Goal: Task Accomplishment & Management: Use online tool/utility

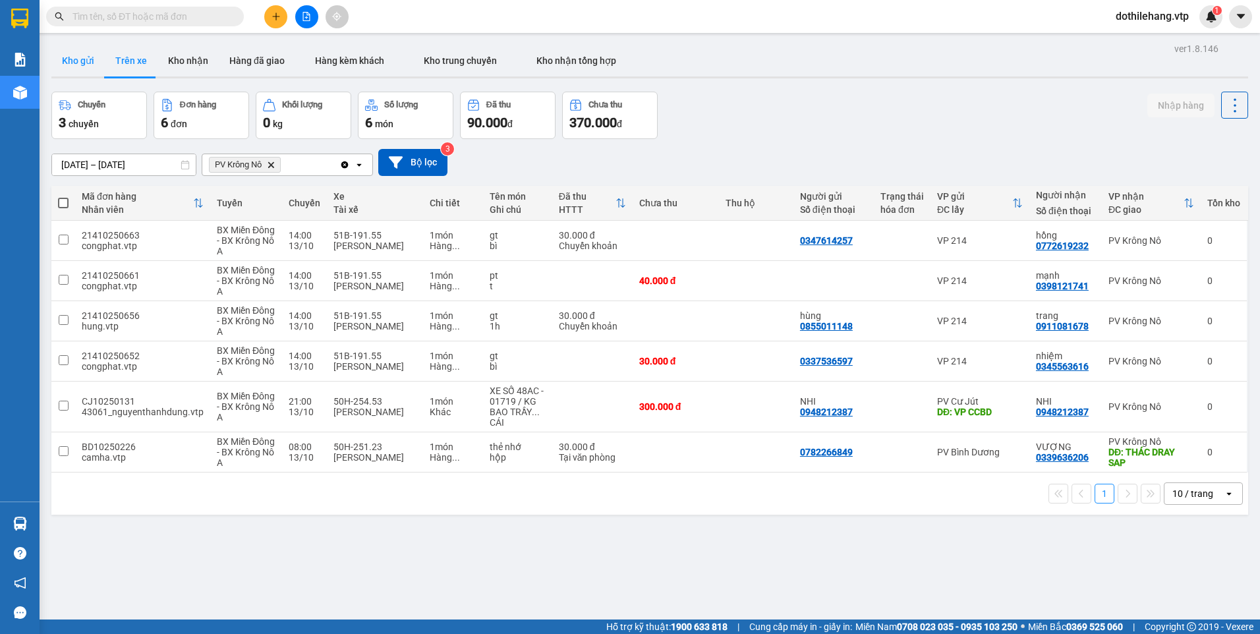
click at [83, 64] on button "Kho gửi" at bounding box center [77, 61] width 53 height 32
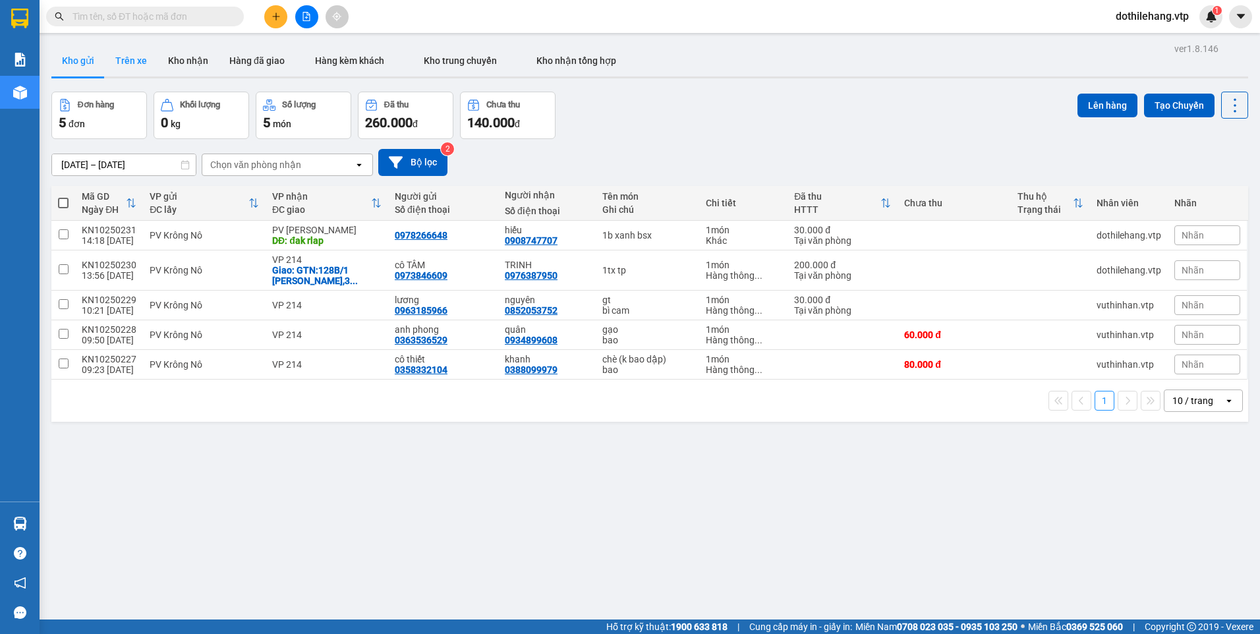
click at [136, 67] on button "Trên xe" at bounding box center [131, 61] width 53 height 32
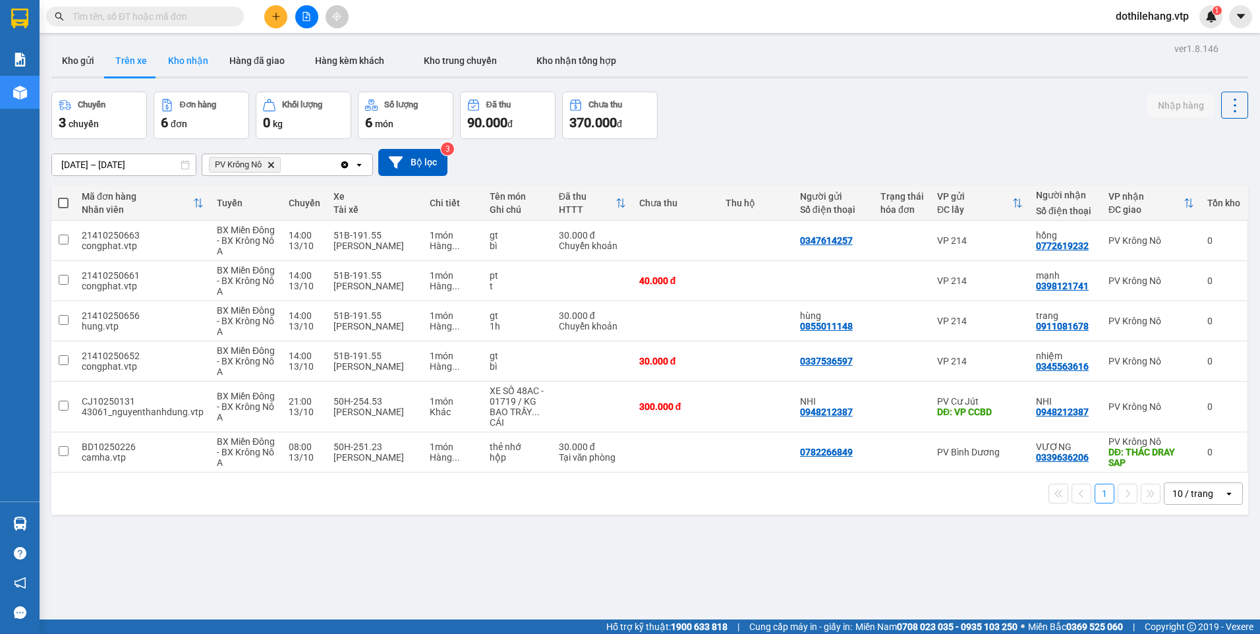
click at [180, 71] on button "Kho nhận" at bounding box center [188, 61] width 61 height 32
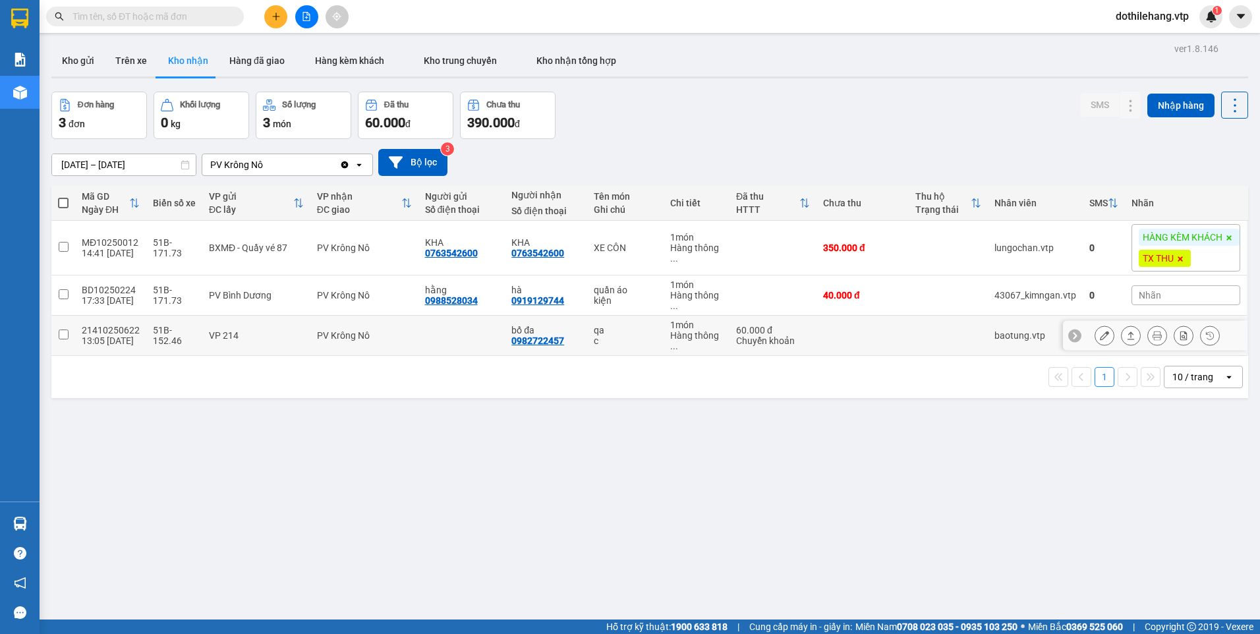
click at [799, 349] on td "60.000 đ Chuyển khoản" at bounding box center [773, 336] width 87 height 40
checkbox input "true"
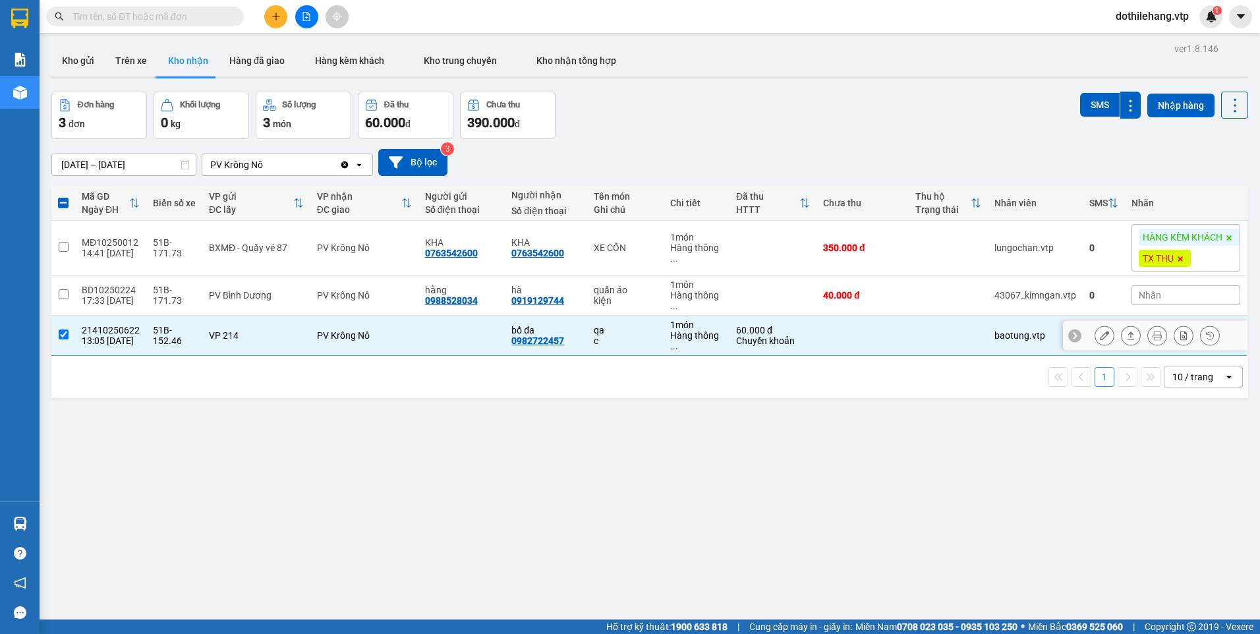
click at [1122, 337] on button at bounding box center [1131, 335] width 18 height 23
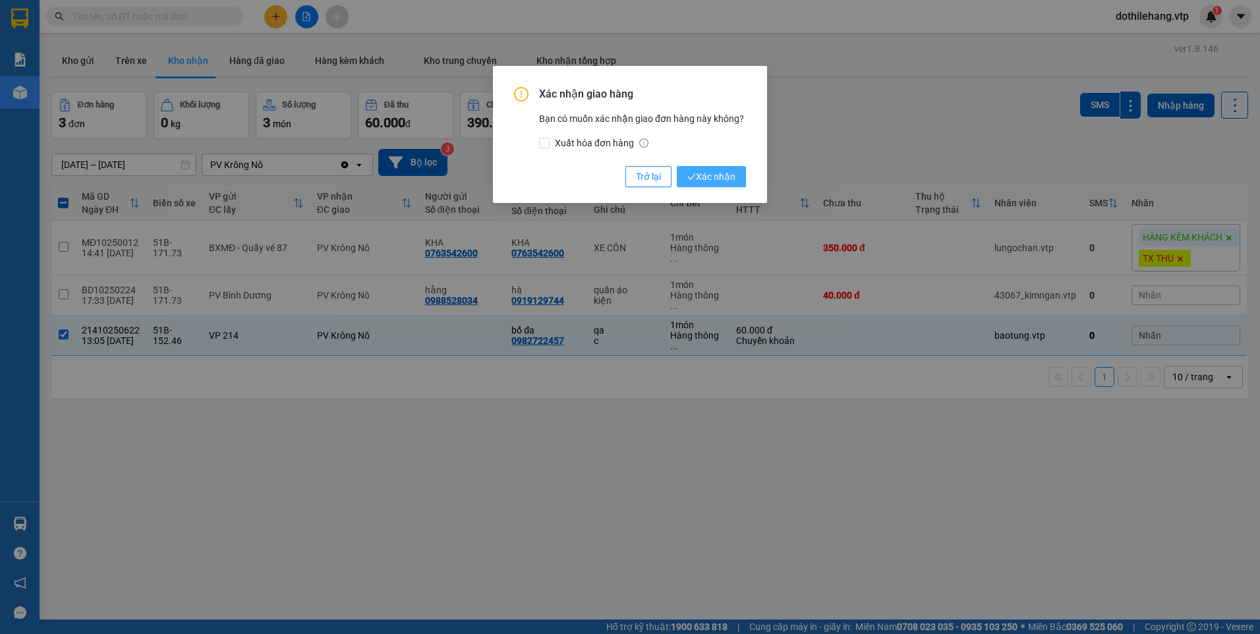
click at [719, 180] on span "Xác nhận" at bounding box center [711, 176] width 48 height 14
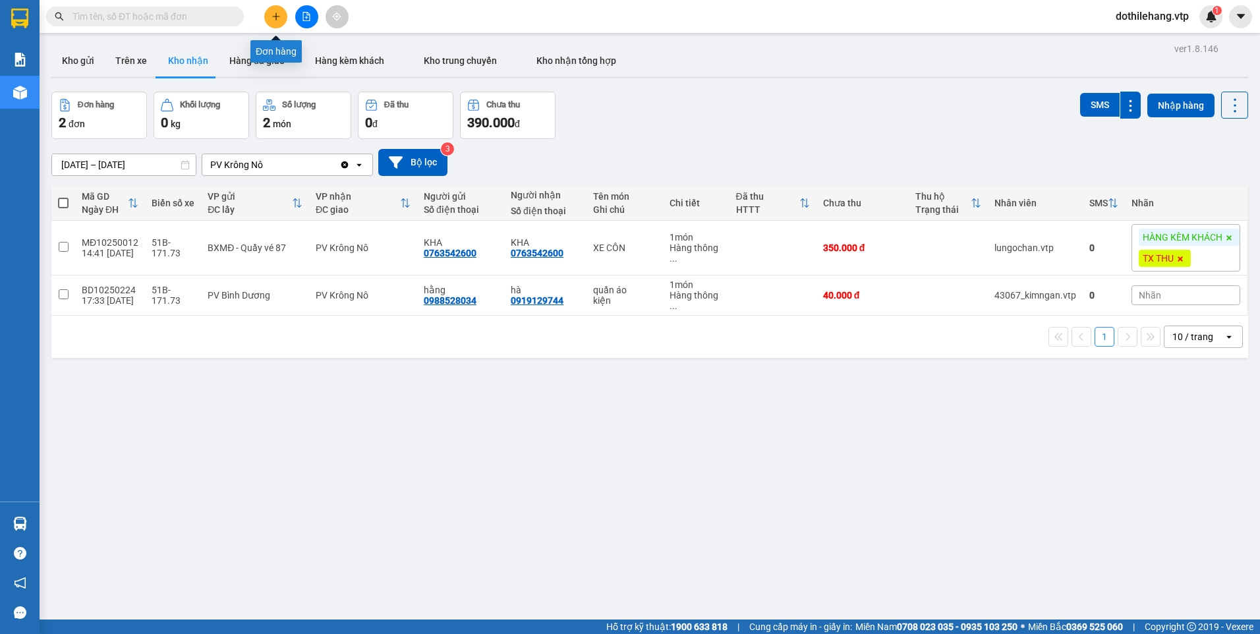
click at [275, 21] on button at bounding box center [275, 16] width 23 height 23
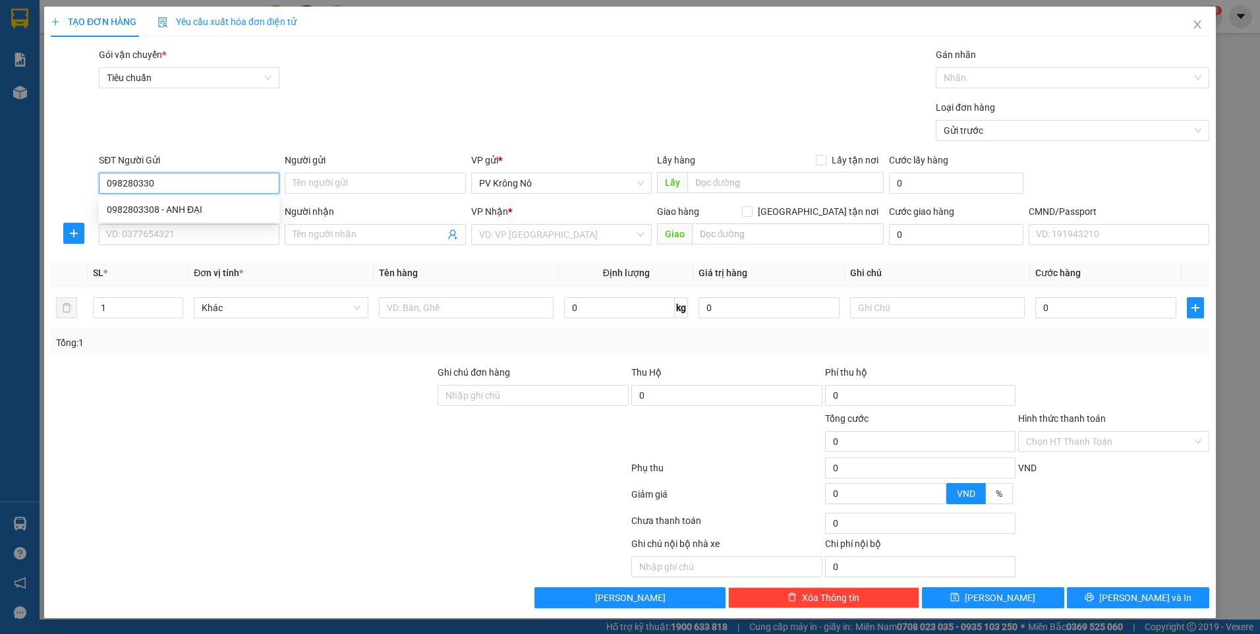
type input "0982803308"
click at [181, 208] on div "0982803308 - ANH ĐẠI" at bounding box center [189, 209] width 165 height 14
type input "ANH ĐẠI"
type input "0978507718"
type input "hương"
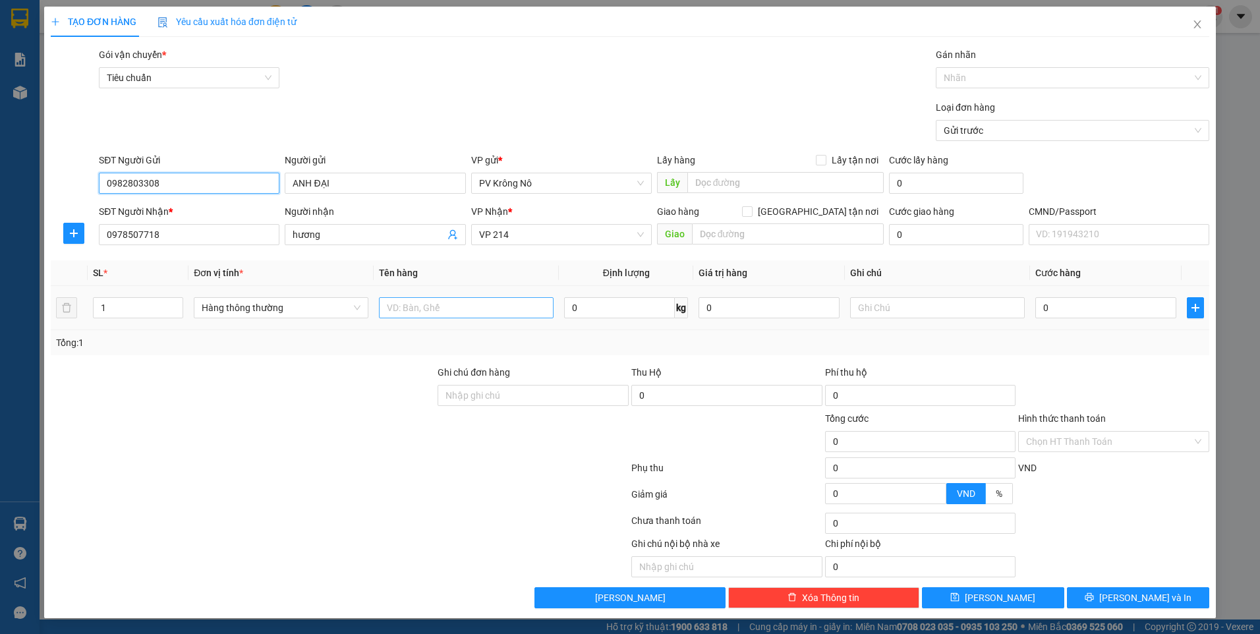
type input "0982803308"
click at [394, 313] on input "text" at bounding box center [466, 307] width 175 height 21
type input "1tx tp"
click at [1068, 310] on input "0" at bounding box center [1105, 307] width 141 height 21
type input "005"
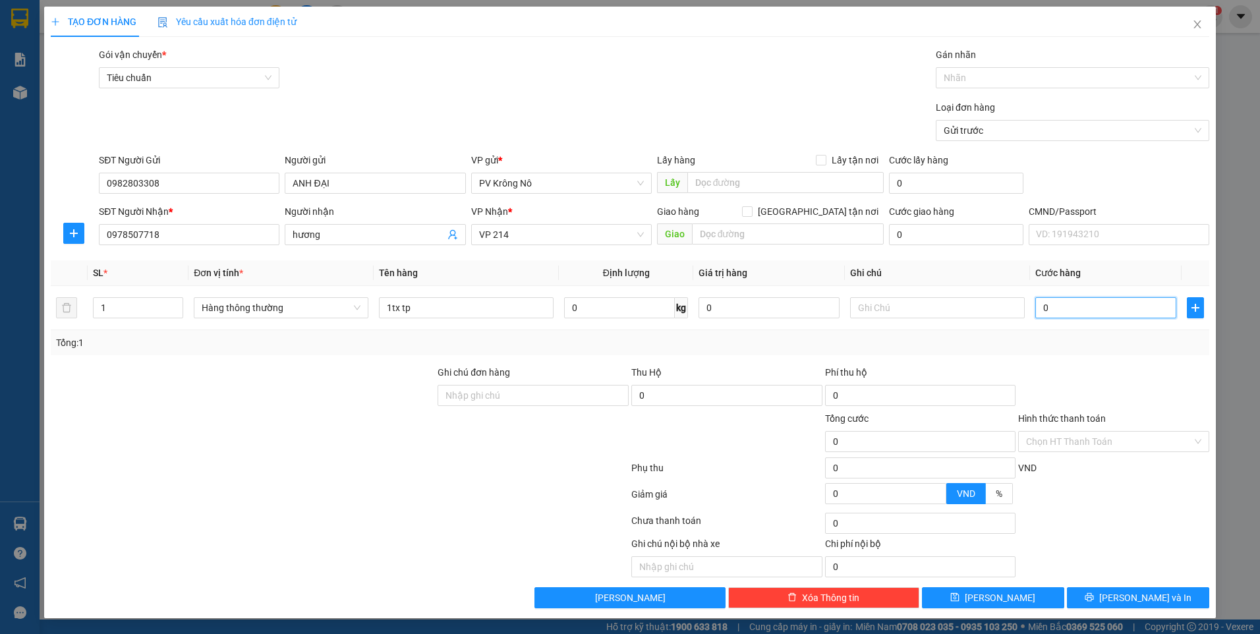
type input "5"
type input "0.050"
type input "50"
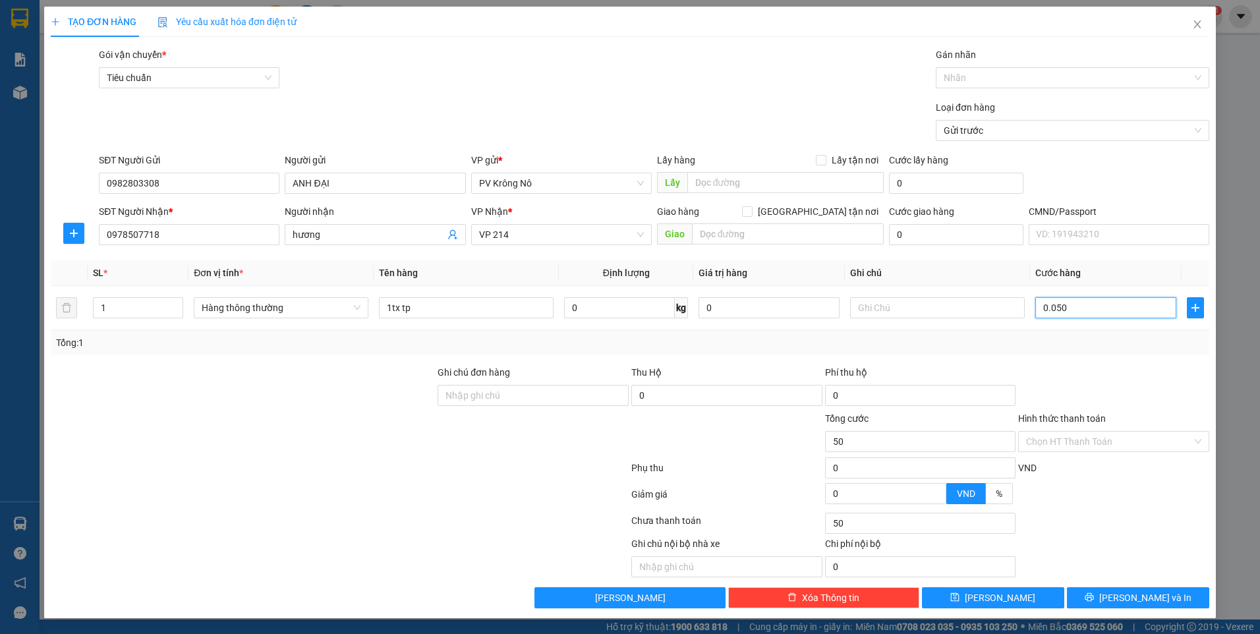
type input "00.500"
type input "500"
type input "0.005.000"
type input "5.000"
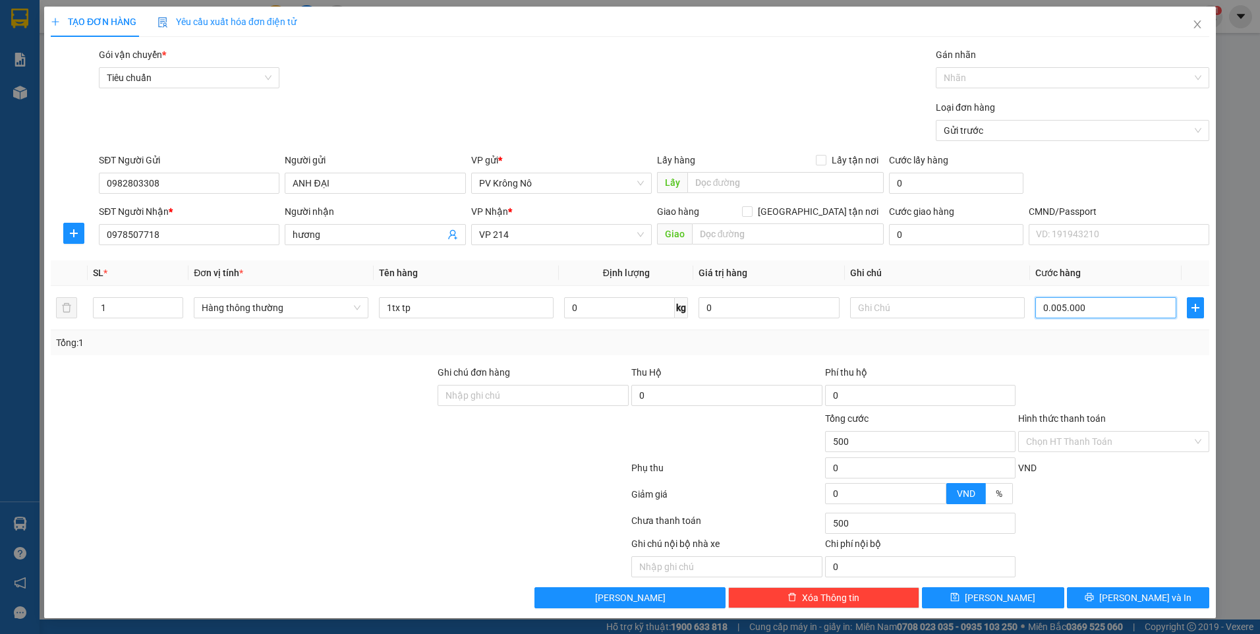
type input "5.000"
type input "000.050.000"
type input "50.000"
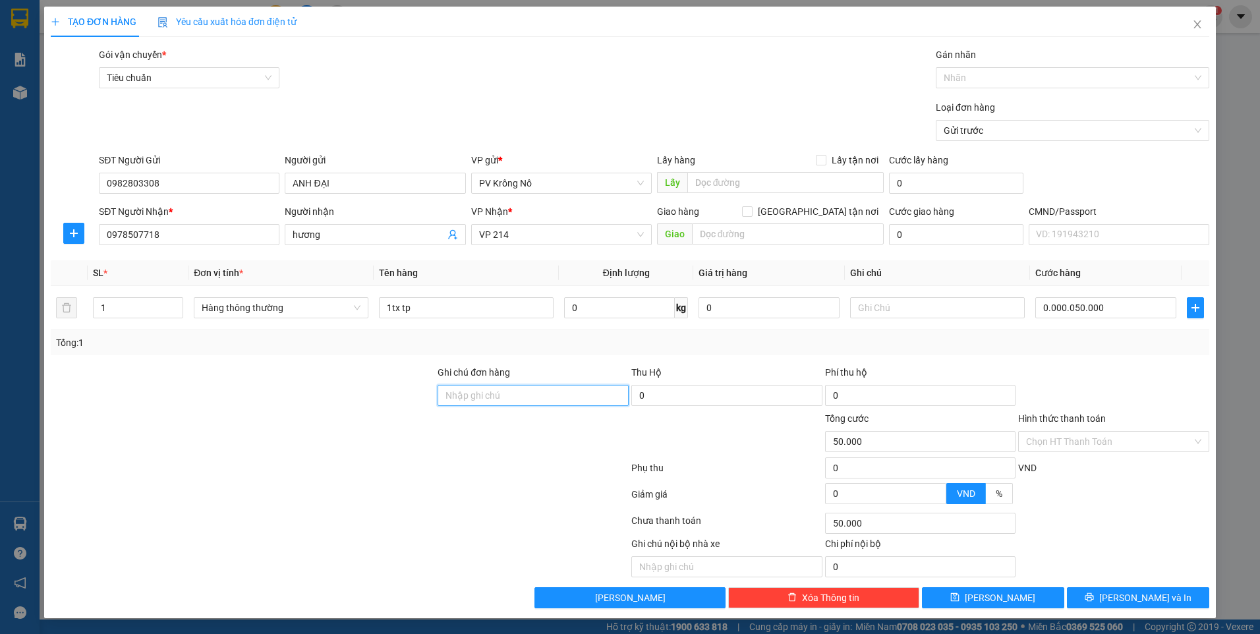
type input "50.000"
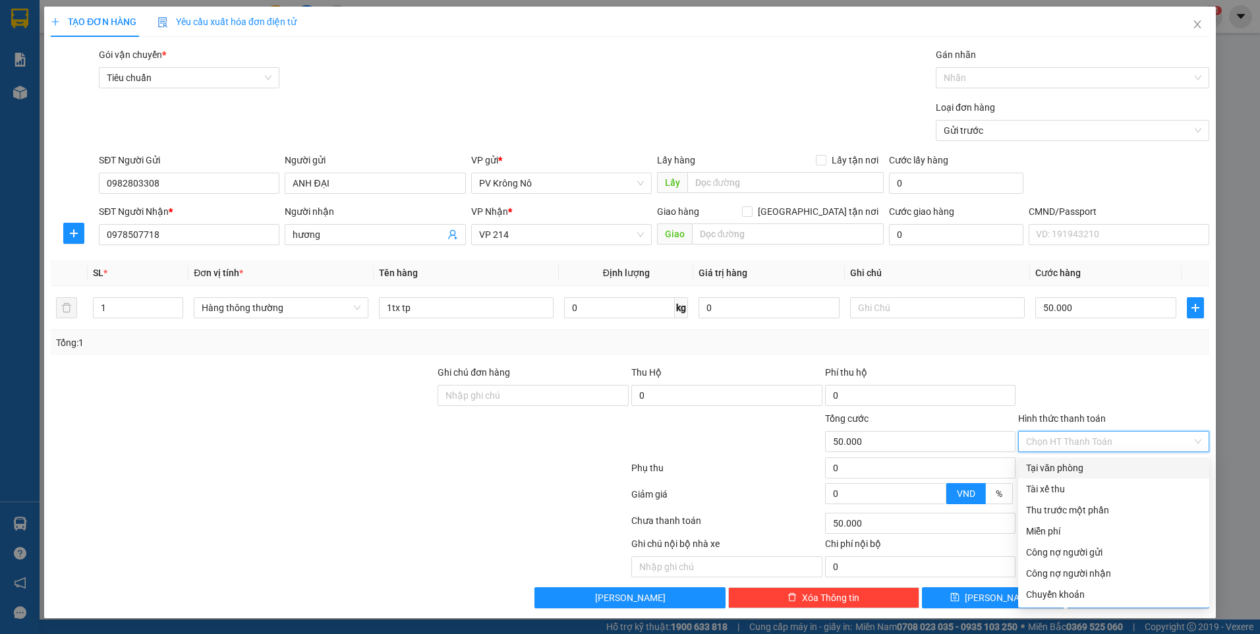
click at [1045, 446] on input "Hình thức thanh toán" at bounding box center [1109, 442] width 166 height 20
click at [1052, 463] on div "Tại văn phòng" at bounding box center [1113, 468] width 175 height 14
type input "0"
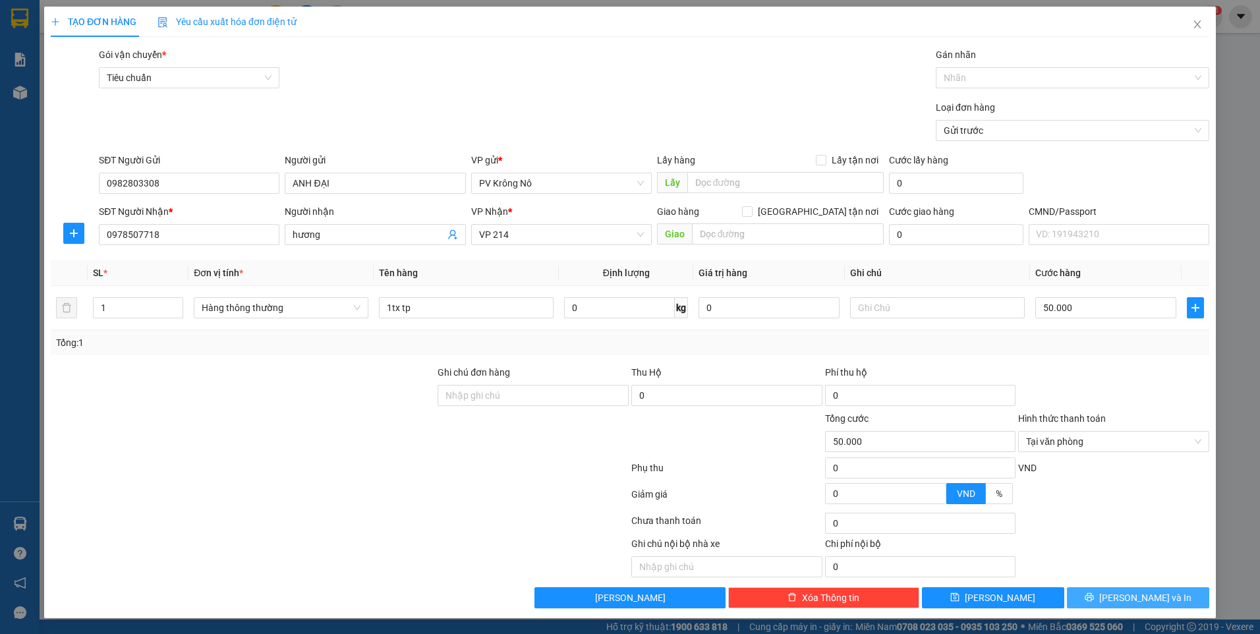
drag, startPoint x: 1112, startPoint y: 593, endPoint x: 1074, endPoint y: 560, distance: 50.9
click at [1111, 593] on button "[PERSON_NAME] và In" at bounding box center [1138, 597] width 142 height 21
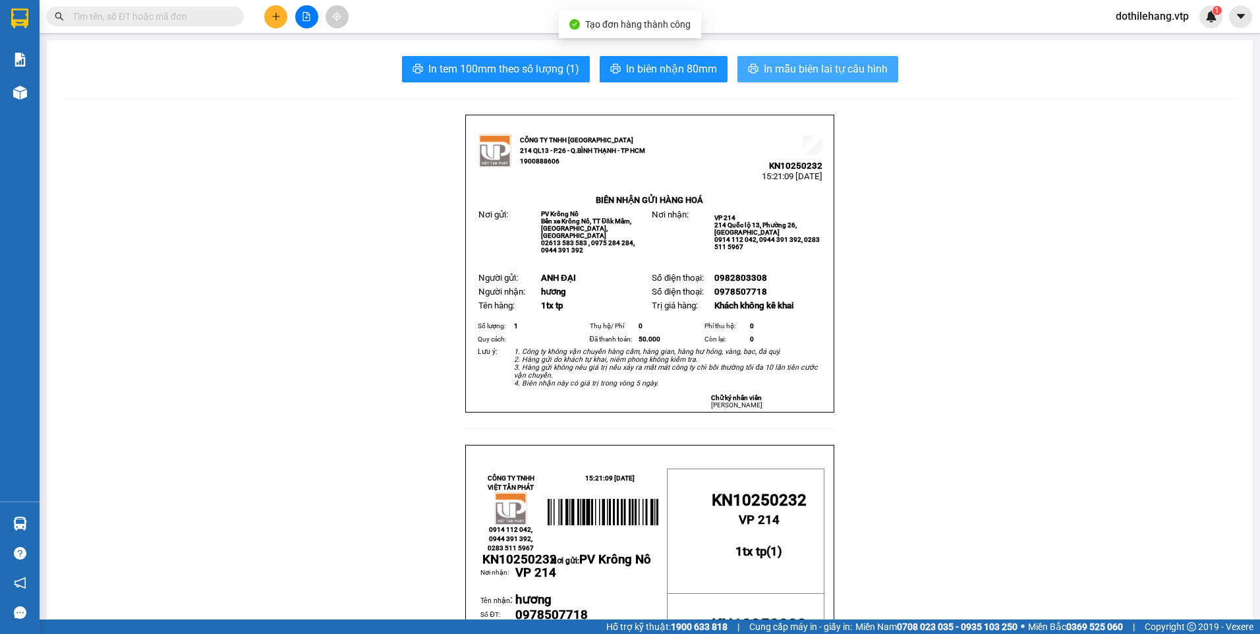
drag, startPoint x: 791, startPoint y: 72, endPoint x: 707, endPoint y: 53, distance: 86.0
click at [790, 71] on span "In mẫu biên lai tự cấu hình" at bounding box center [826, 69] width 124 height 16
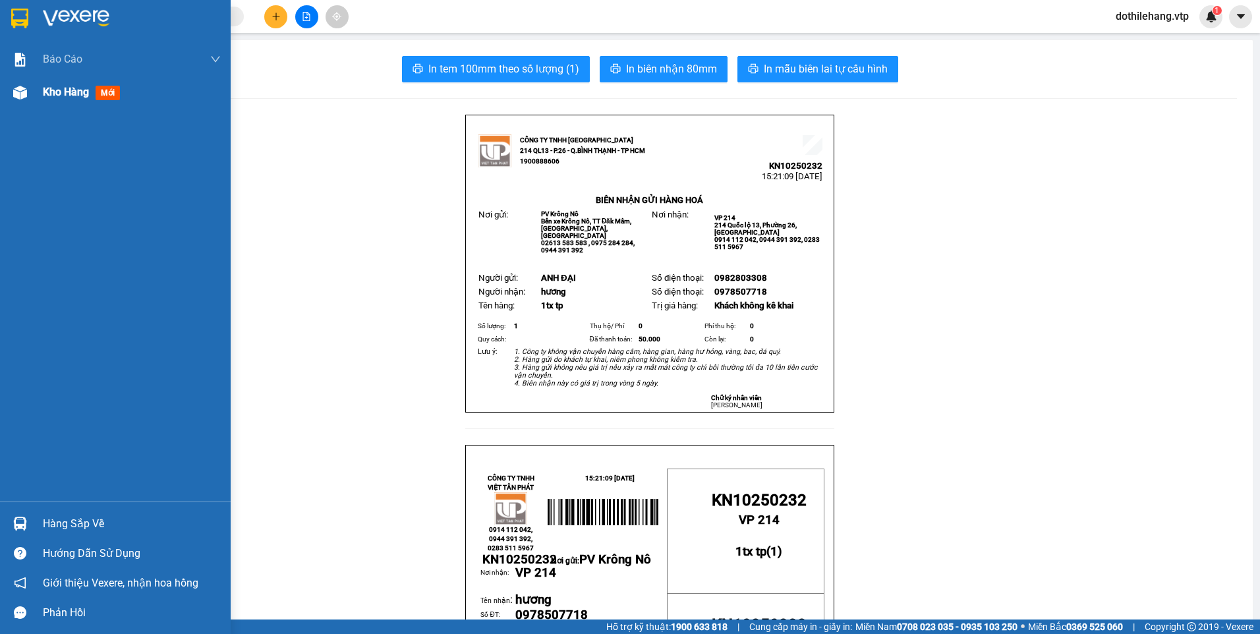
click at [69, 96] on span "Kho hàng" at bounding box center [66, 92] width 46 height 13
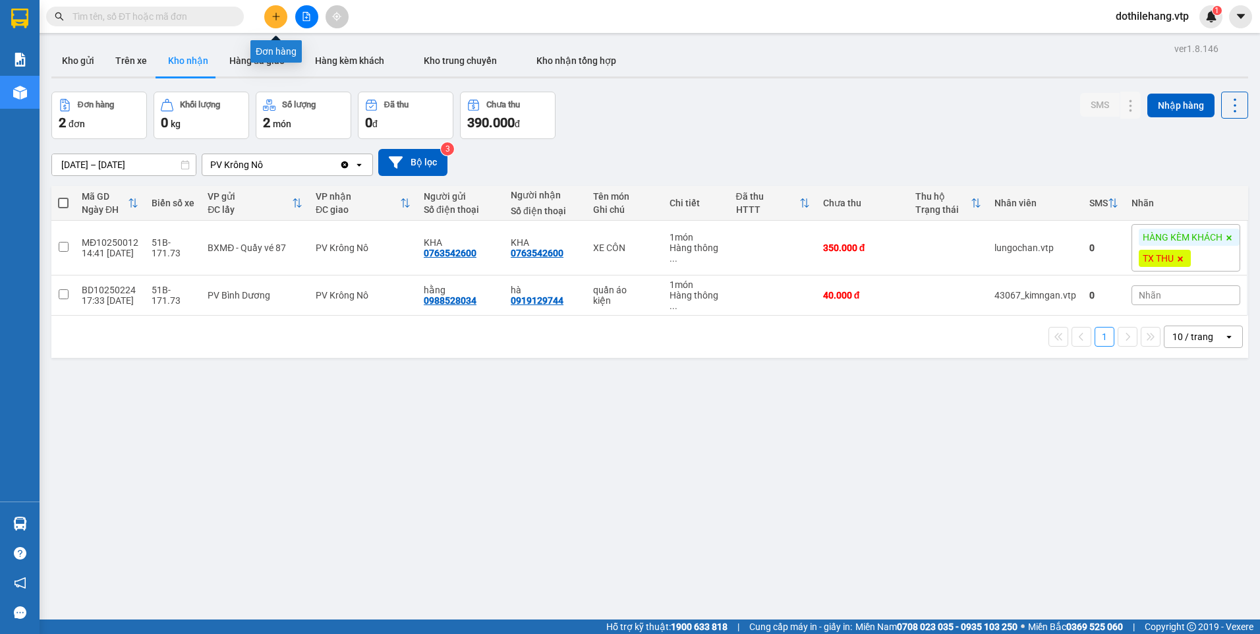
click at [277, 22] on button at bounding box center [275, 16] width 23 height 23
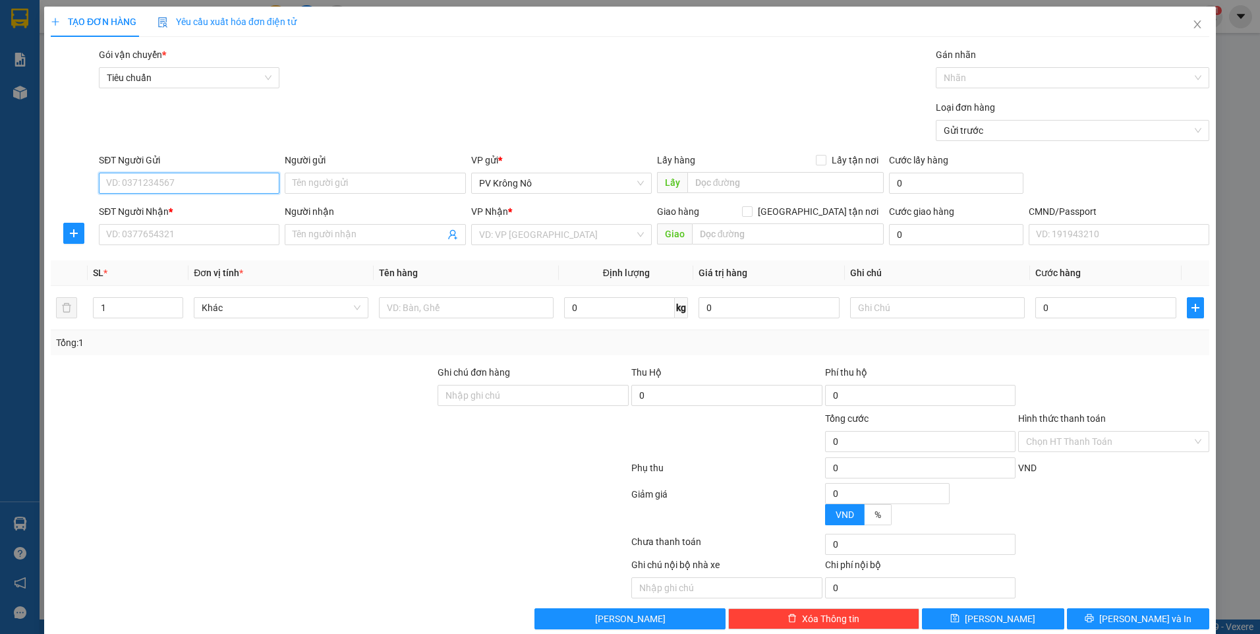
click at [173, 185] on input "SĐT Người Gửi" at bounding box center [189, 183] width 181 height 21
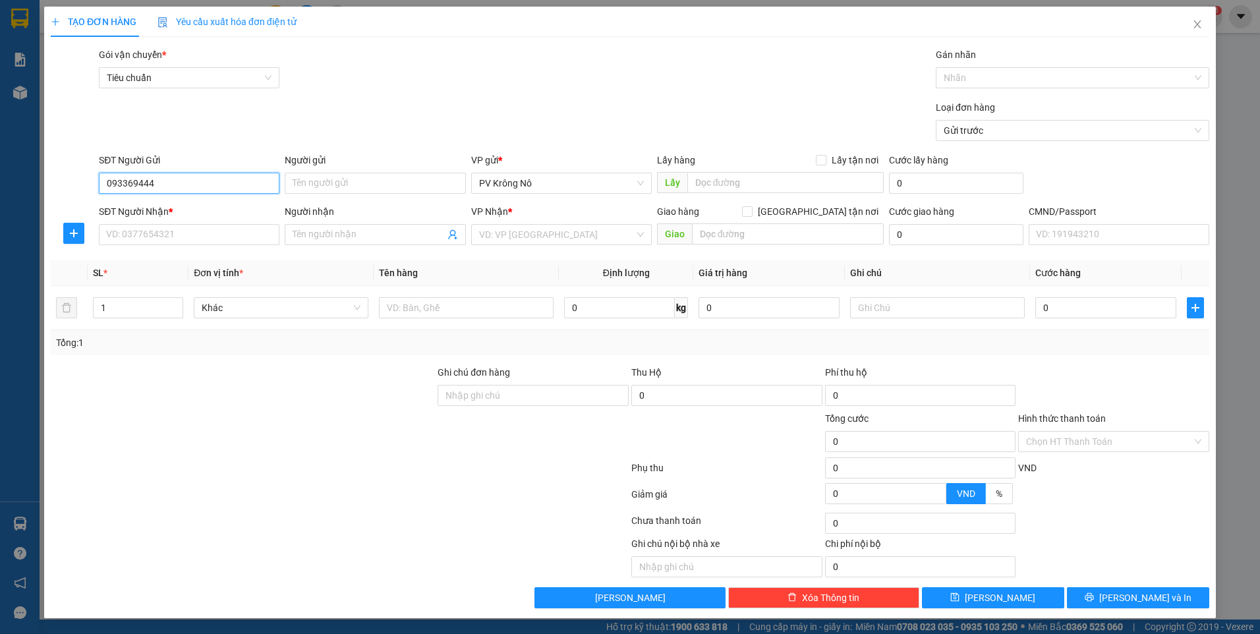
type input "0933694444"
click at [189, 212] on div "0933694444 - long.k có chuông" at bounding box center [189, 209] width 165 height 14
type input "long.k có chuông"
type input "0986313445"
type input "sơn an khang"
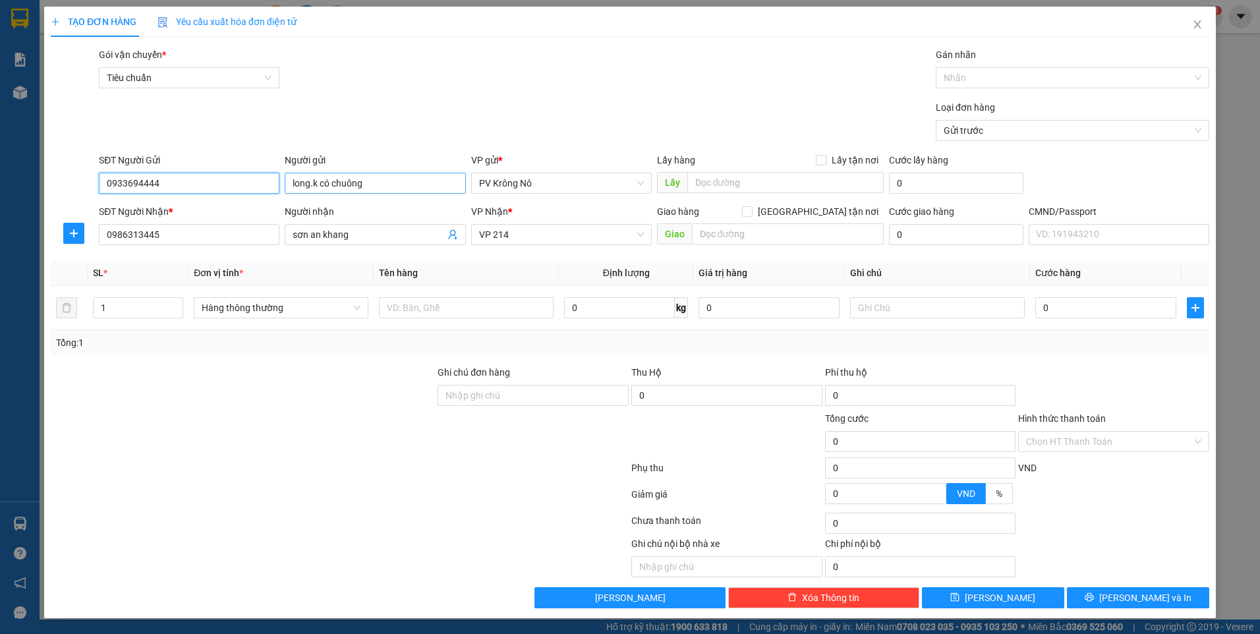
type input "0933694444"
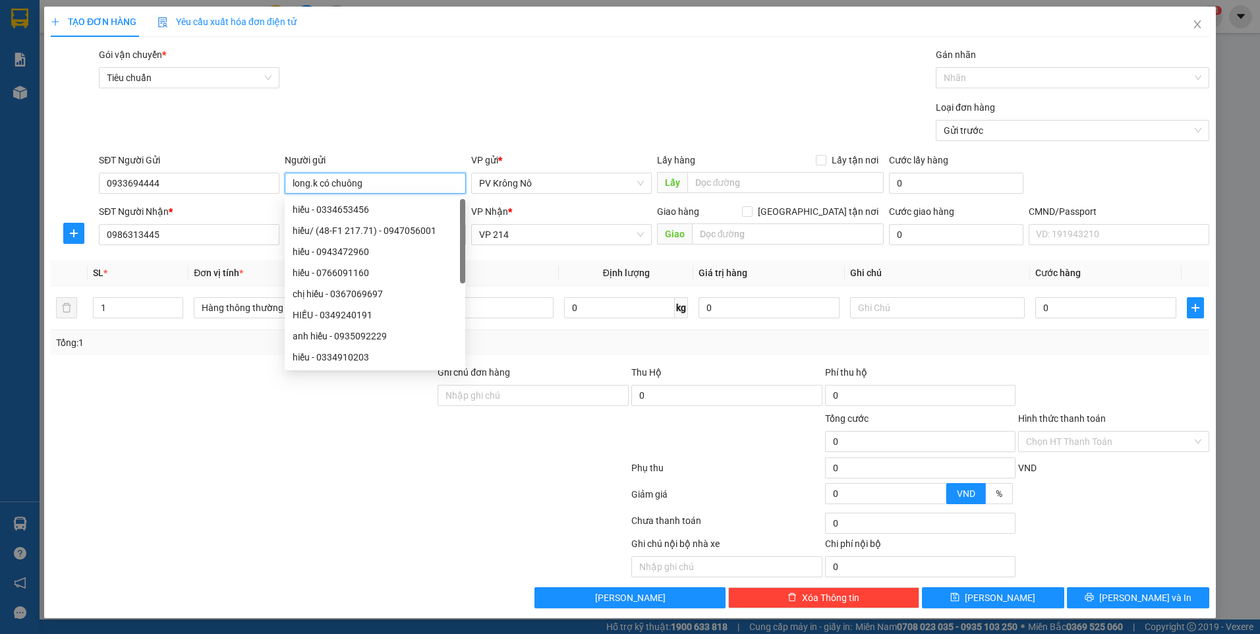
drag, startPoint x: 383, startPoint y: 183, endPoint x: 312, endPoint y: 181, distance: 70.5
click at [312, 181] on input "long.k có chuông" at bounding box center [375, 183] width 181 height 21
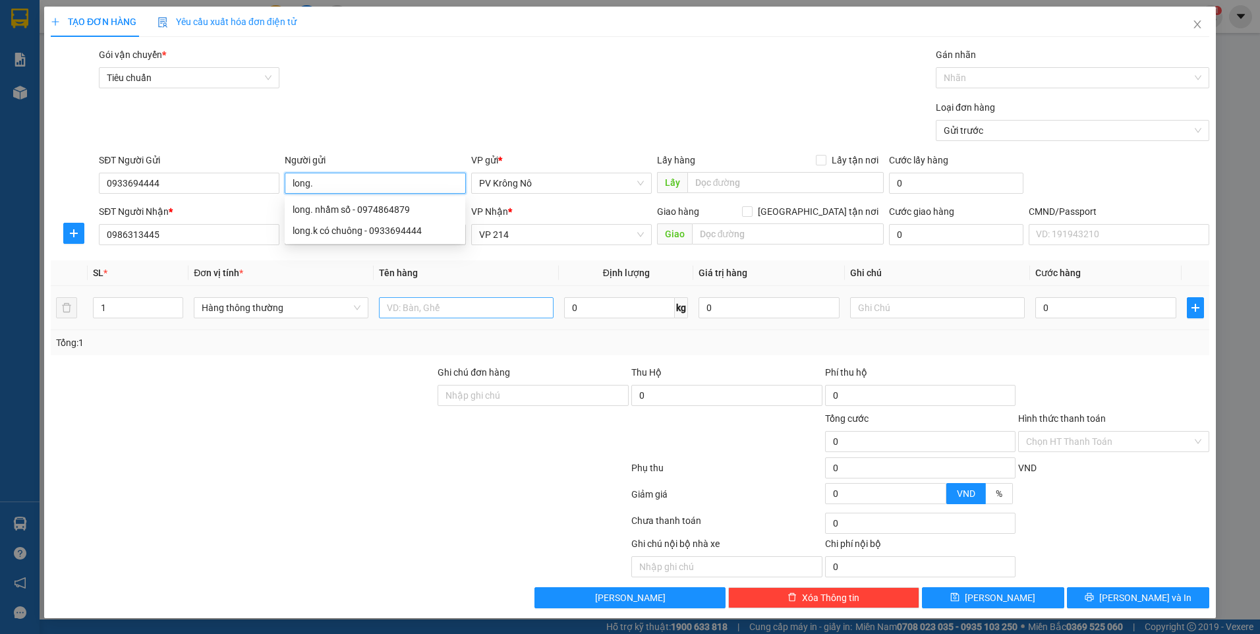
type input "long."
click at [510, 306] on input "text" at bounding box center [466, 307] width 175 height 21
type input "1tg pt"
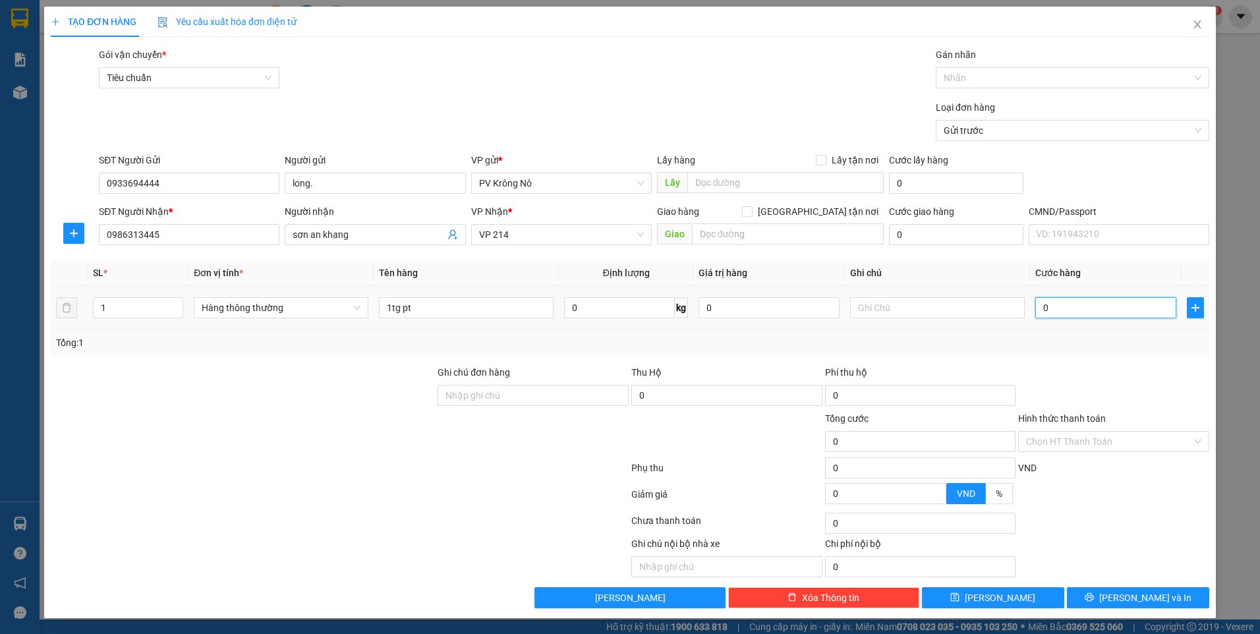
click at [1064, 308] on input "0" at bounding box center [1105, 307] width 141 height 21
type input "006"
type input "6"
type input "0.060"
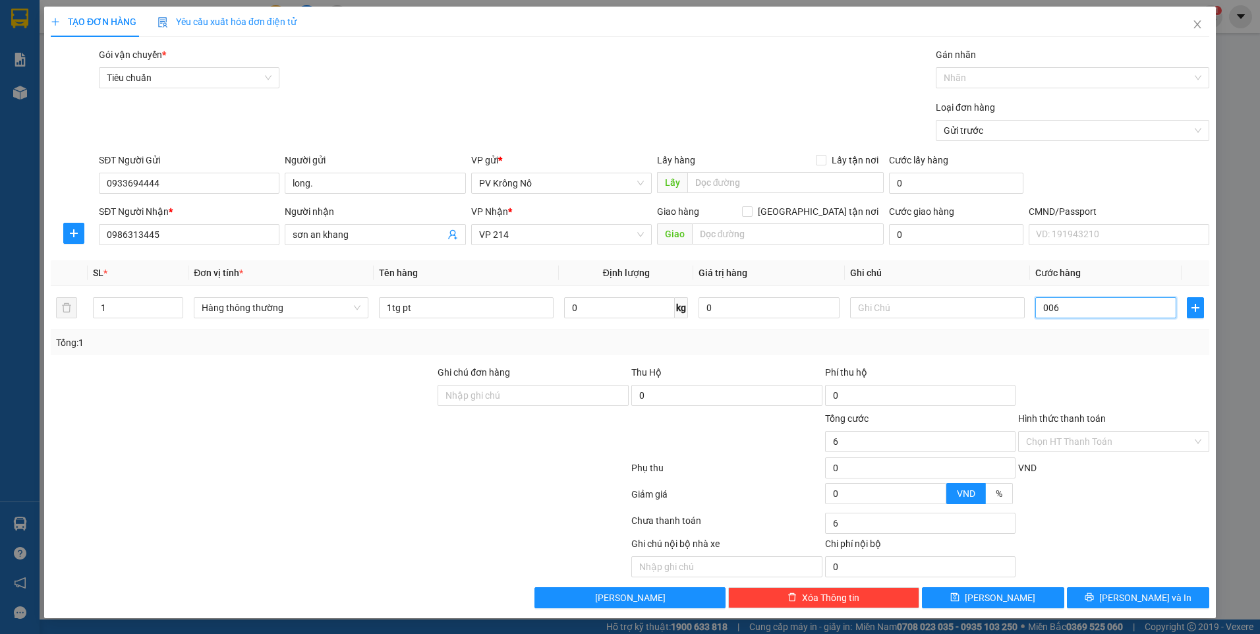
type input "60"
type input "00.600"
type input "600"
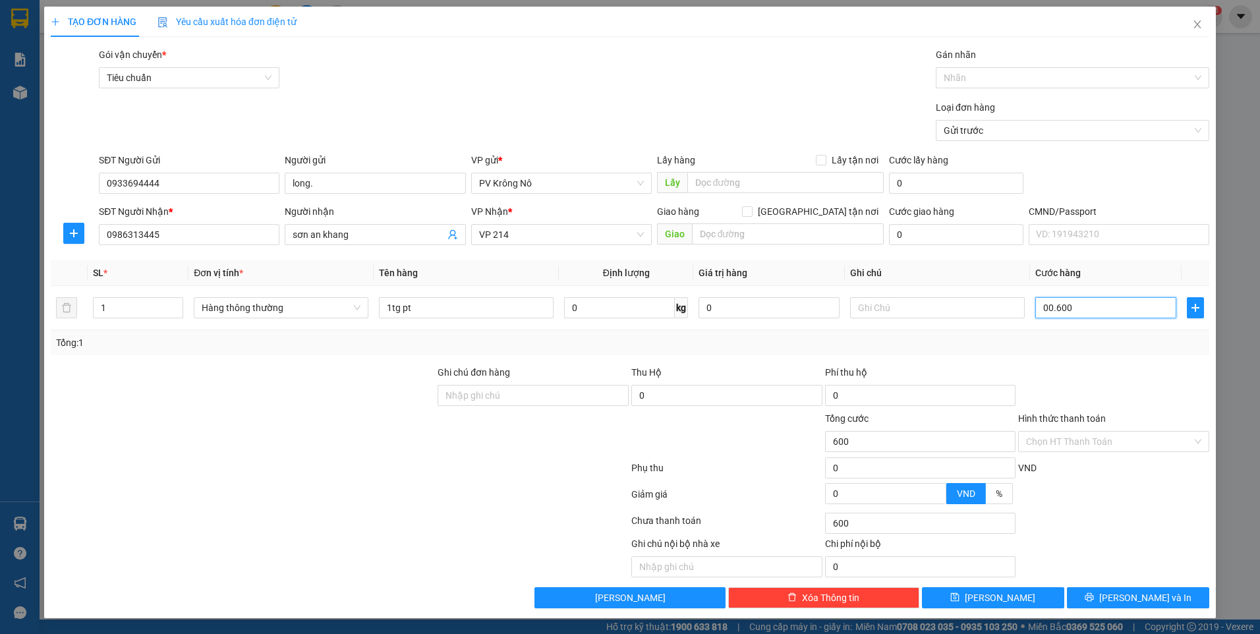
type input "0.006.000"
type input "6.000"
type input "000.060.000"
type input "60.000"
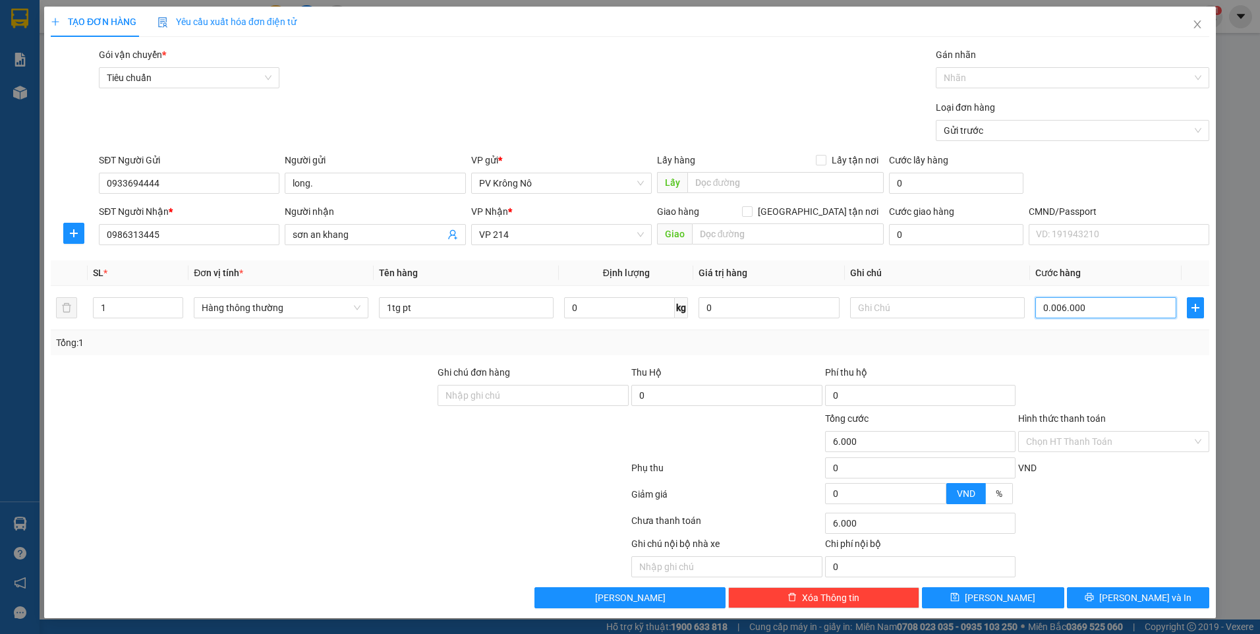
type input "60.000"
click at [1127, 598] on button "[PERSON_NAME] và In" at bounding box center [1138, 597] width 142 height 21
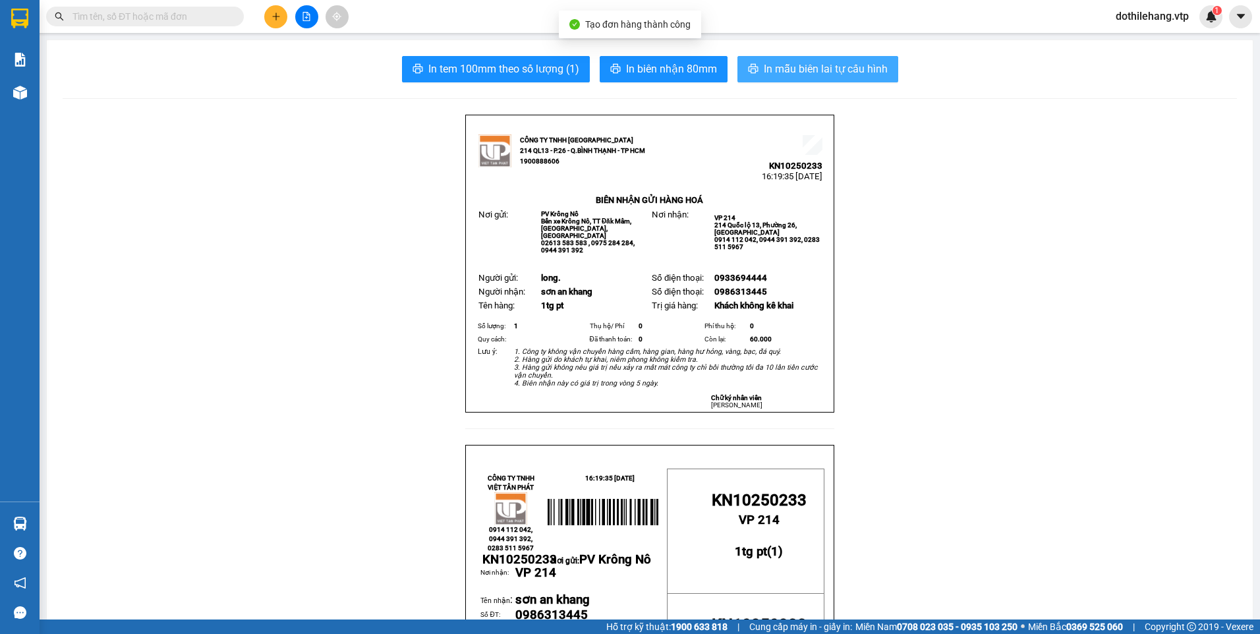
click at [790, 69] on span "In mẫu biên lai tự cấu hình" at bounding box center [826, 69] width 124 height 16
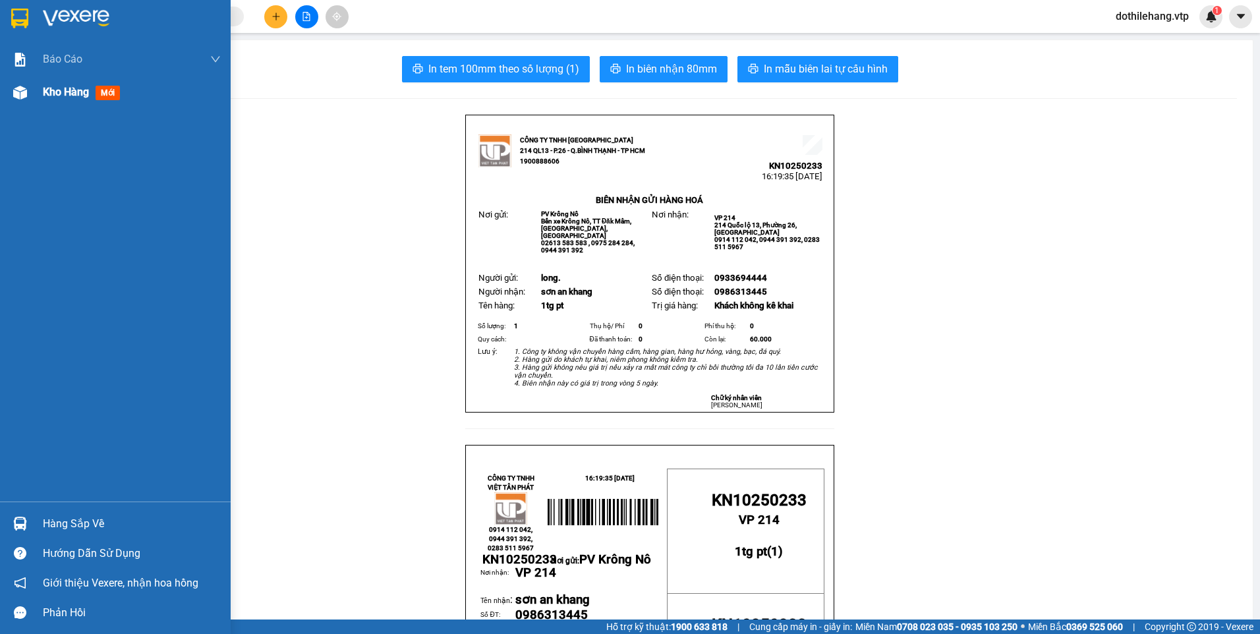
click at [34, 86] on div "Kho hàng mới" at bounding box center [115, 92] width 231 height 33
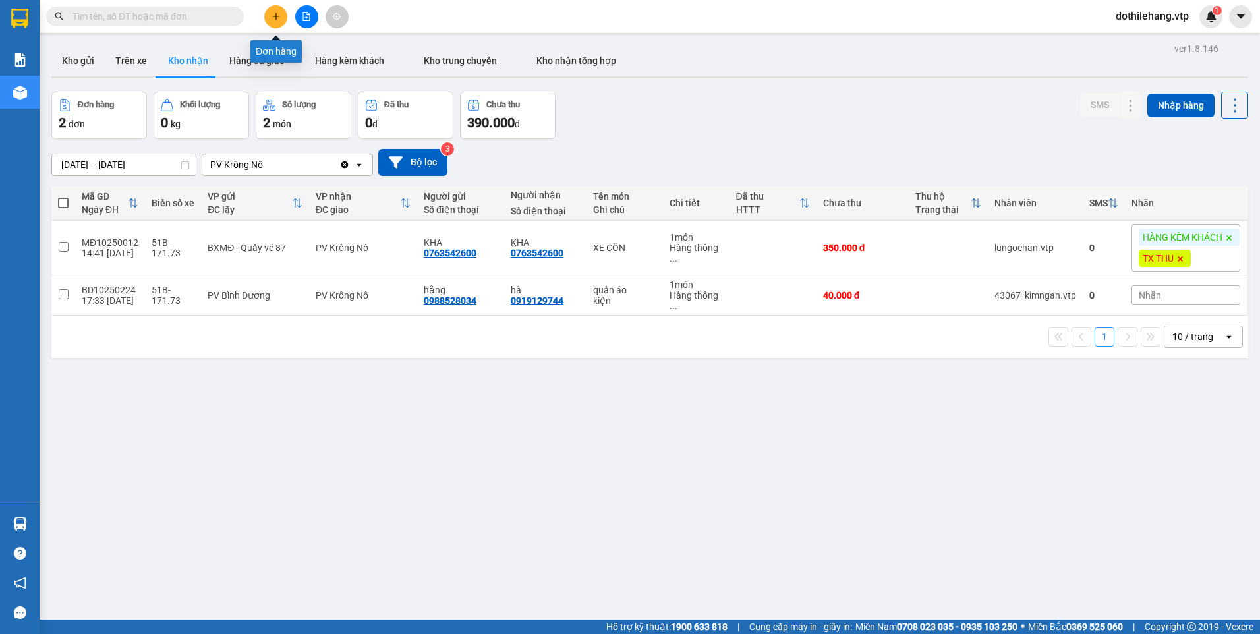
click at [275, 23] on button at bounding box center [275, 16] width 23 height 23
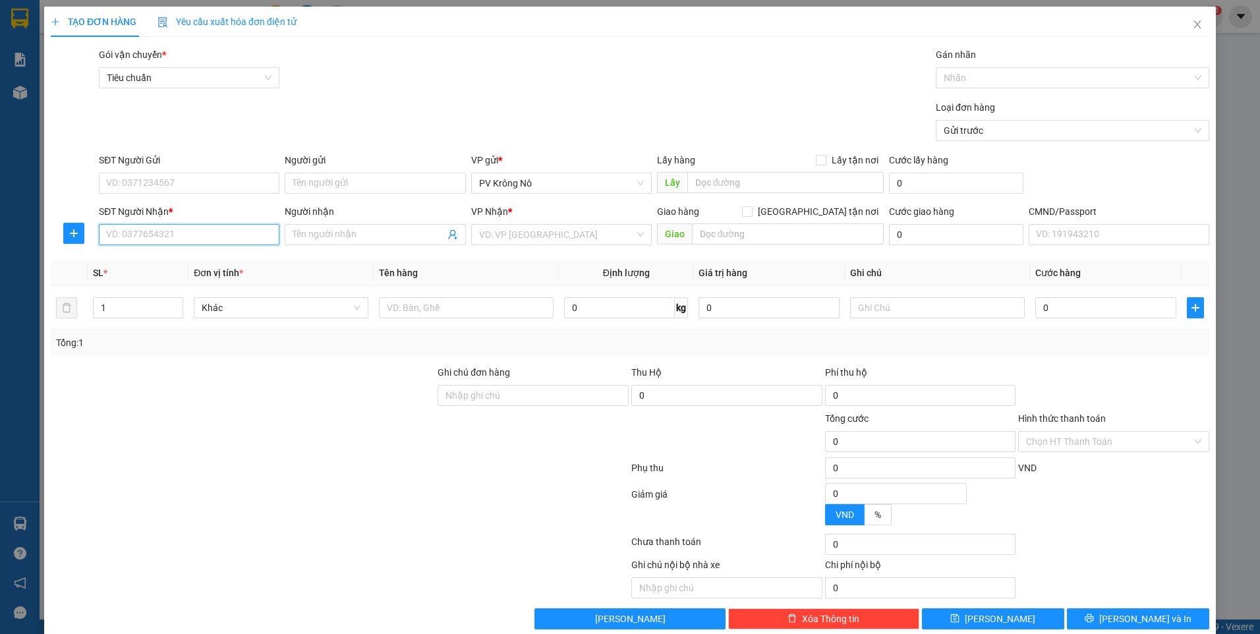
drag, startPoint x: 158, startPoint y: 231, endPoint x: 144, endPoint y: 196, distance: 37.6
click at [159, 229] on input "SĐT Người Nhận *" at bounding box center [189, 234] width 181 height 21
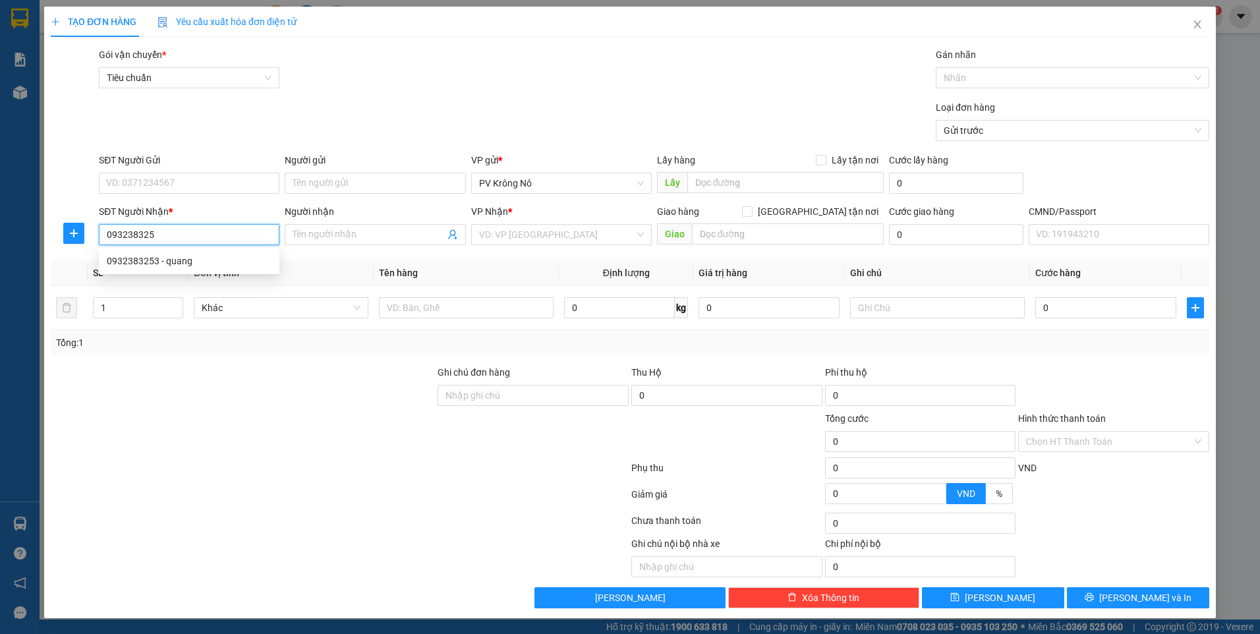
type input "0932383253"
click at [178, 267] on div "0932383253 - quang" at bounding box center [189, 261] width 165 height 14
type input "quang"
type input "0932383253"
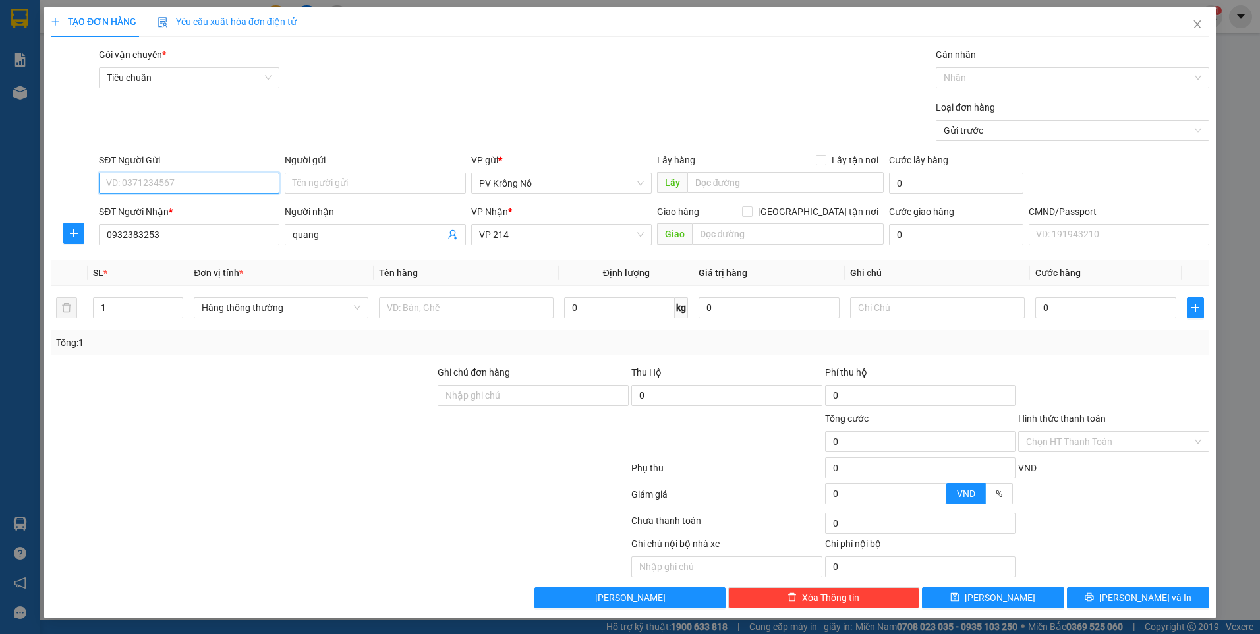
click at [176, 188] on input "SĐT Người Gửi" at bounding box center [189, 183] width 181 height 21
click at [177, 212] on div "0975455656 - chị tiên" at bounding box center [189, 209] width 165 height 14
type input "0975455656"
type input "chị tiên"
click at [450, 312] on input "text" at bounding box center [466, 307] width 175 height 21
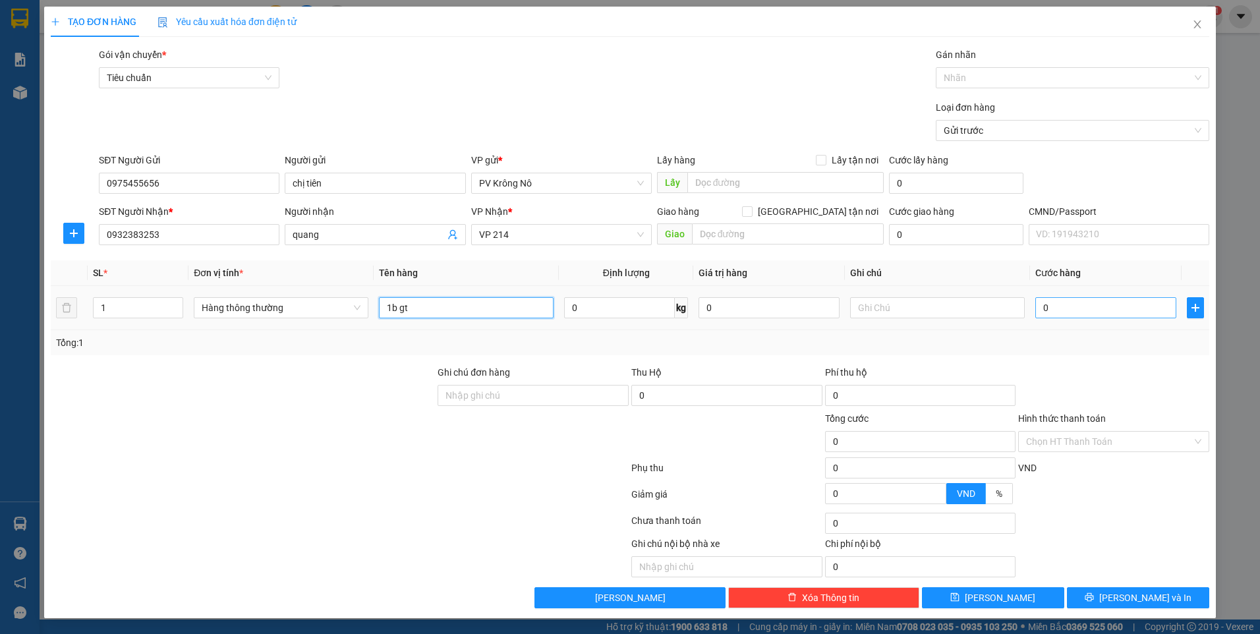
type input "1b gt"
click at [1097, 304] on input "0" at bounding box center [1105, 307] width 141 height 21
type input "003"
type input "3"
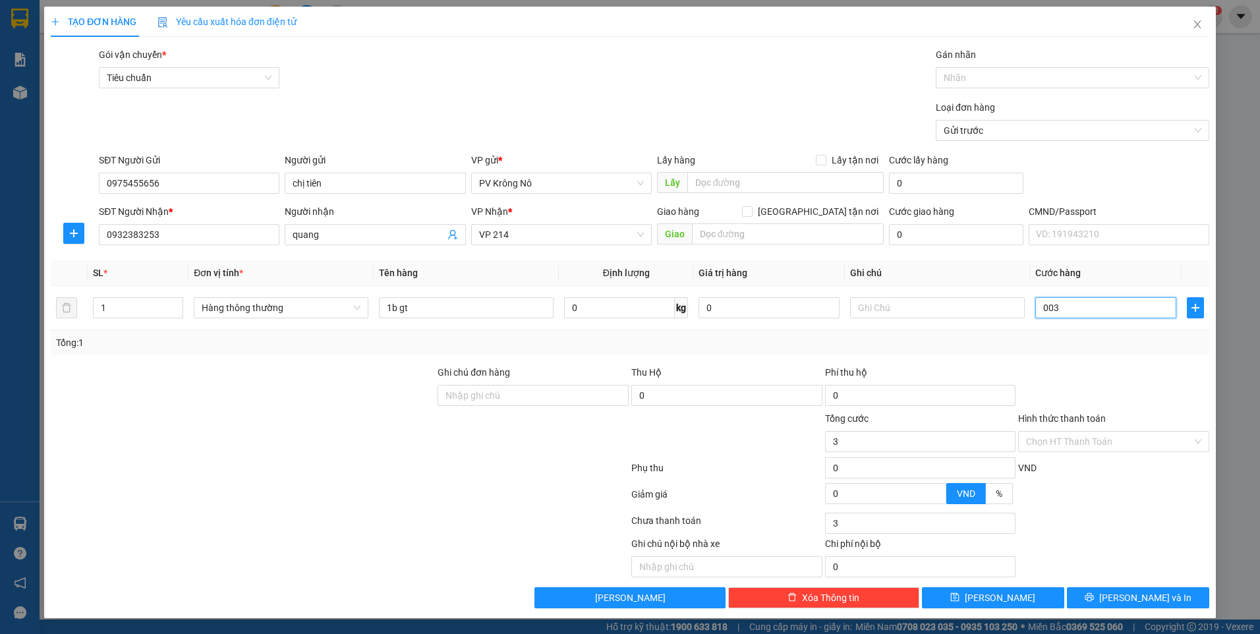
type input "0.030"
type input "30"
type input "00.300"
type input "300"
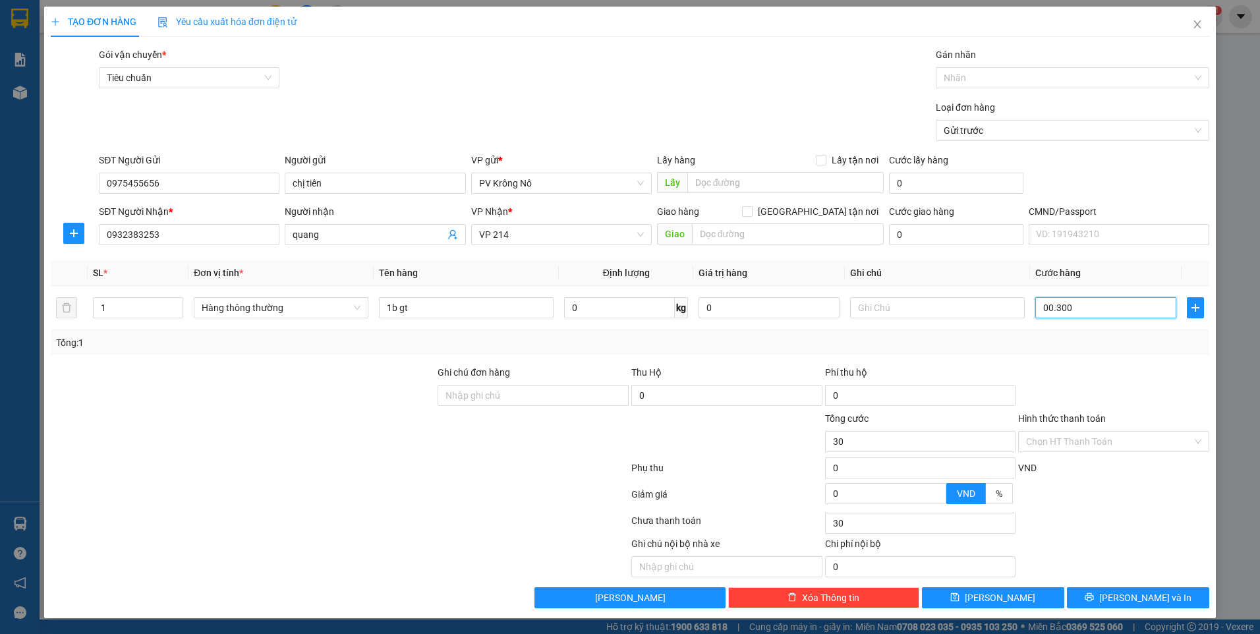
type input "300"
type input "0.003.000"
type input "3.000"
type input "000.030.000"
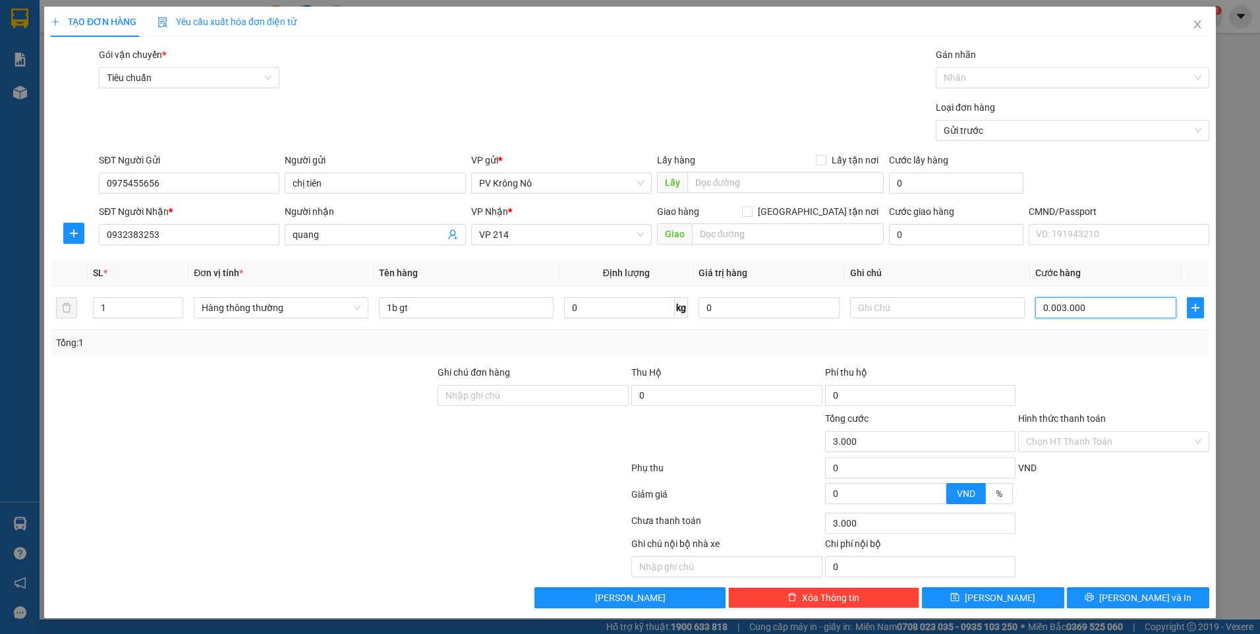
type input "30.000"
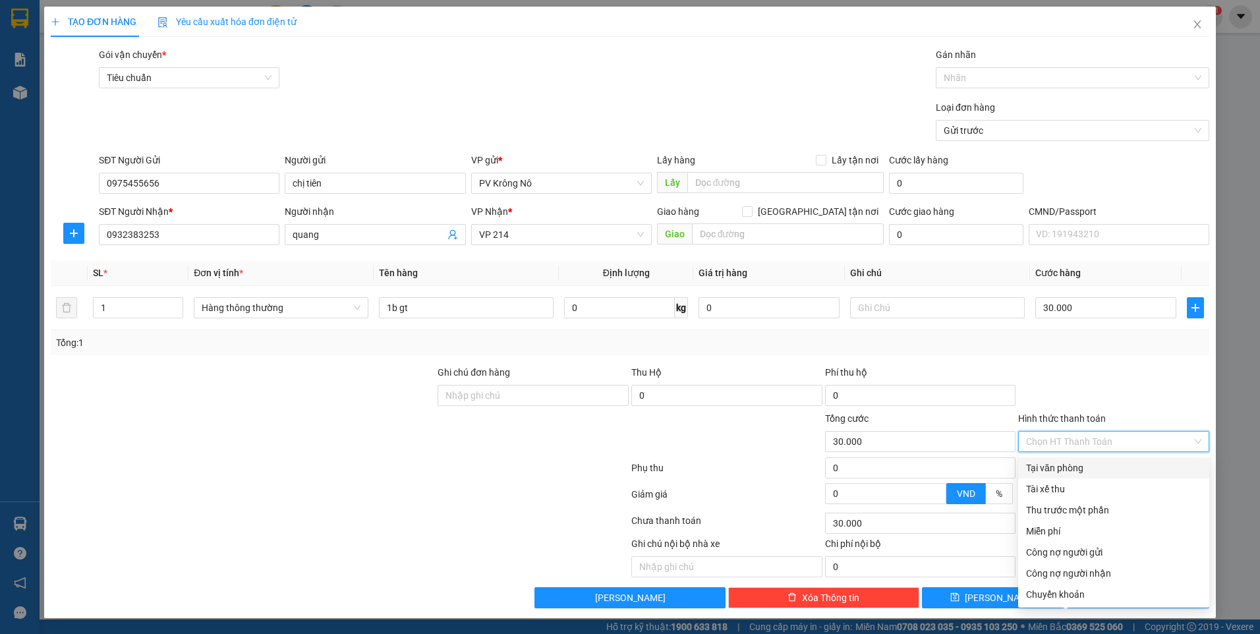
click at [1074, 447] on input "Hình thức thanh toán" at bounding box center [1109, 442] width 166 height 20
click at [1083, 467] on div "Tại văn phòng" at bounding box center [1113, 468] width 175 height 14
type input "0"
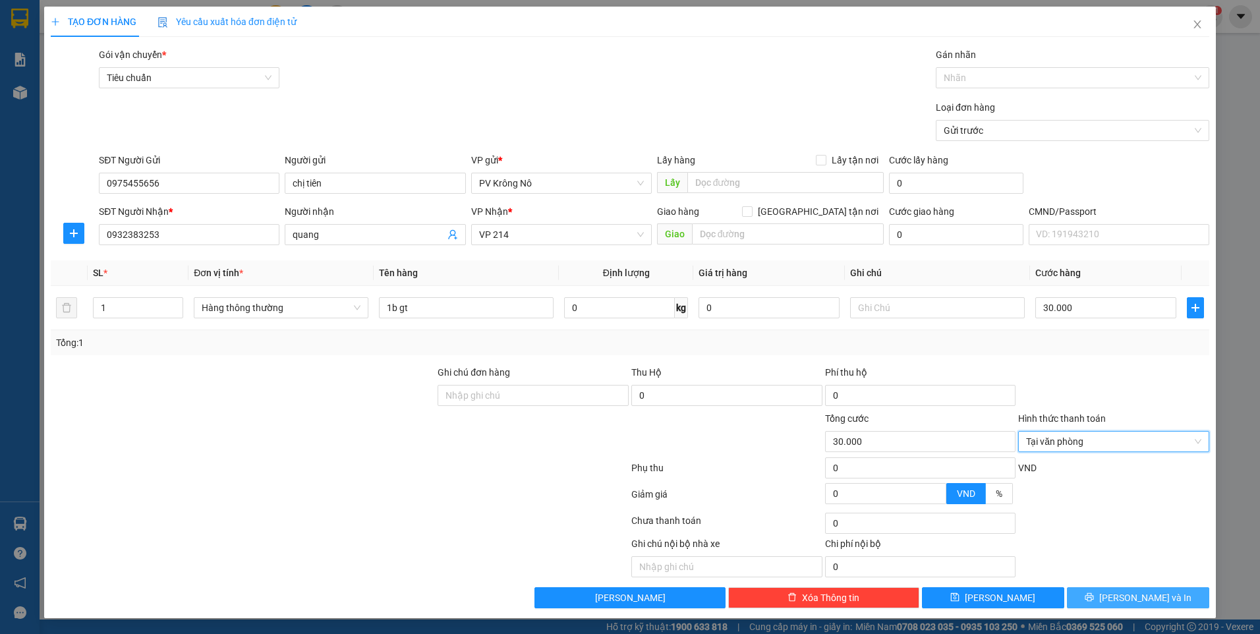
click at [1094, 599] on icon "printer" at bounding box center [1089, 596] width 9 height 9
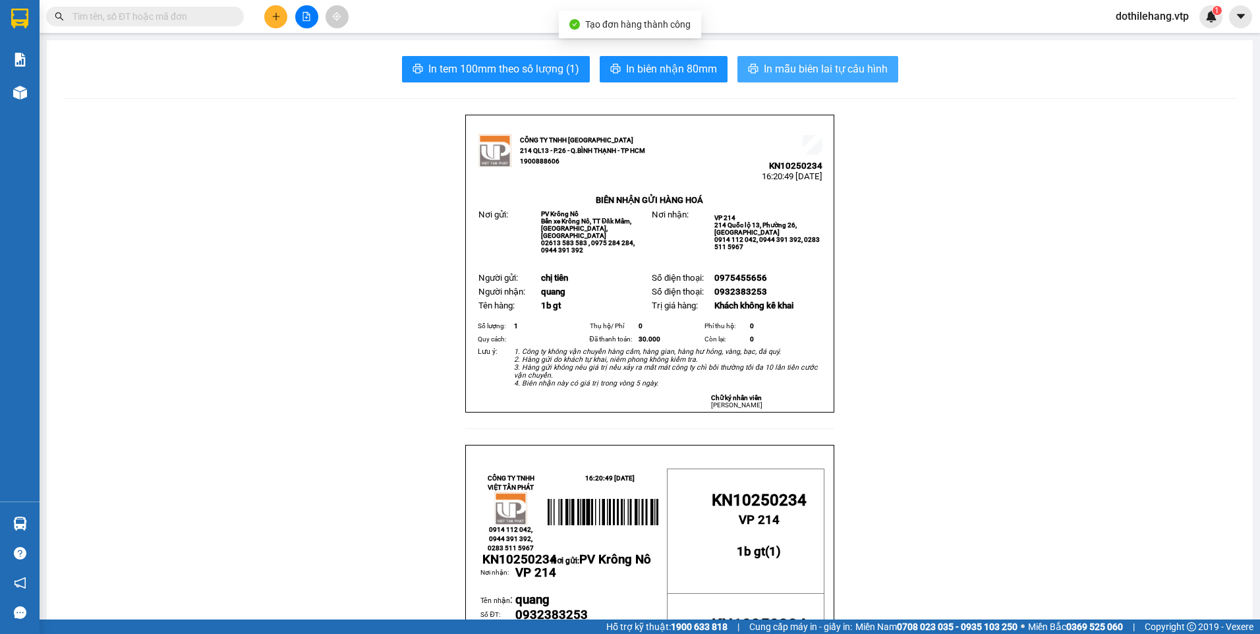
click at [782, 70] on span "In mẫu biên lai tự cấu hình" at bounding box center [826, 69] width 124 height 16
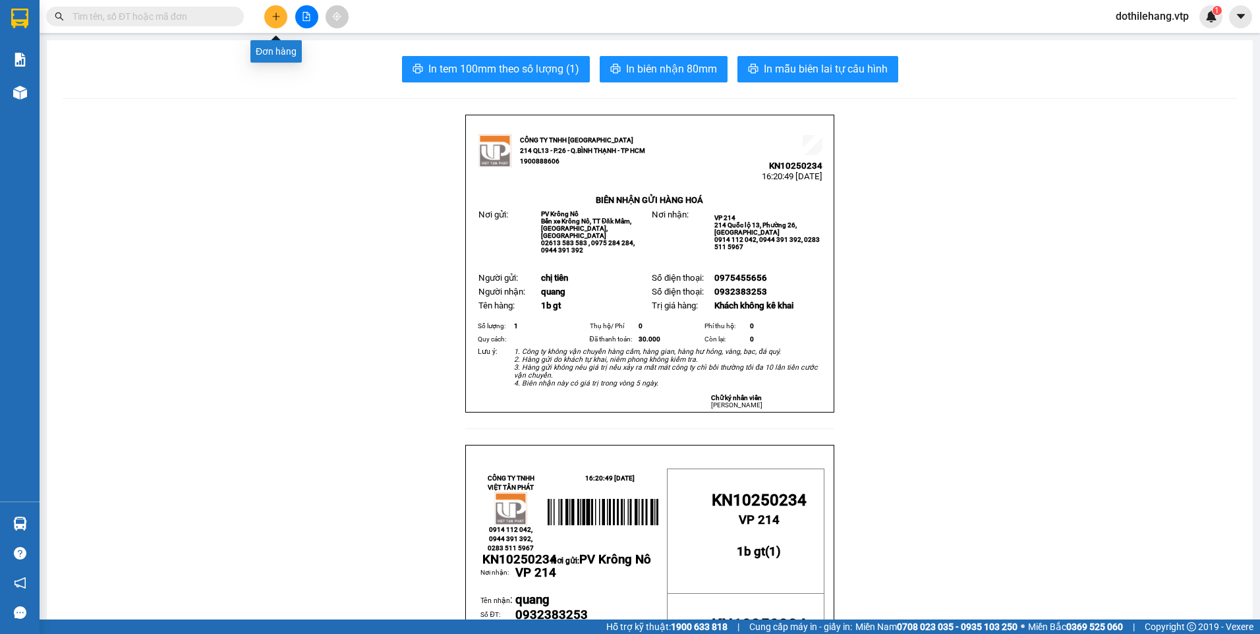
click at [273, 20] on icon "plus" at bounding box center [276, 16] width 9 height 9
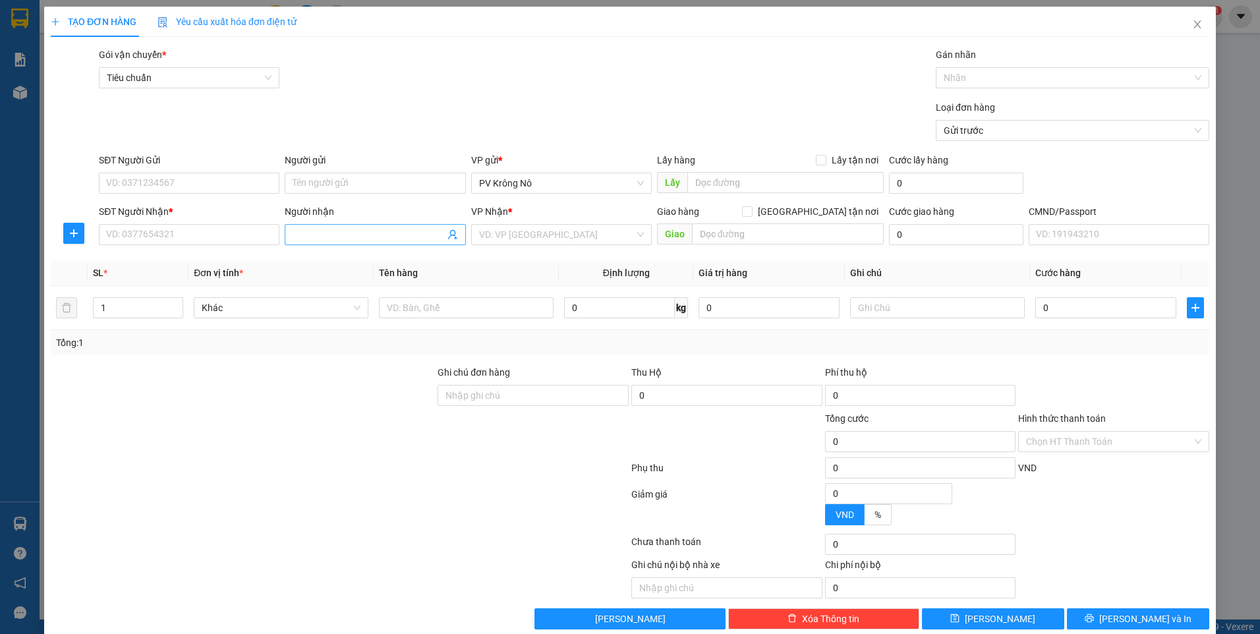
click at [302, 235] on input "Người nhận" at bounding box center [369, 234] width 152 height 14
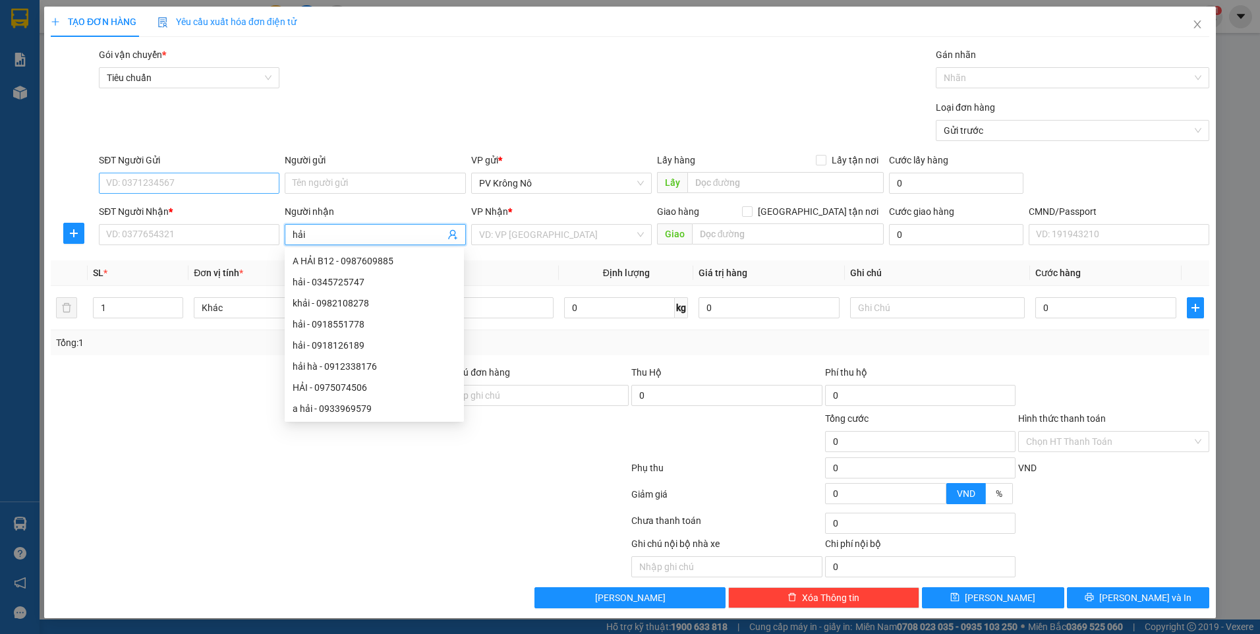
type input "hải"
click at [213, 180] on input "SĐT Người Gửi" at bounding box center [189, 183] width 181 height 21
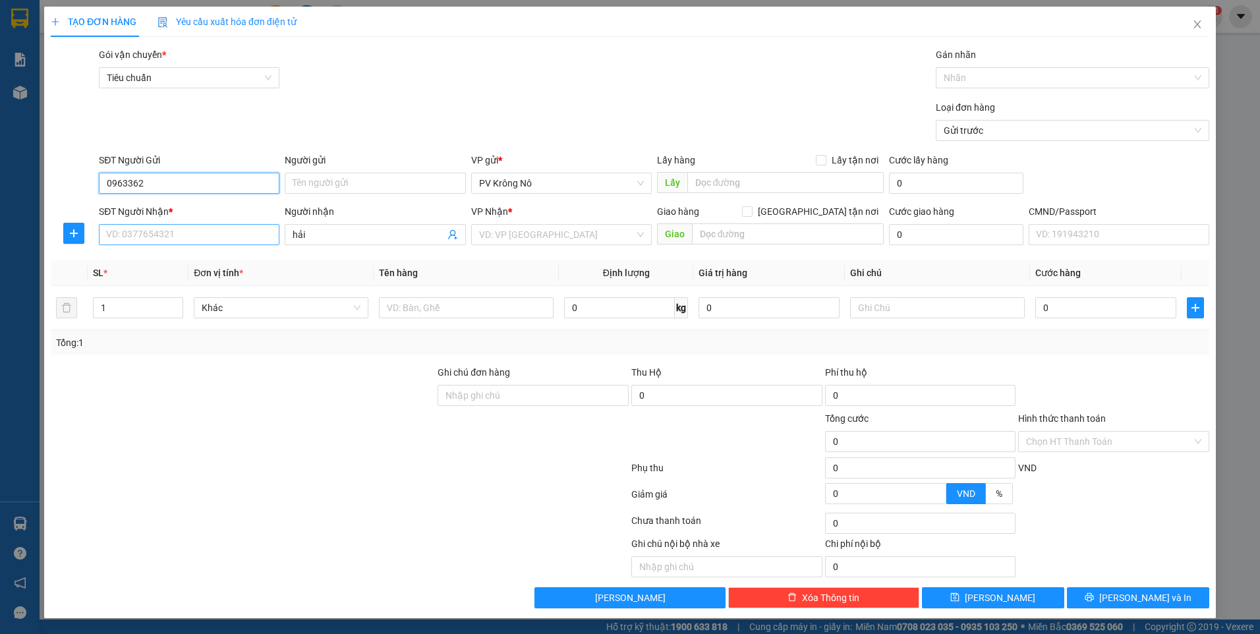
type input "0963362"
click at [146, 230] on input "SĐT Người Nhận *" at bounding box center [189, 234] width 181 height 21
click at [190, 256] on div "0908774499 - hải" at bounding box center [189, 261] width 165 height 14
type input "0908774499"
click at [171, 187] on input "0963362" at bounding box center [189, 183] width 181 height 21
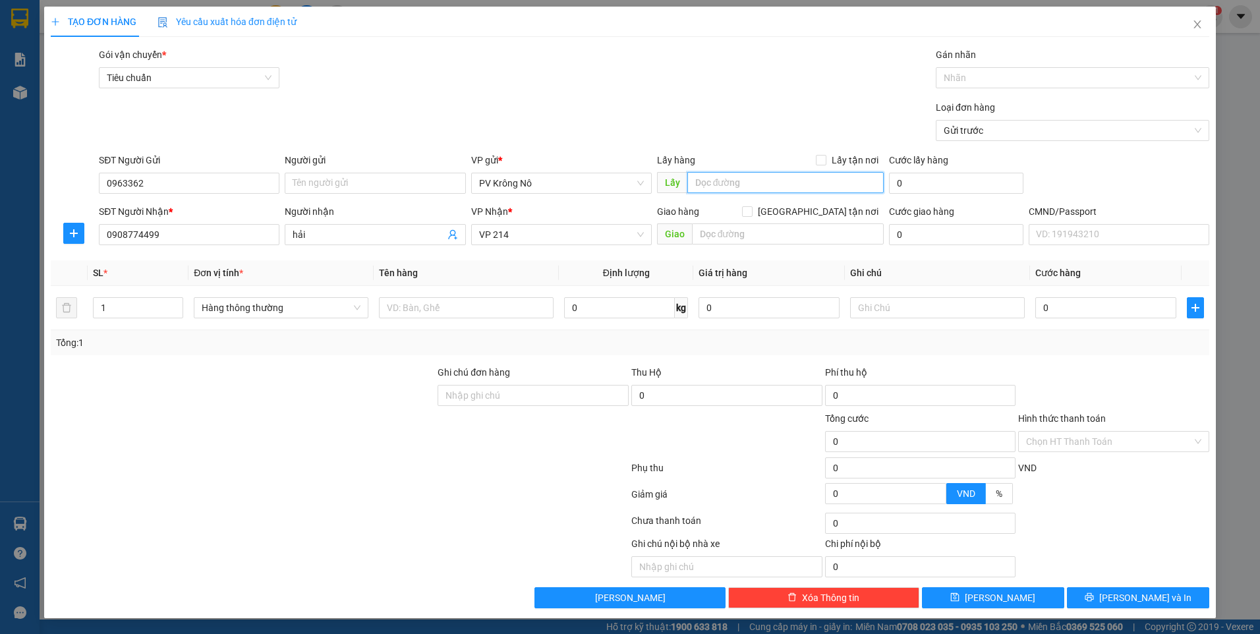
click at [728, 183] on input "text" at bounding box center [785, 182] width 197 height 21
type input "dốc dài nam đà"
click at [181, 179] on input "0963362" at bounding box center [189, 183] width 181 height 21
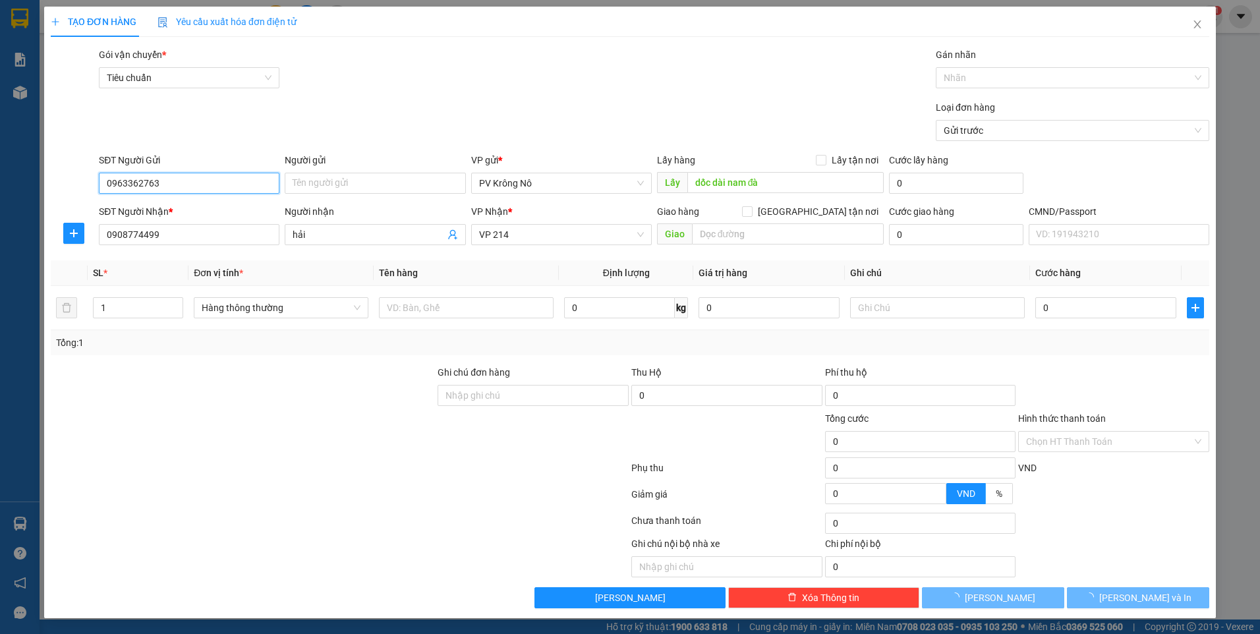
drag, startPoint x: 170, startPoint y: 185, endPoint x: 126, endPoint y: 184, distance: 44.2
click at [111, 175] on input "0963362763" at bounding box center [189, 183] width 181 height 21
click at [165, 181] on input "0963362763" at bounding box center [189, 183] width 181 height 21
drag, startPoint x: 163, startPoint y: 183, endPoint x: 123, endPoint y: 183, distance: 39.5
click at [110, 177] on input "0963362763" at bounding box center [189, 183] width 181 height 21
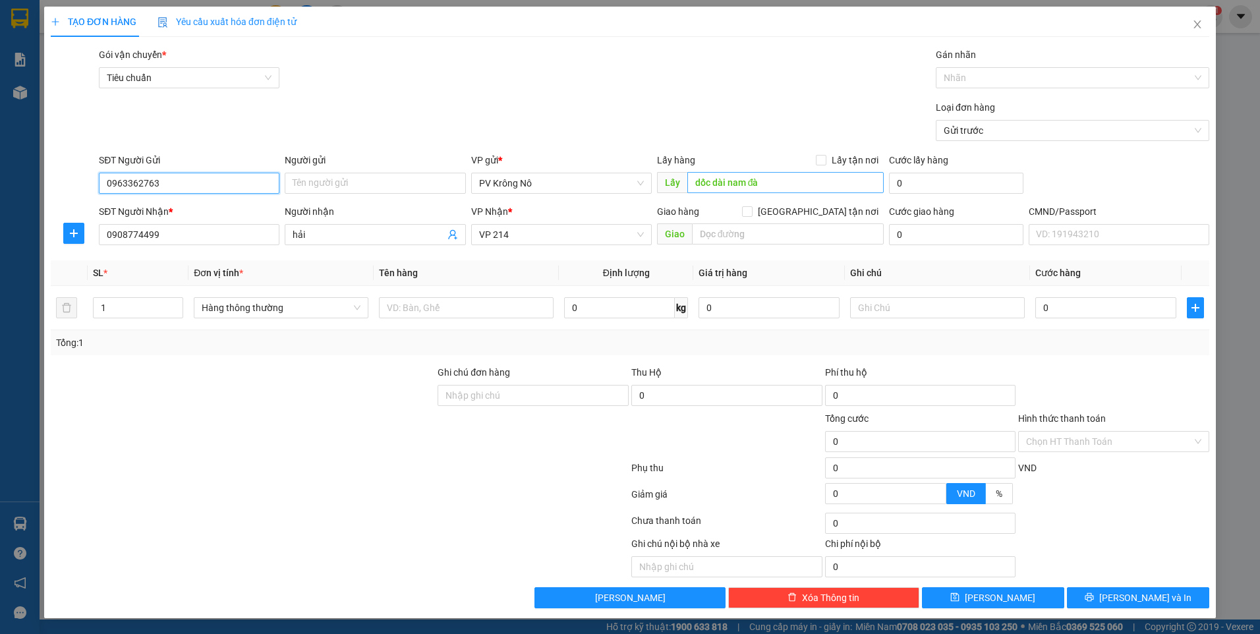
type input "0963362763"
click at [782, 188] on input "dốc dài nam đà" at bounding box center [785, 182] width 197 height 21
click at [761, 187] on input "dốc dài nam đà" at bounding box center [785, 182] width 197 height 21
paste input "963362763"
type input "dốc dài nam đà(963362763)"
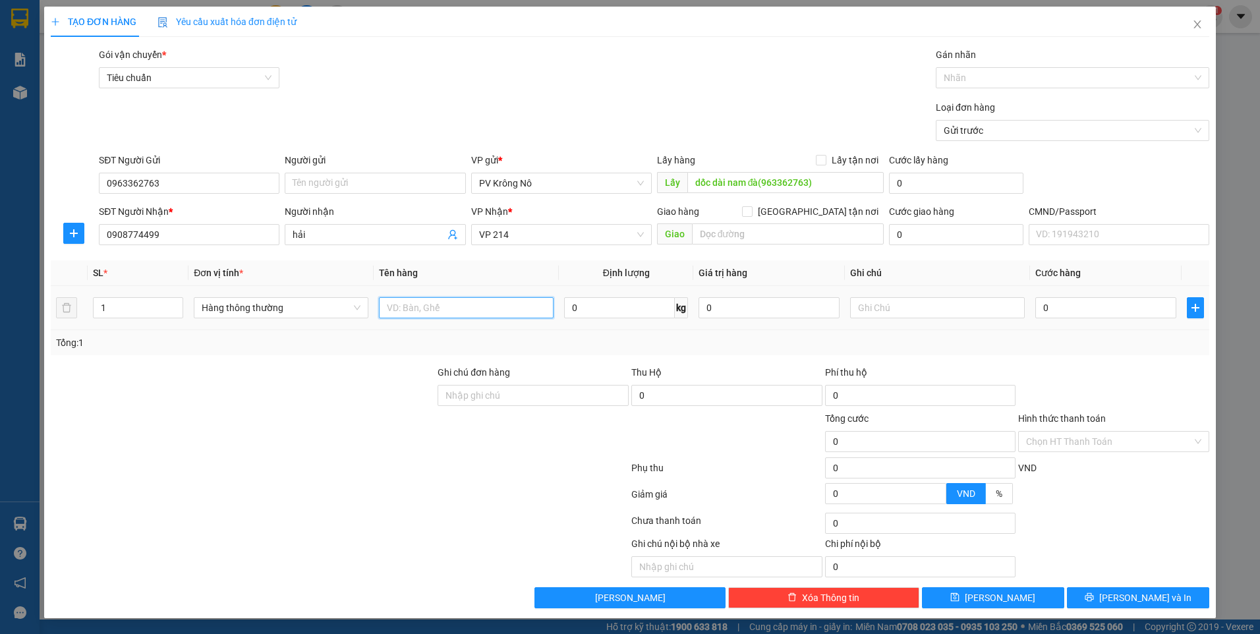
click at [503, 312] on input "text" at bounding box center [466, 307] width 175 height 21
type input "3 can rượu"
click at [127, 308] on input "1" at bounding box center [138, 308] width 89 height 20
type input "3"
click at [1056, 312] on input "0" at bounding box center [1105, 307] width 141 height 21
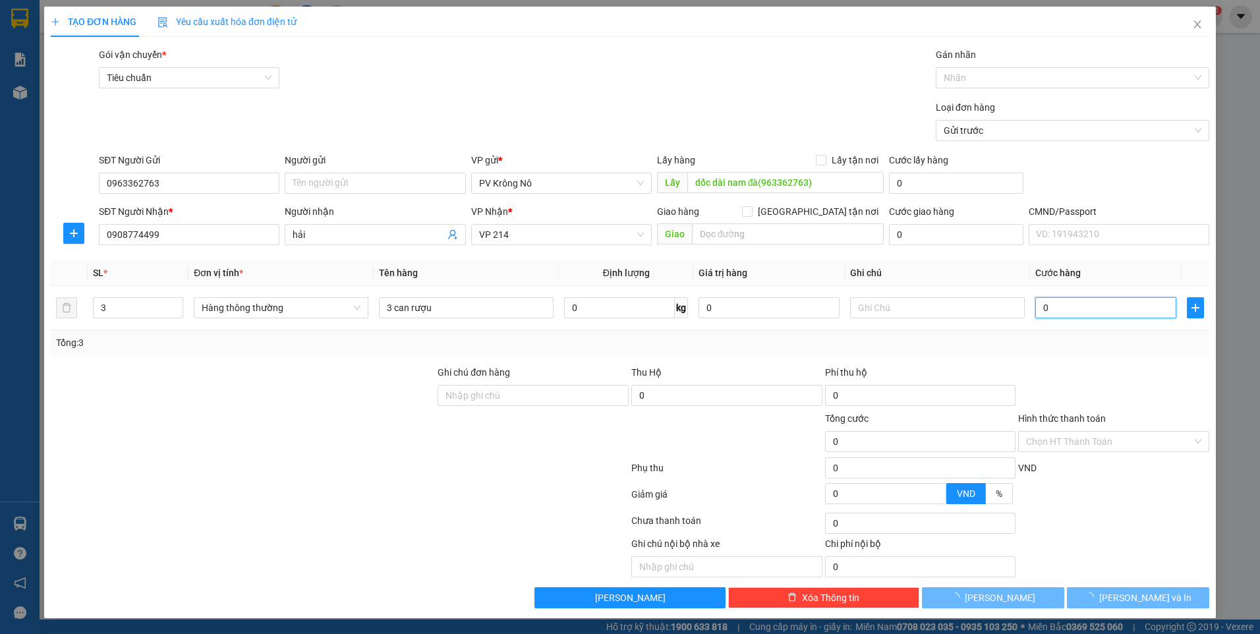
type input "001"
type input "1"
type input "0.015"
type input "15"
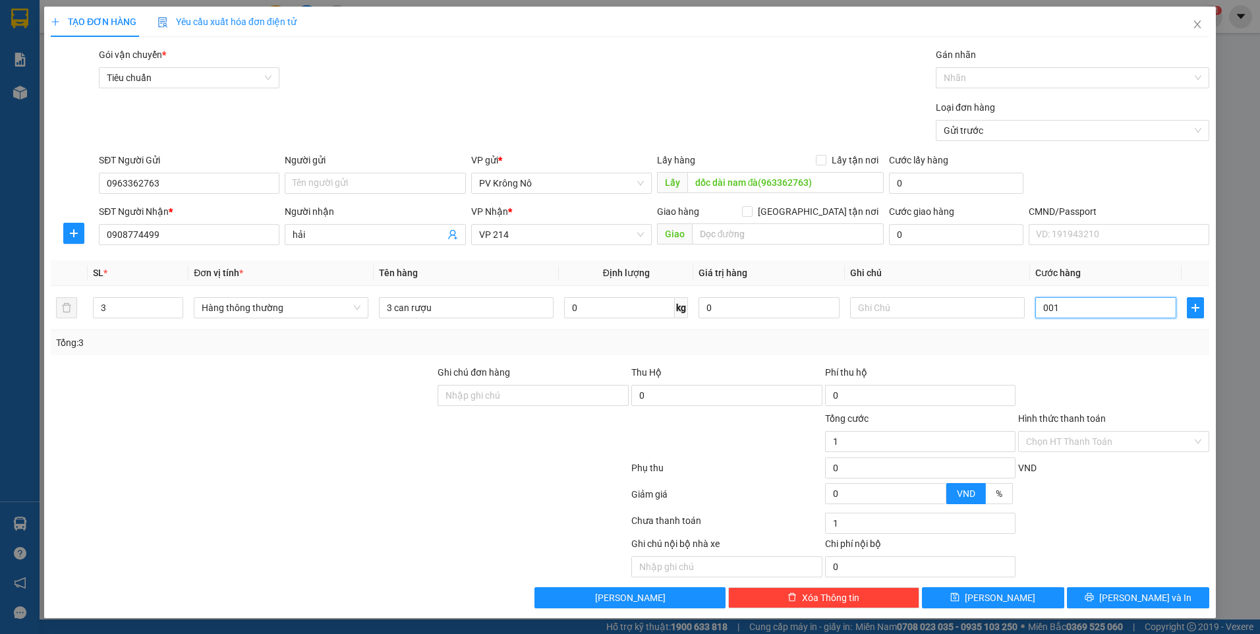
type input "15"
type input "00.150"
type input "150"
type input "0.001.500"
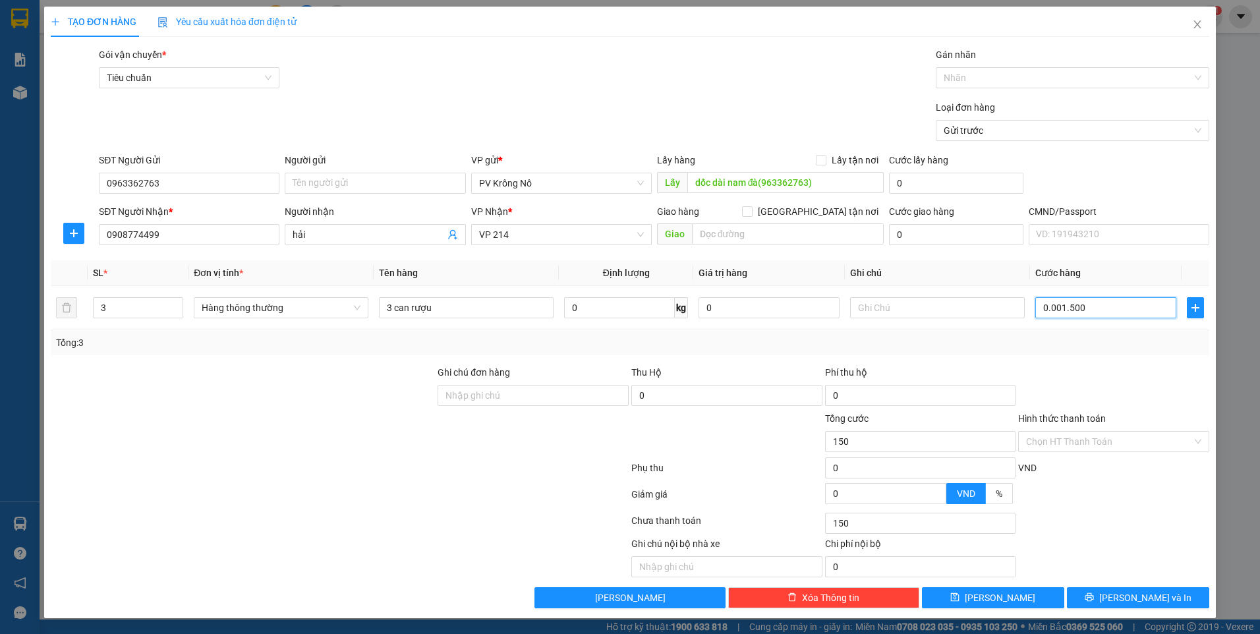
type input "1.500"
type input "000.015.000"
type input "15.000"
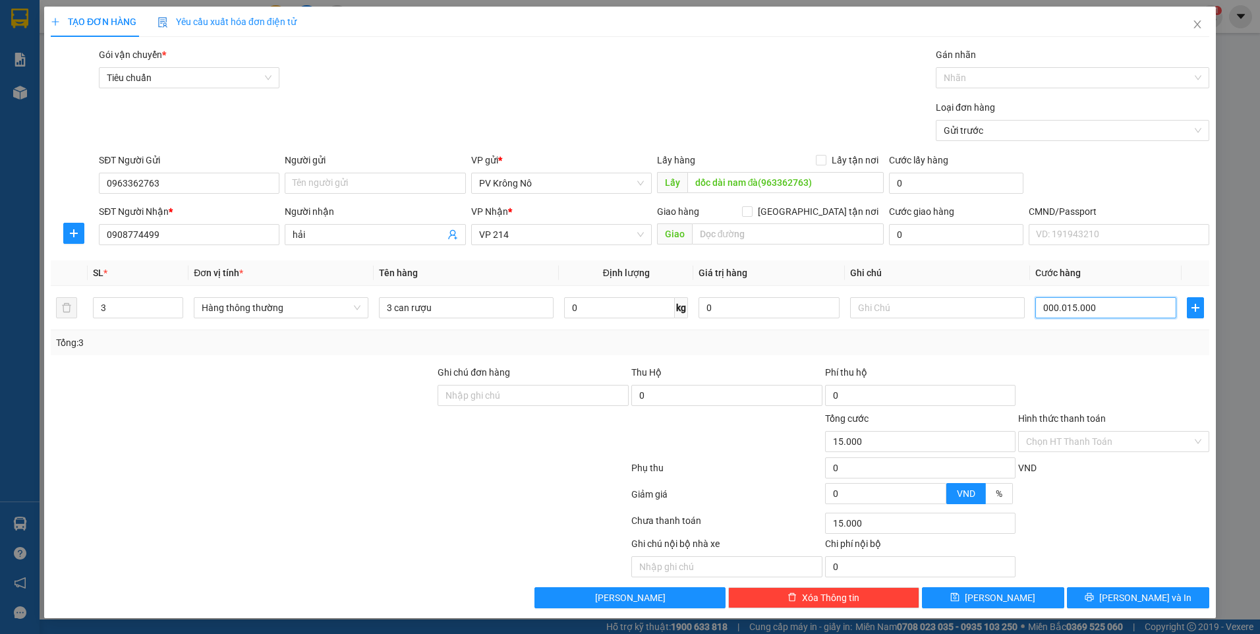
type input "00.000.150.000"
type input "150.000"
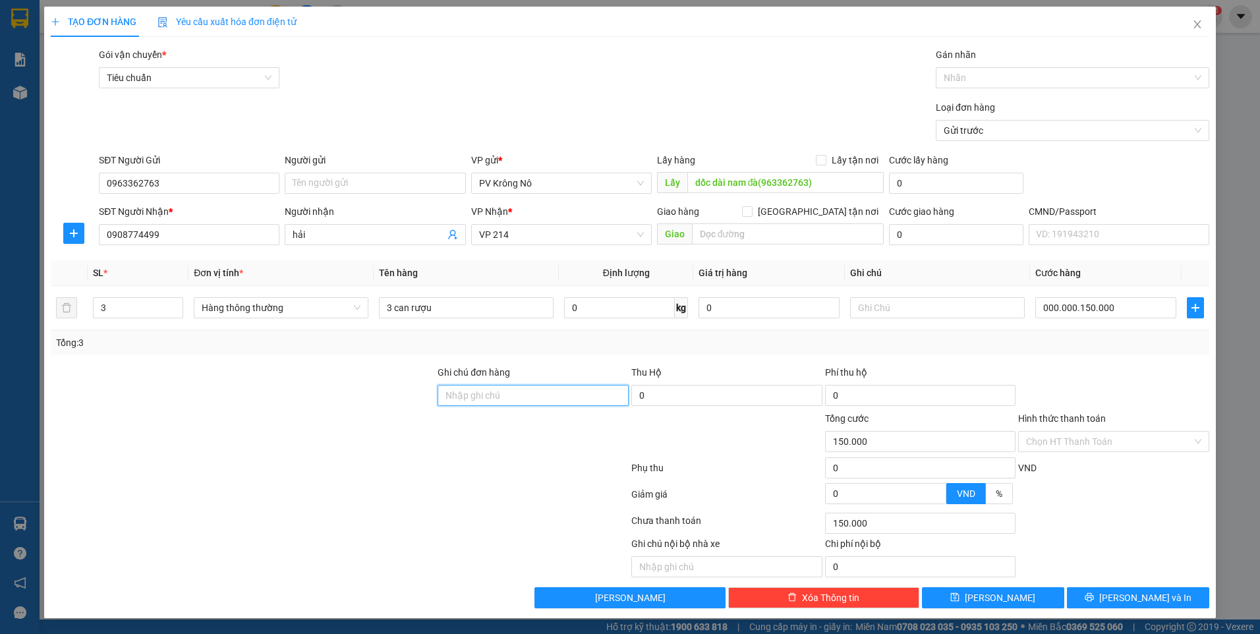
type input "150.000"
click at [1033, 598] on button "[PERSON_NAME]" at bounding box center [993, 597] width 142 height 21
type input "1"
type input "0"
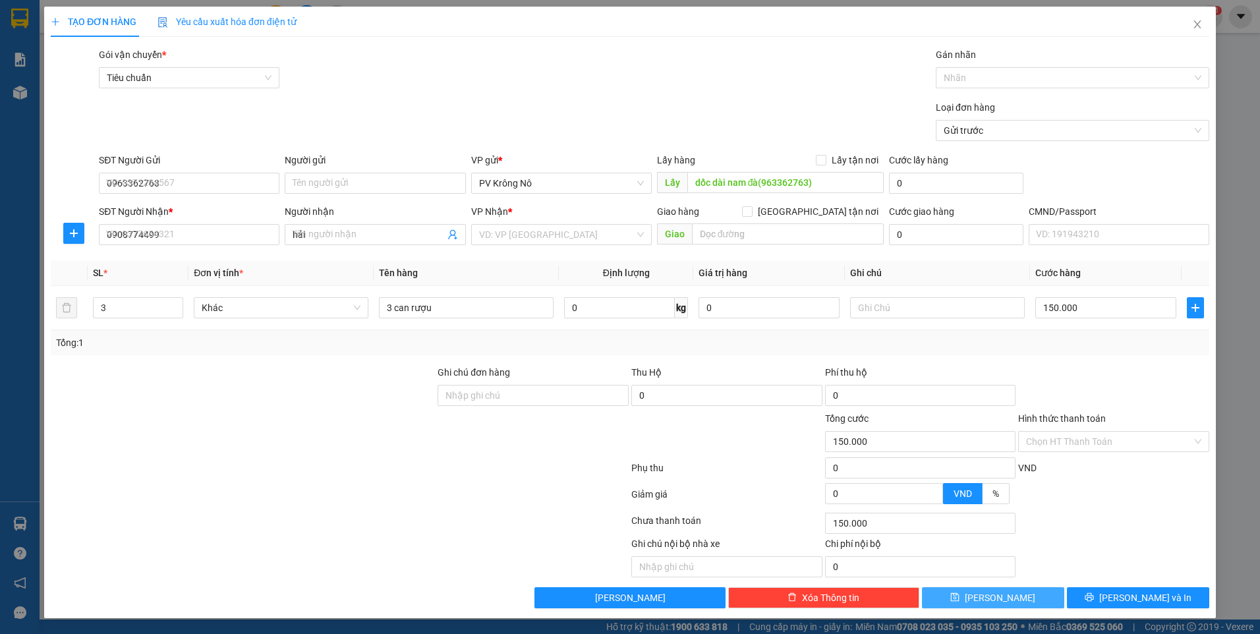
type input "0"
click at [1195, 22] on icon "close" at bounding box center [1197, 24] width 7 height 8
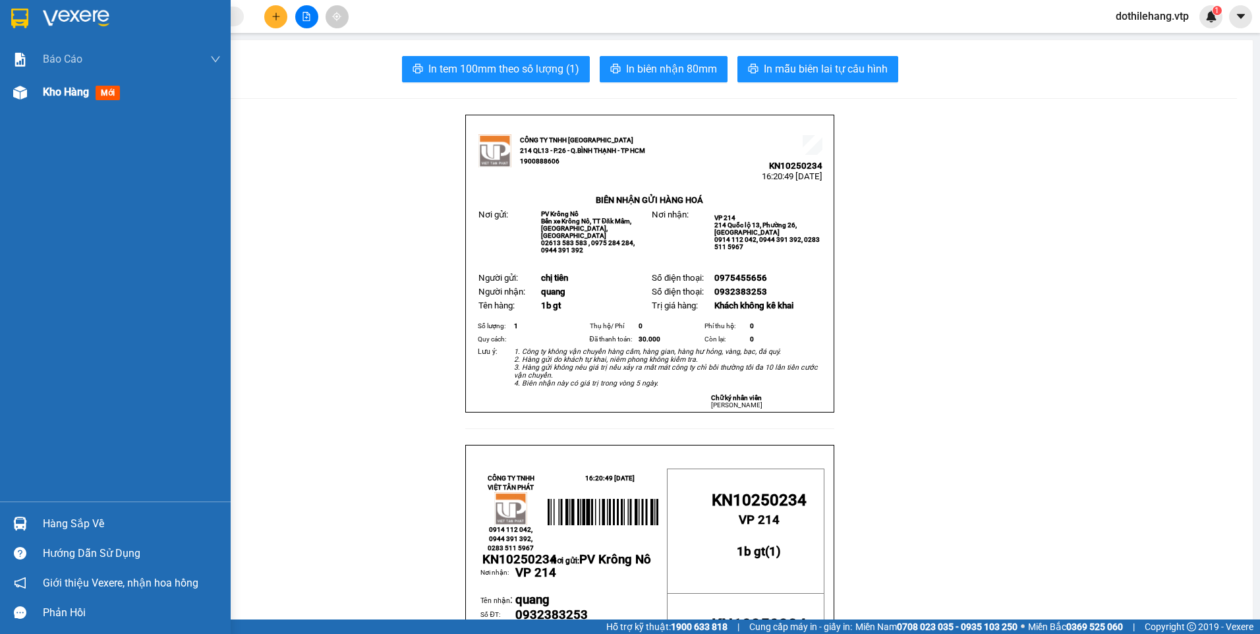
click at [30, 99] on div at bounding box center [20, 92] width 23 height 23
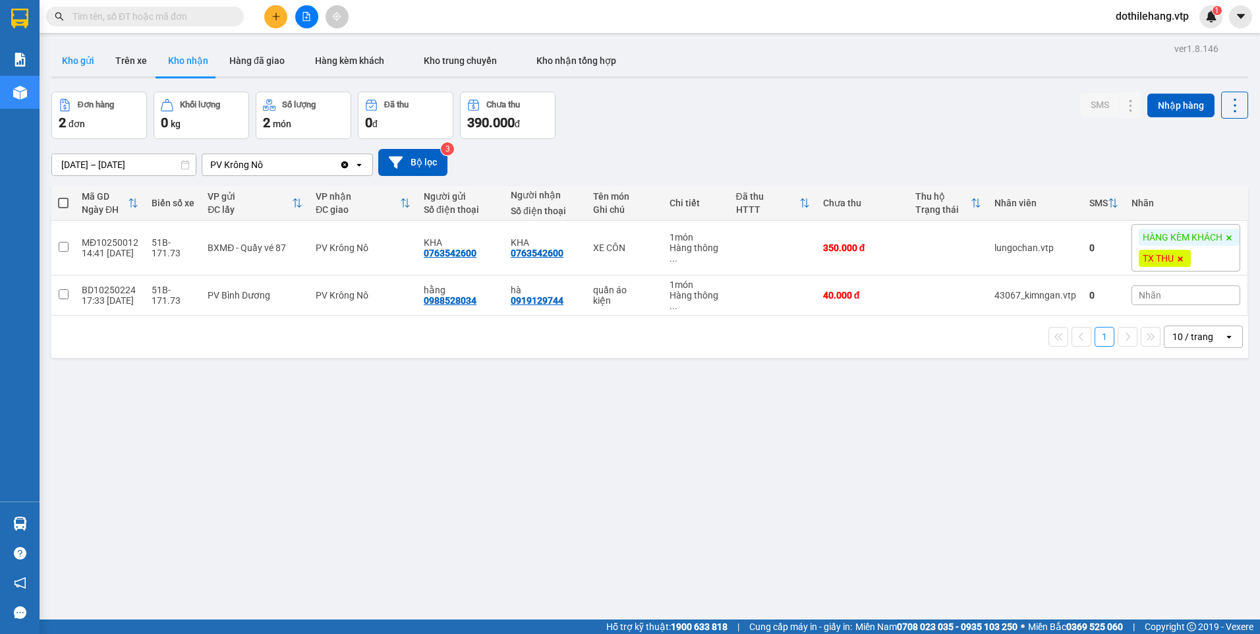
click at [73, 59] on button "Kho gửi" at bounding box center [77, 61] width 53 height 32
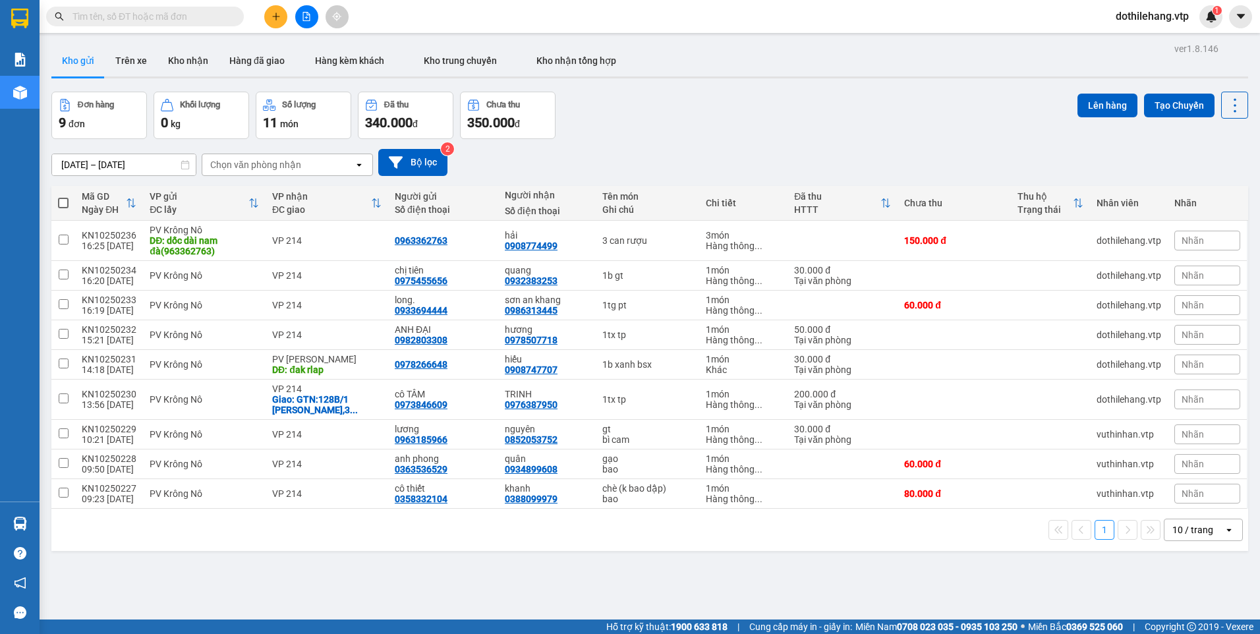
click at [107, 22] on input "text" at bounding box center [150, 16] width 156 height 14
paste input "963362763"
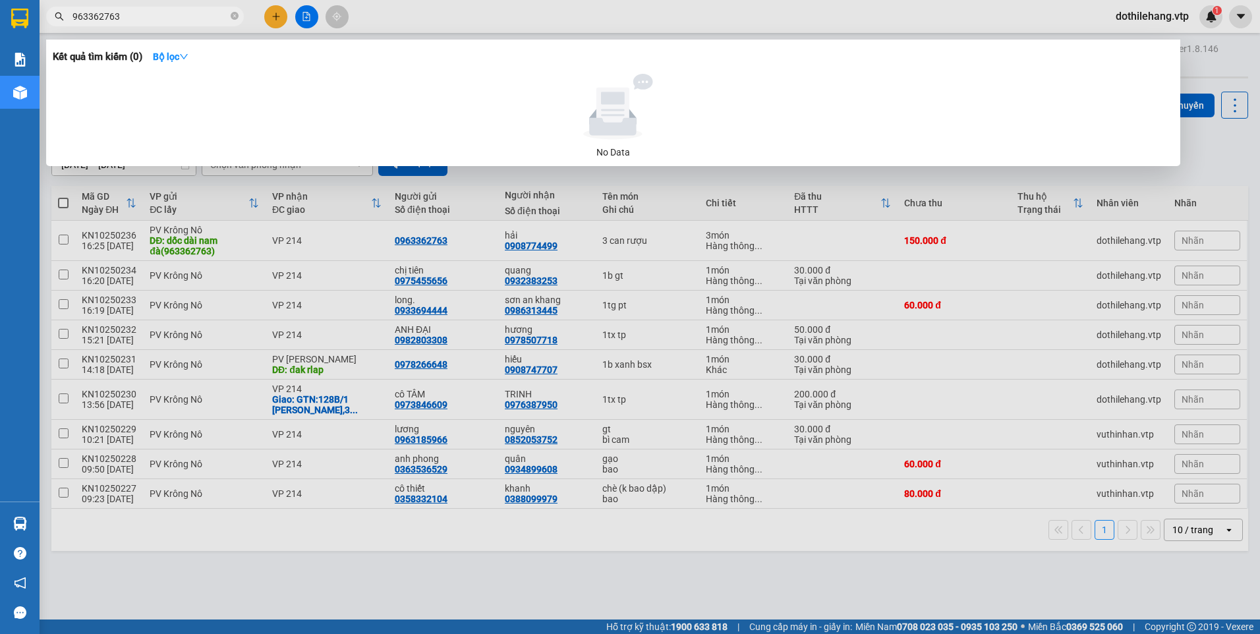
type input "963362763"
click at [72, 14] on span "963362763" at bounding box center [145, 17] width 198 height 20
click at [280, 14] on div at bounding box center [630, 317] width 1260 height 634
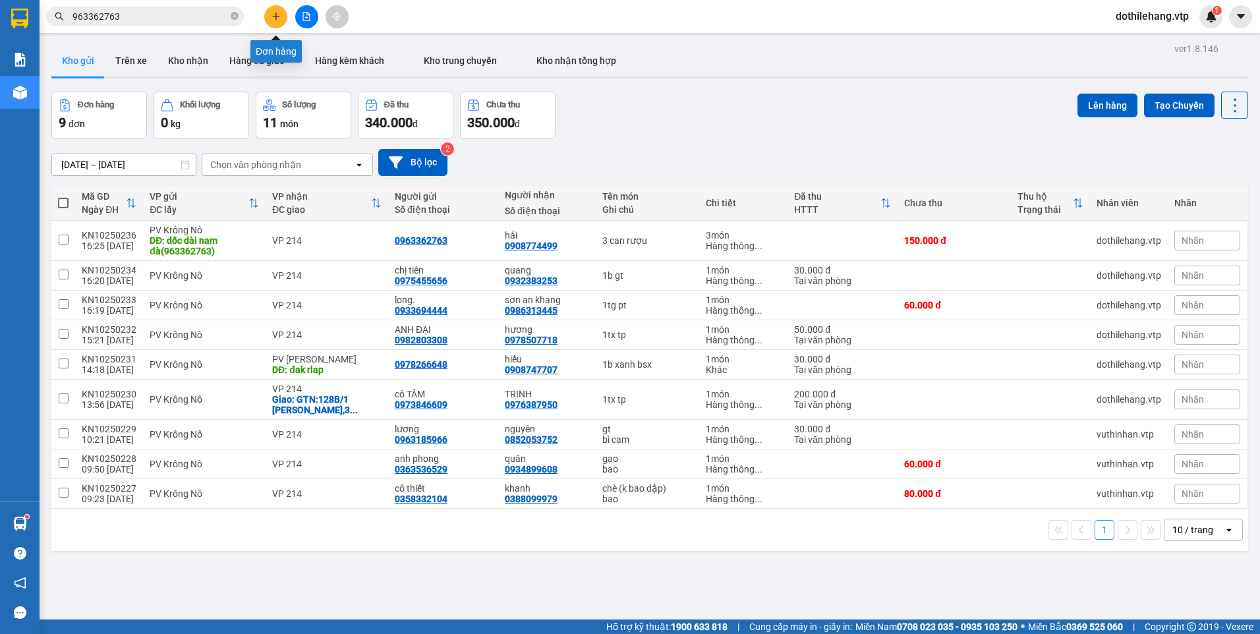
click at [273, 14] on icon "plus" at bounding box center [276, 16] width 9 height 9
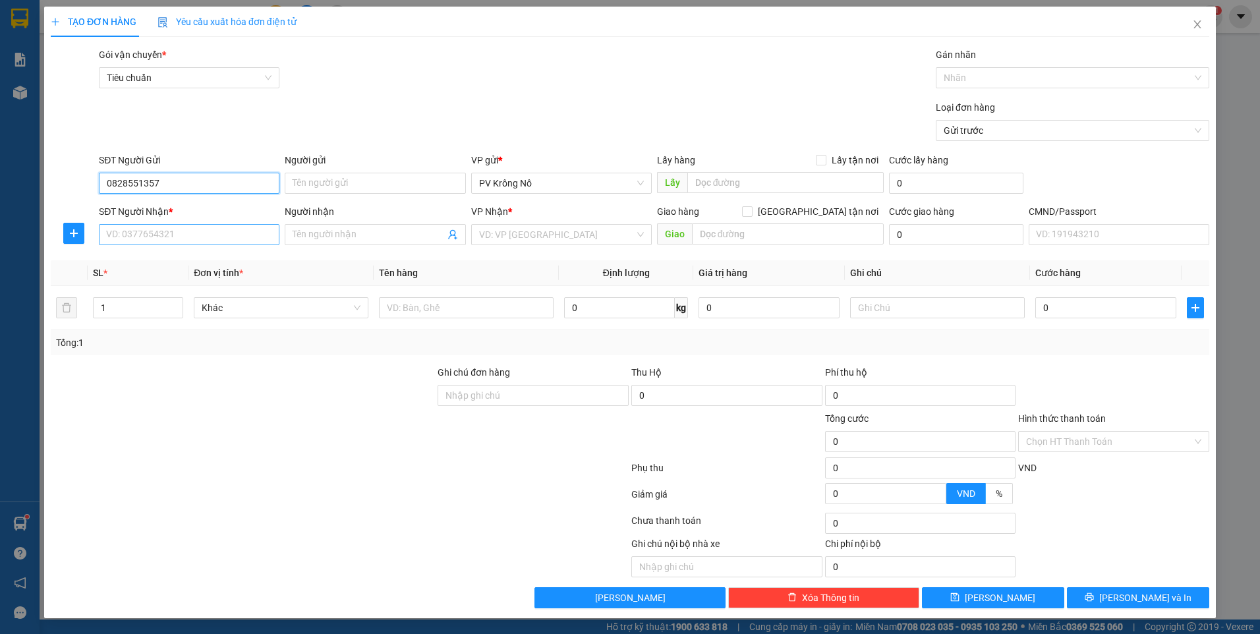
type input "0828551357"
click at [164, 233] on input "SĐT Người Nhận *" at bounding box center [189, 234] width 181 height 21
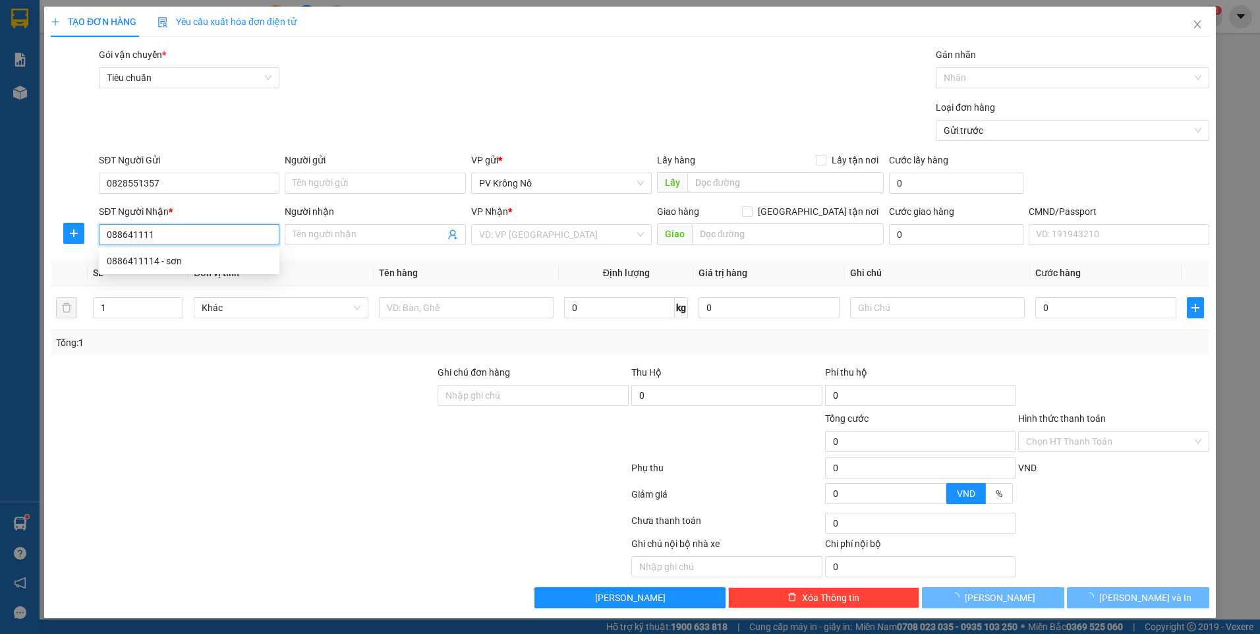
type input "0886411114"
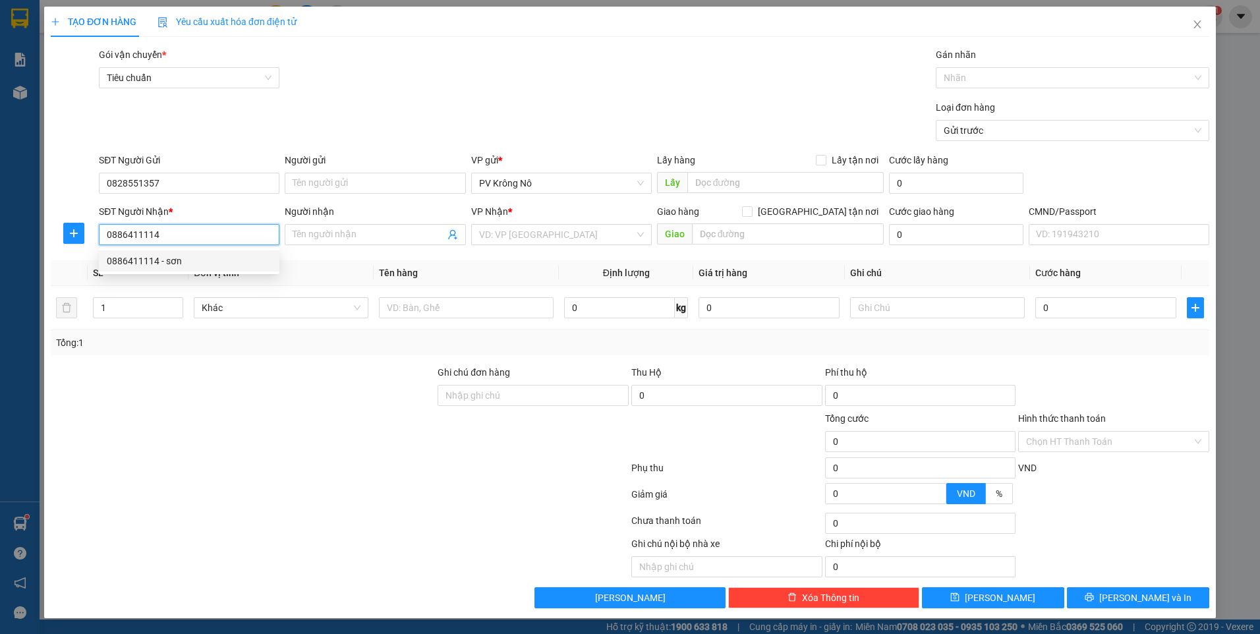
click at [166, 264] on div "0886411114 - sơn" at bounding box center [189, 261] width 165 height 14
type input "sơn"
type input "0886411114"
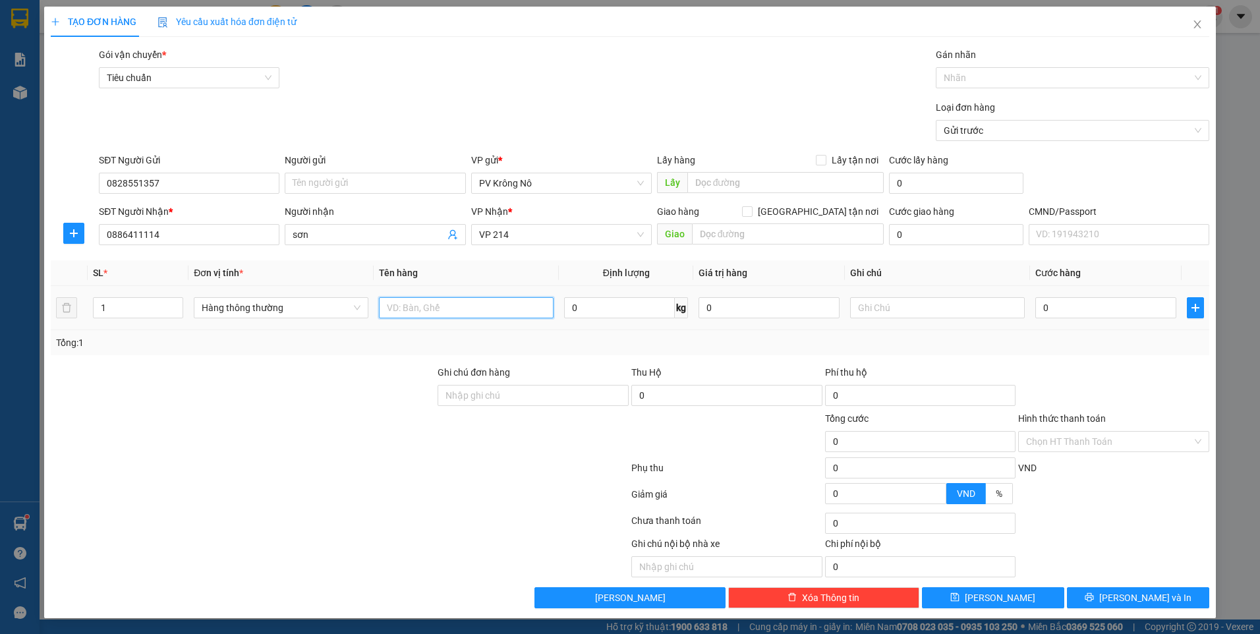
click at [454, 311] on input "text" at bounding box center [466, 307] width 175 height 21
type input "1tx tp"
click at [1070, 309] on input "0" at bounding box center [1105, 307] width 141 height 21
type input "005"
type input "5"
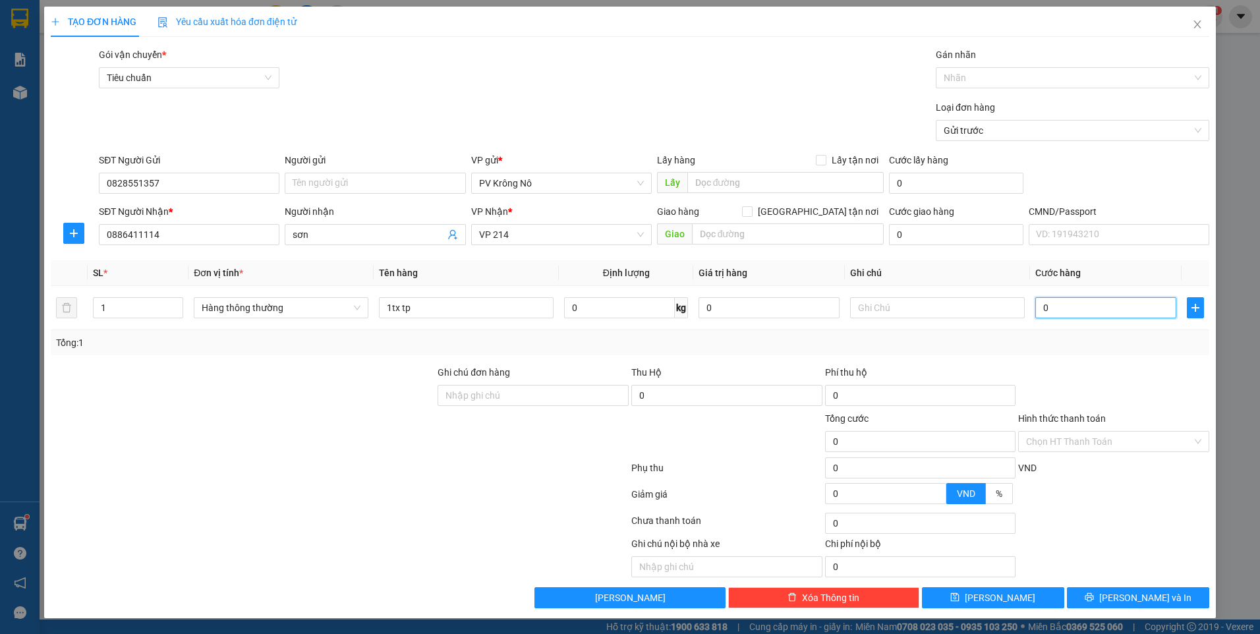
type input "5"
type input "0.050"
type input "50"
type input "00.500"
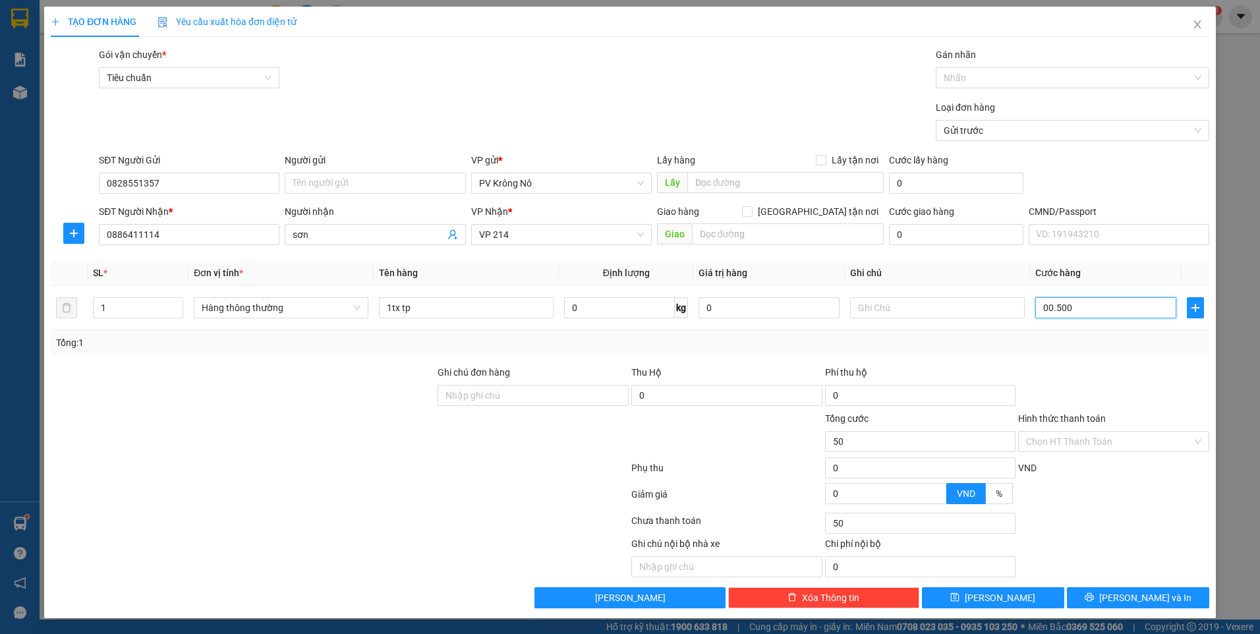
type input "500"
type input "0.005.000"
type input "5.000"
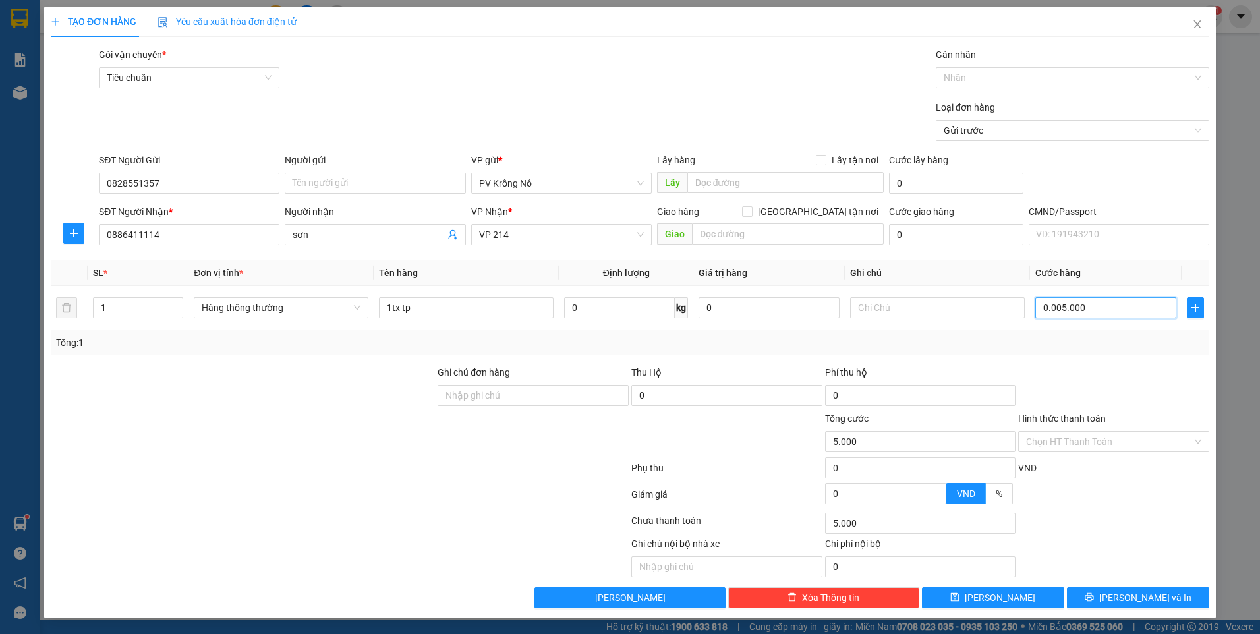
type input "000.050.000"
type input "50.000"
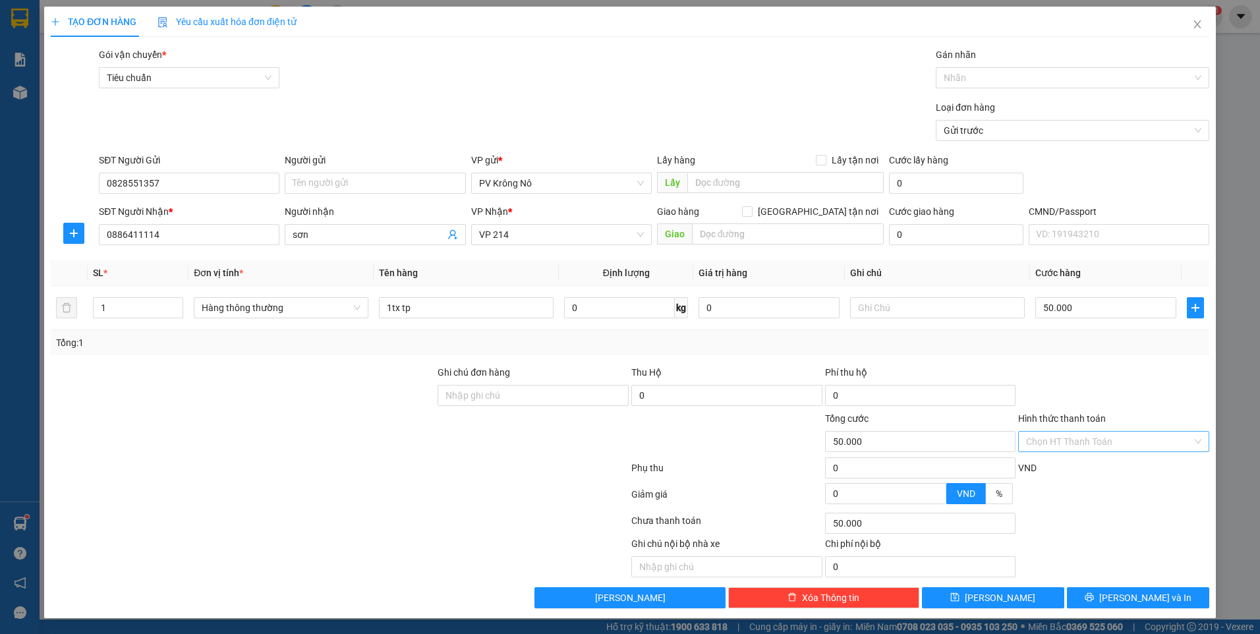
click at [1119, 439] on input "Hình thức thanh toán" at bounding box center [1109, 442] width 166 height 20
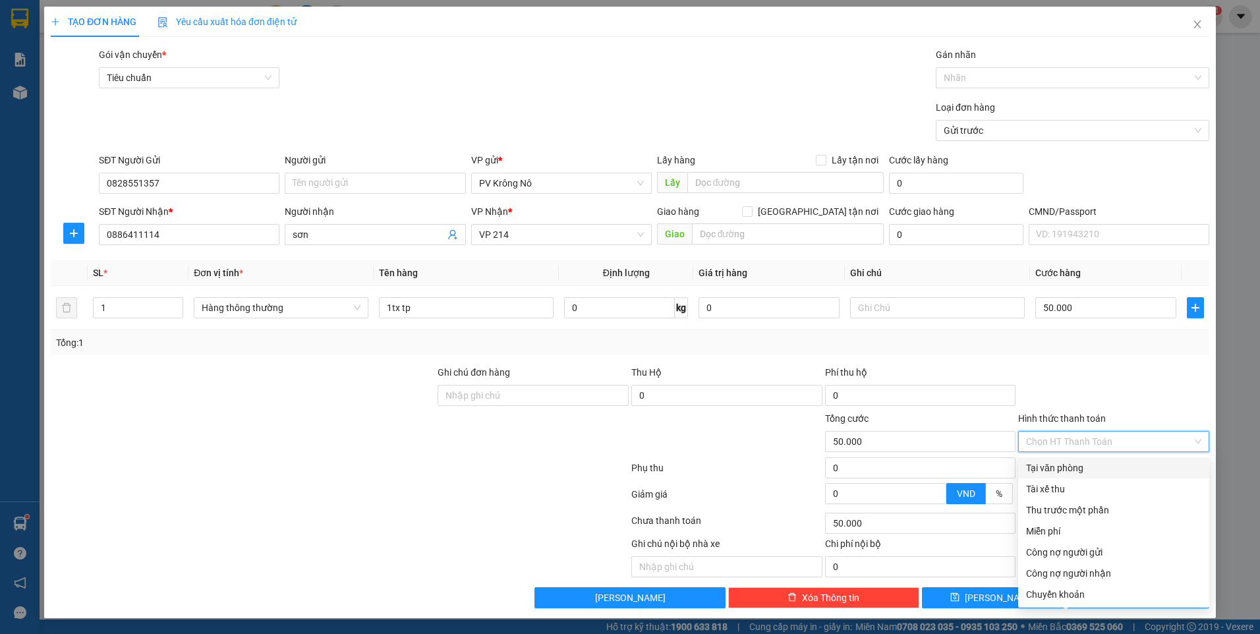
click at [1118, 463] on div "Tại văn phòng" at bounding box center [1113, 468] width 175 height 14
type input "0"
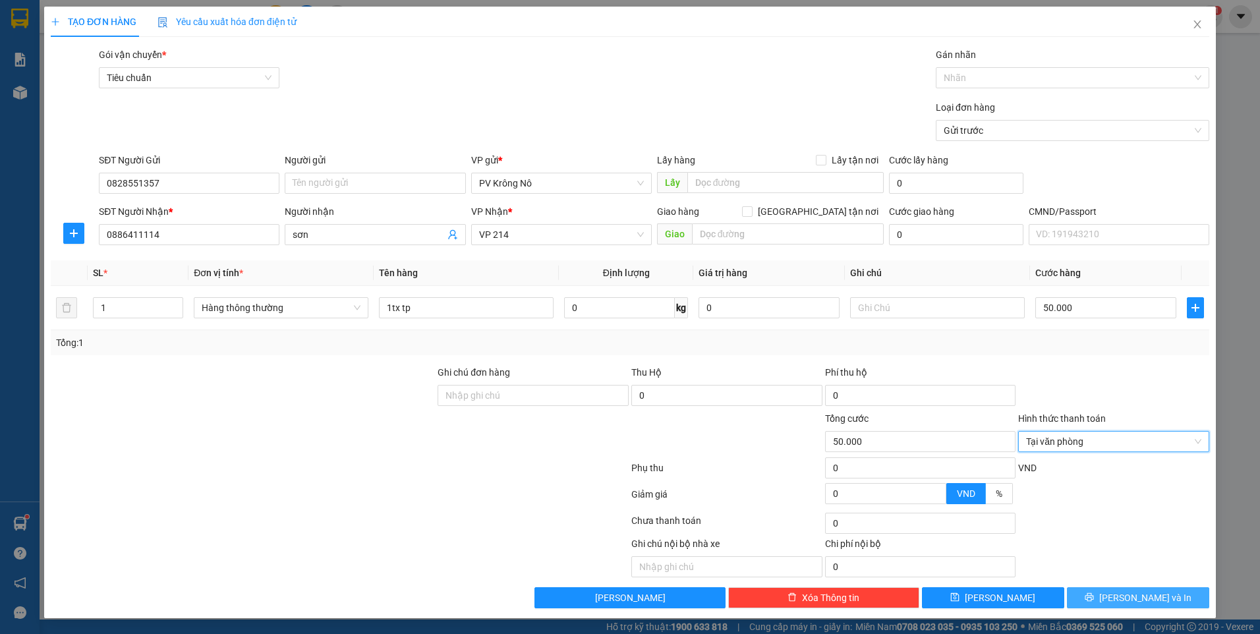
drag, startPoint x: 1131, startPoint y: 593, endPoint x: 1032, endPoint y: 492, distance: 141.7
click at [1130, 593] on span "[PERSON_NAME] và In" at bounding box center [1145, 597] width 92 height 14
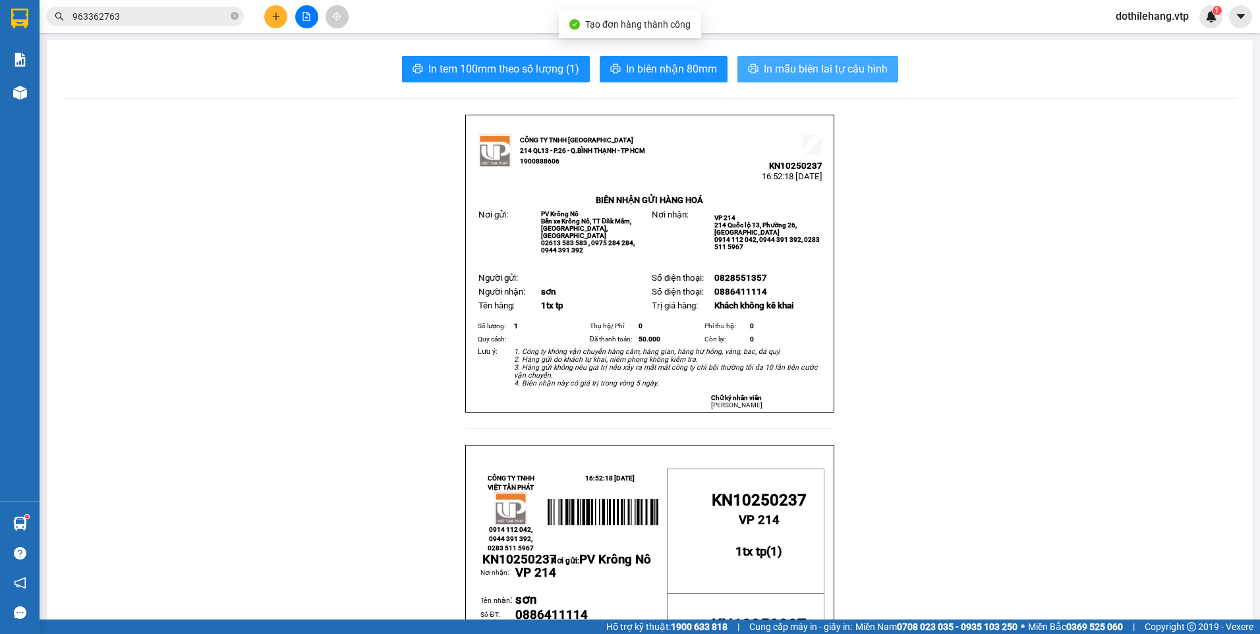
click at [784, 79] on button "In mẫu biên lai tự cấu hình" at bounding box center [817, 69] width 161 height 26
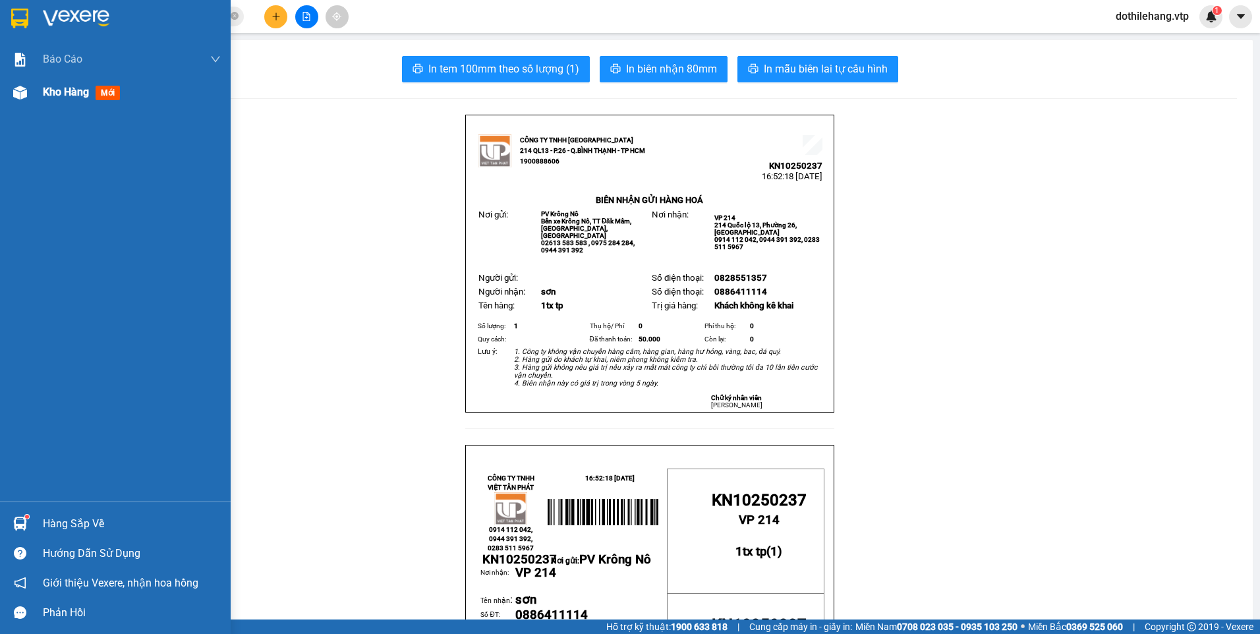
click at [28, 91] on div at bounding box center [20, 92] width 23 height 23
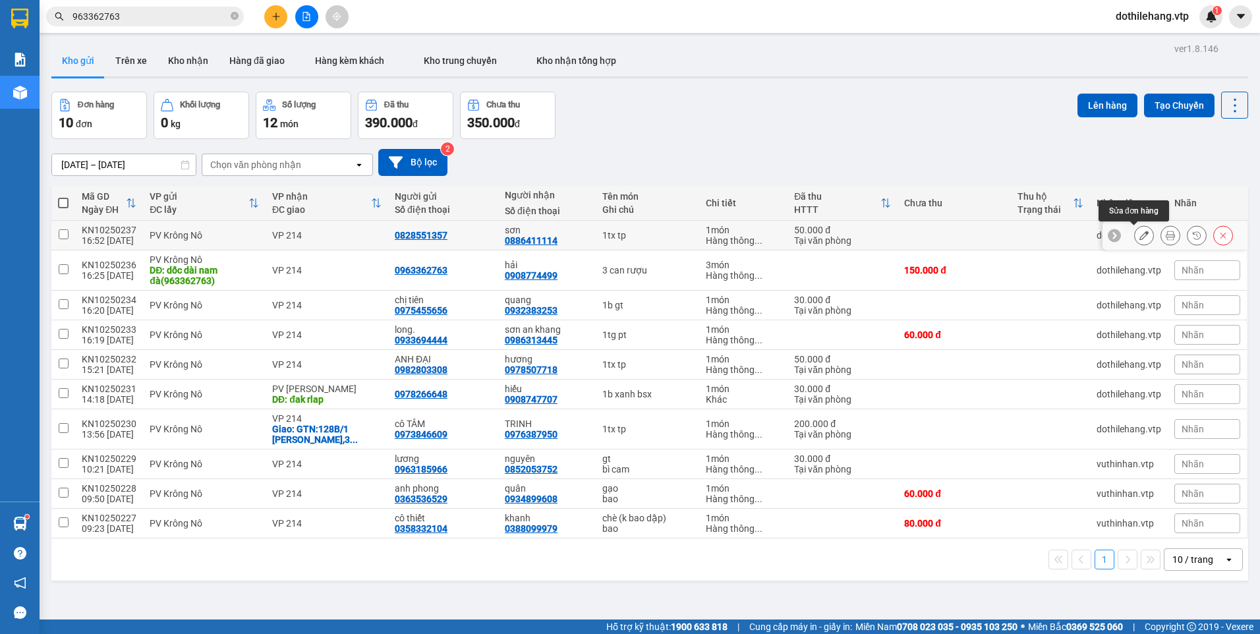
click at [1141, 232] on button at bounding box center [1144, 235] width 18 height 23
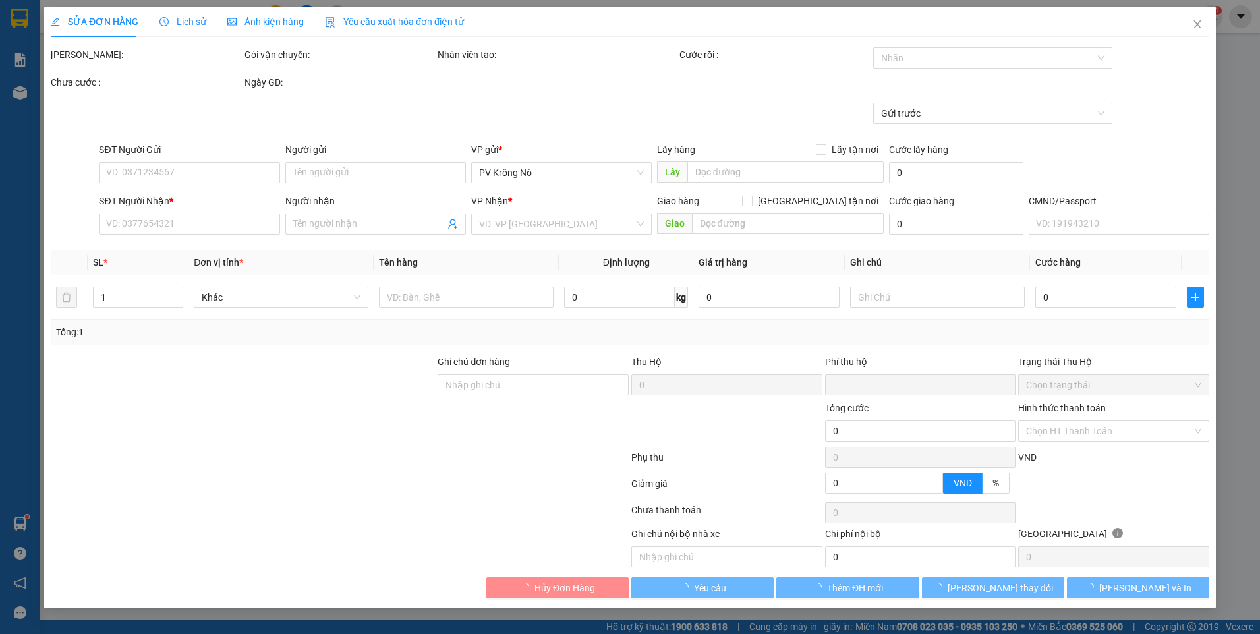
type input "0828551357"
type input "0886411114"
type input "sơn"
type input "0"
type input "50.000"
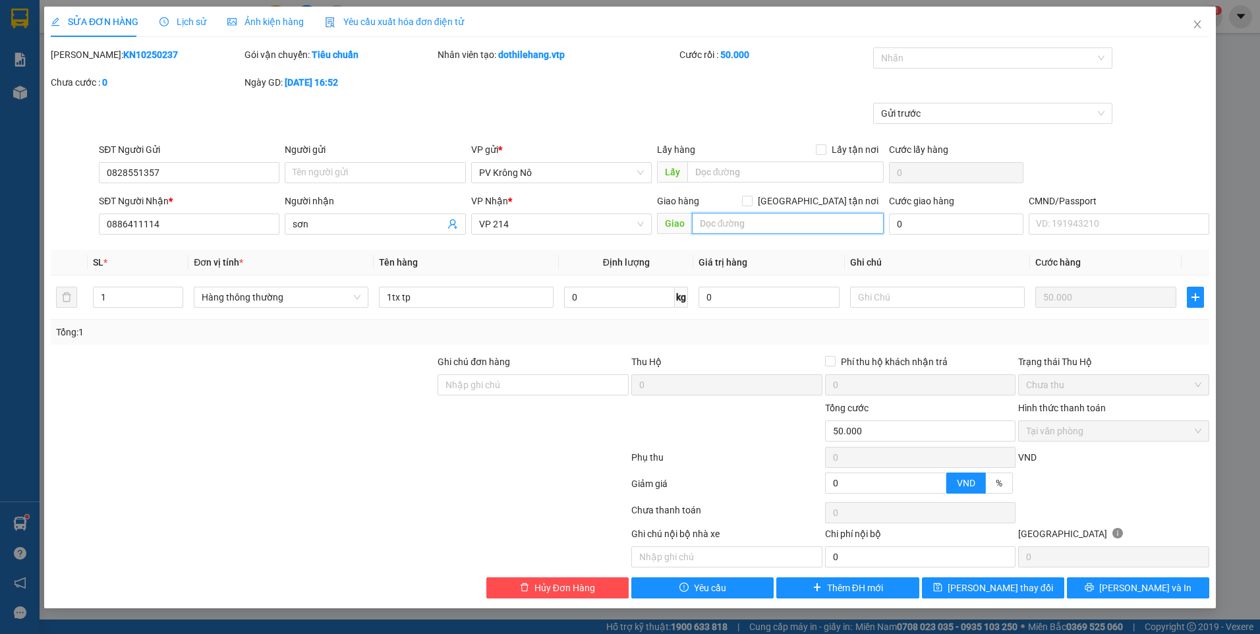
click at [788, 217] on input "text" at bounding box center [788, 223] width 192 height 21
click at [751, 201] on input "[GEOGRAPHIC_DATA] tận nơi" at bounding box center [746, 200] width 9 height 9
checkbox input "true"
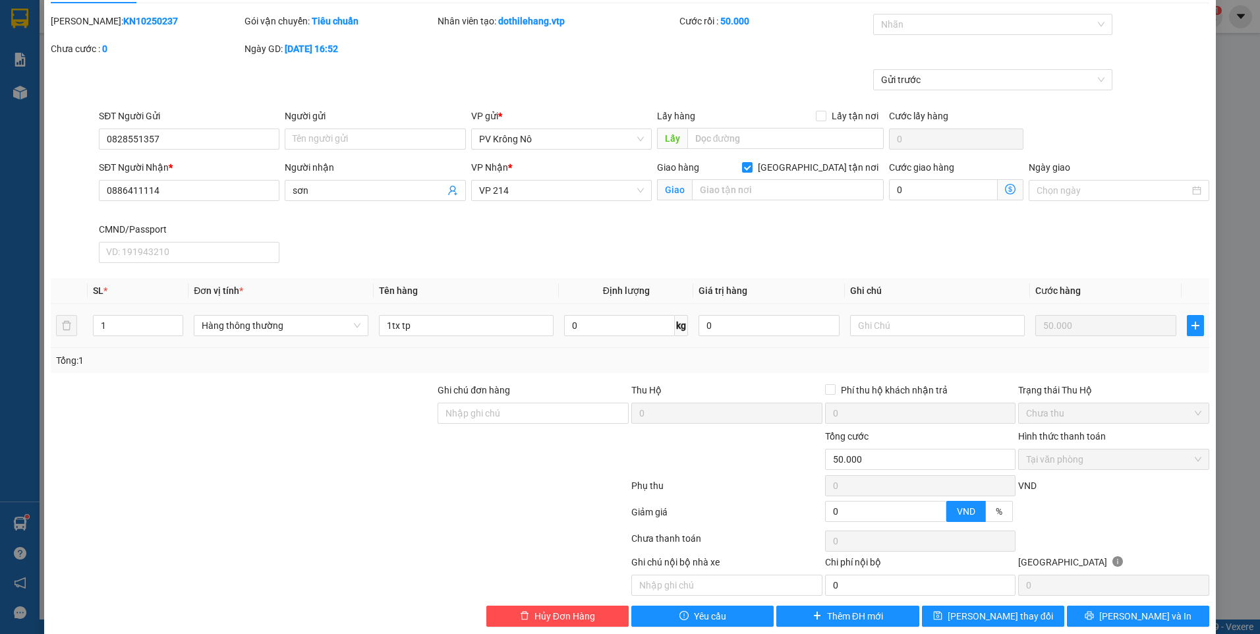
scroll to position [52, 0]
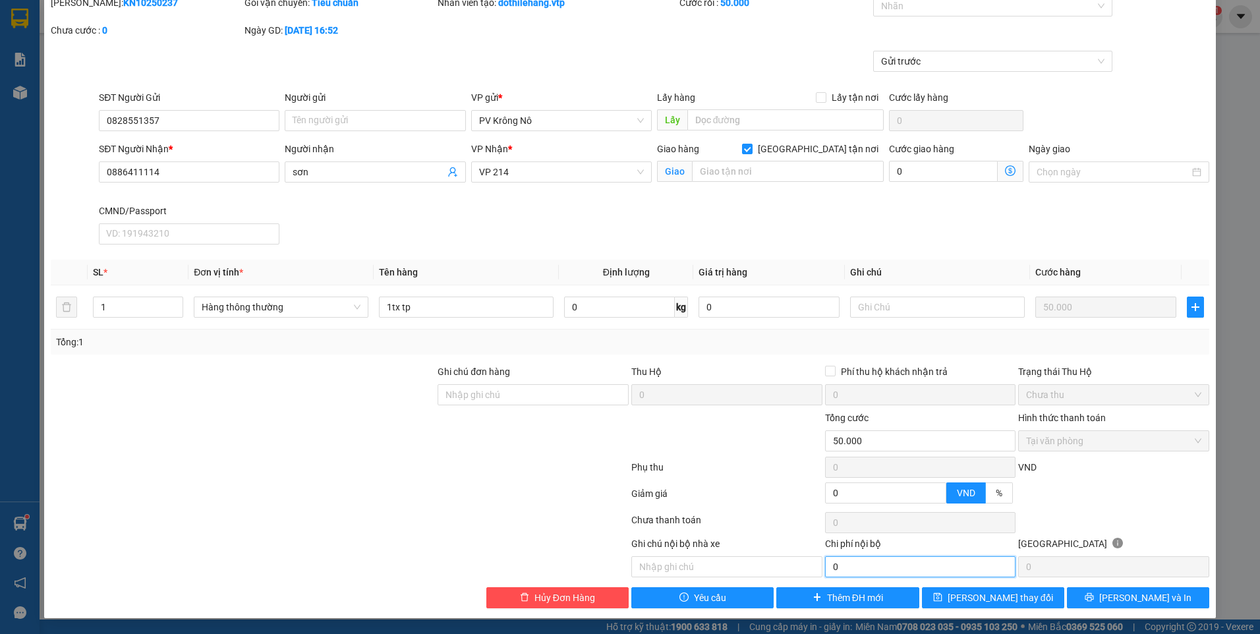
click at [835, 562] on input "0" at bounding box center [920, 566] width 191 height 21
type input "50.000"
drag, startPoint x: 171, startPoint y: 172, endPoint x: 64, endPoint y: 179, distance: 107.7
click at [64, 179] on div "SĐT Người Nhận * 0886411114 0886411114 Người nhận sơn VP Nhận * VP 214 Giao hàn…" at bounding box center [629, 196] width 1161 height 108
click at [947, 596] on button "[PERSON_NAME] thay đổi" at bounding box center [993, 597] width 142 height 21
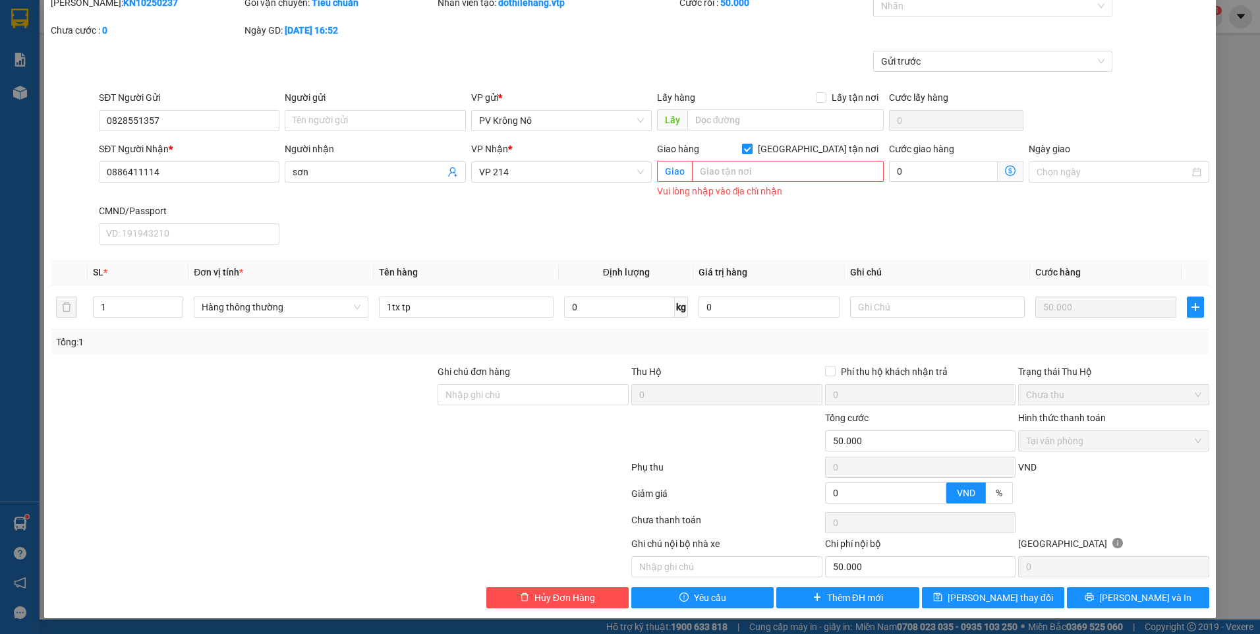
click at [751, 150] on input "[GEOGRAPHIC_DATA] tận nơi" at bounding box center [746, 148] width 9 height 9
checkbox input "false"
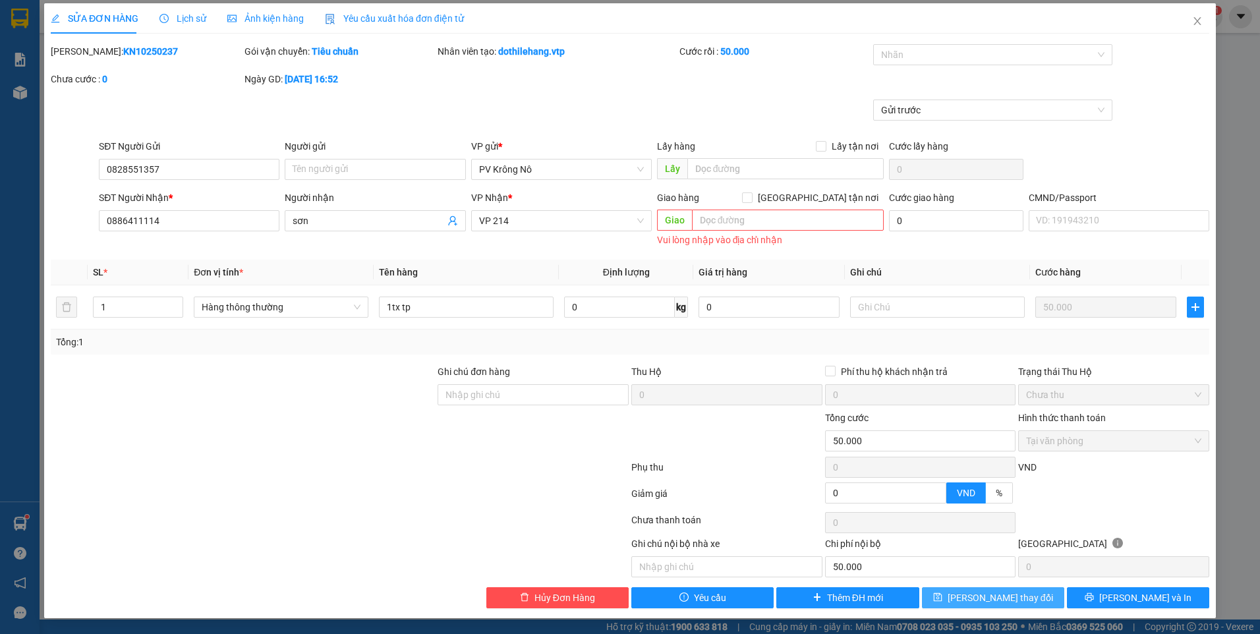
click at [942, 603] on span "save" at bounding box center [937, 597] width 9 height 11
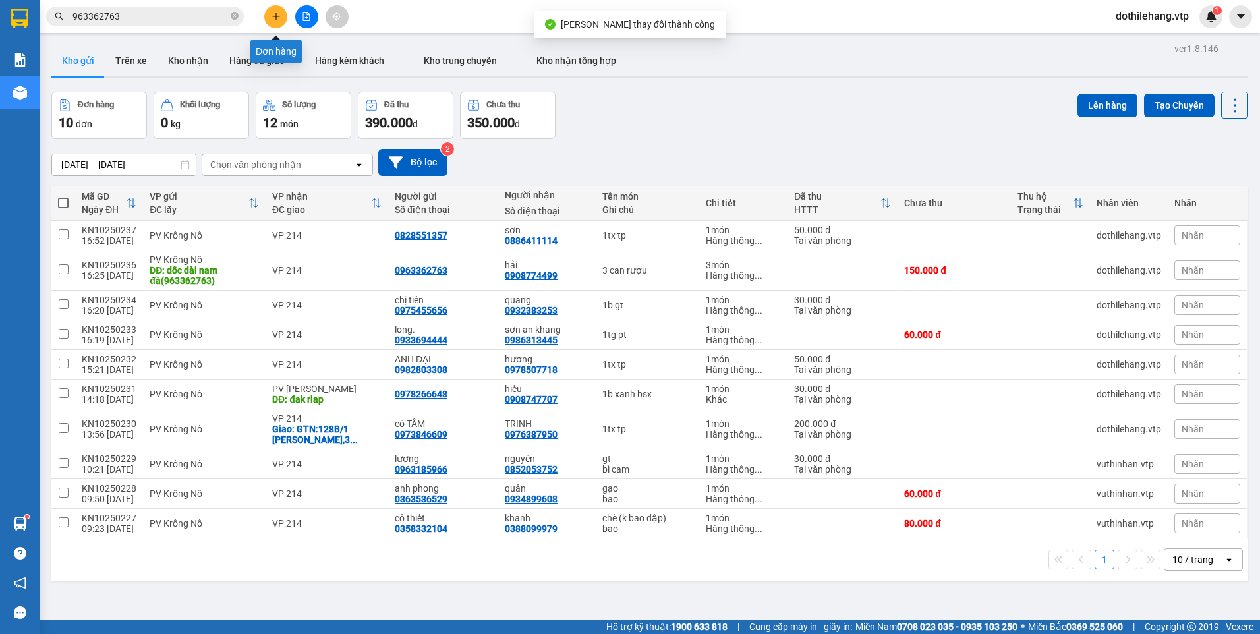
click at [270, 18] on button at bounding box center [275, 16] width 23 height 23
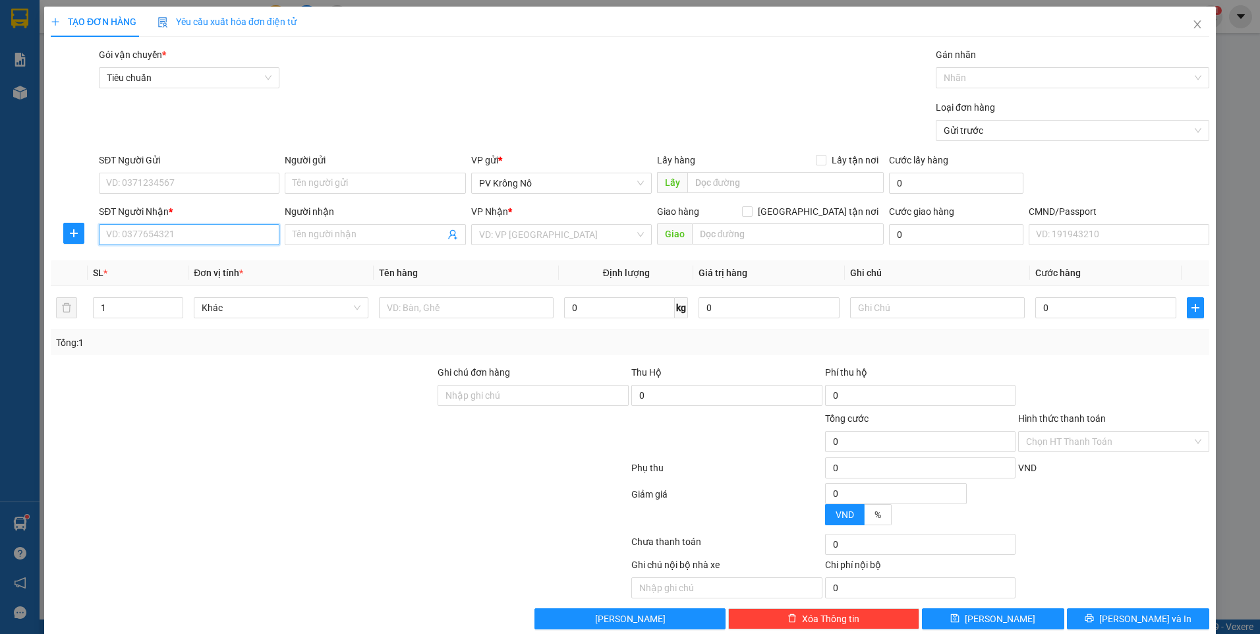
click at [190, 227] on input "SĐT Người Nhận *" at bounding box center [189, 234] width 181 height 21
paste input "0886411114"
type input "0886411114"
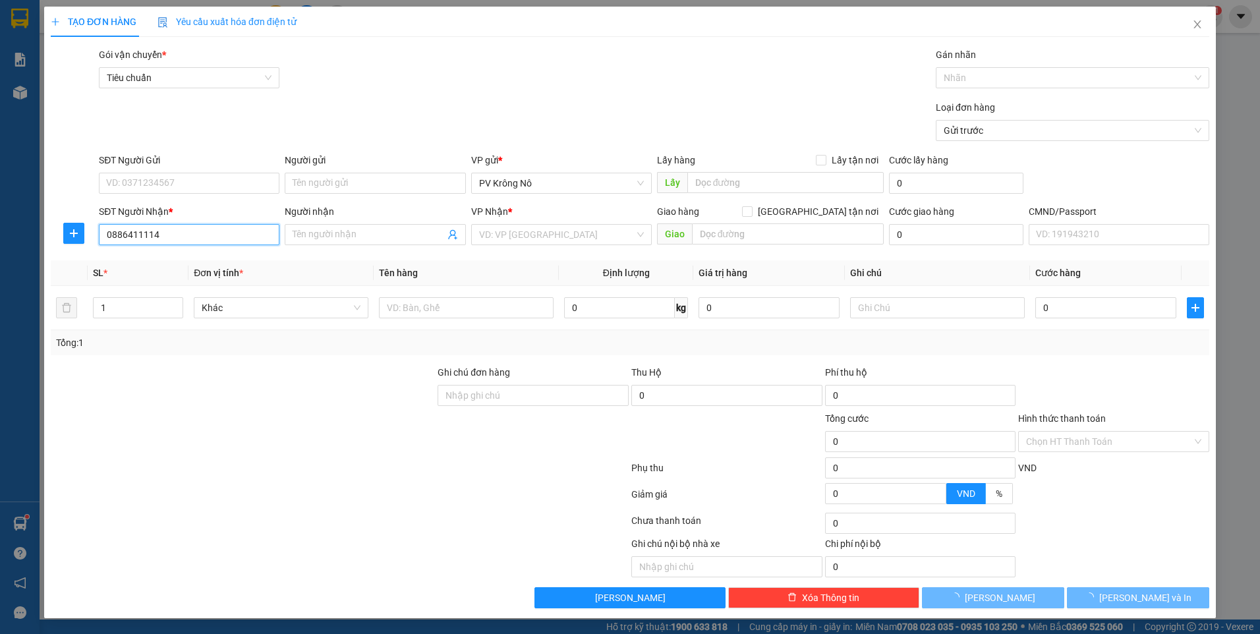
click at [183, 237] on input "0886411114" at bounding box center [189, 234] width 181 height 21
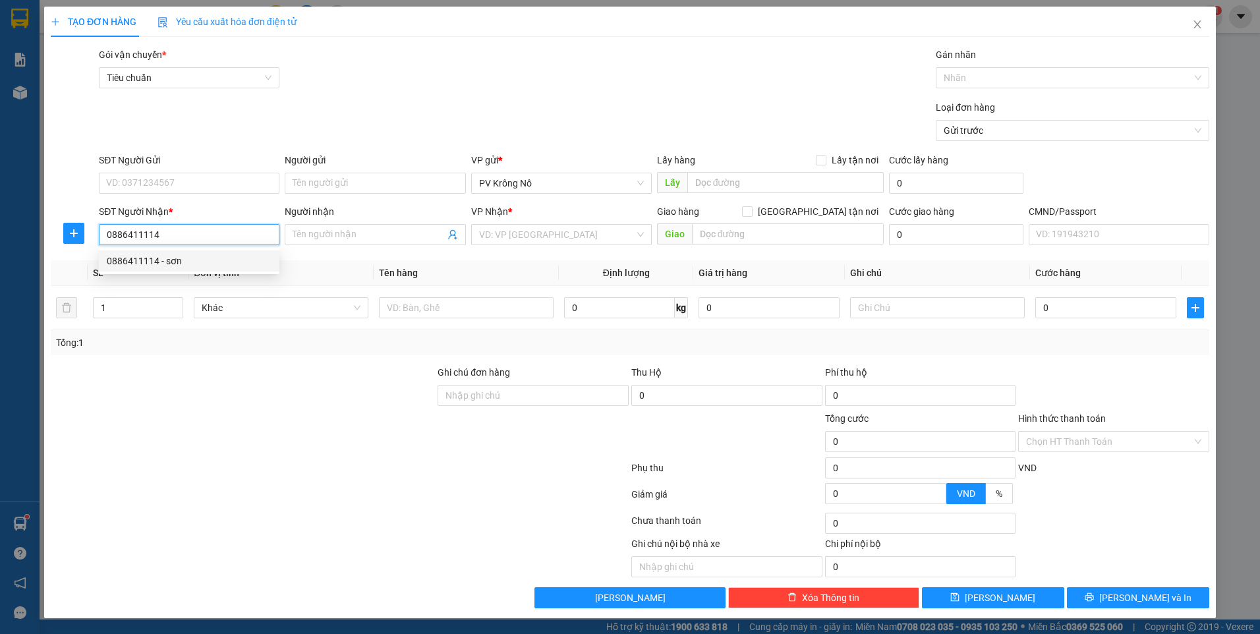
click at [197, 264] on div "0886411114 - sơn" at bounding box center [189, 261] width 165 height 14
type input "sơn"
type input "0886411114"
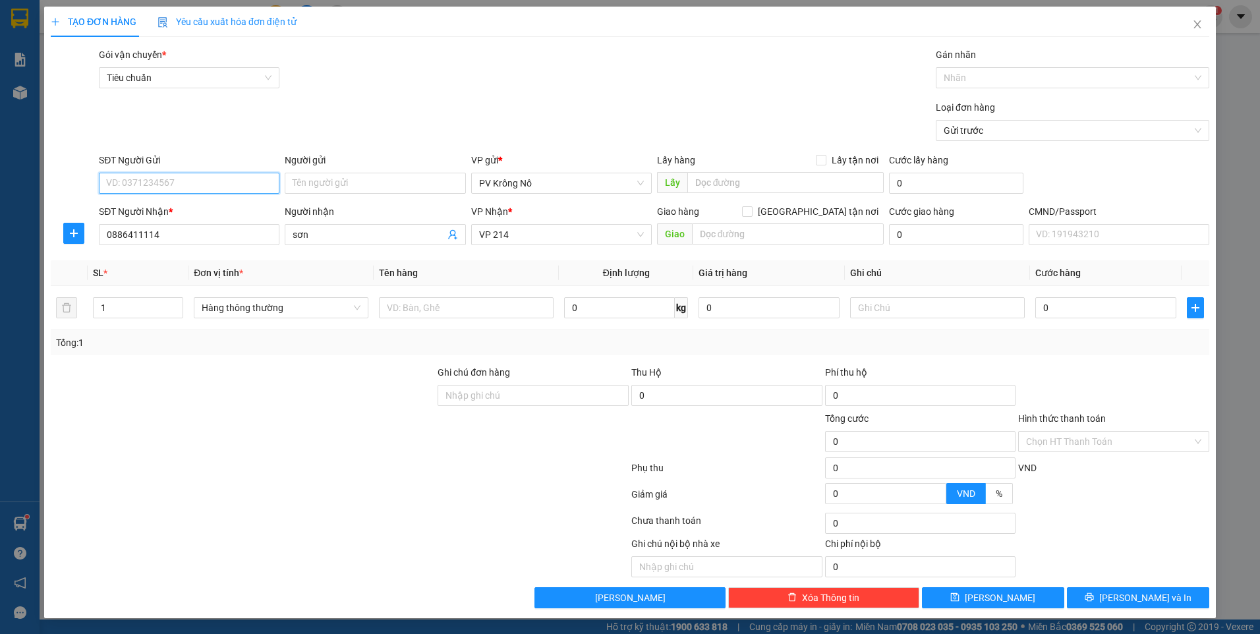
click at [202, 183] on input "SĐT Người Gửi" at bounding box center [189, 183] width 181 height 21
click at [194, 213] on div "0828551357" at bounding box center [189, 209] width 165 height 14
type input "0828551357"
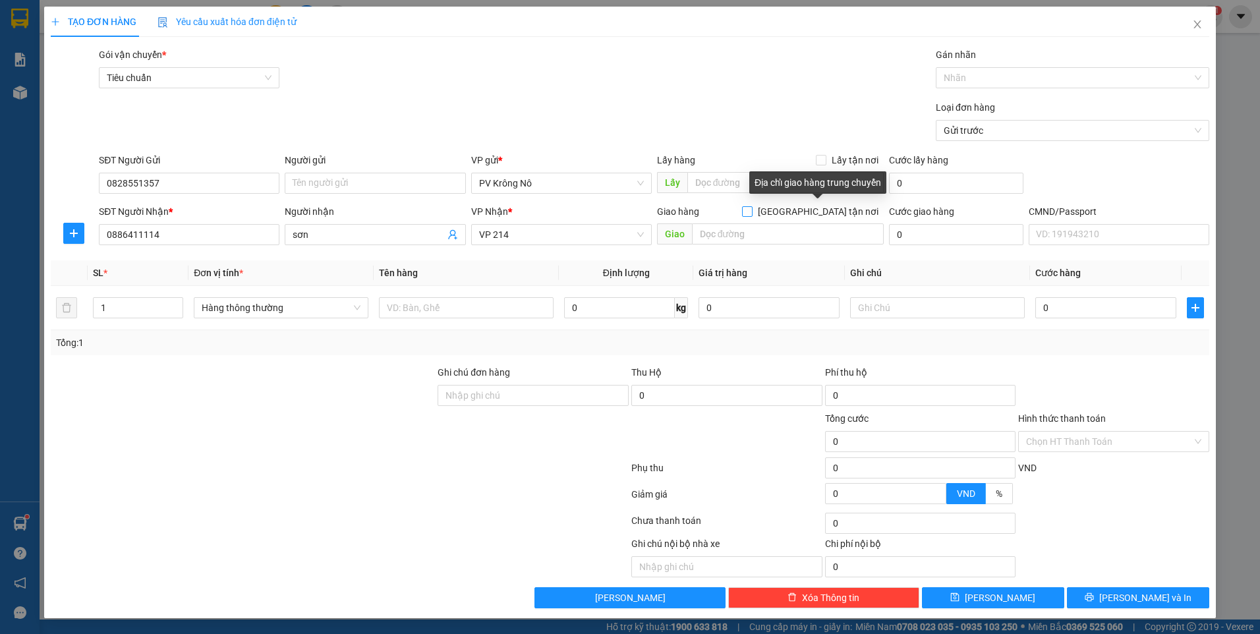
click at [751, 212] on input "[GEOGRAPHIC_DATA] tận nơi" at bounding box center [746, 210] width 9 height 9
checkbox input "true"
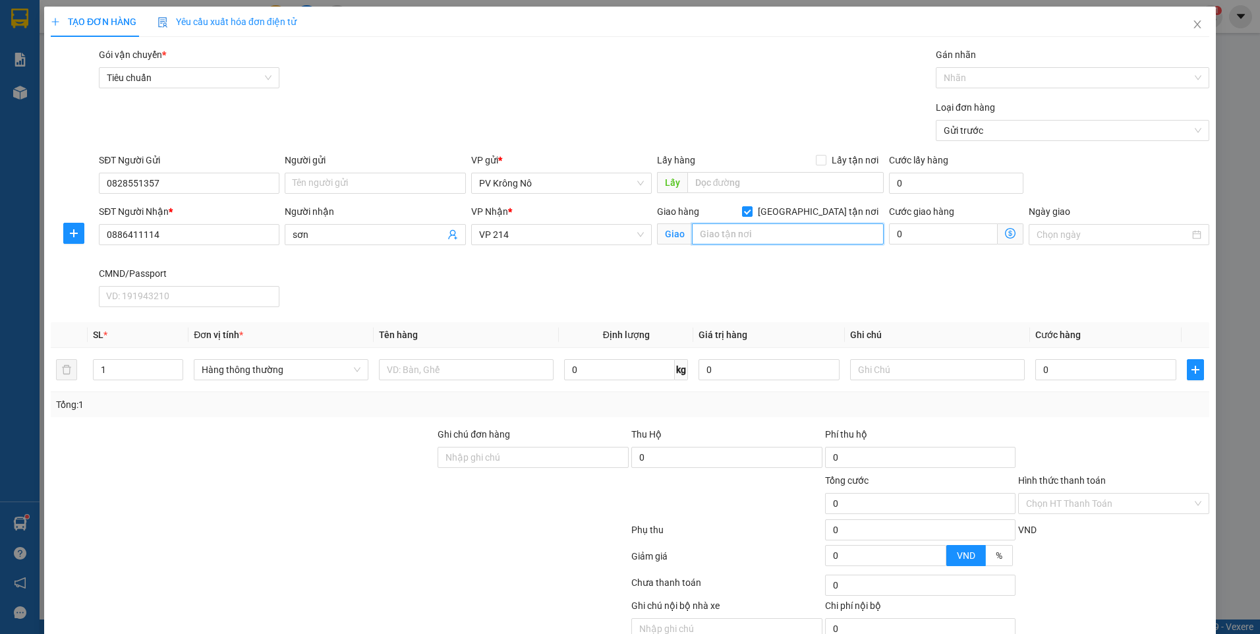
click at [790, 236] on input "text" at bounding box center [788, 233] width 192 height 21
type input "[STREET_ADDRESS], [GEOGRAPHIC_DATA]"
click at [907, 234] on input "0" at bounding box center [943, 233] width 109 height 21
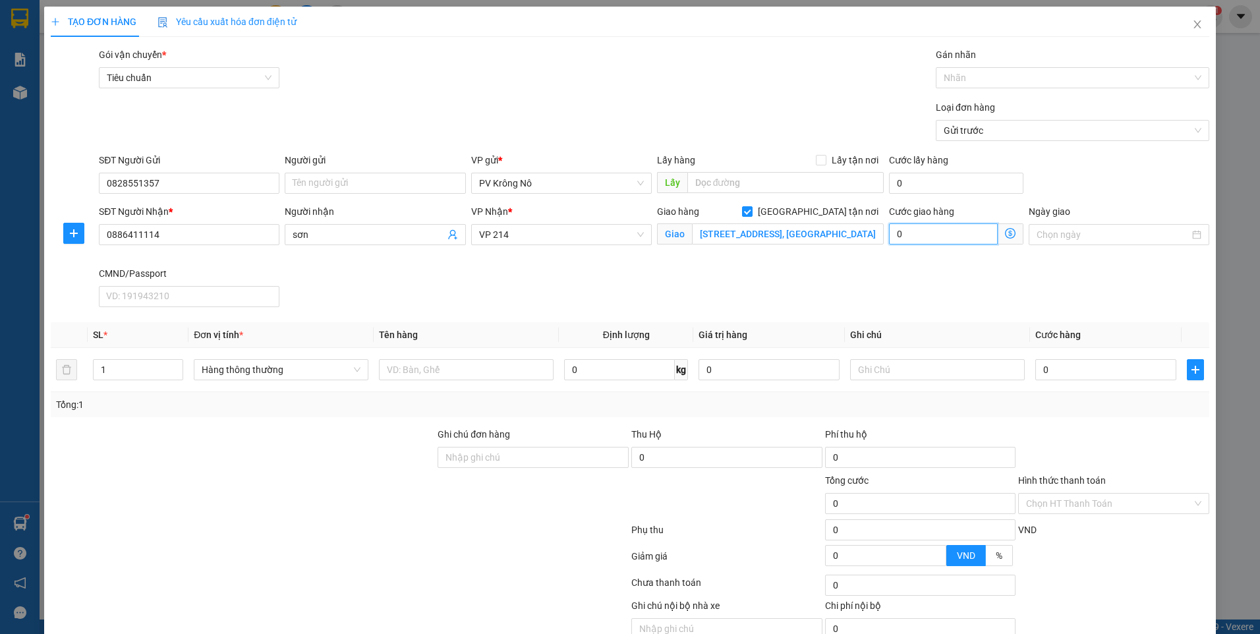
type input "0"
type input "1"
type input "12"
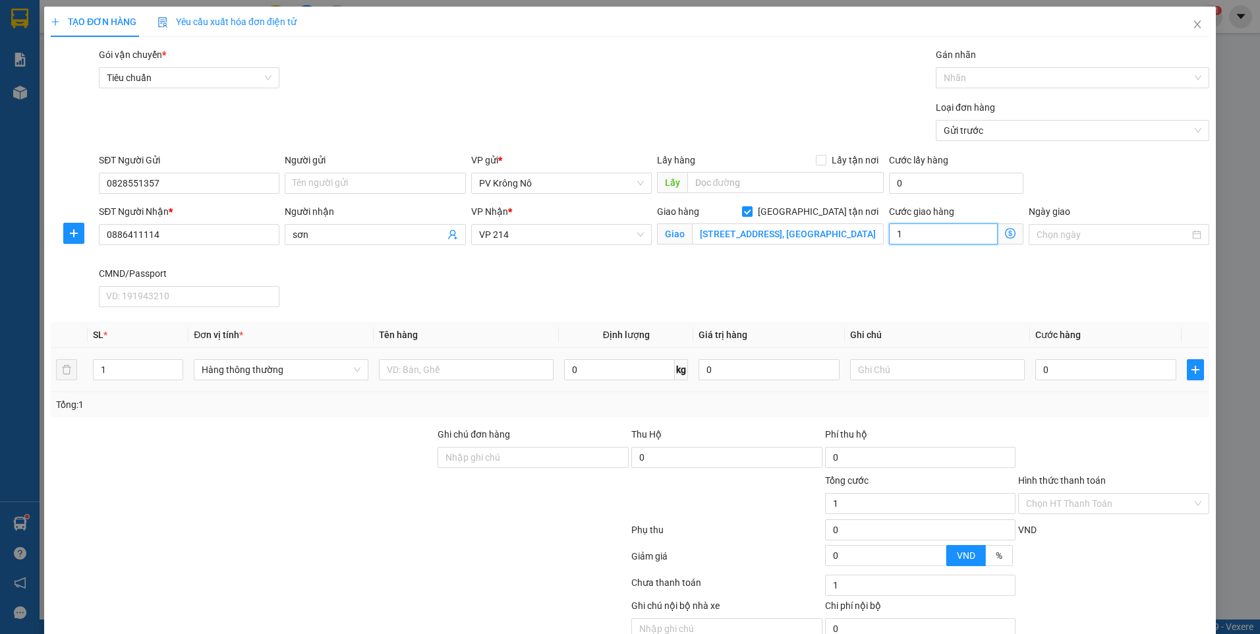
type input "12"
type input "120"
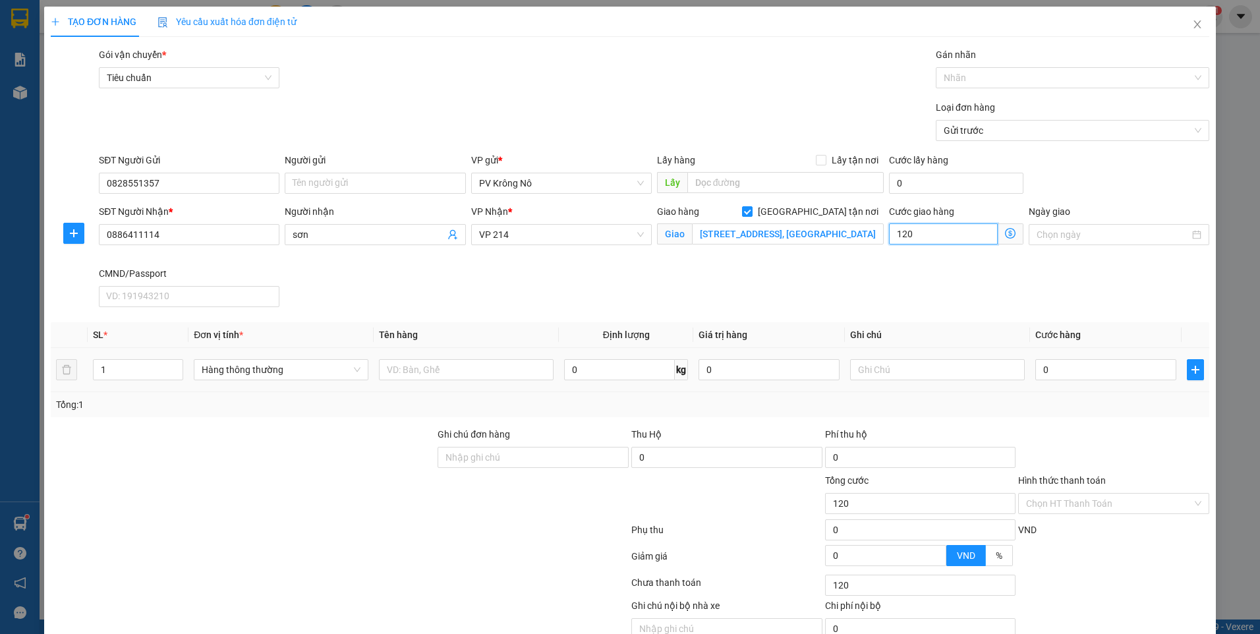
type input "1.200"
type input "12.000"
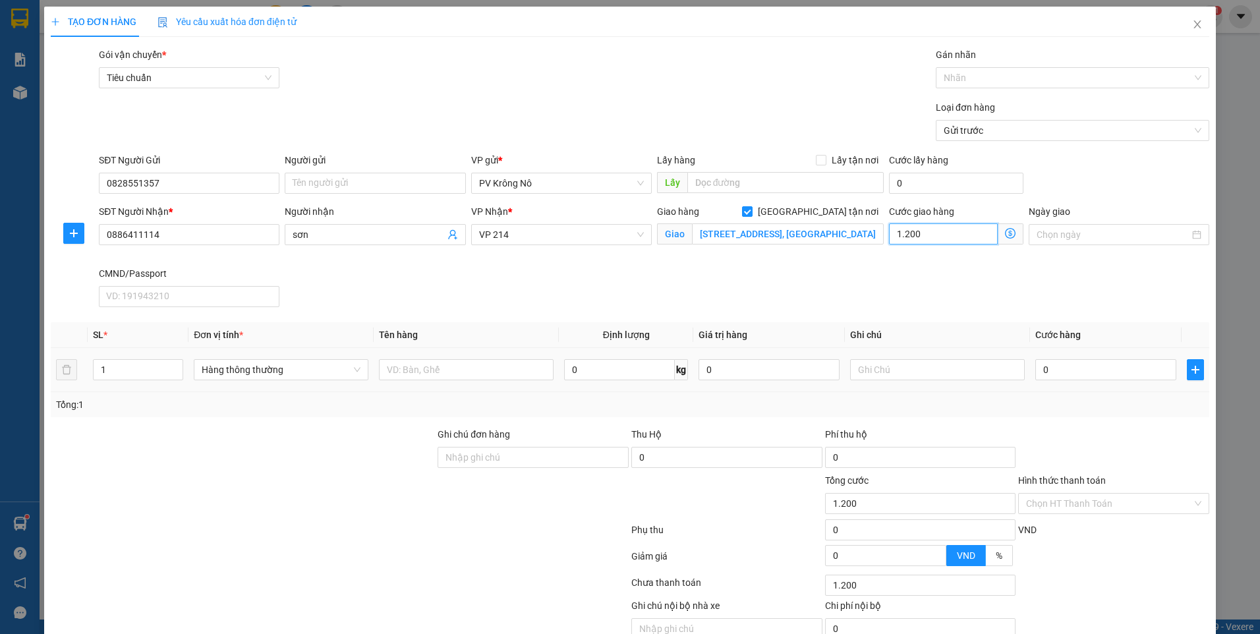
type input "12.000"
type input "120.000"
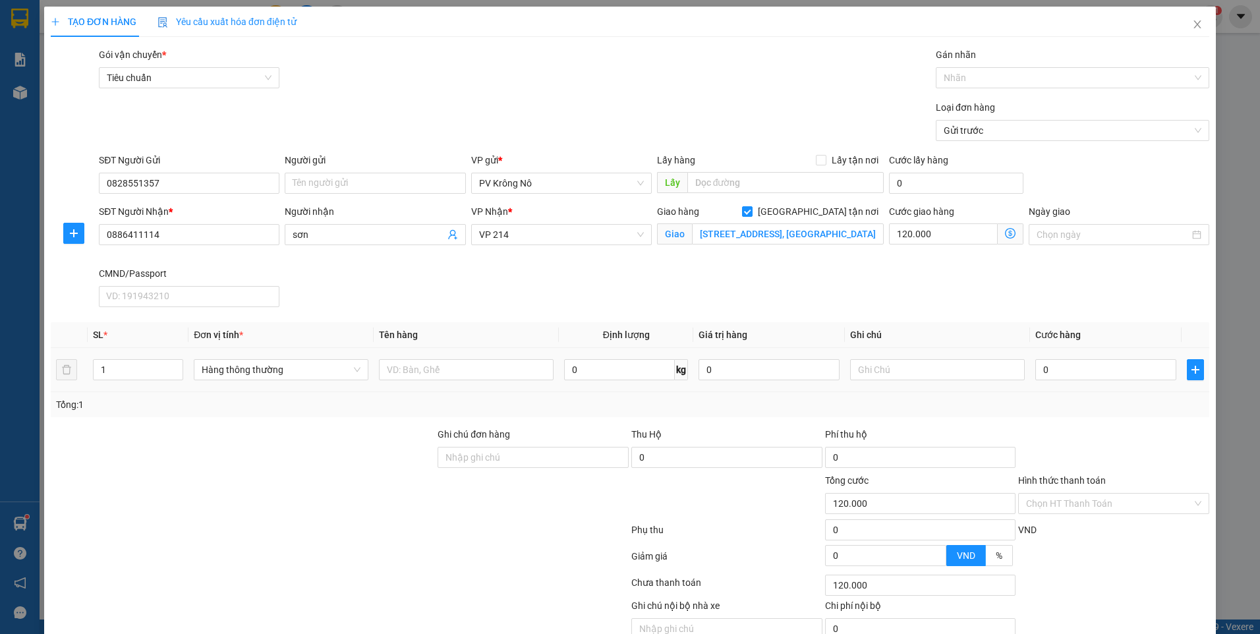
type input "120.000"
click at [431, 365] on input "text" at bounding box center [466, 369] width 175 height 21
type input "1tx tp"
click at [1043, 368] on input "0" at bounding box center [1105, 369] width 141 height 21
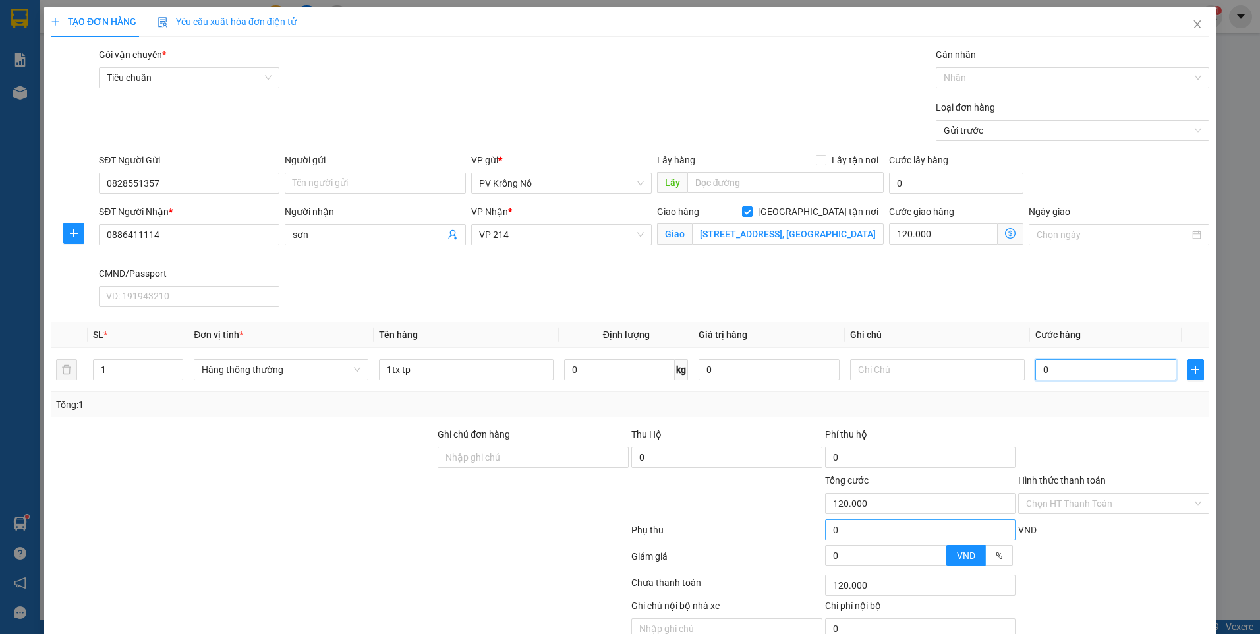
type input "005"
type input "120.005"
type input "0.050"
type input "120.050"
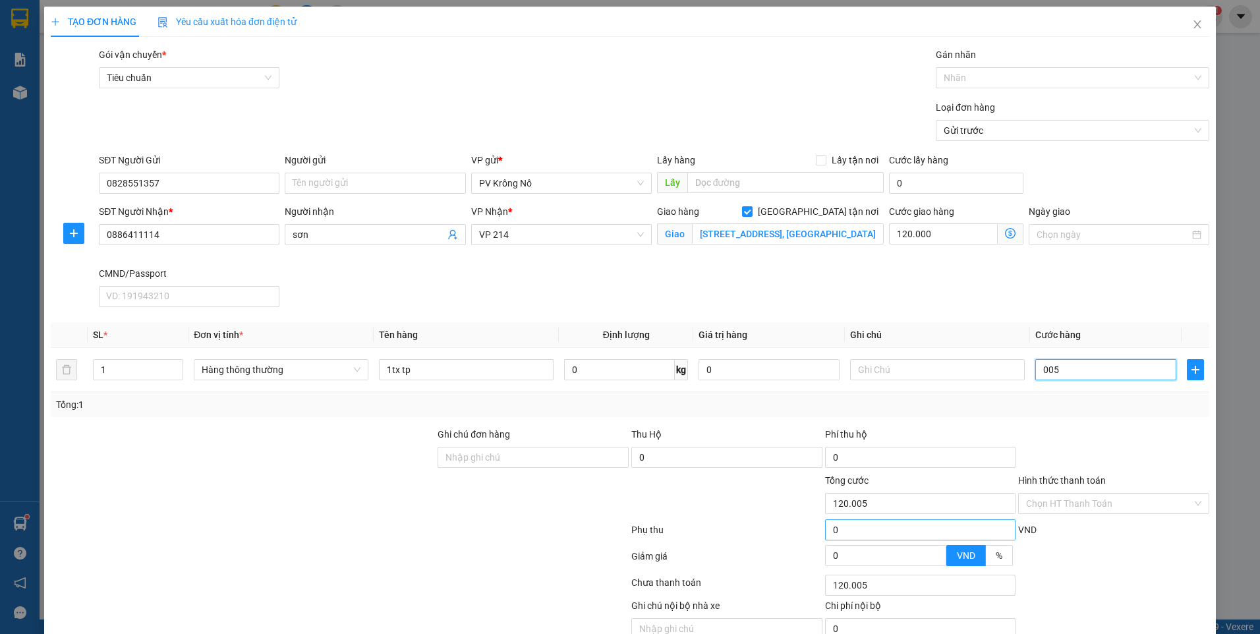
type input "120.050"
type input "00.500"
type input "120.500"
type input "0.005.000"
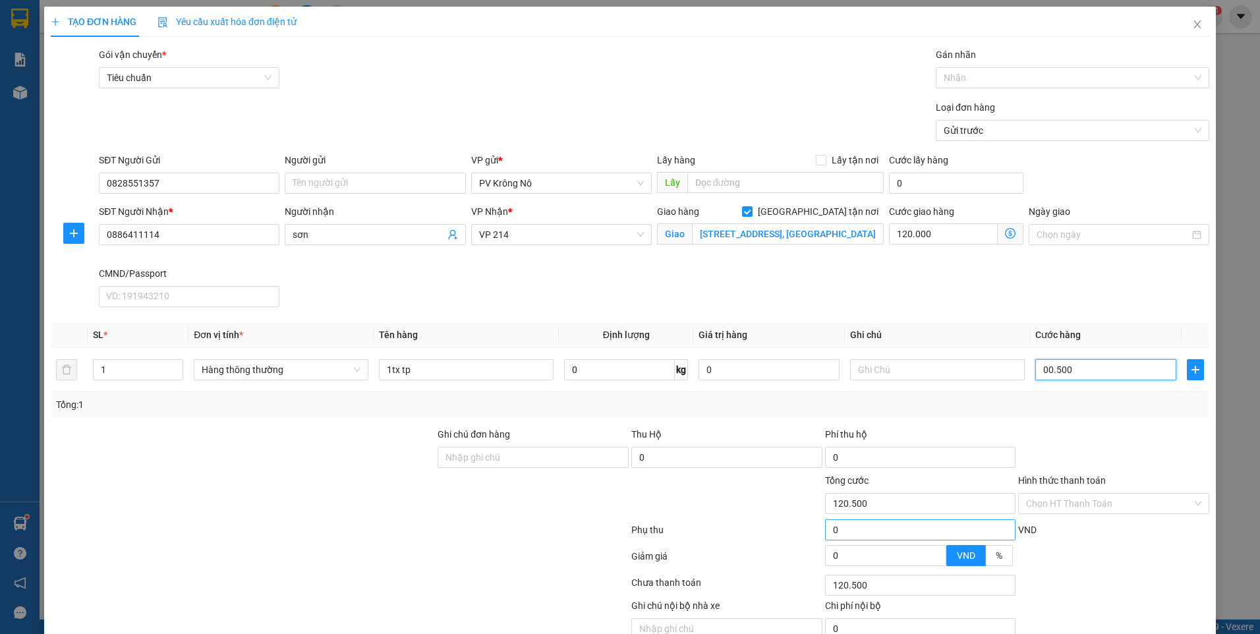
type input "125.000"
type input "000.050.000"
type input "170.000"
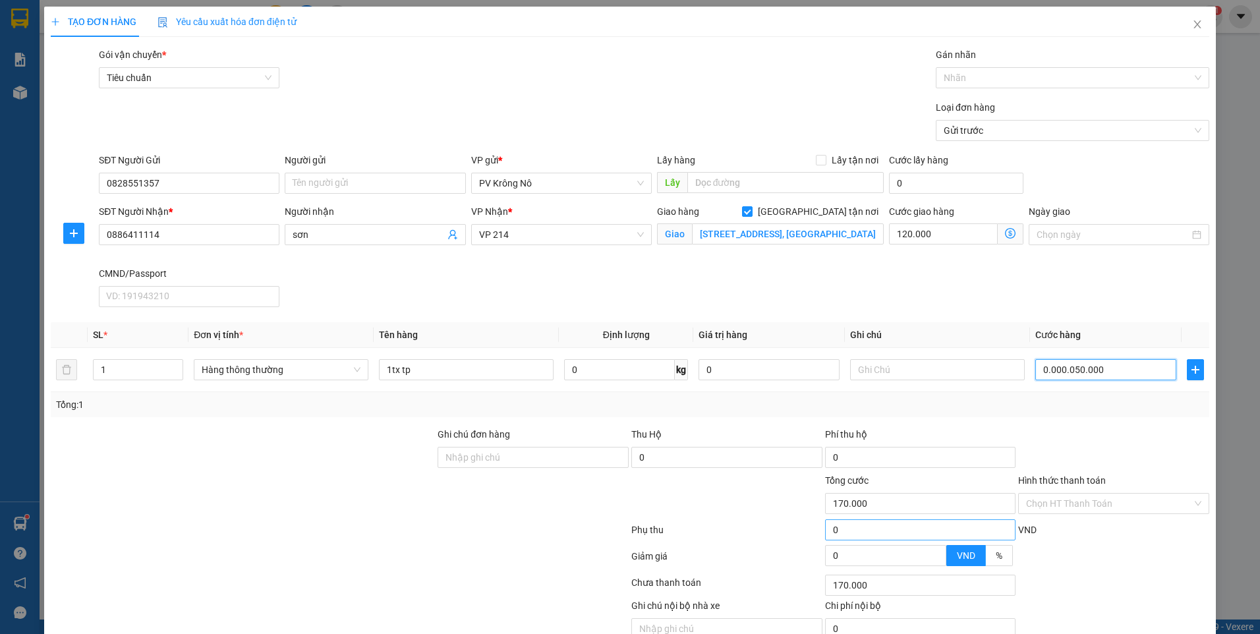
type input "0.000.050.000`"
type input "120.000"
type input "0.000.050.000"
type input "170.000"
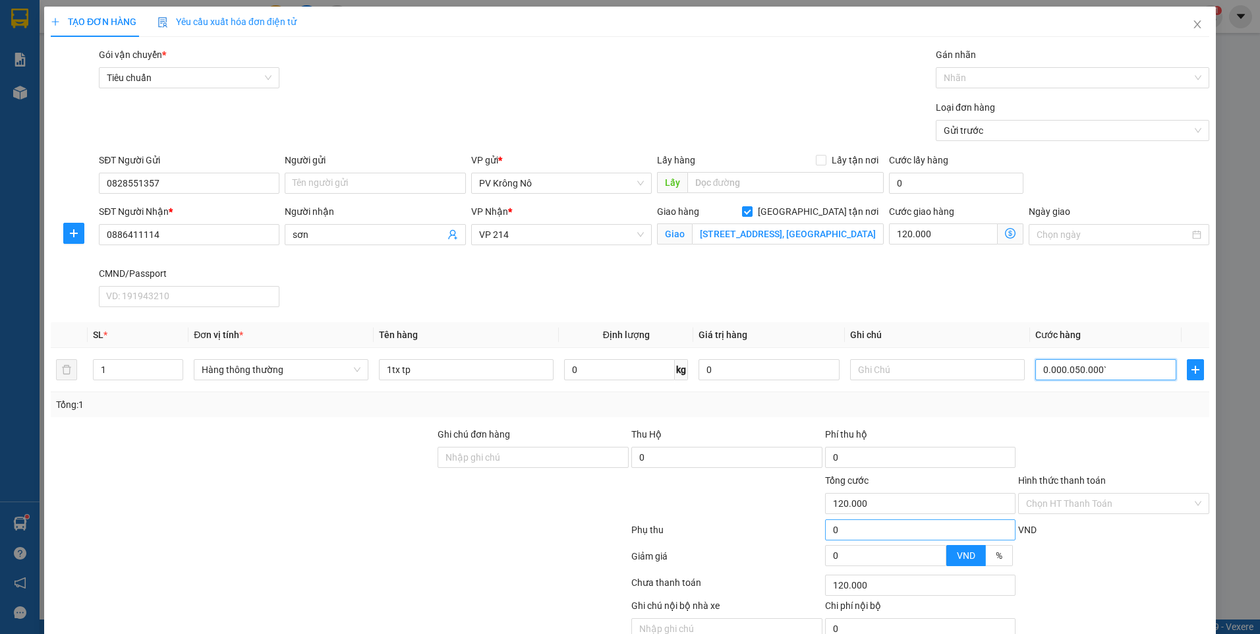
type input "170.000"
type input "50.000"
click at [1066, 508] on input "Hình thức thanh toán" at bounding box center [1109, 504] width 166 height 20
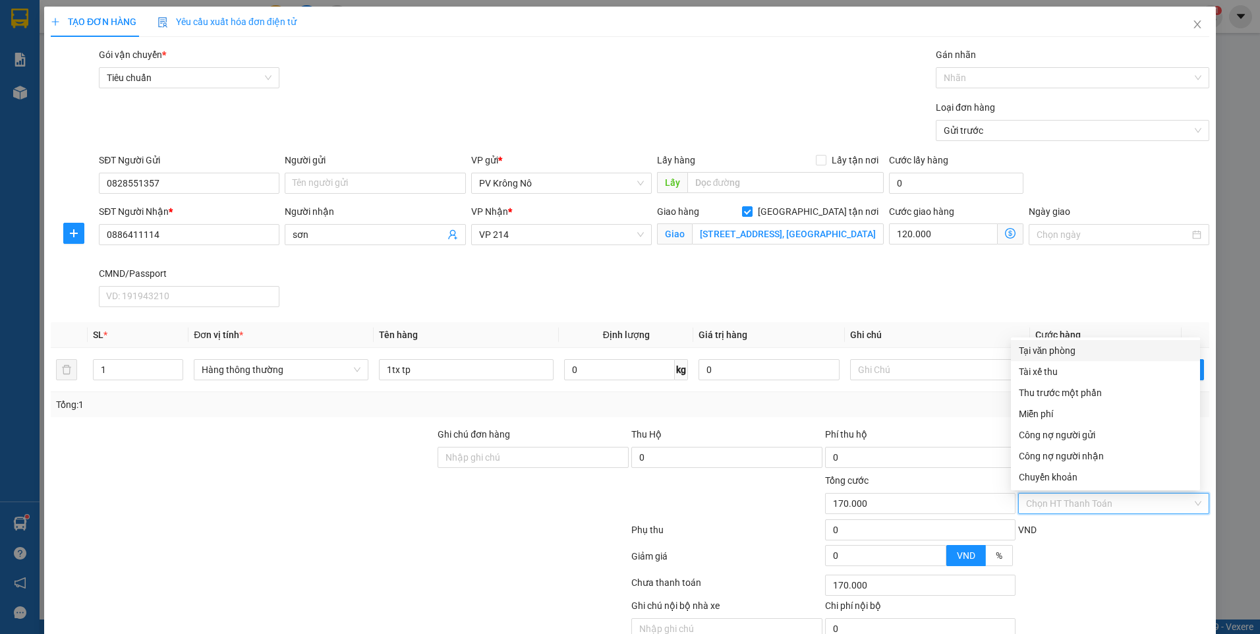
click at [1029, 358] on div "Tại văn phòng" at bounding box center [1105, 350] width 189 height 21
type input "0"
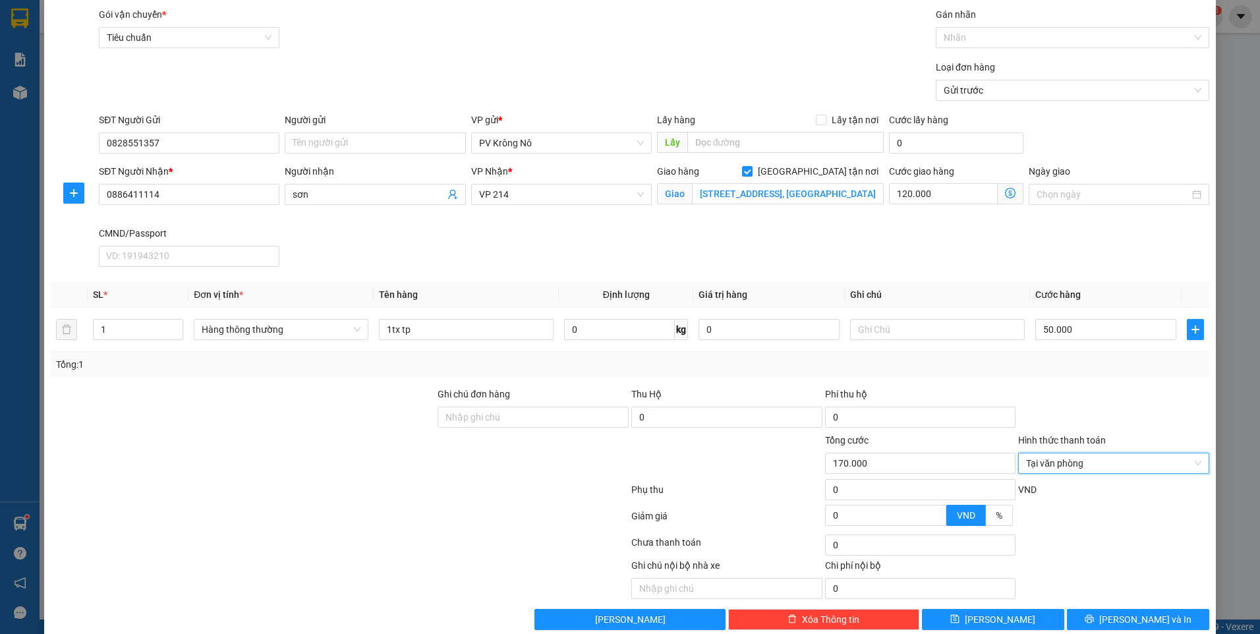
scroll to position [62, 0]
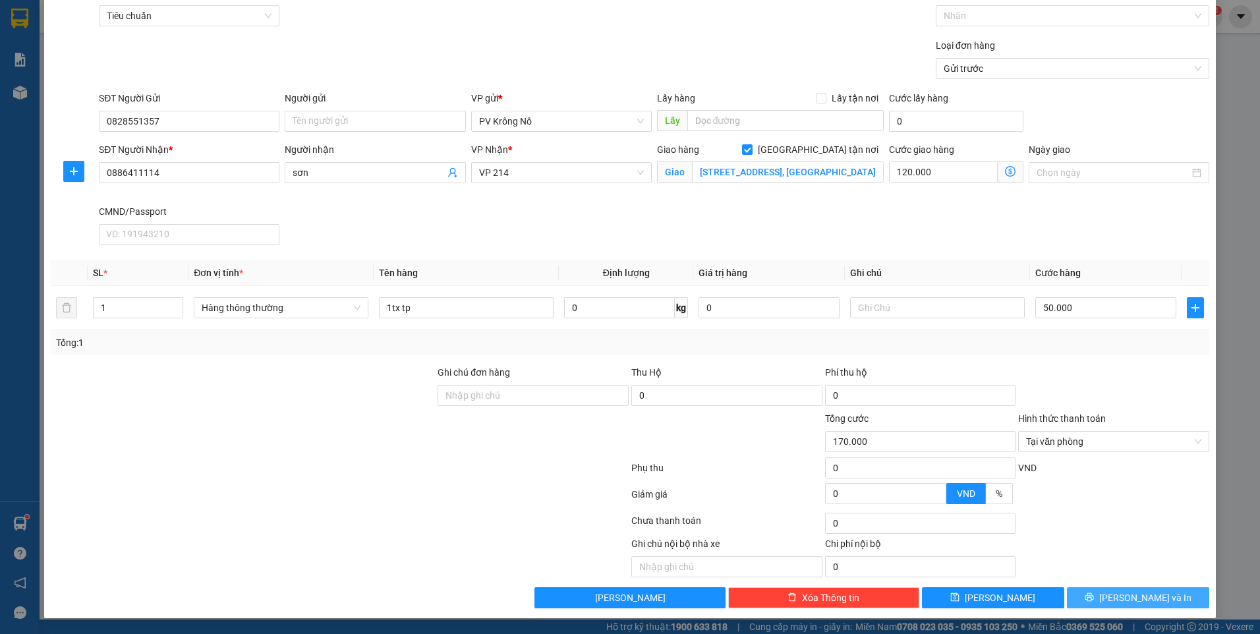
click at [1136, 589] on button "[PERSON_NAME] và In" at bounding box center [1138, 597] width 142 height 21
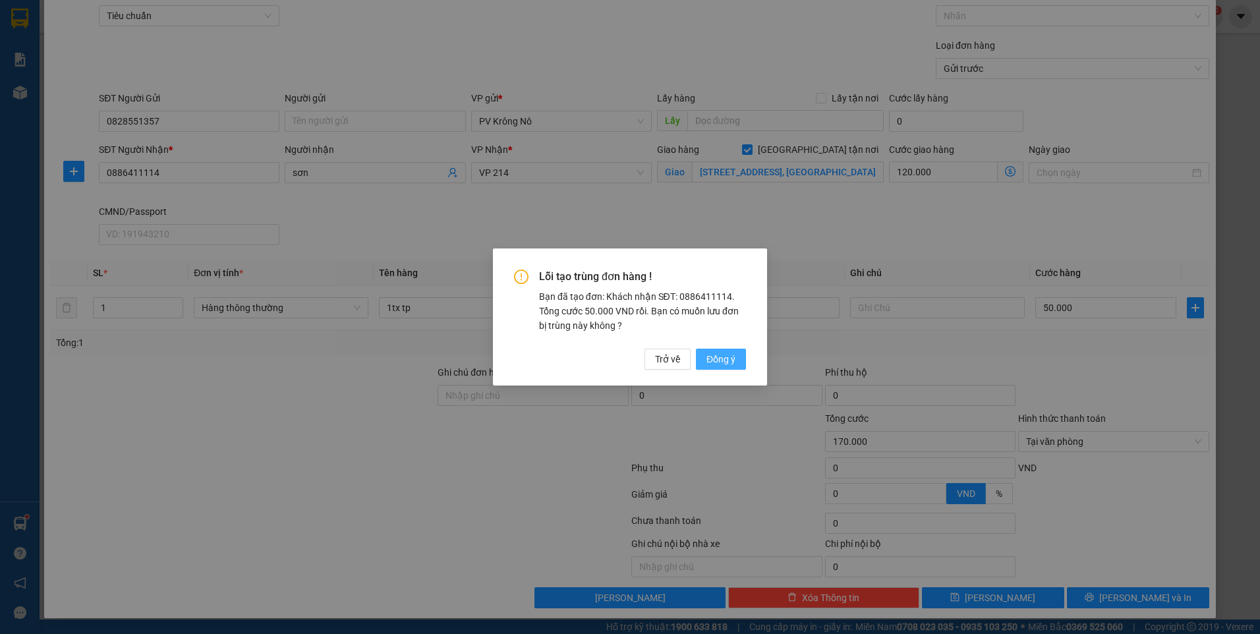
click at [711, 359] on span "Đồng ý" at bounding box center [720, 359] width 29 height 14
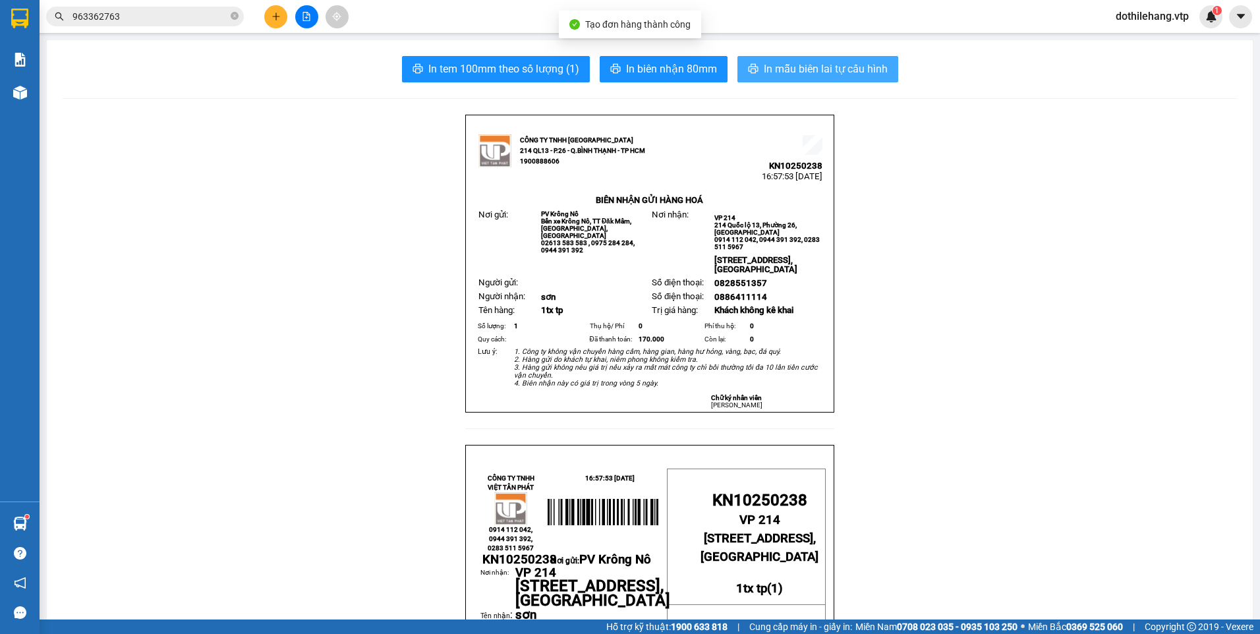
click at [750, 78] on button "In mẫu biên lai tự cấu hình" at bounding box center [817, 69] width 161 height 26
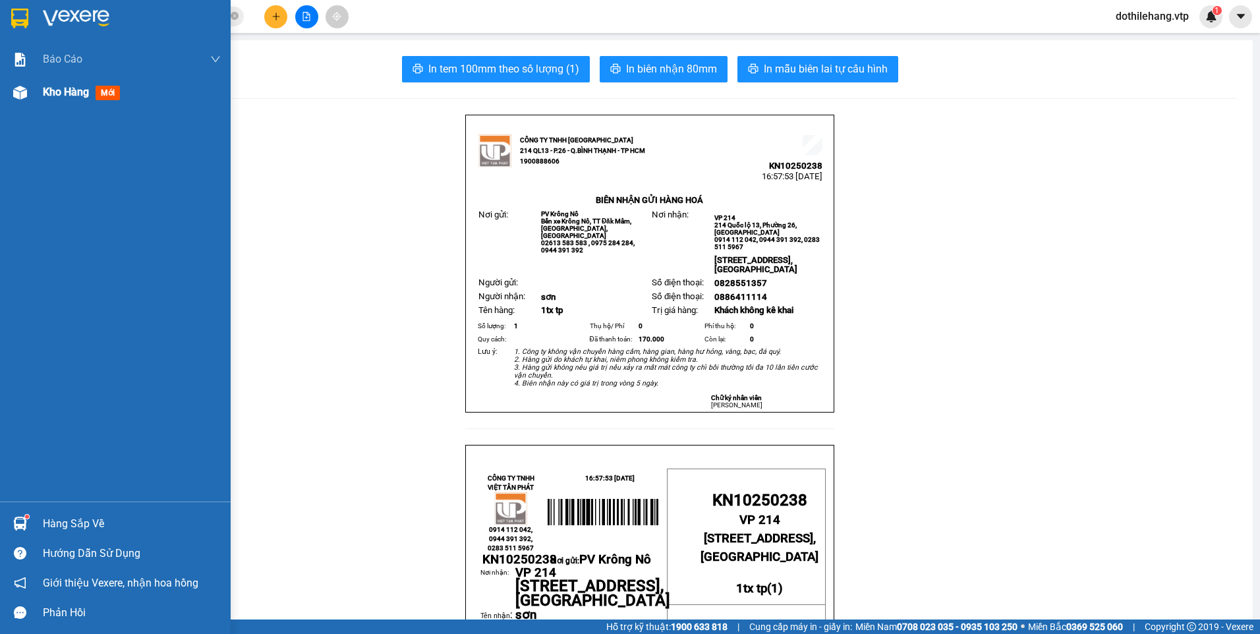
click at [49, 94] on span "Kho hàng" at bounding box center [66, 92] width 46 height 13
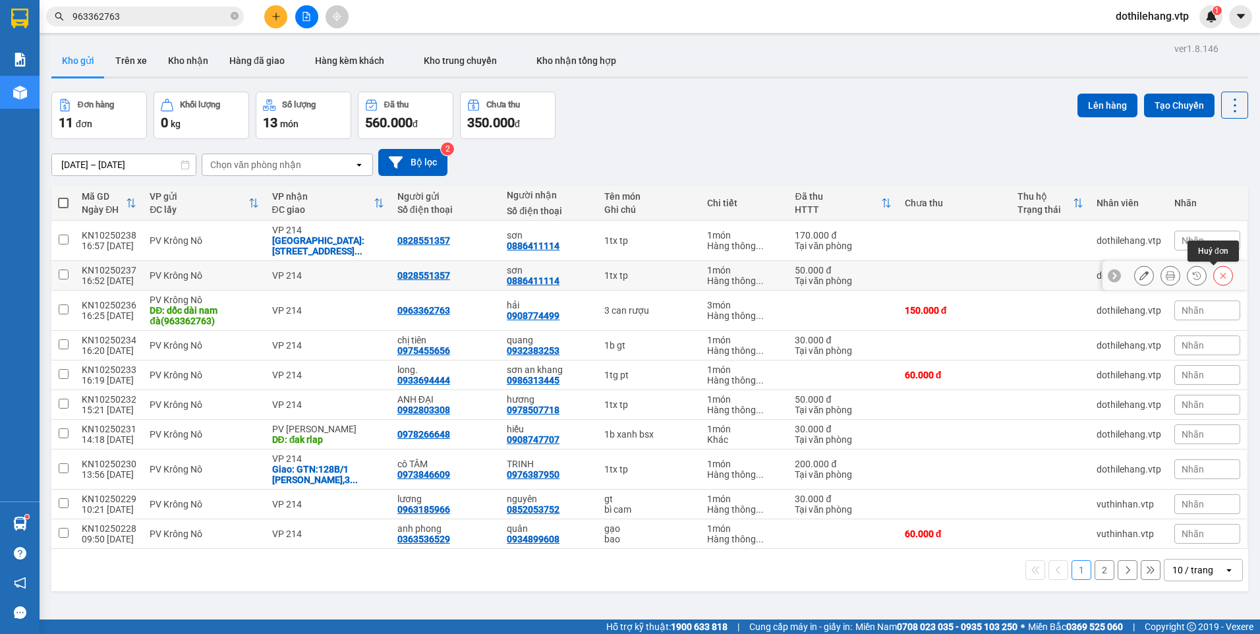
click at [1219, 279] on icon at bounding box center [1223, 275] width 9 height 9
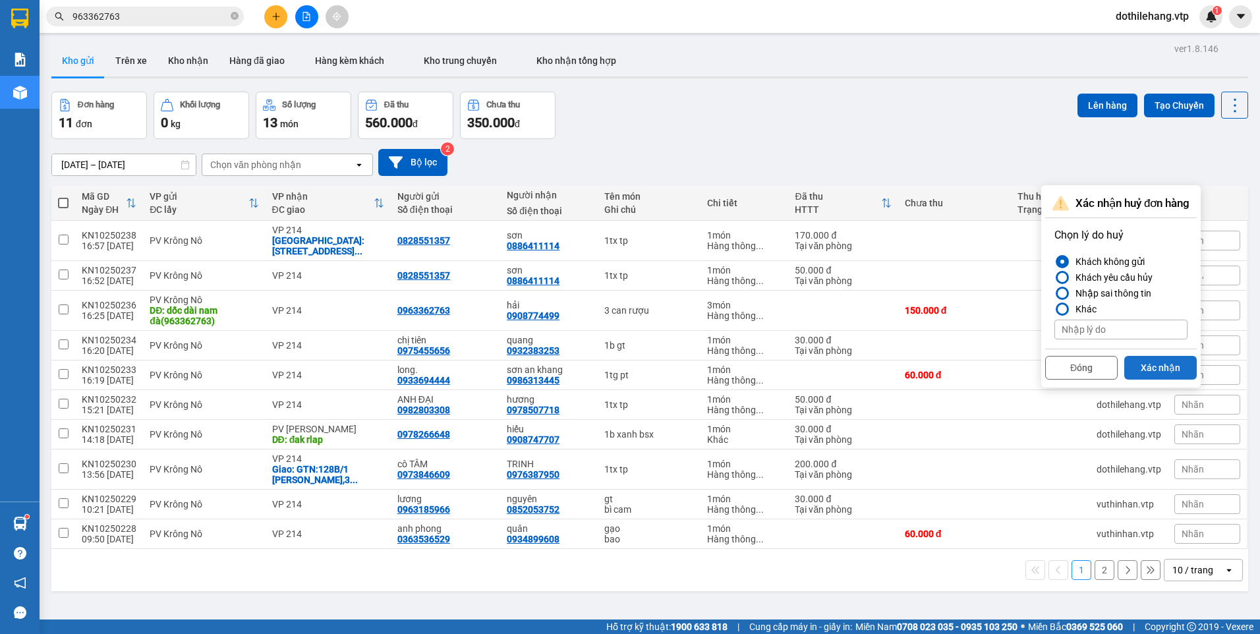
click at [1141, 371] on button "Xác nhận" at bounding box center [1160, 368] width 72 height 24
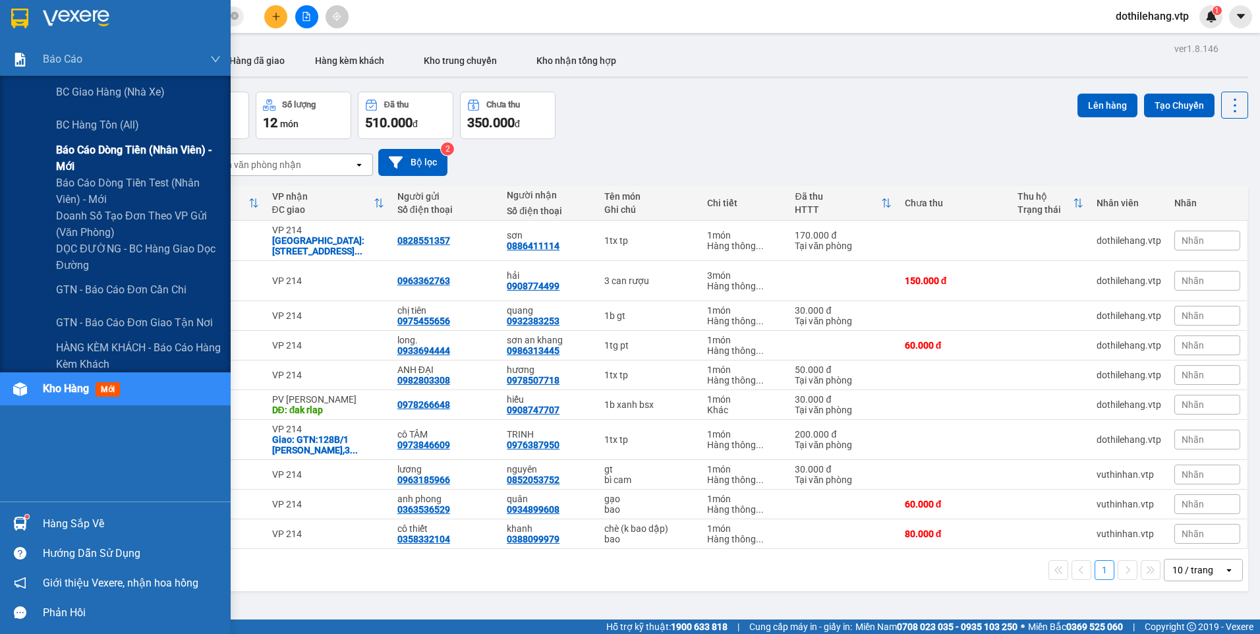
click at [71, 146] on span "Báo cáo dòng tiền (nhân viên) - mới" at bounding box center [138, 158] width 165 height 33
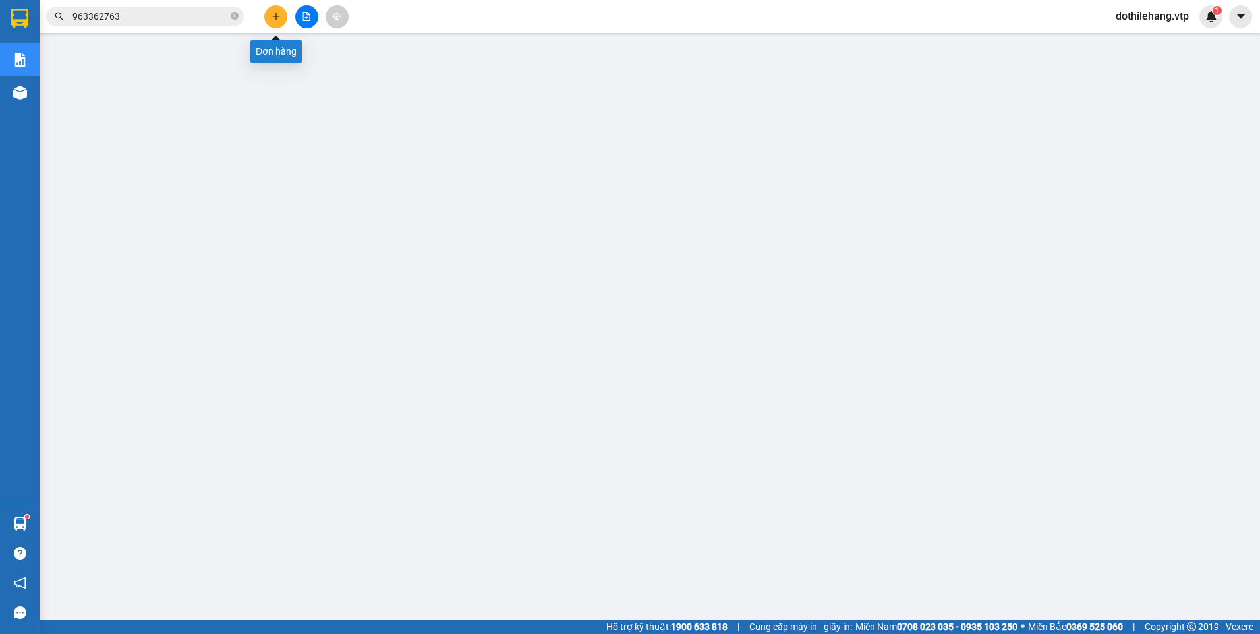
click at [272, 20] on icon "plus" at bounding box center [276, 16] width 9 height 9
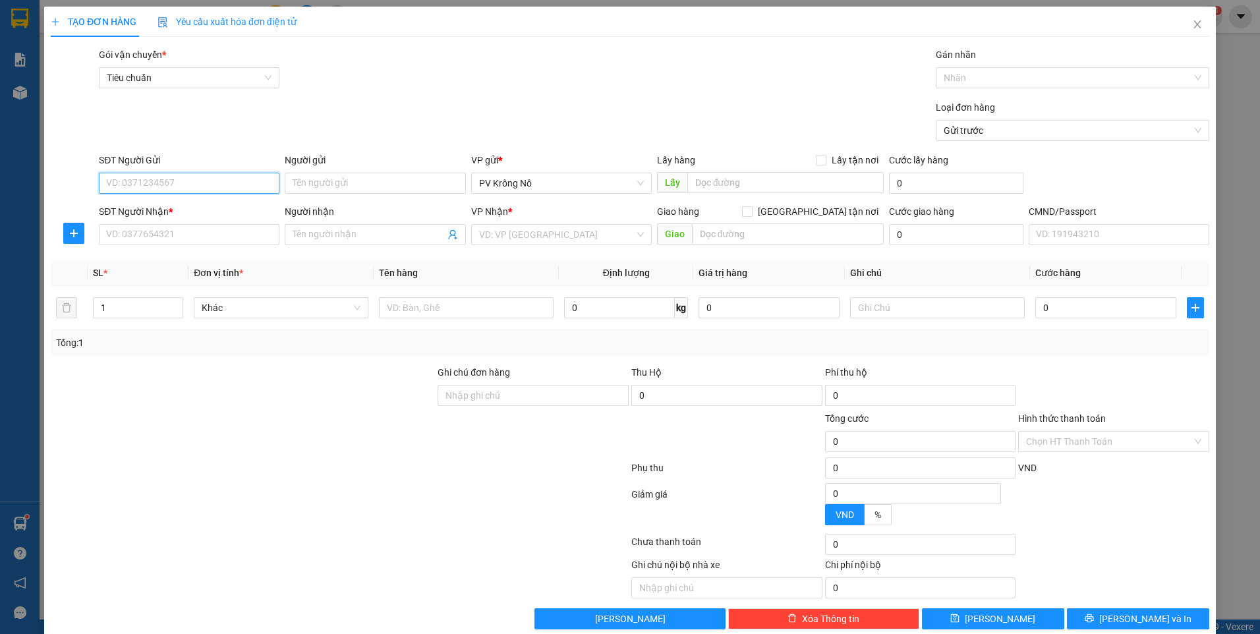
click at [179, 185] on input "SĐT Người Gửi" at bounding box center [189, 183] width 181 height 21
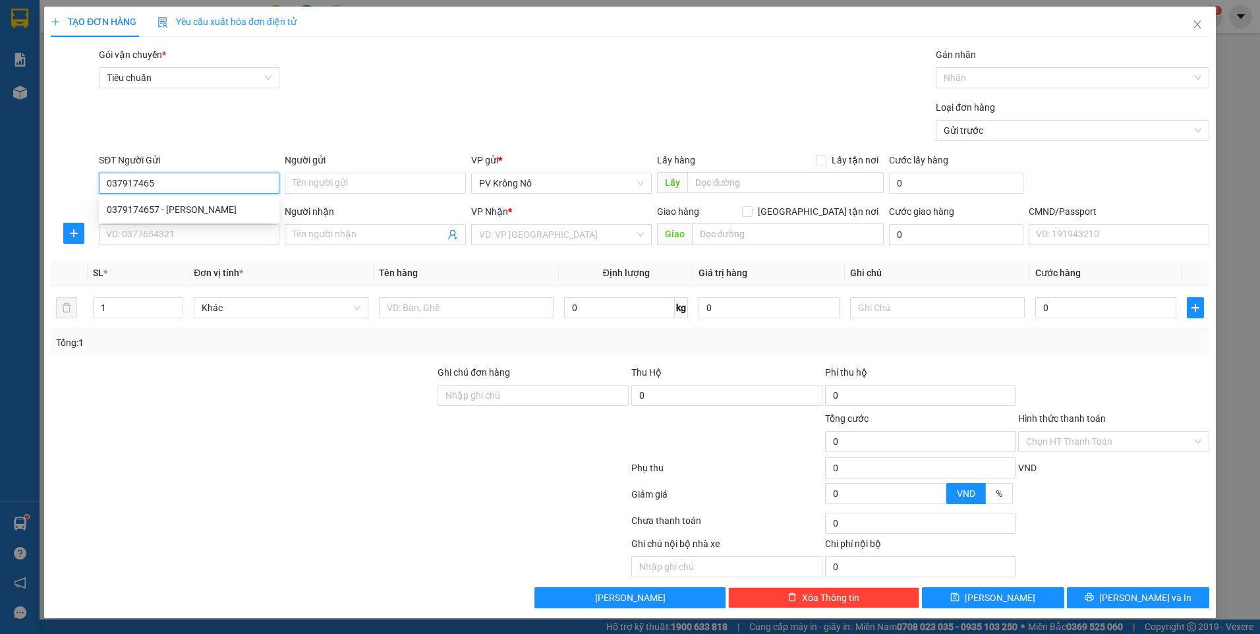
type input "0379174657"
click at [218, 199] on div "0379174657 - [PERSON_NAME]" at bounding box center [189, 209] width 181 height 21
type input "[PERSON_NAME]"
type input "0988011258"
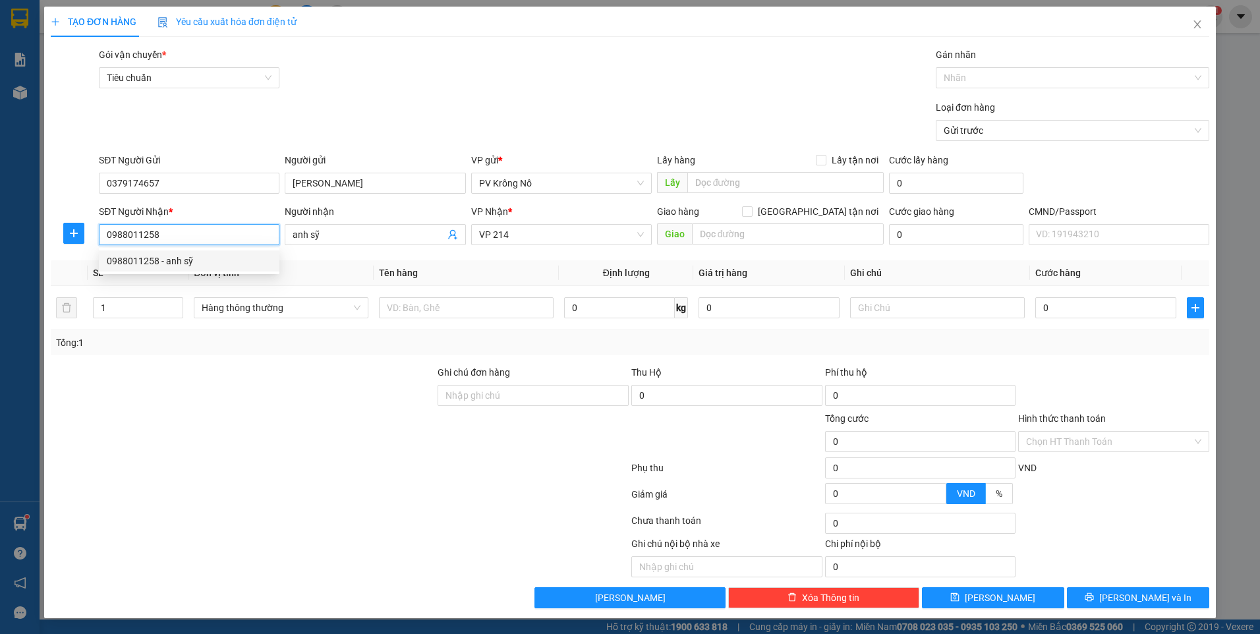
drag, startPoint x: 201, startPoint y: 237, endPoint x: 105, endPoint y: 240, distance: 95.6
click at [98, 246] on div "SĐT Người Nhận * 0988011258" at bounding box center [189, 227] width 186 height 46
drag, startPoint x: 320, startPoint y: 231, endPoint x: 1259, endPoint y: 7, distance: 965.5
click at [251, 234] on div "SĐT Người Nhận * 0349236157 Người nhận anh sỹ anh sỹ VP Nhận * VP 214 Giao hàng…" at bounding box center [654, 227] width 1116 height 46
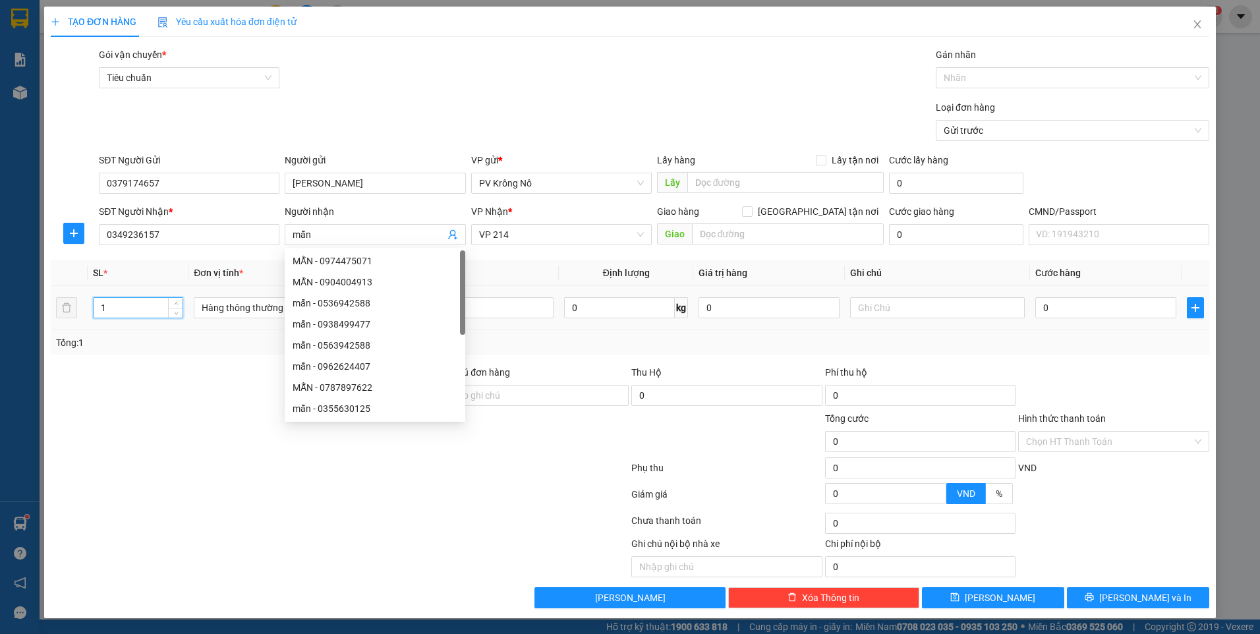
click at [134, 305] on input "1" at bounding box center [138, 308] width 89 height 20
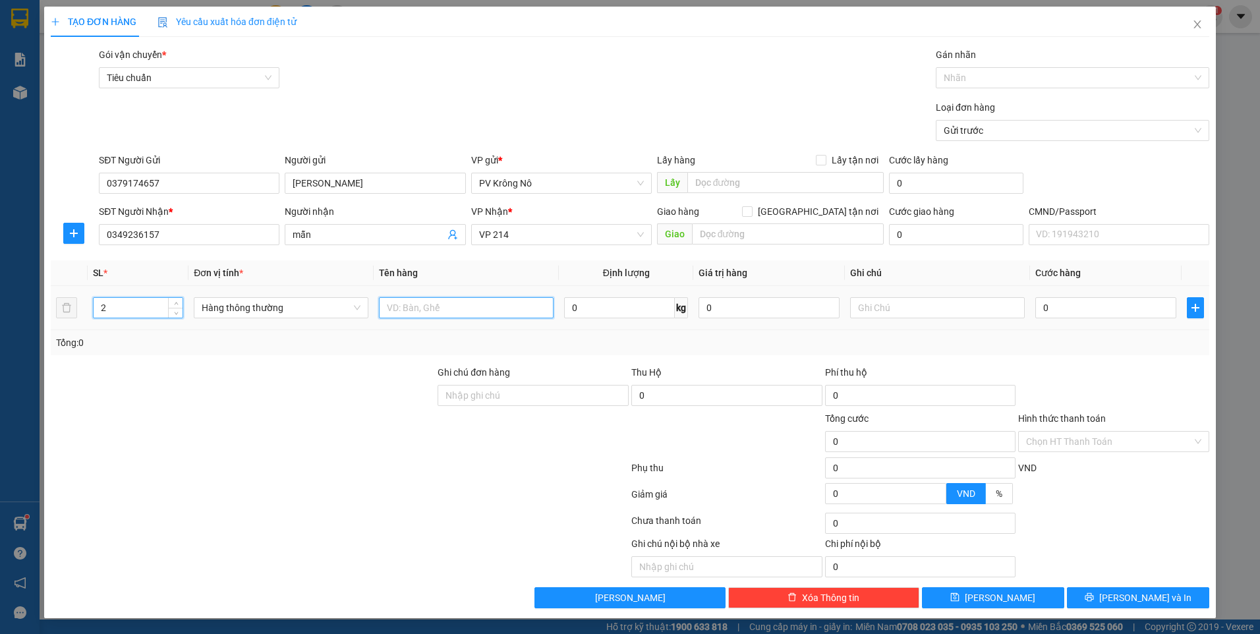
click at [433, 307] on input "text" at bounding box center [466, 307] width 175 height 21
click at [1075, 314] on input "0" at bounding box center [1105, 307] width 141 height 21
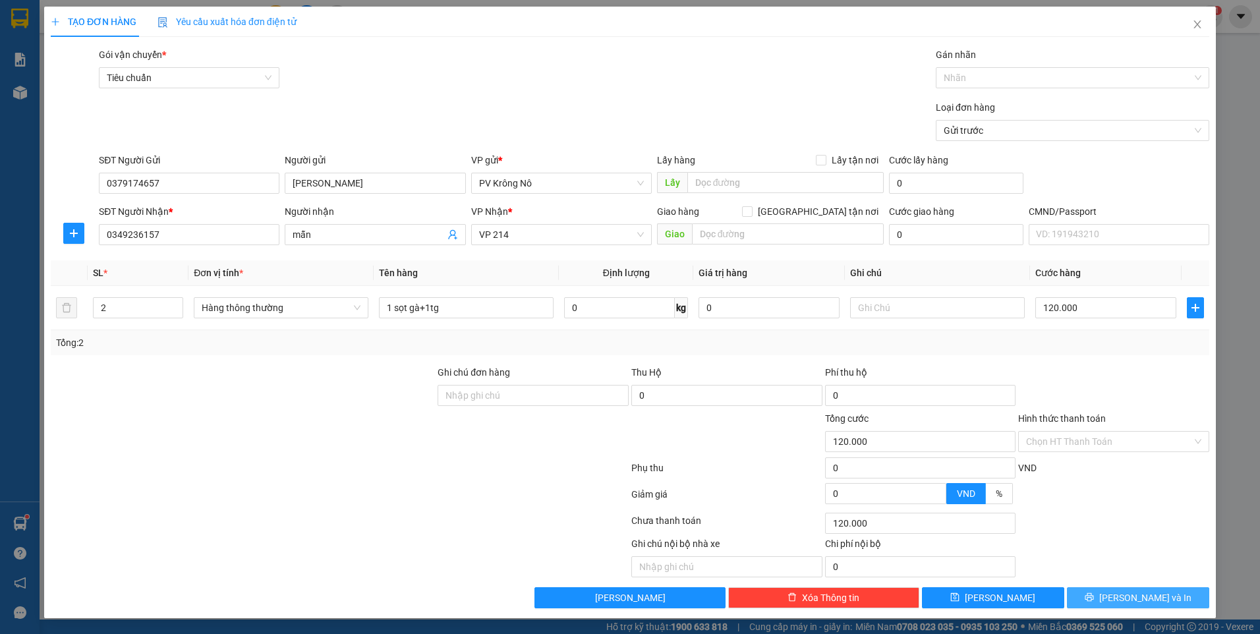
drag, startPoint x: 1093, startPoint y: 589, endPoint x: 1099, endPoint y: 573, distance: 16.9
click at [1093, 589] on button "[PERSON_NAME] và In" at bounding box center [1138, 597] width 142 height 21
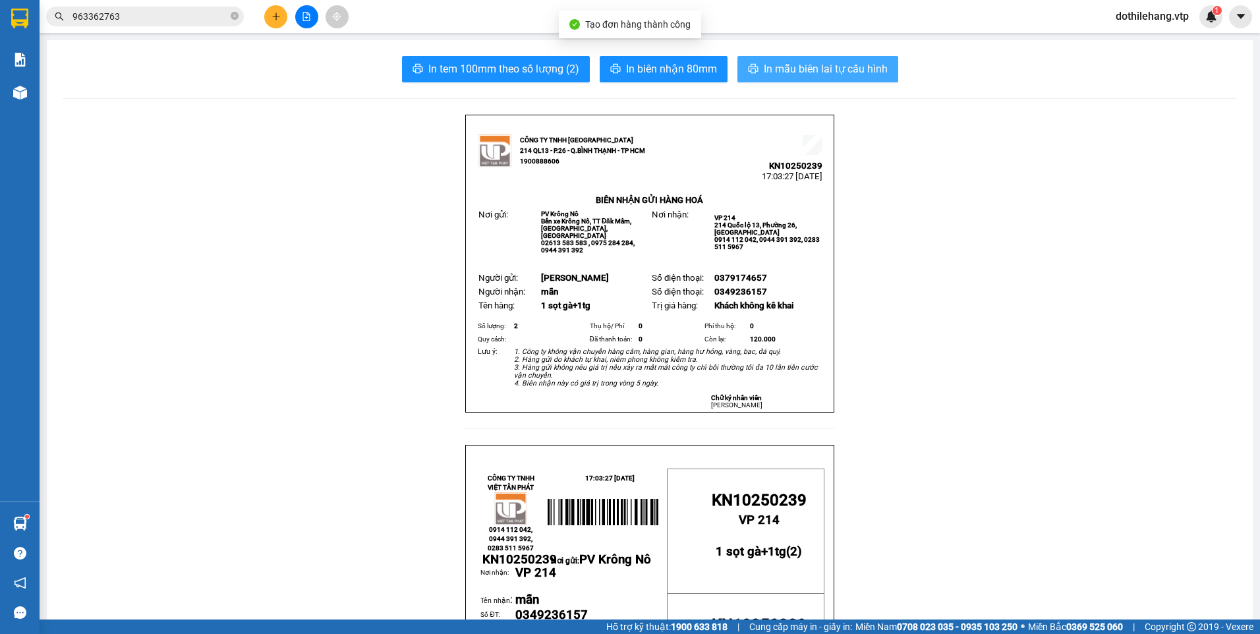
click at [824, 75] on span "In mẫu biên lai tự cấu hình" at bounding box center [826, 69] width 124 height 16
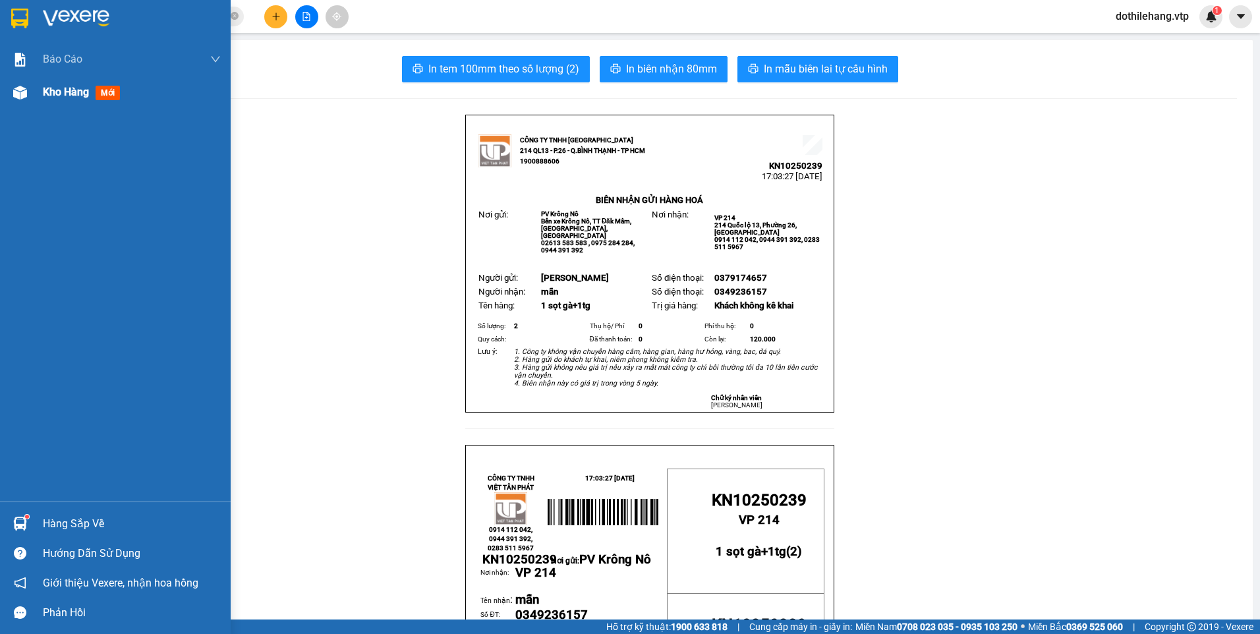
click at [34, 95] on div "Kho hàng mới" at bounding box center [115, 92] width 231 height 33
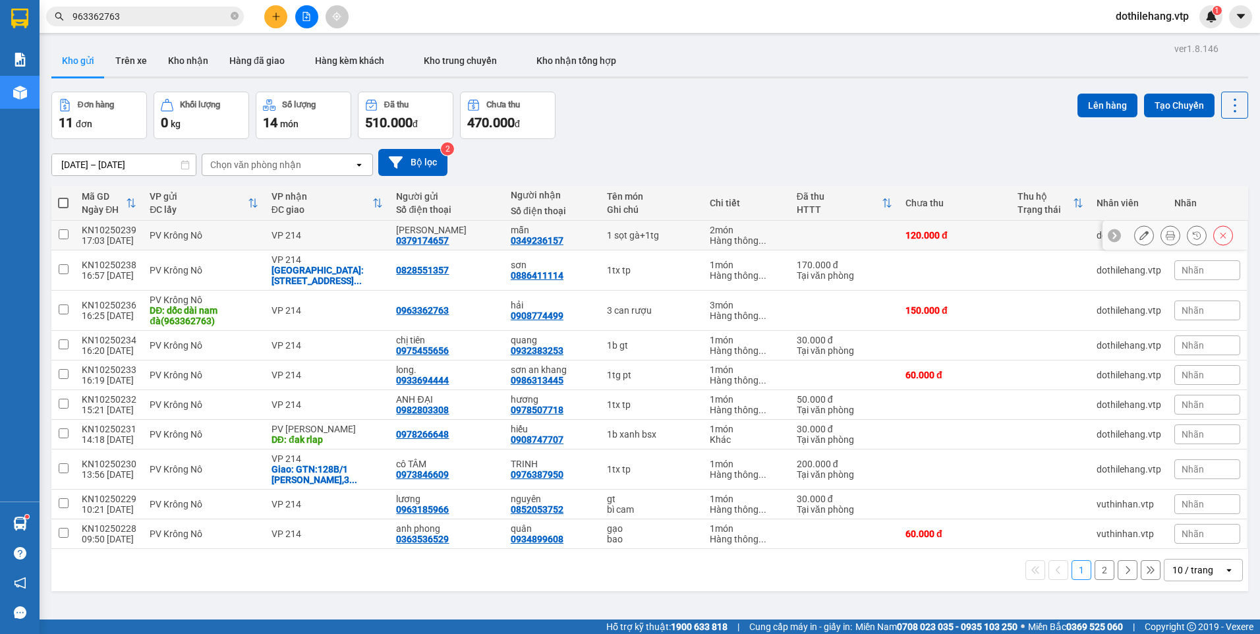
click at [1139, 233] on button at bounding box center [1144, 235] width 18 height 23
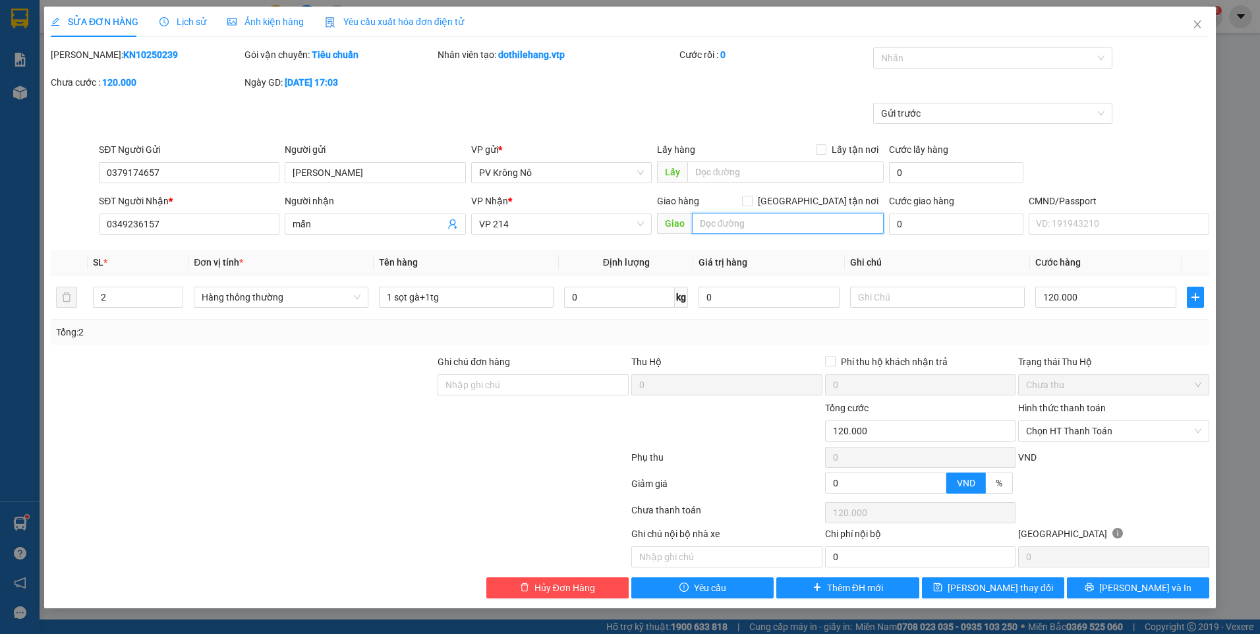
click at [730, 227] on input "text" at bounding box center [788, 223] width 192 height 21
click at [1076, 583] on button "[PERSON_NAME] và In" at bounding box center [1138, 587] width 142 height 21
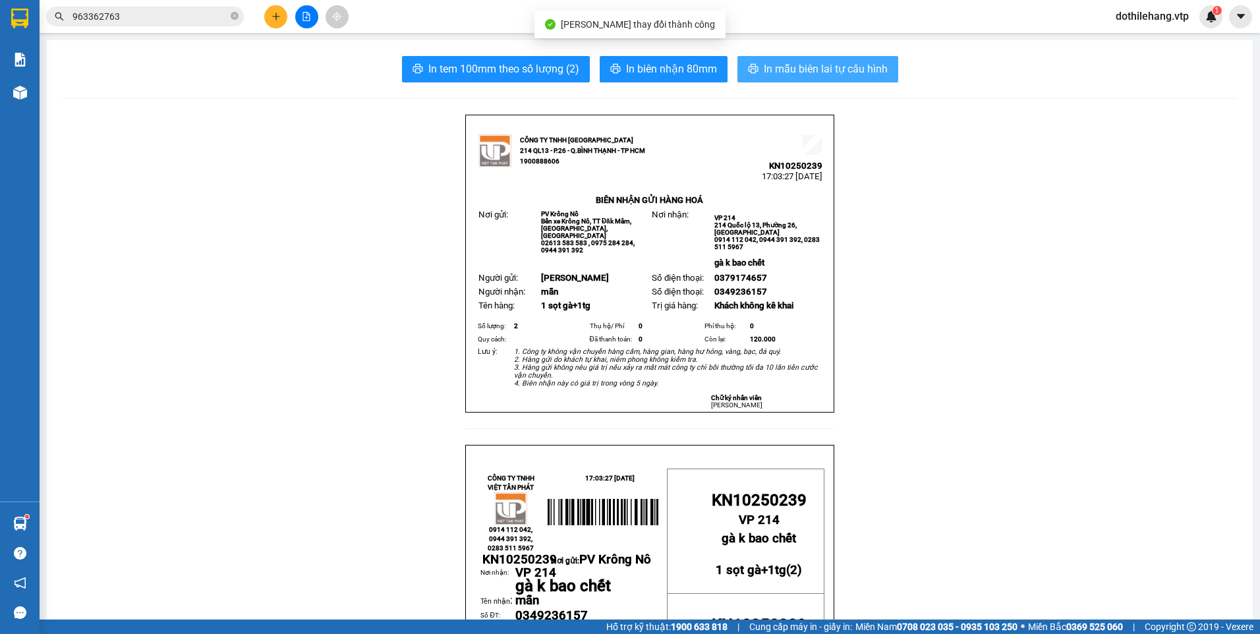
click at [768, 69] on span "In mẫu biên lai tự cấu hình" at bounding box center [826, 69] width 124 height 16
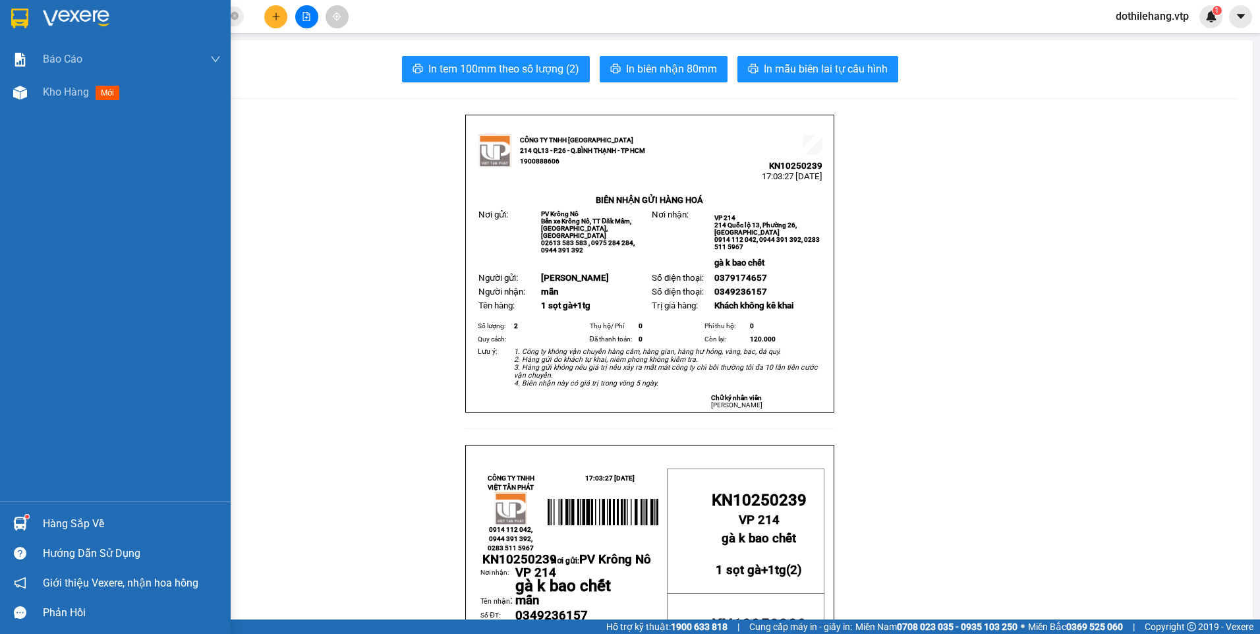
scroll to position [78, 0]
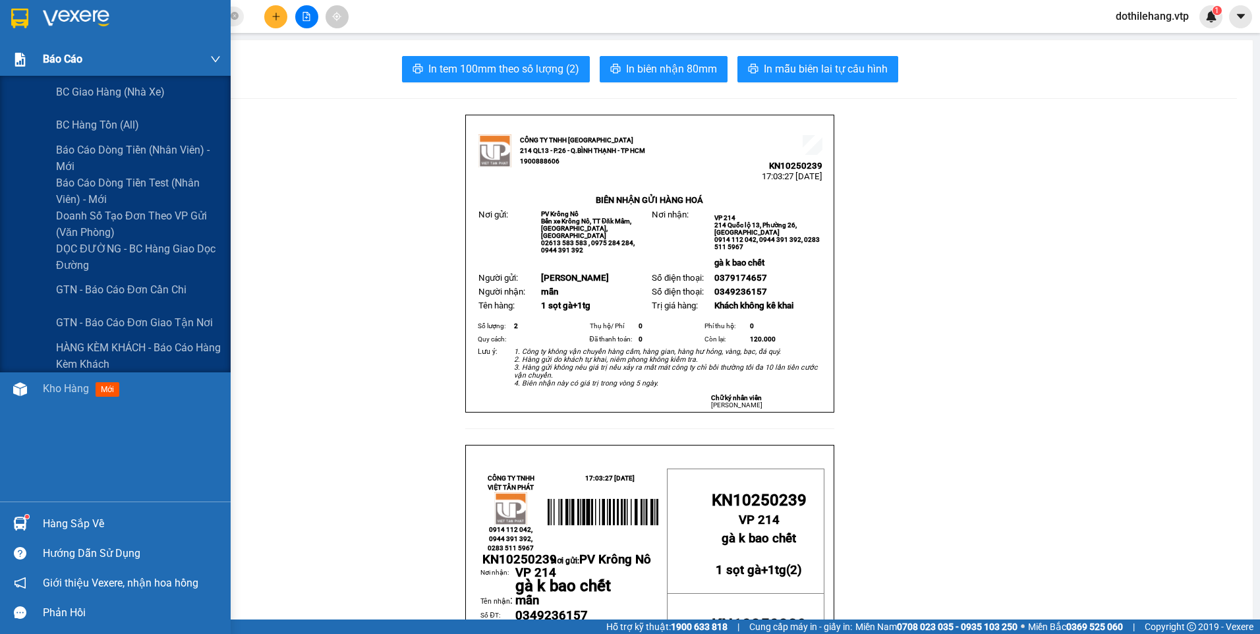
click at [49, 75] on div "Báo cáo" at bounding box center [132, 59] width 178 height 33
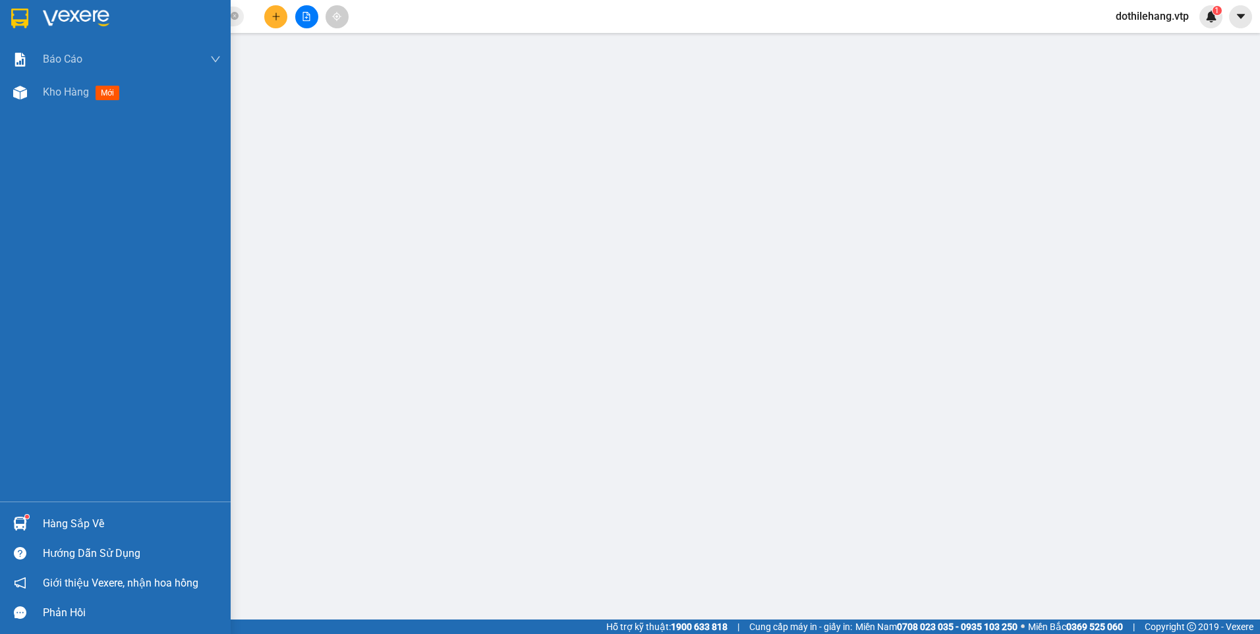
click at [130, 384] on div "Báo cáo BC giao hàng (nhà xe) BC hàng tồn (all) Báo cáo dòng tiền (nhân viên) -…" at bounding box center [115, 272] width 231 height 459
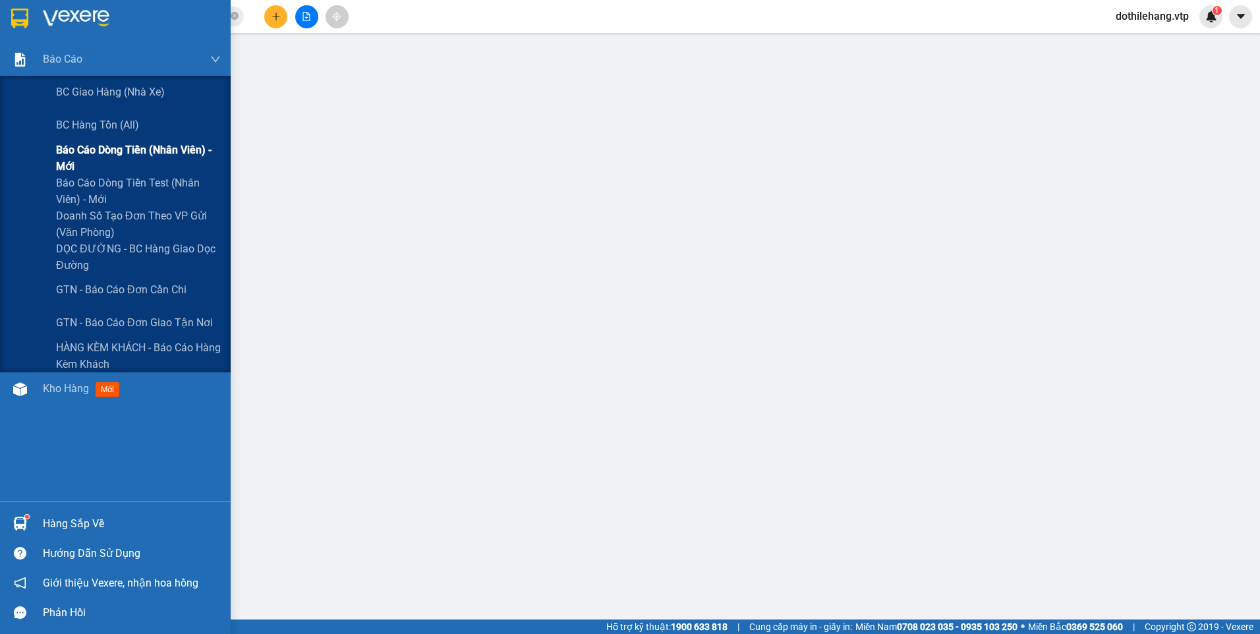
click at [82, 164] on span "Báo cáo dòng tiền (nhân viên) - mới" at bounding box center [138, 158] width 165 height 33
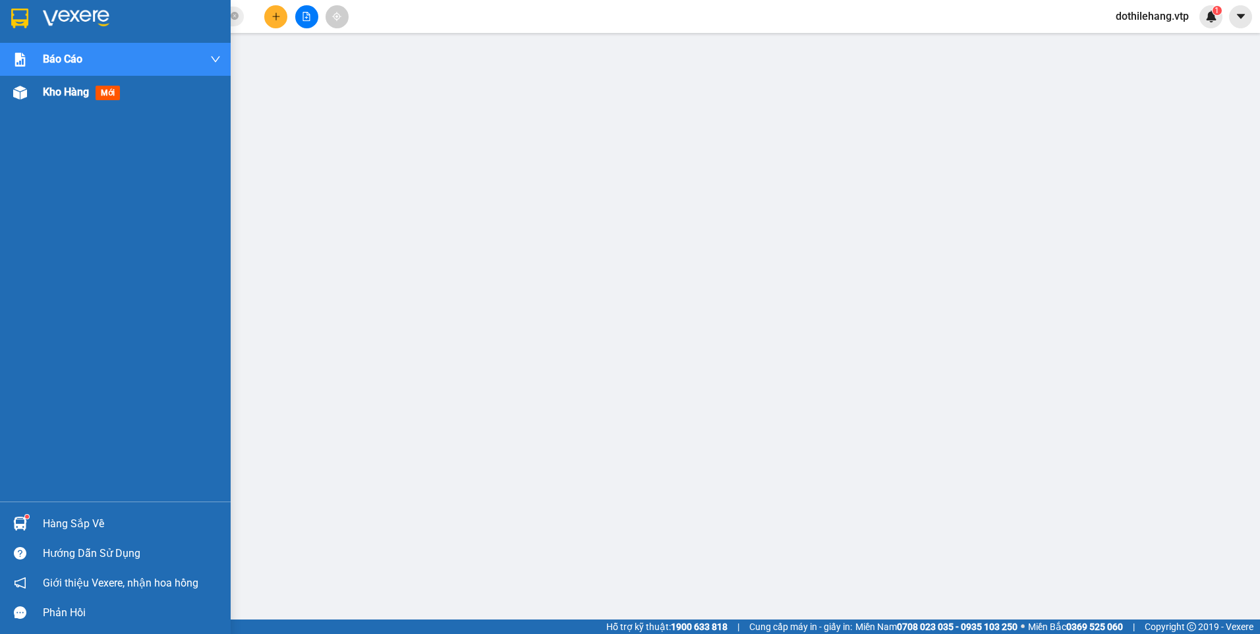
click at [29, 98] on div at bounding box center [20, 92] width 23 height 23
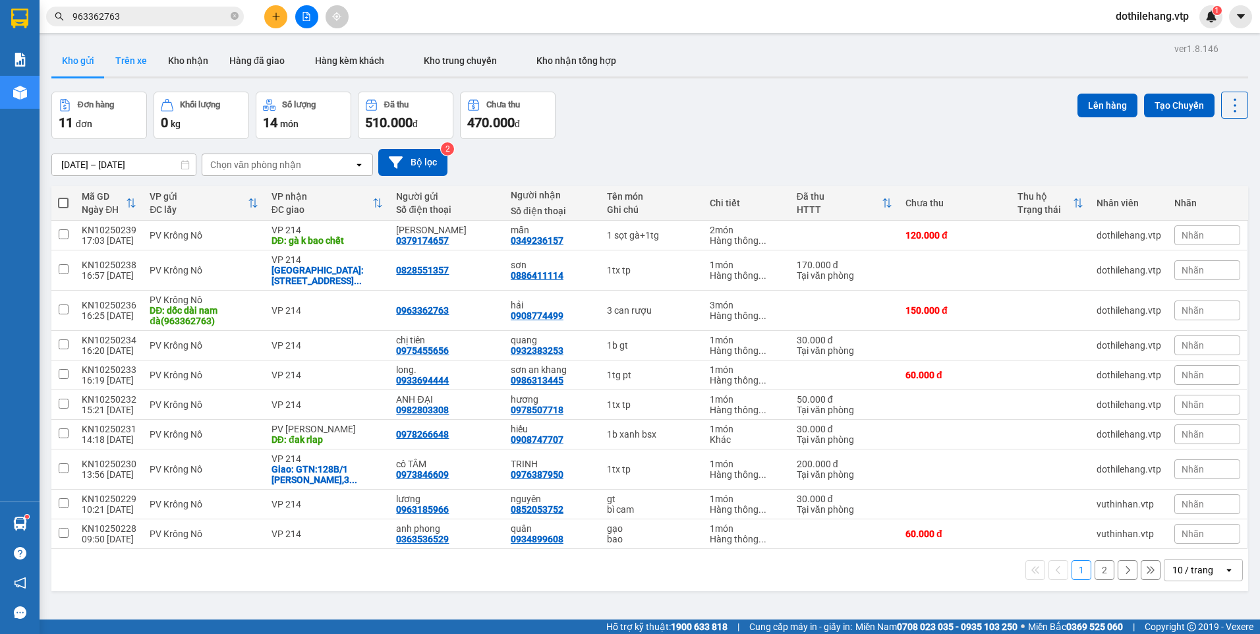
click at [134, 66] on button "Trên xe" at bounding box center [131, 61] width 53 height 32
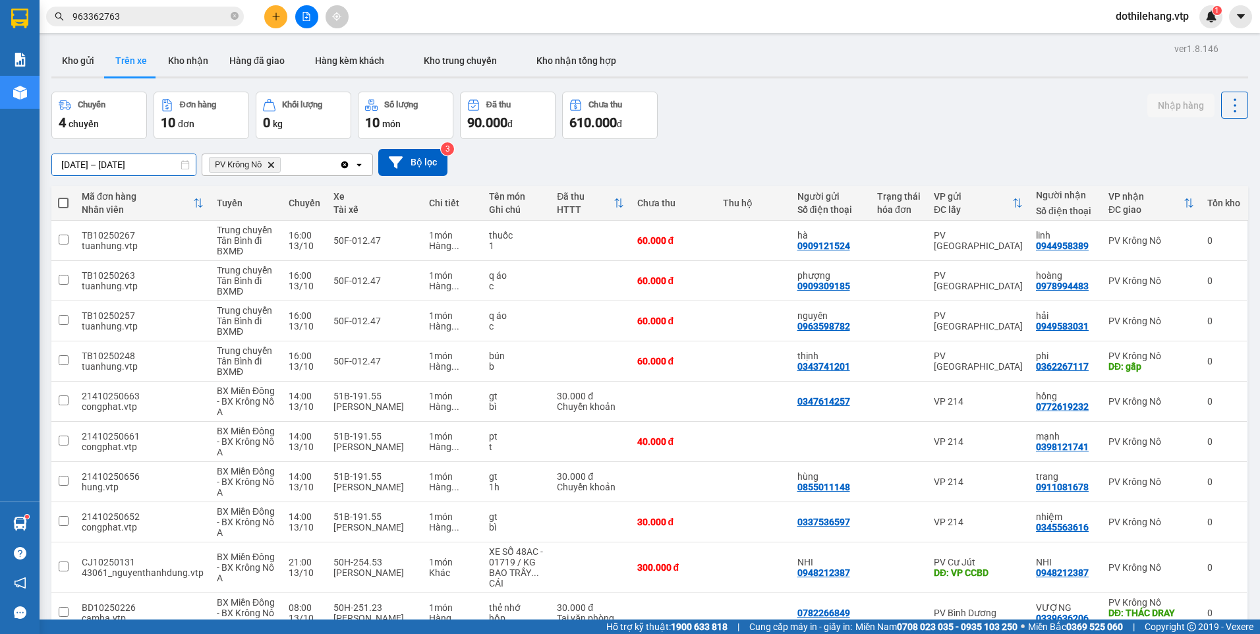
click at [142, 165] on input "[DATE] – [DATE]" at bounding box center [124, 164] width 144 height 21
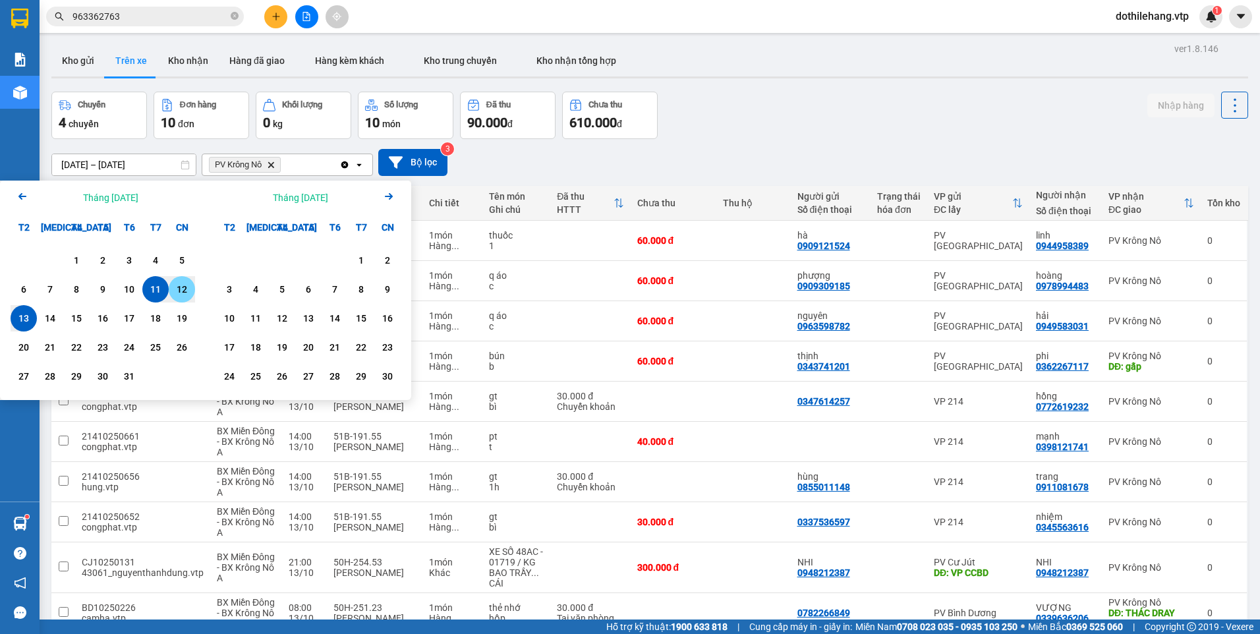
click at [175, 289] on div "12" at bounding box center [182, 289] width 18 height 16
click at [28, 315] on div "13" at bounding box center [23, 318] width 18 height 16
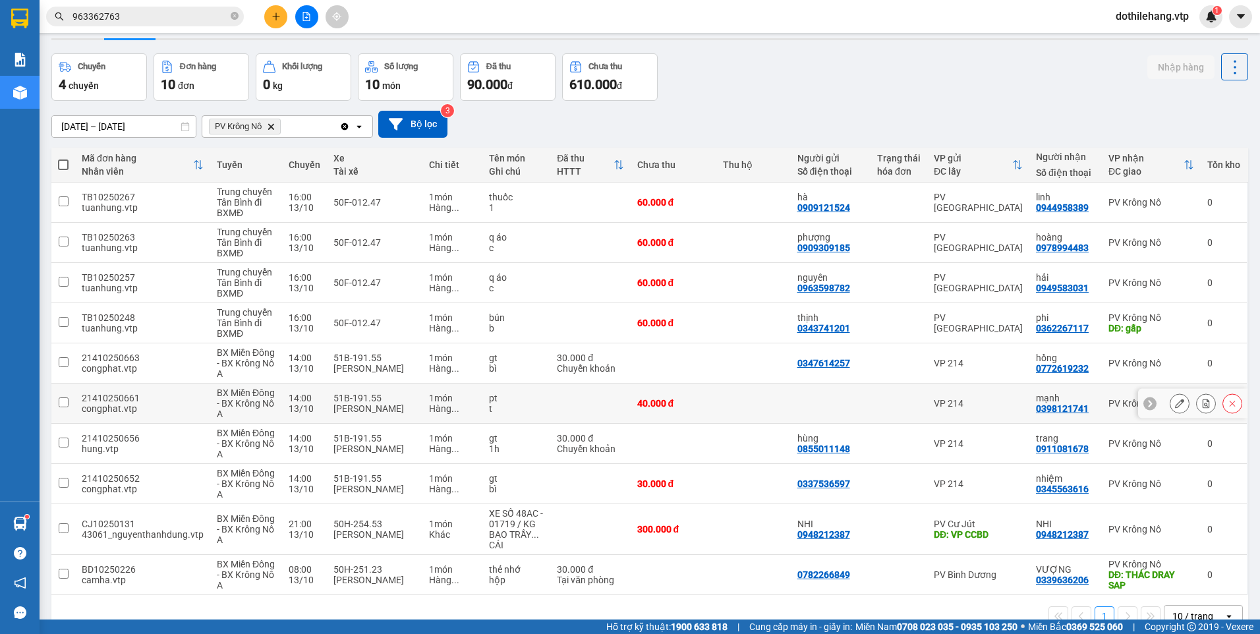
scroll to position [68, 0]
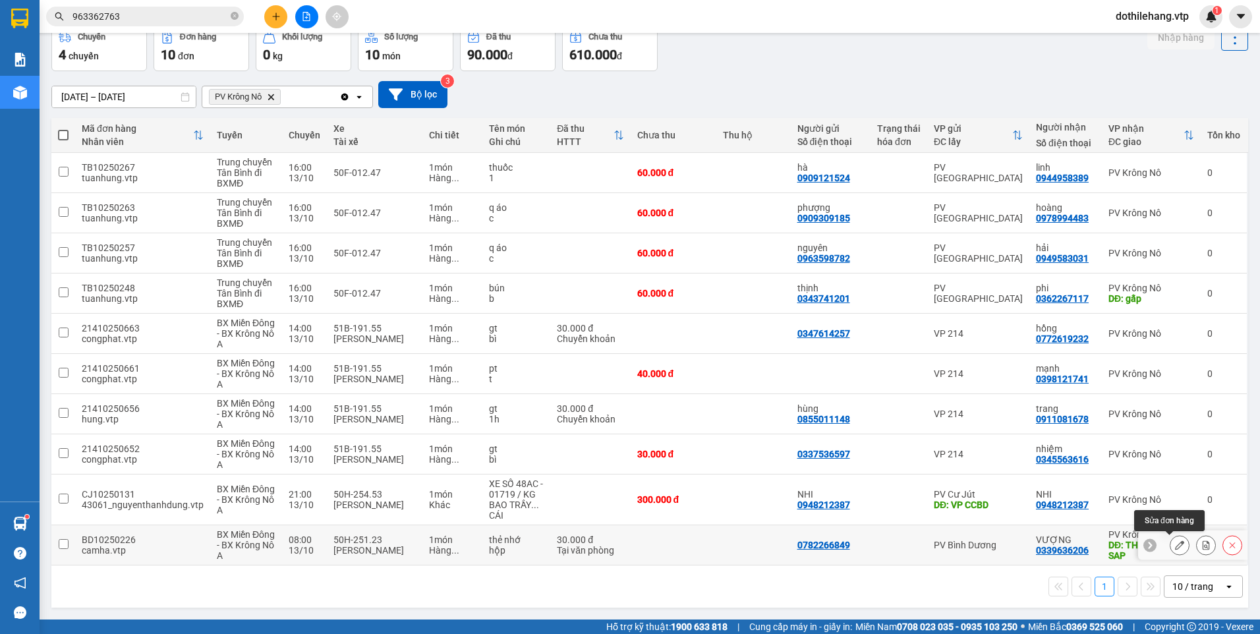
click at [1175, 548] on icon at bounding box center [1179, 544] width 9 height 9
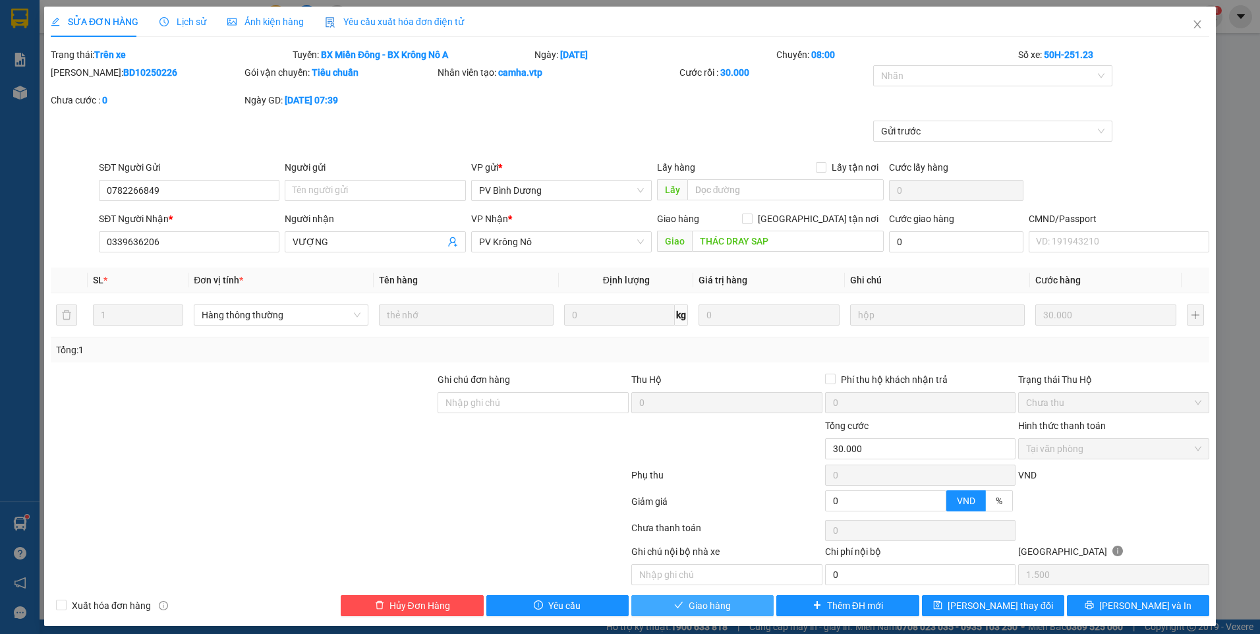
click at [693, 604] on span "Giao hàng" at bounding box center [710, 605] width 42 height 14
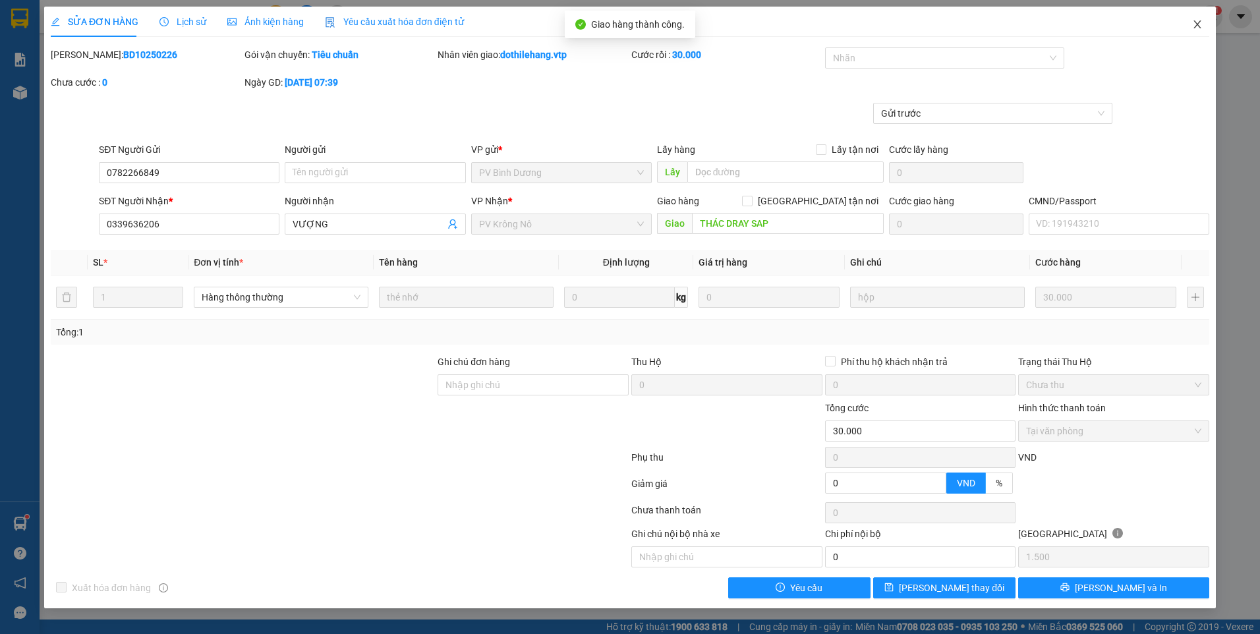
click at [1192, 32] on span "Close" at bounding box center [1197, 25] width 37 height 37
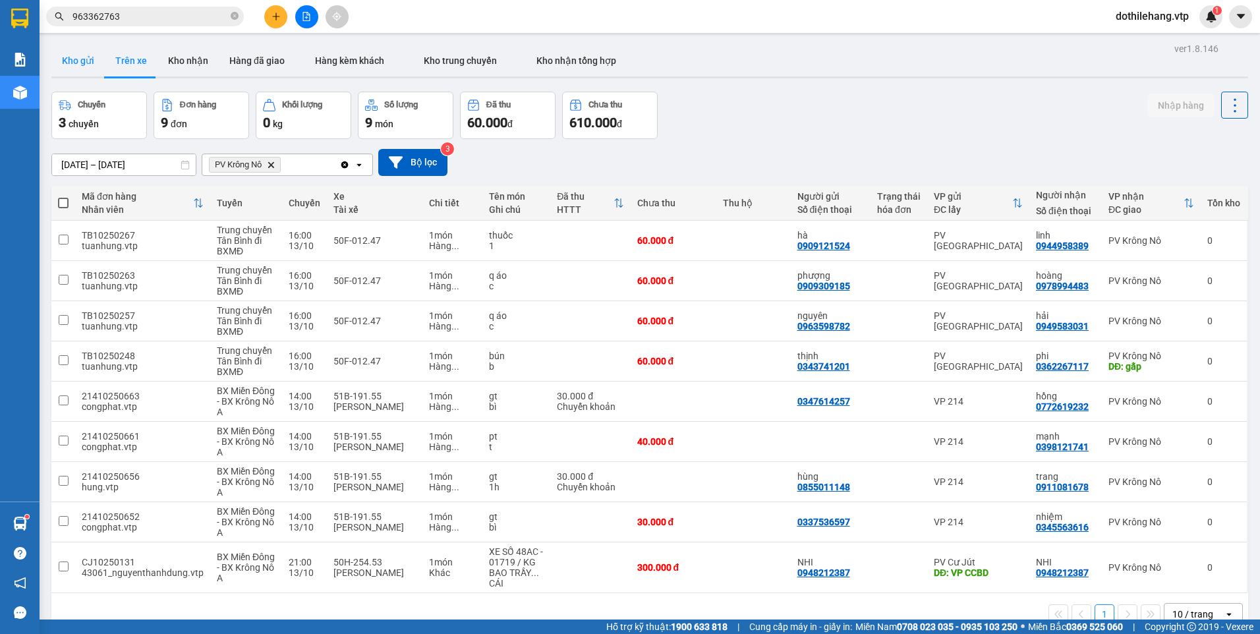
click at [82, 51] on button "Kho gửi" at bounding box center [77, 61] width 53 height 32
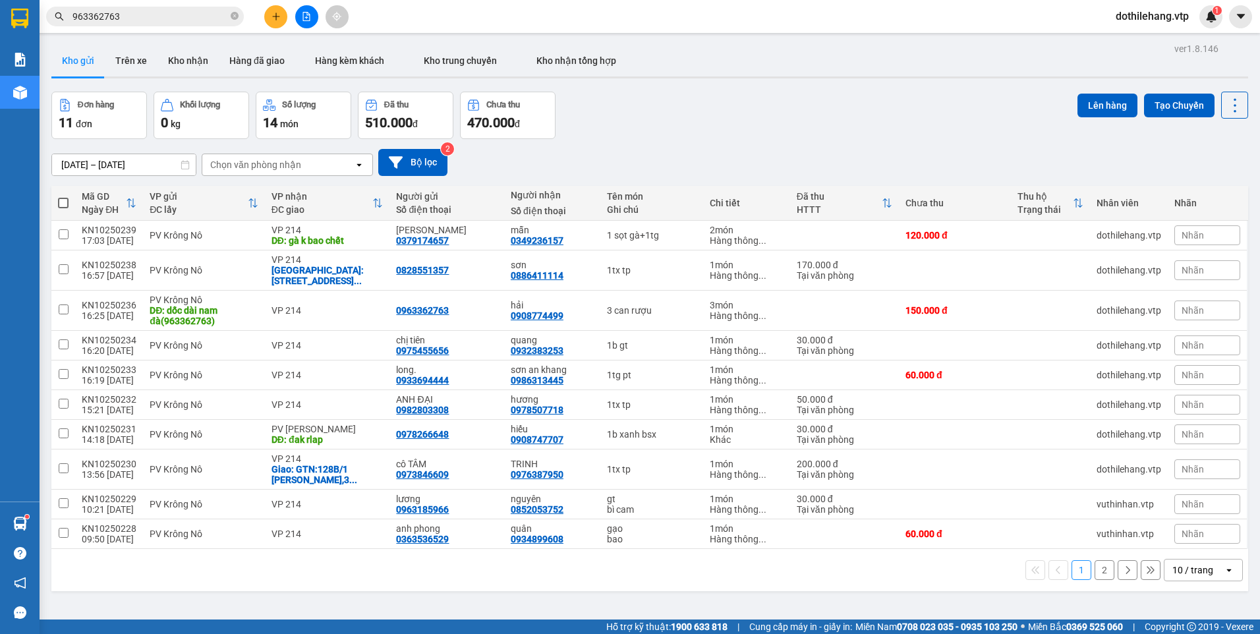
click at [279, 16] on icon "plus" at bounding box center [275, 16] width 7 height 1
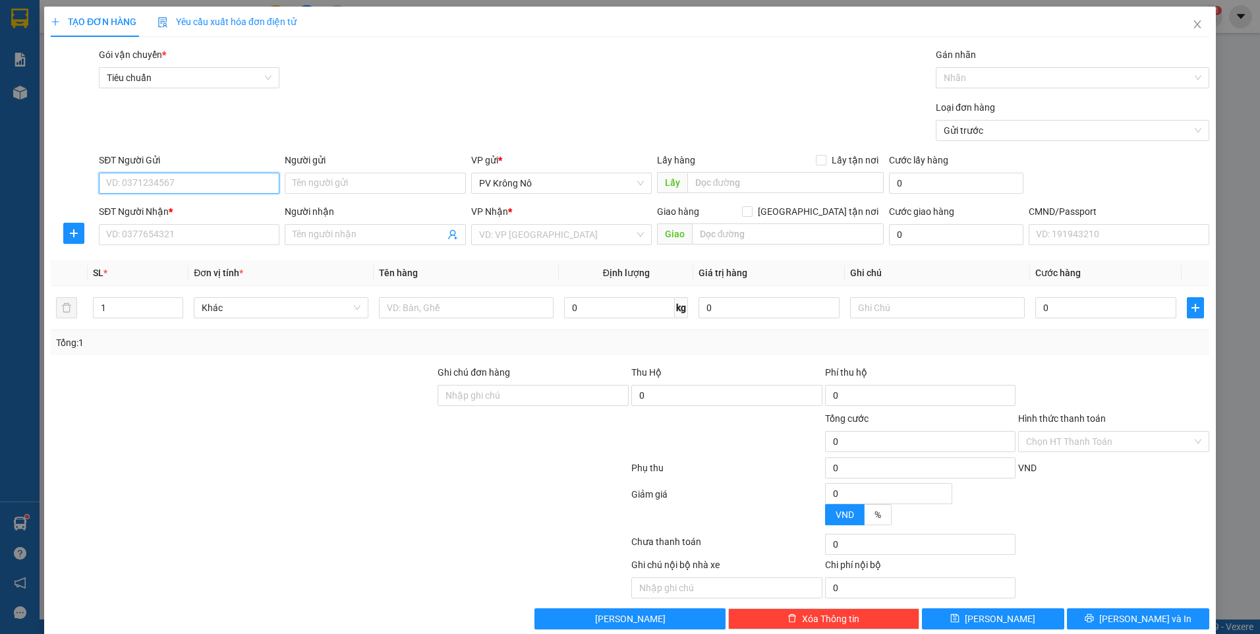
click at [143, 184] on input "SĐT Người Gửi" at bounding box center [189, 183] width 181 height 21
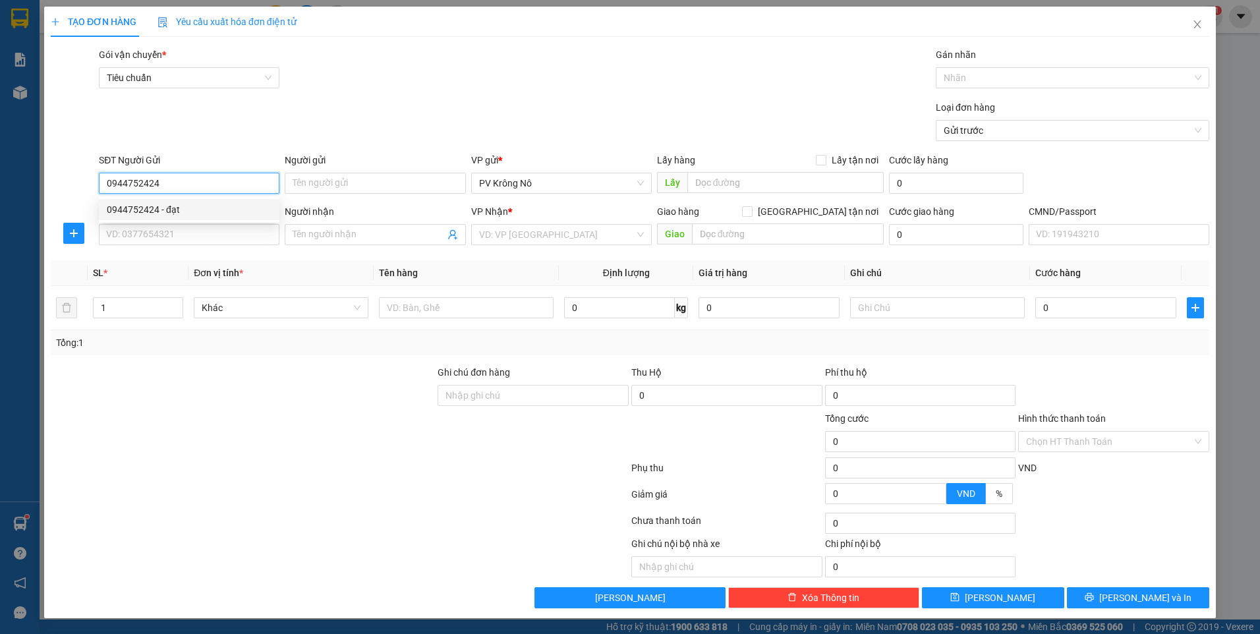
click at [159, 215] on div "0944752424 - đạt" at bounding box center [189, 209] width 165 height 14
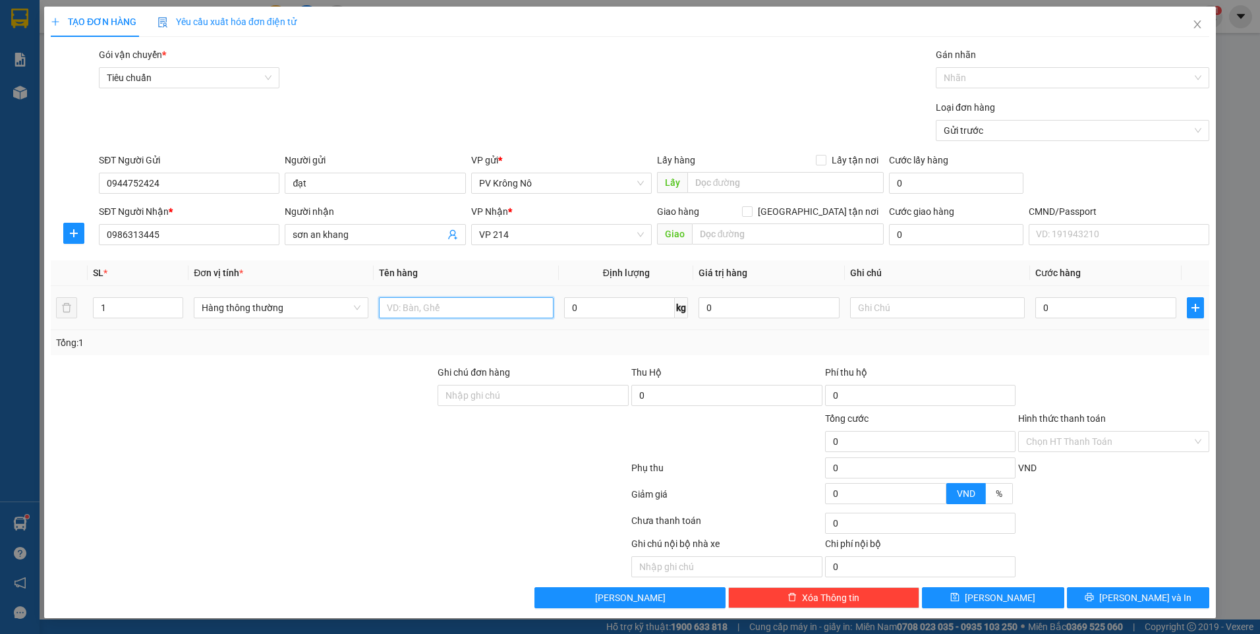
click at [498, 307] on input "text" at bounding box center [466, 307] width 175 height 21
click at [1085, 308] on input "0" at bounding box center [1105, 307] width 141 height 21
drag, startPoint x: 1134, startPoint y: 588, endPoint x: 1130, endPoint y: 577, distance: 11.3
click at [1132, 588] on button "[PERSON_NAME] và In" at bounding box center [1138, 597] width 142 height 21
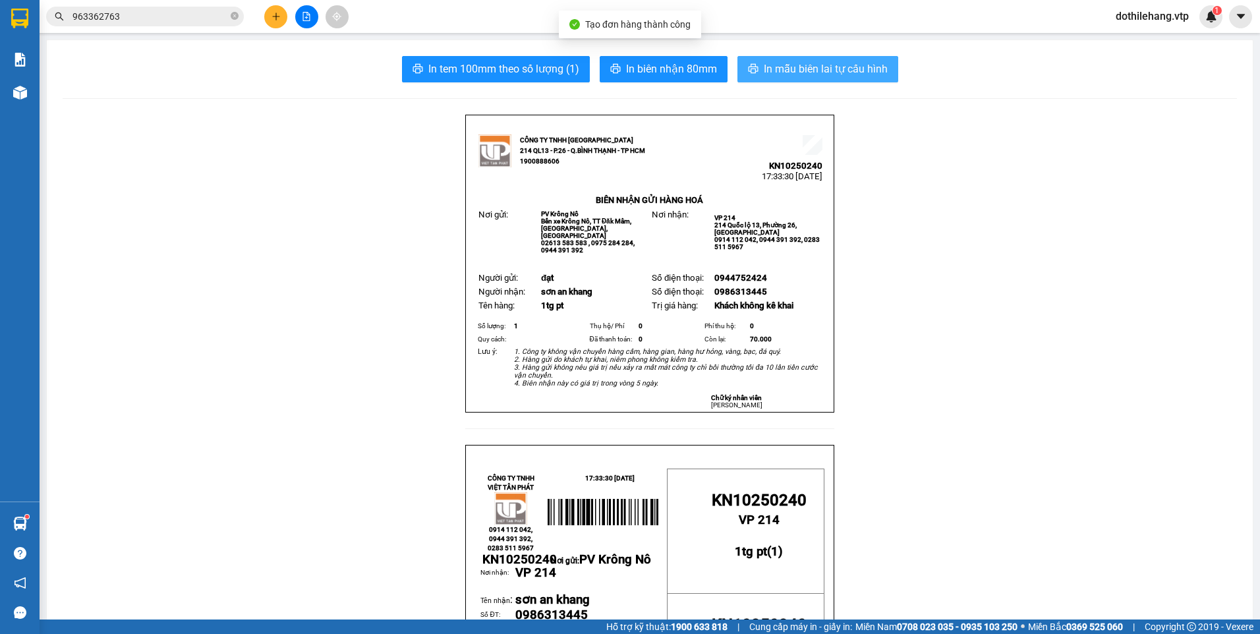
click at [793, 74] on span "In mẫu biên lai tự cấu hình" at bounding box center [826, 69] width 124 height 16
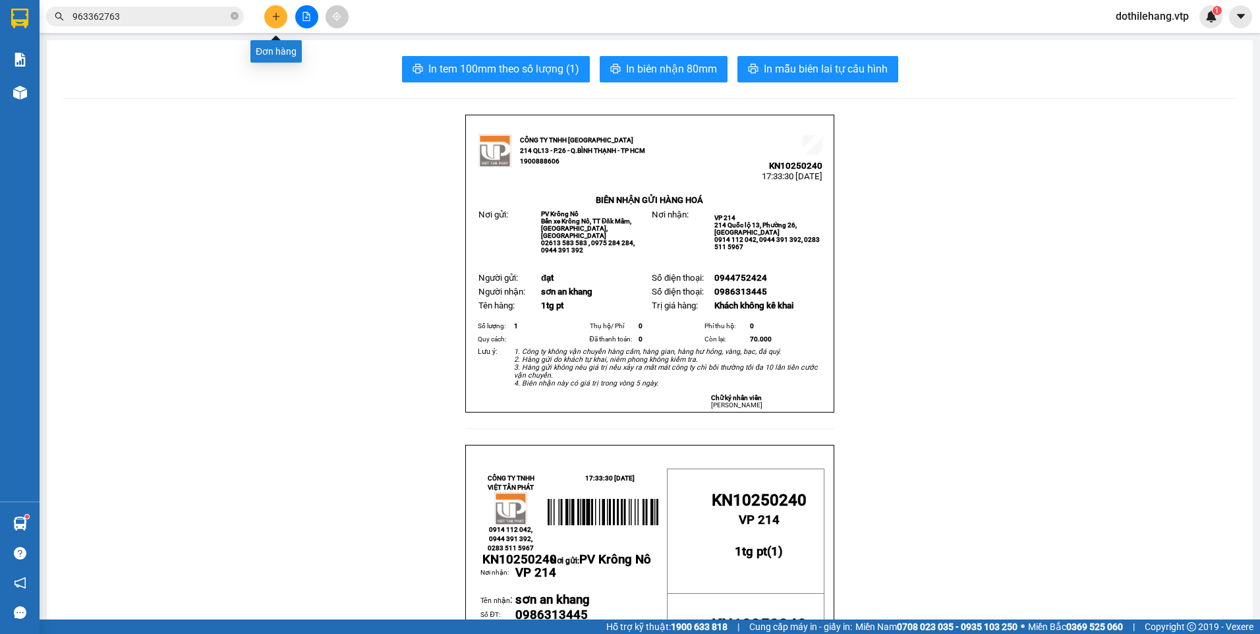
click at [270, 20] on button at bounding box center [275, 16] width 23 height 23
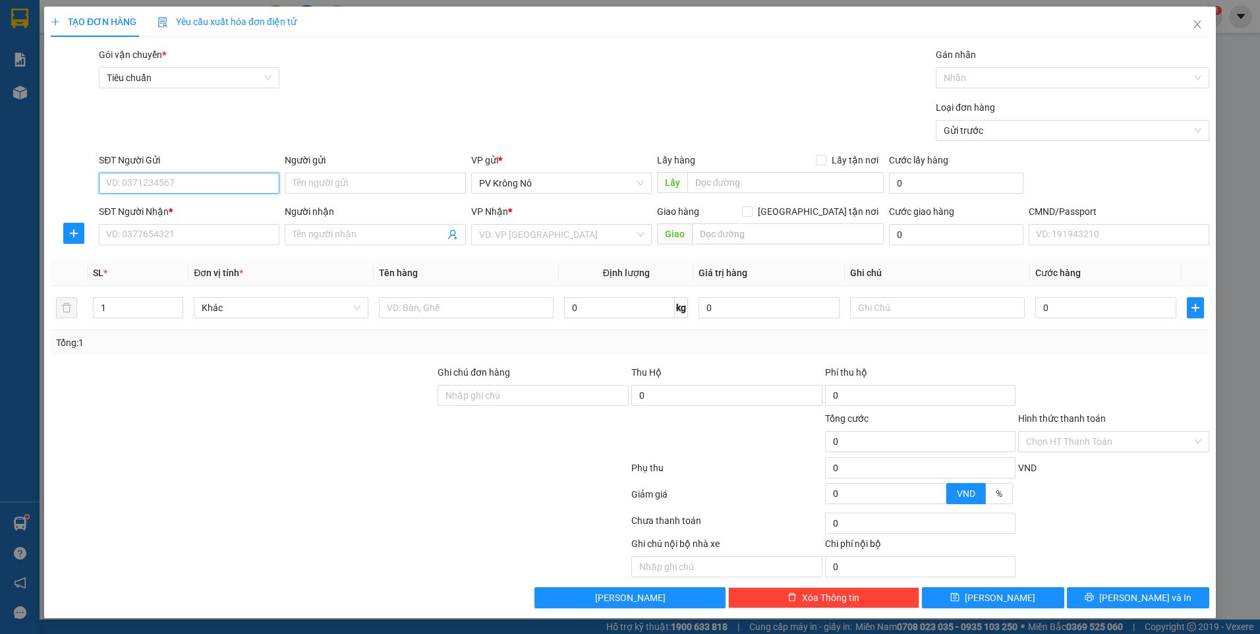
click at [129, 184] on input "SĐT Người Gửi" at bounding box center [189, 183] width 181 height 21
click at [248, 212] on div "0387673246 - chú hùng" at bounding box center [189, 209] width 165 height 14
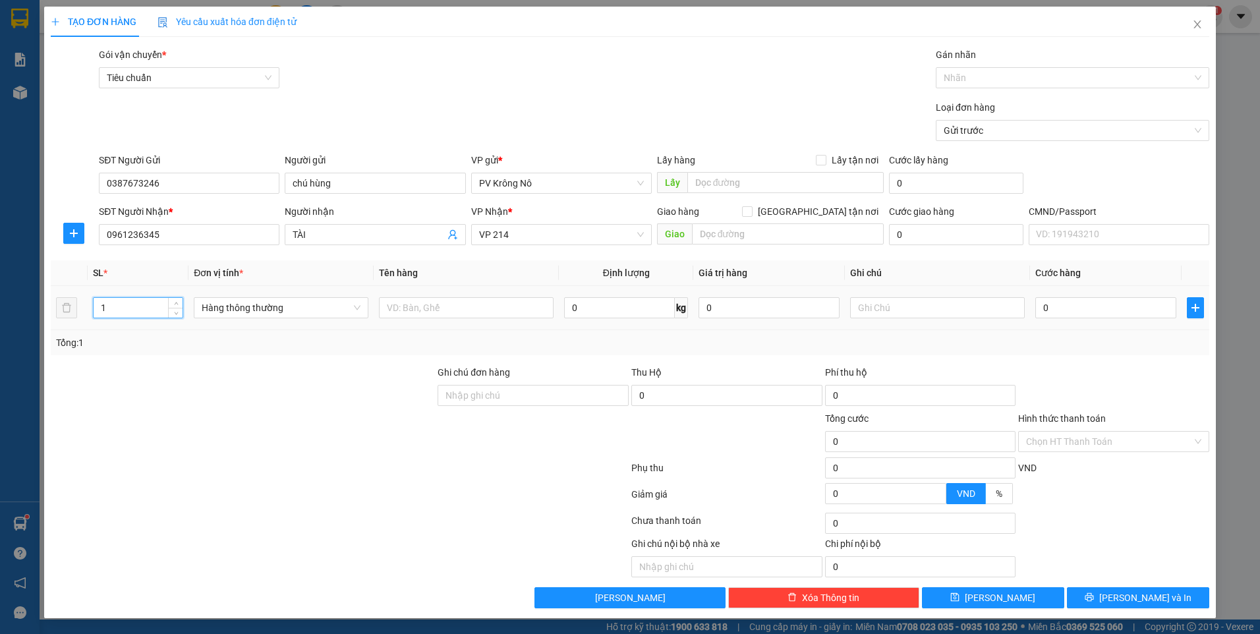
click at [106, 302] on input "1" at bounding box center [138, 308] width 89 height 20
click at [401, 301] on input "text" at bounding box center [466, 307] width 175 height 21
click at [1058, 310] on input "0" at bounding box center [1105, 307] width 141 height 21
click at [1093, 596] on icon "printer" at bounding box center [1089, 597] width 9 height 9
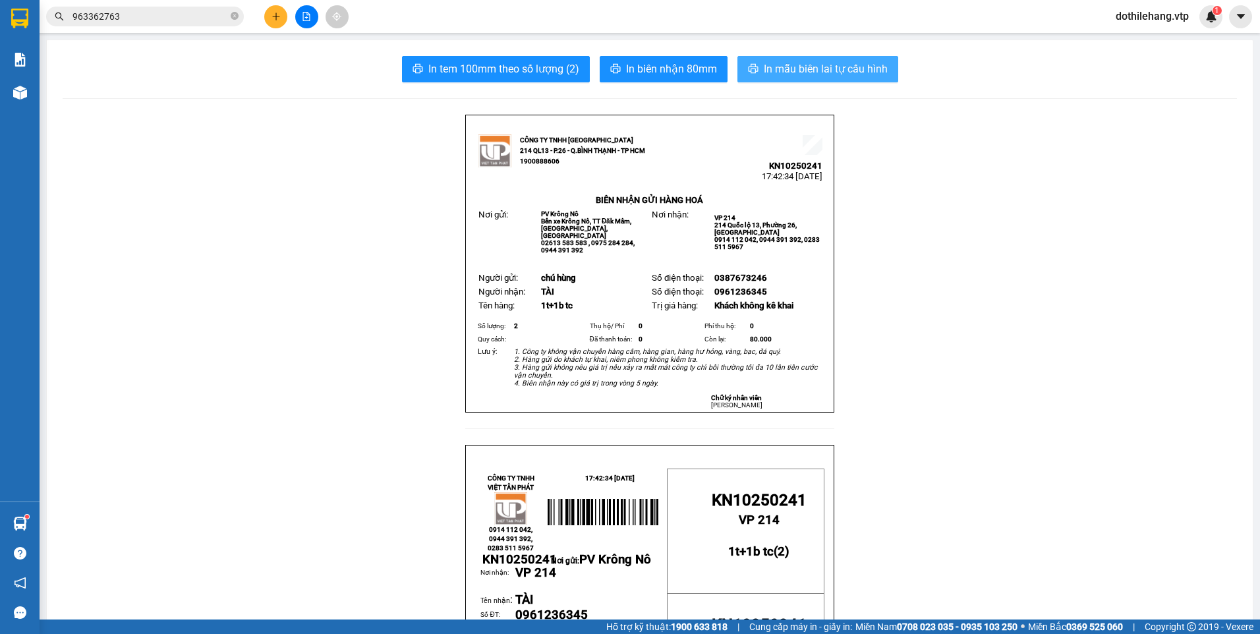
click at [769, 78] on button "In mẫu biên lai tự cấu hình" at bounding box center [817, 69] width 161 height 26
click at [278, 28] on div "Kết quả tìm kiếm ( 0 ) Bộ lọc No Data 963362763 dothilehang.vtp 1" at bounding box center [630, 16] width 1260 height 33
click at [274, 22] on button at bounding box center [275, 16] width 23 height 23
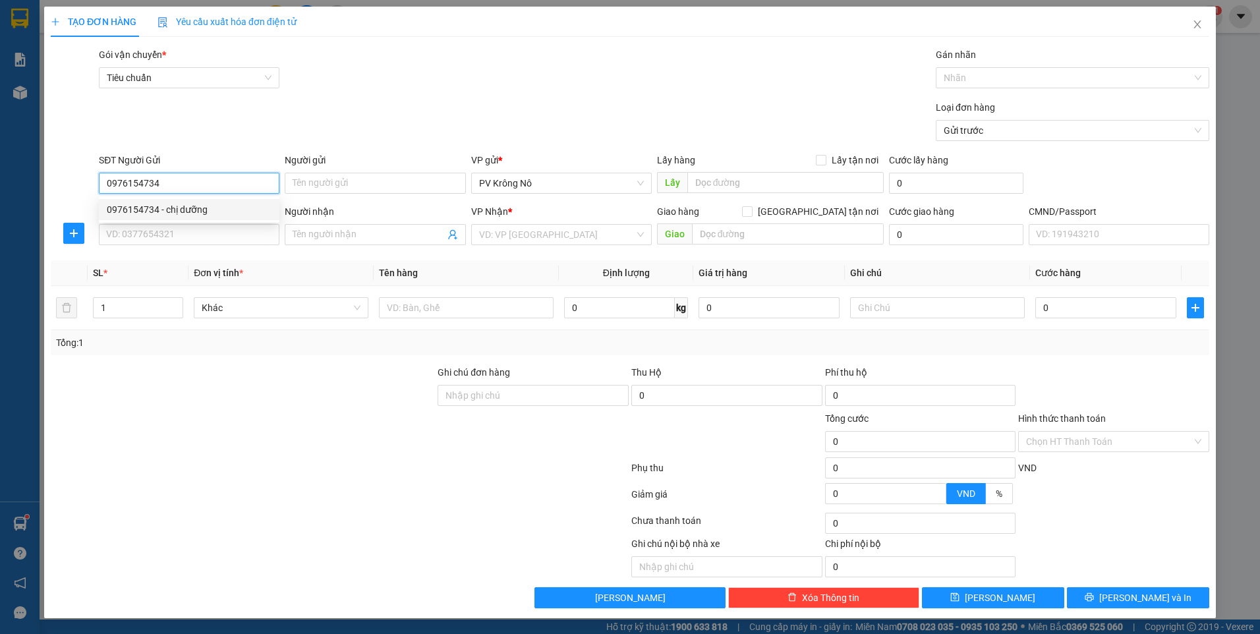
click at [190, 204] on div "0976154734 - chị dưỡng" at bounding box center [189, 209] width 165 height 14
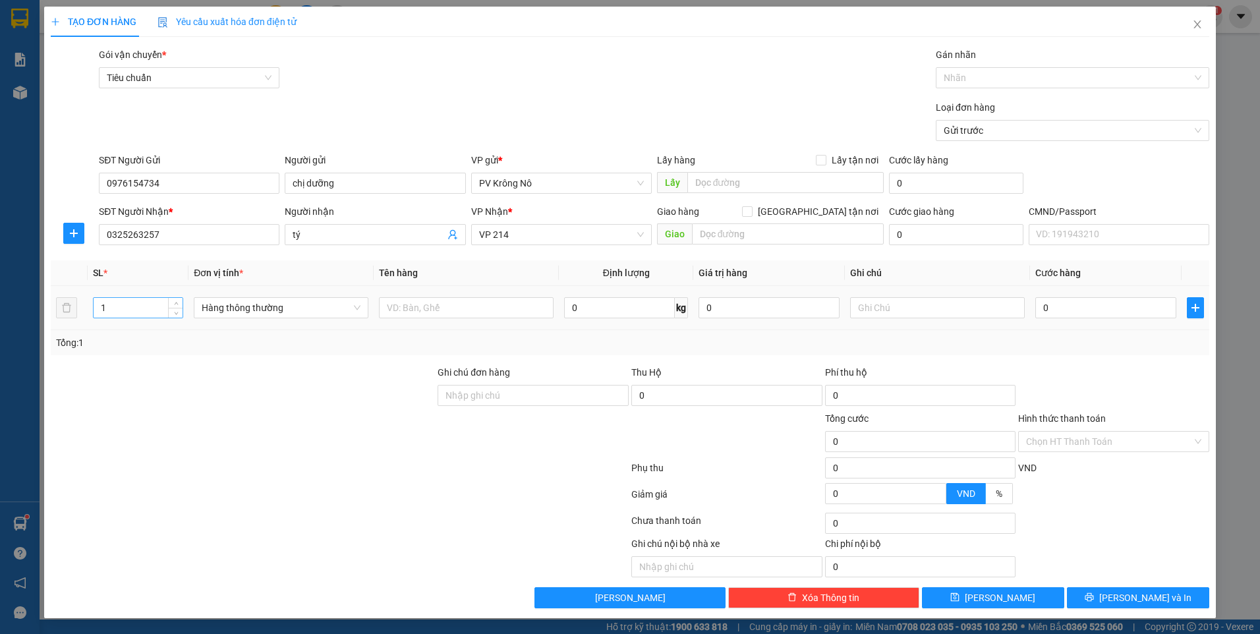
click at [148, 307] on input "1" at bounding box center [138, 308] width 89 height 20
click at [425, 310] on input "text" at bounding box center [466, 307] width 175 height 21
click at [1052, 303] on input "0" at bounding box center [1105, 307] width 141 height 21
click at [1122, 452] on div "Hình thức thanh toán Chọn HT Thanh Toán" at bounding box center [1113, 434] width 191 height 46
click at [1118, 447] on input "Hình thức thanh toán" at bounding box center [1109, 442] width 166 height 20
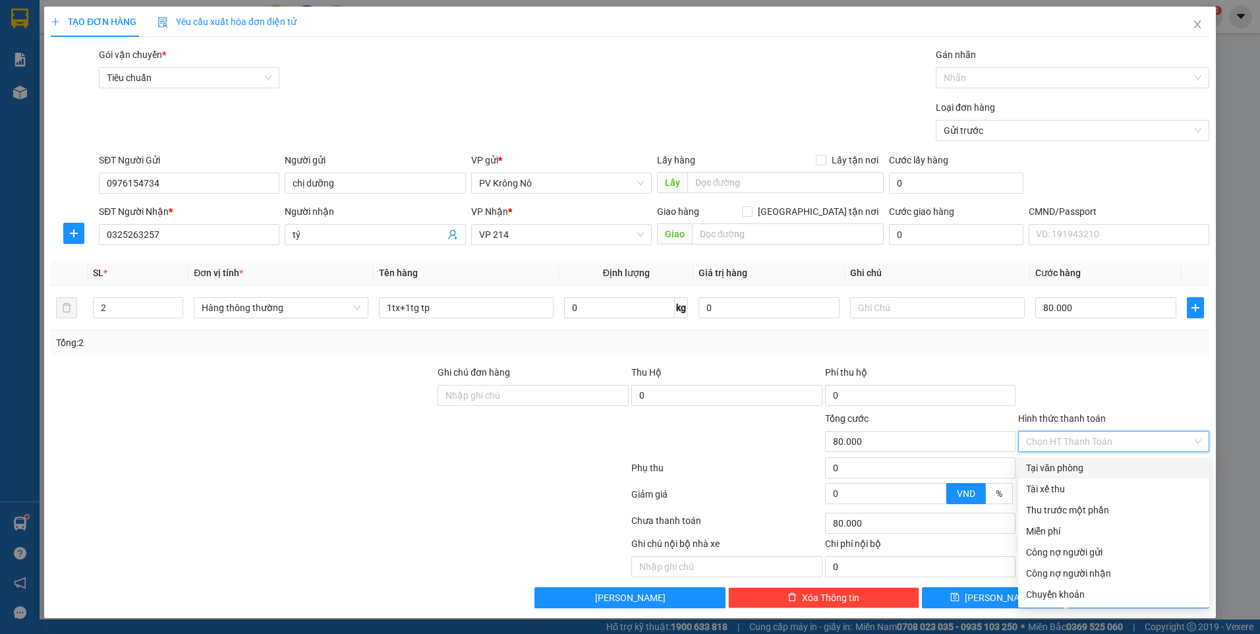
click at [1112, 465] on div "Tại văn phòng" at bounding box center [1113, 468] width 175 height 14
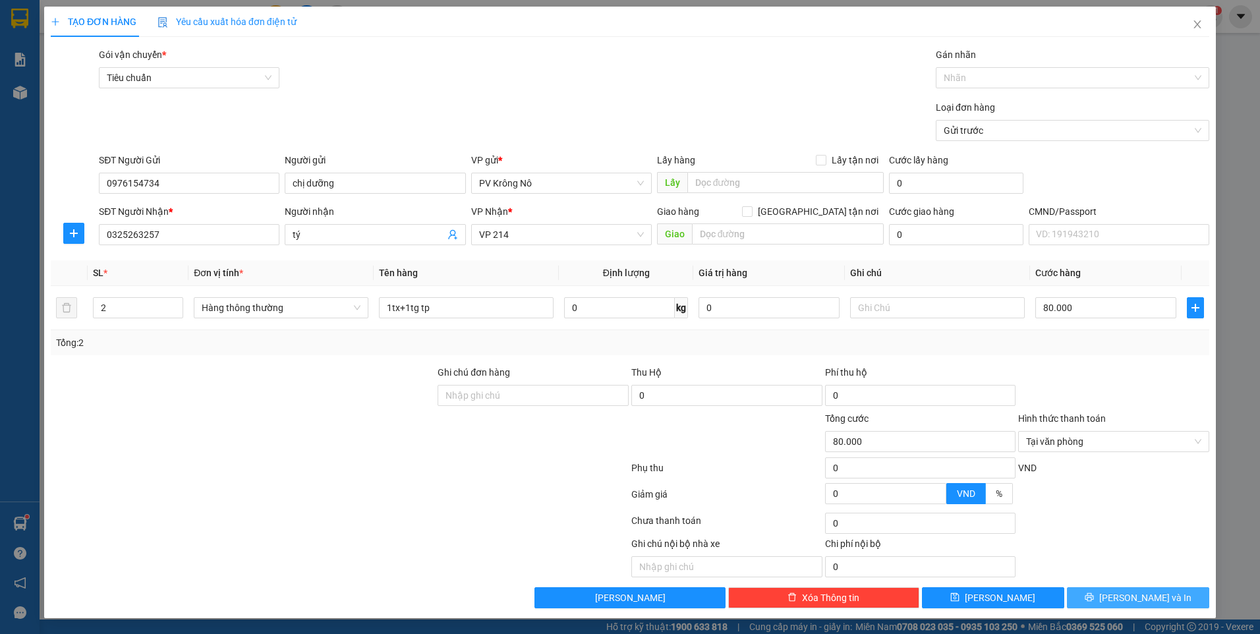
click at [1111, 592] on button "[PERSON_NAME] và In" at bounding box center [1138, 597] width 142 height 21
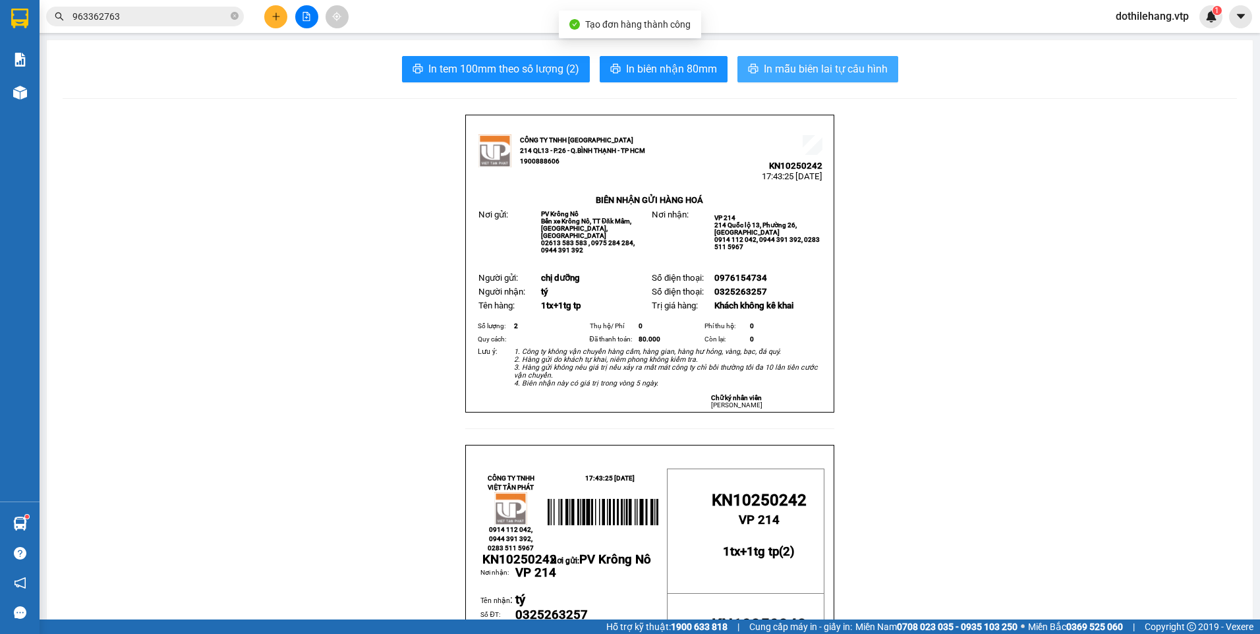
drag, startPoint x: 757, startPoint y: 72, endPoint x: 743, endPoint y: 72, distance: 14.5
click at [755, 72] on button "In mẫu biên lai tự cấu hình" at bounding box center [817, 69] width 161 height 26
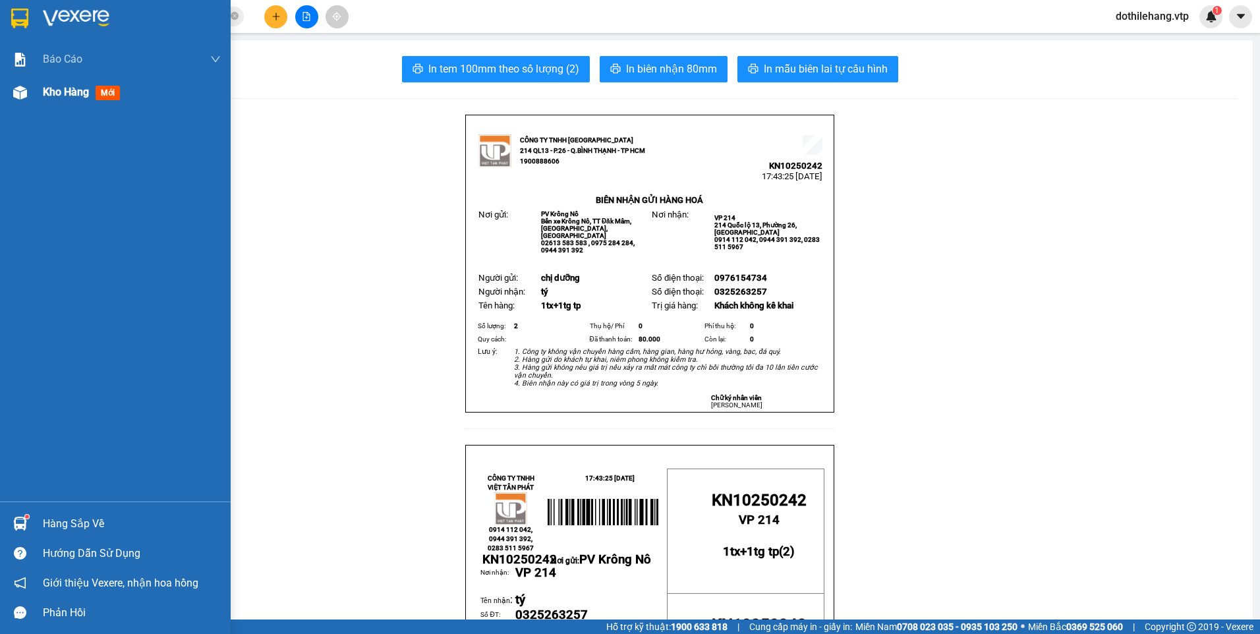
click at [38, 100] on div "Kho hàng mới" at bounding box center [115, 92] width 231 height 33
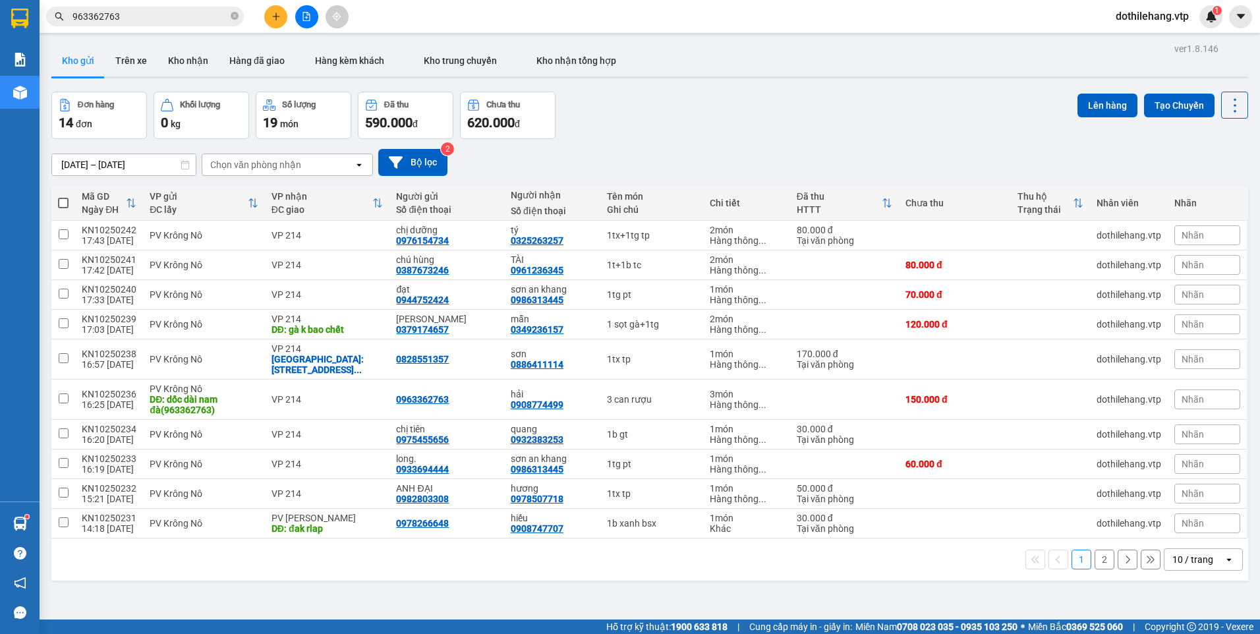
click at [1172, 562] on div "10 / trang" at bounding box center [1192, 559] width 41 height 13
click at [1178, 533] on span "100 / trang" at bounding box center [1188, 530] width 47 height 13
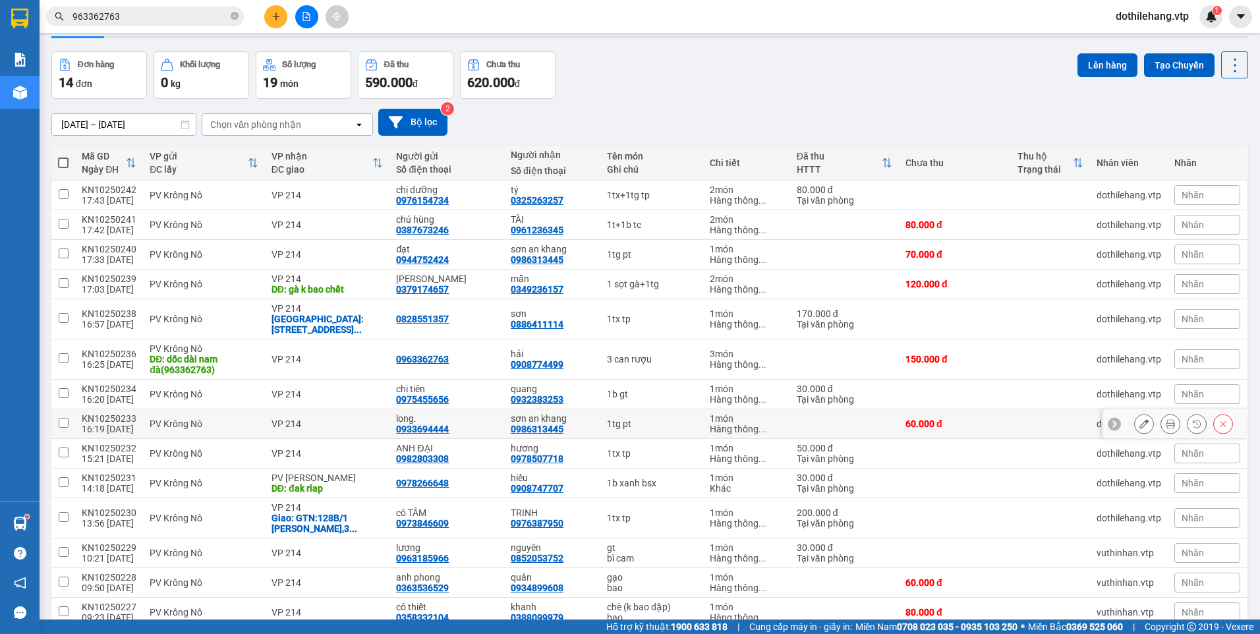
scroll to position [102, 0]
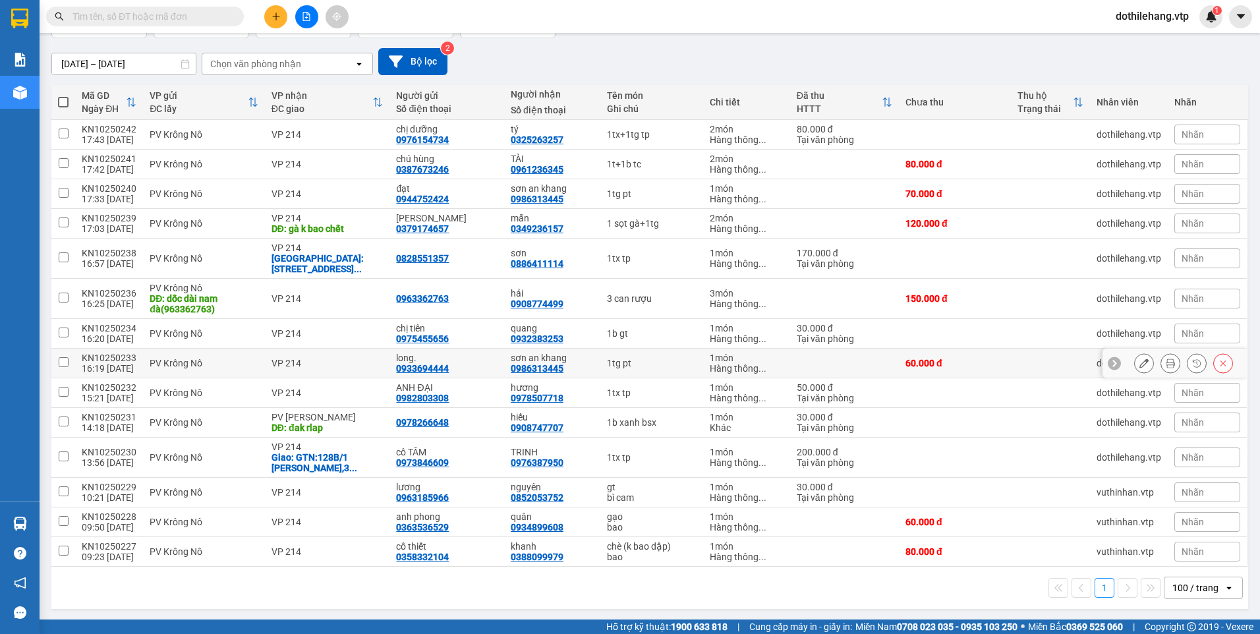
scroll to position [102, 0]
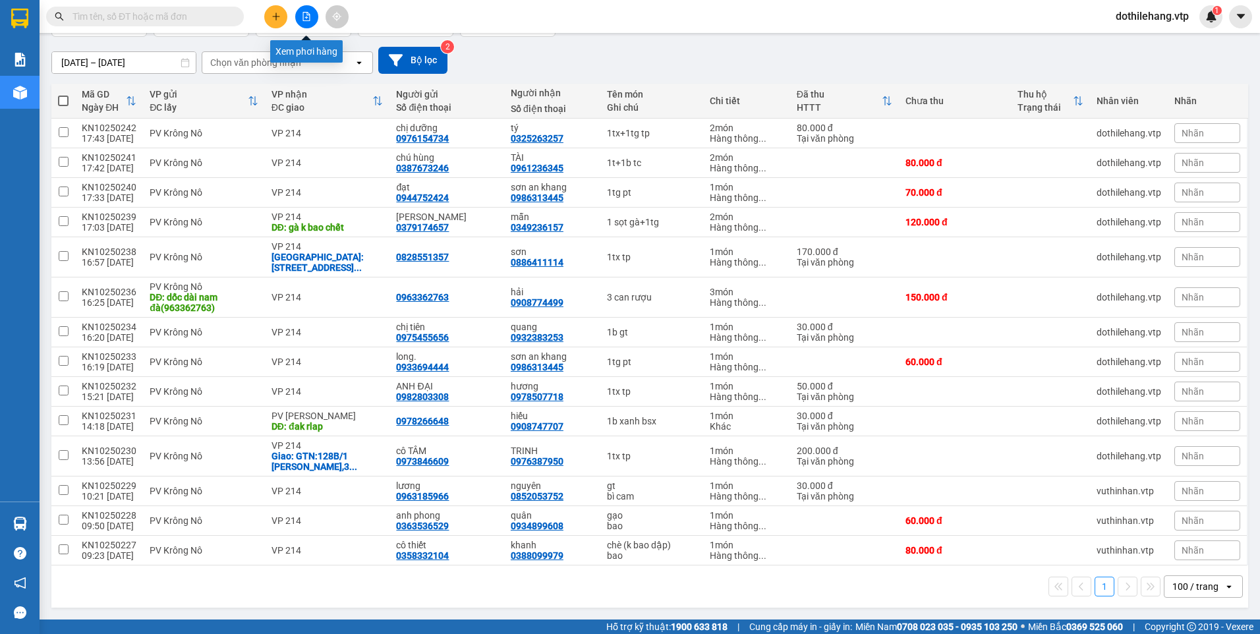
click at [305, 22] on button at bounding box center [306, 16] width 23 height 23
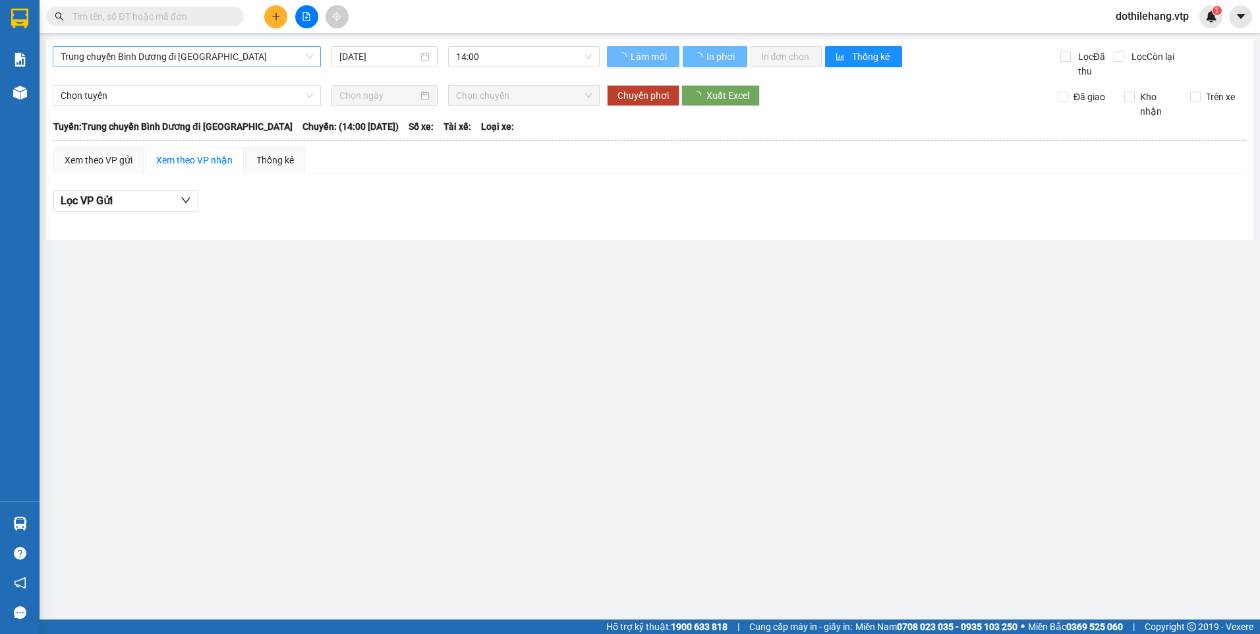
click at [198, 51] on span "Trung chuyển Bình Dương đi BXMĐ" at bounding box center [187, 57] width 252 height 20
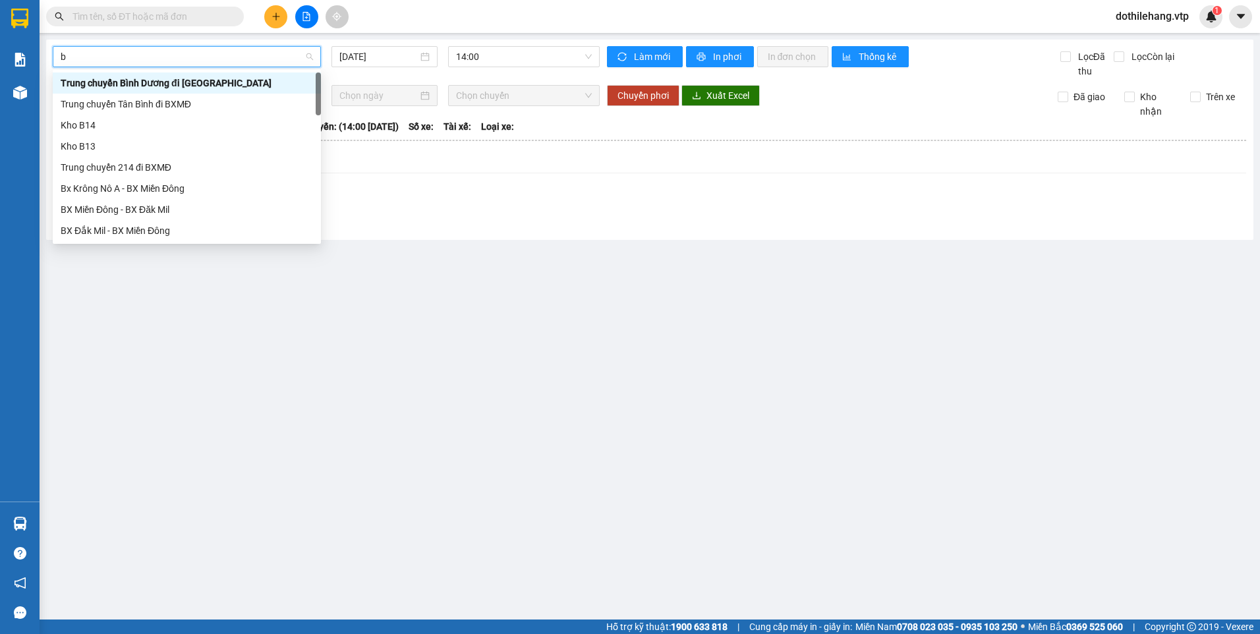
type input "b"
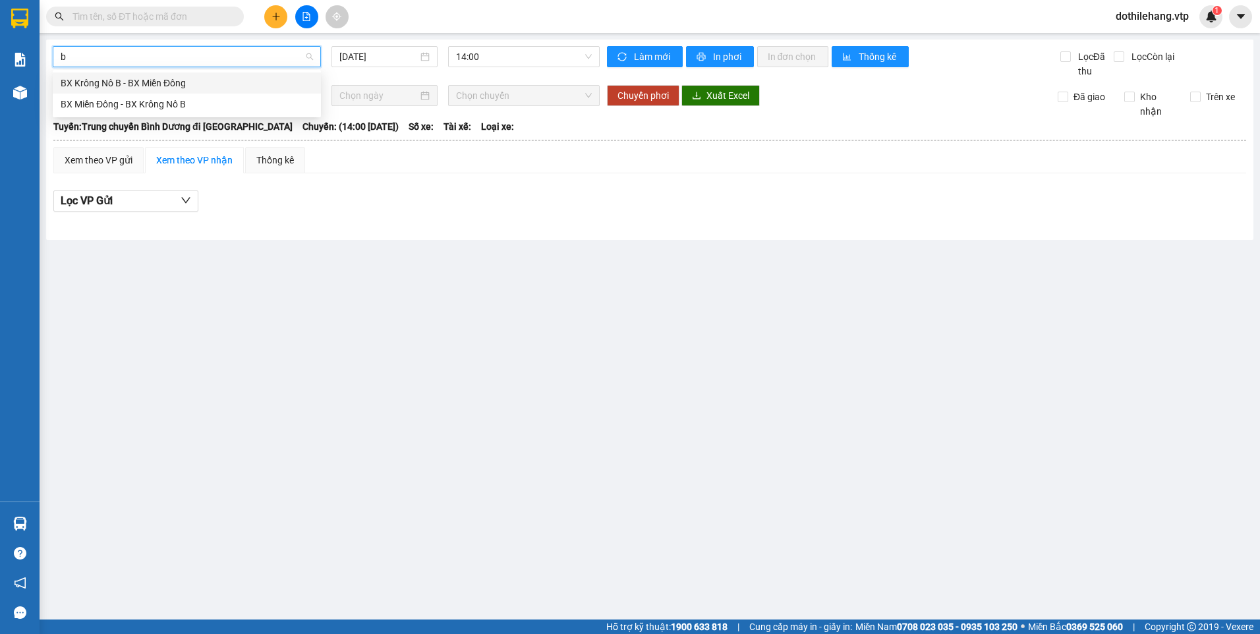
click at [205, 81] on div "BX Krông Nô B - BX Miền Đông" at bounding box center [187, 83] width 252 height 14
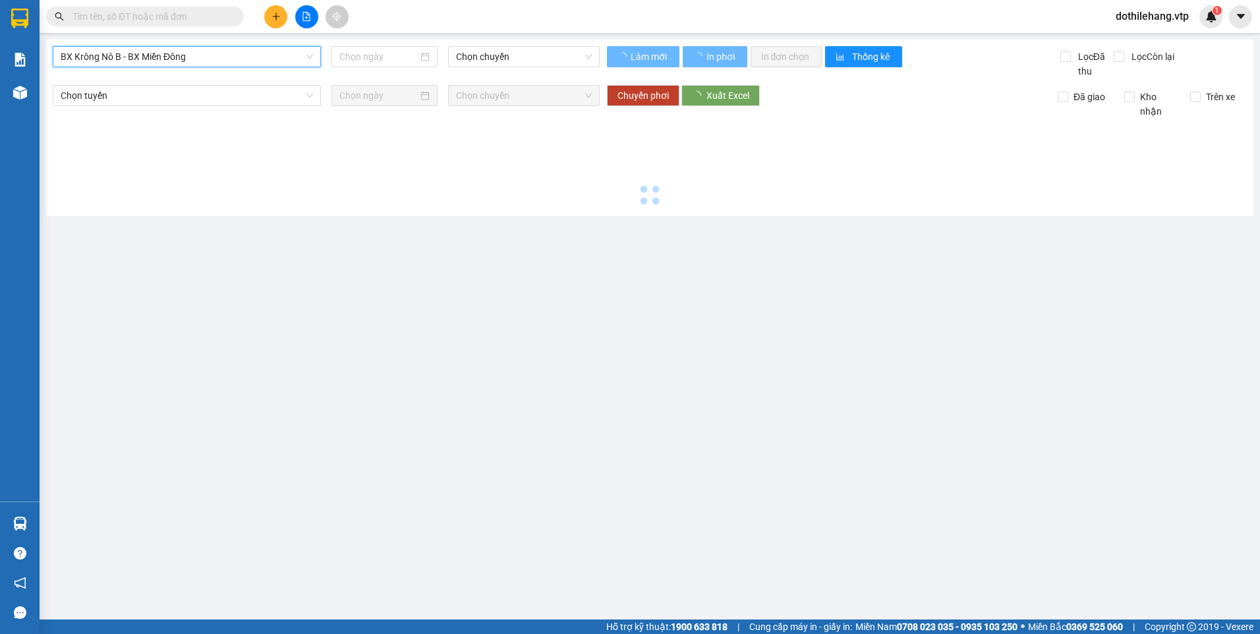
type input "[DATE]"
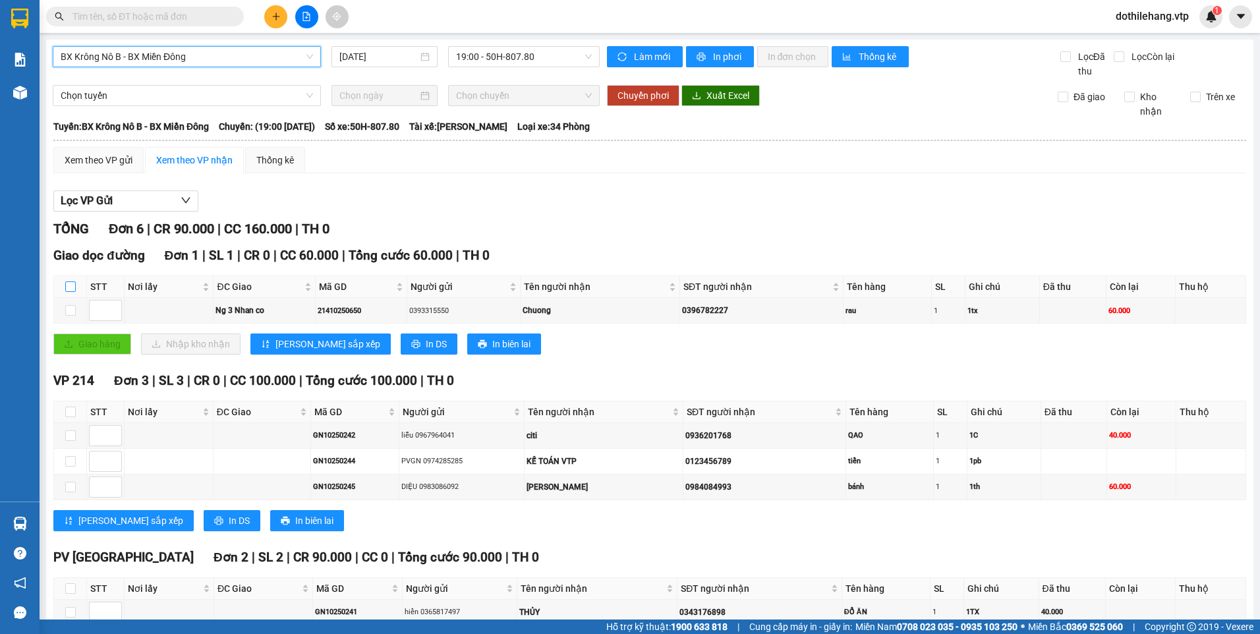
click at [67, 291] on input "checkbox" at bounding box center [70, 286] width 11 height 11
checkbox input "true"
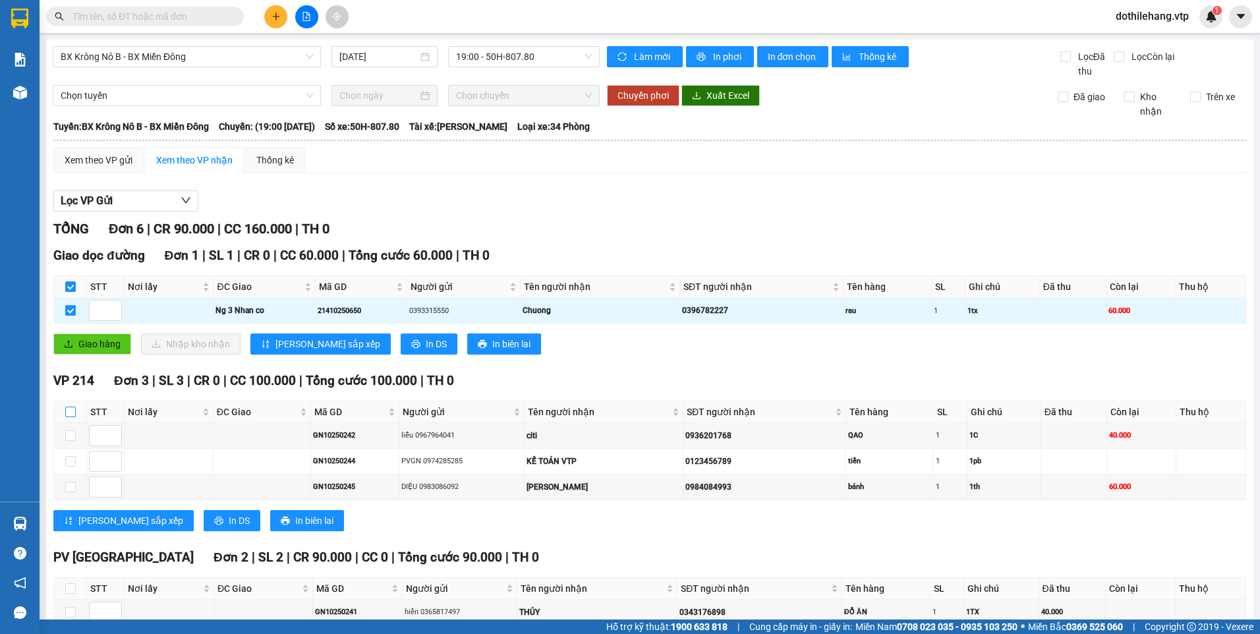
click at [74, 415] on input "checkbox" at bounding box center [70, 412] width 11 height 11
checkbox input "true"
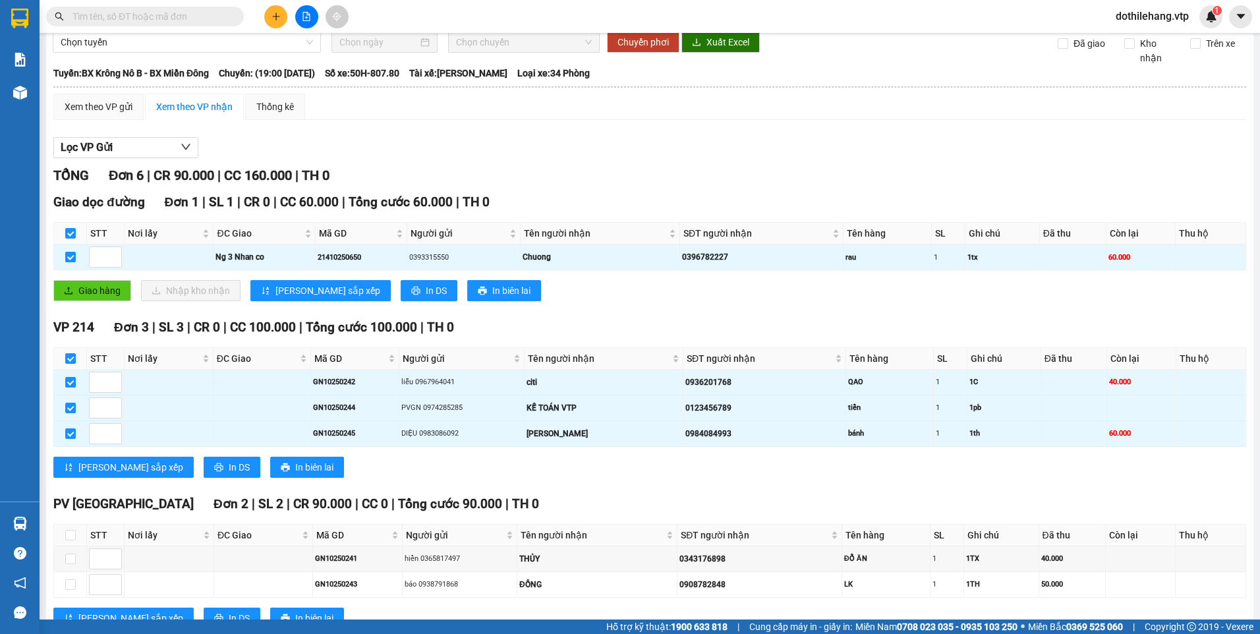
scroll to position [100, 0]
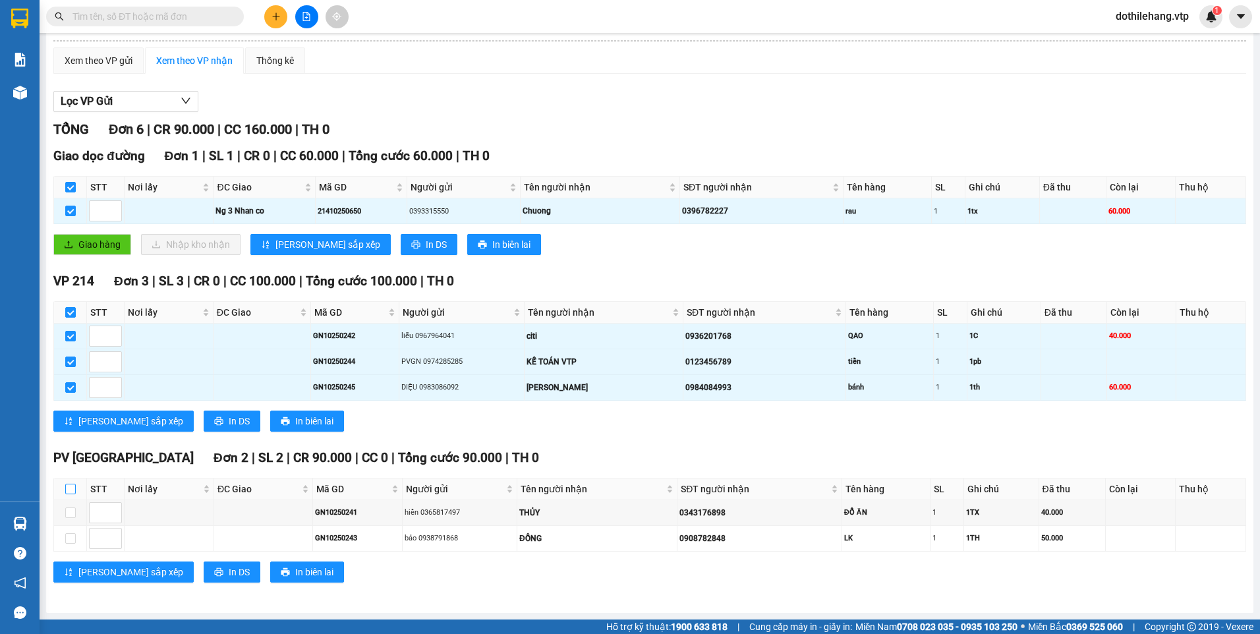
drag, startPoint x: 68, startPoint y: 492, endPoint x: 81, endPoint y: 492, distance: 13.2
click at [70, 492] on input "checkbox" at bounding box center [70, 489] width 11 height 11
checkbox input "true"
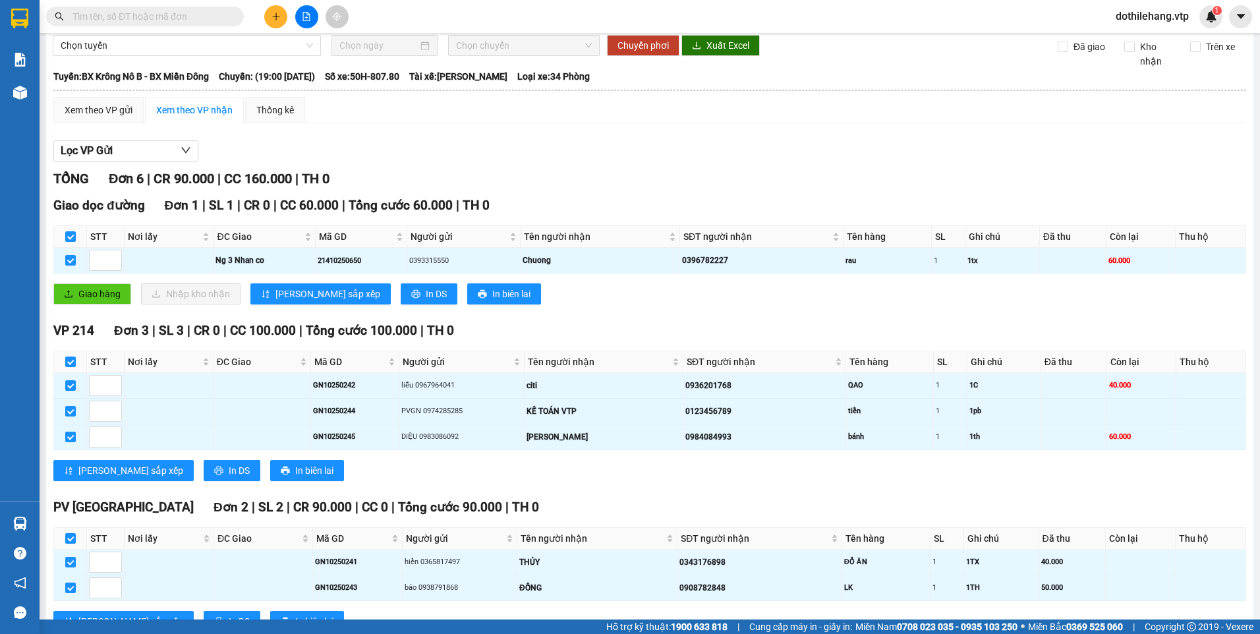
scroll to position [0, 0]
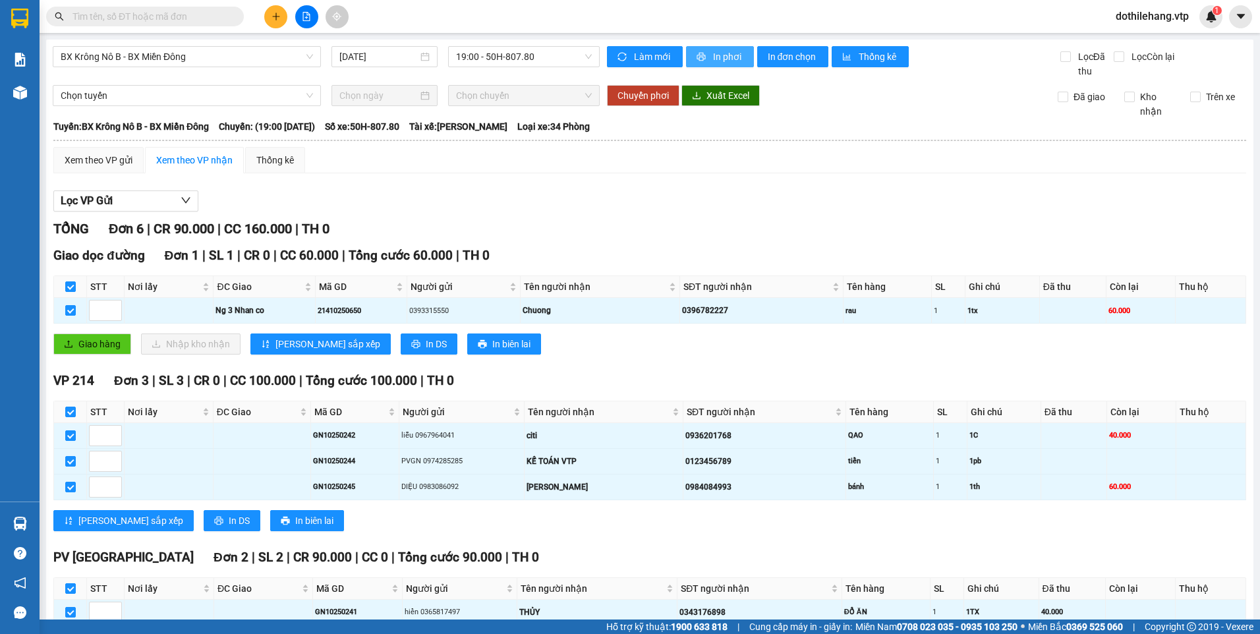
click at [715, 59] on span "In phơi" at bounding box center [728, 56] width 30 height 14
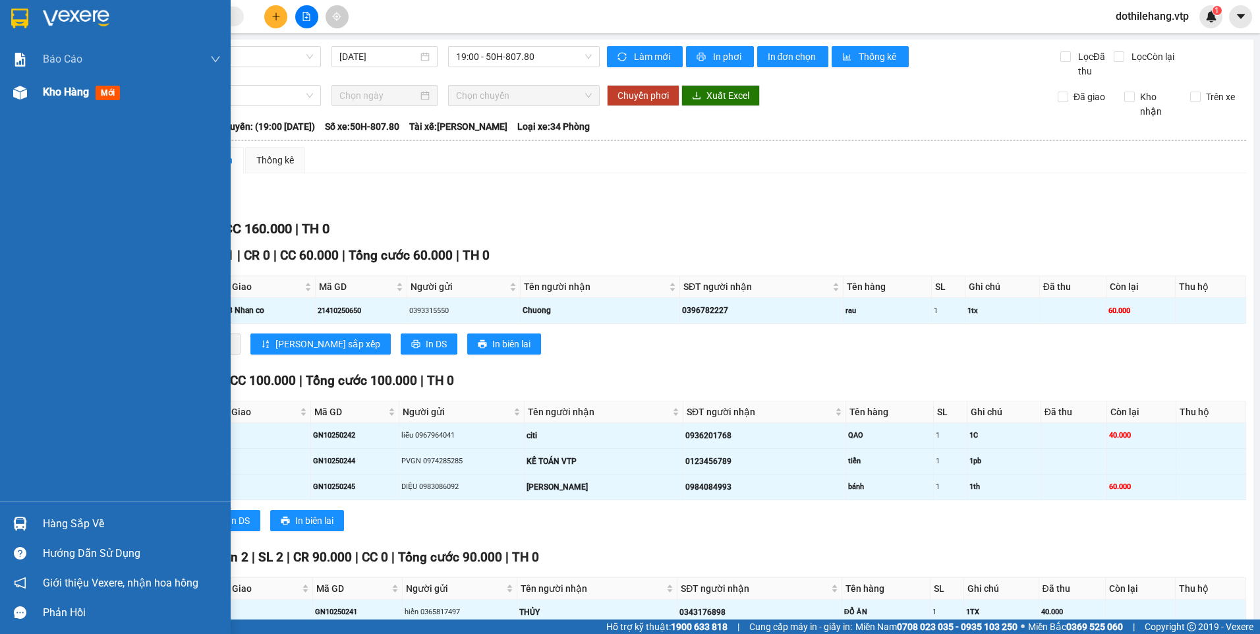
click at [33, 88] on div "Kho hàng mới" at bounding box center [115, 92] width 231 height 33
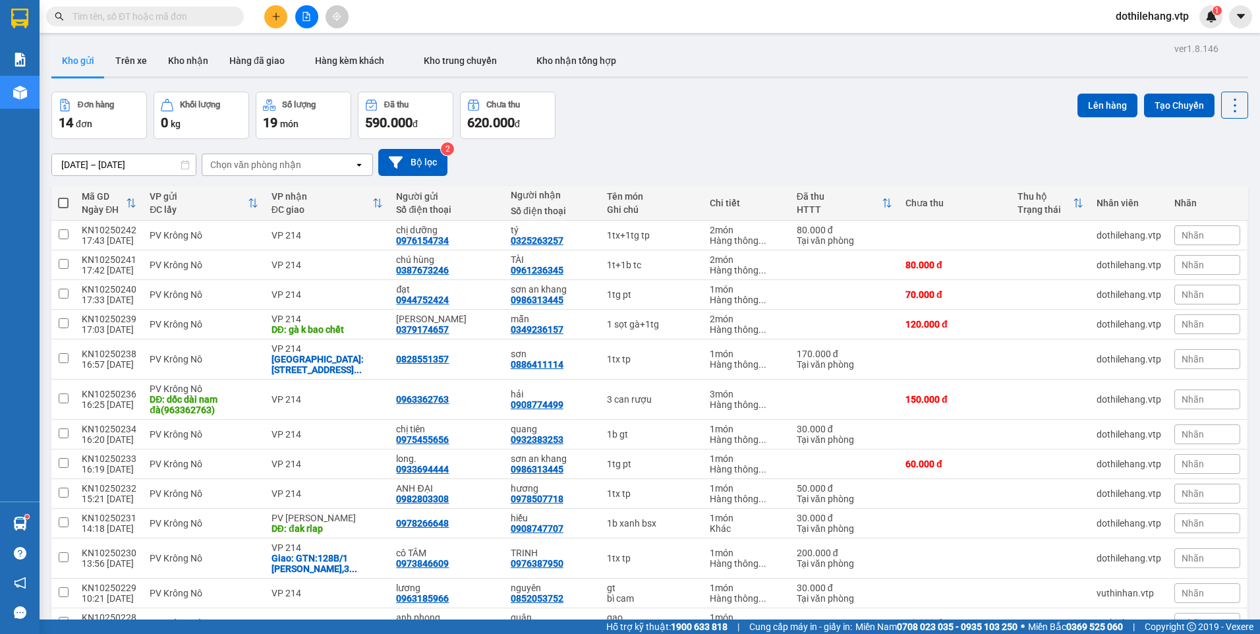
click at [66, 204] on span at bounding box center [63, 203] width 11 height 11
click at [63, 196] on input "checkbox" at bounding box center [63, 196] width 0 height 0
checkbox input "true"
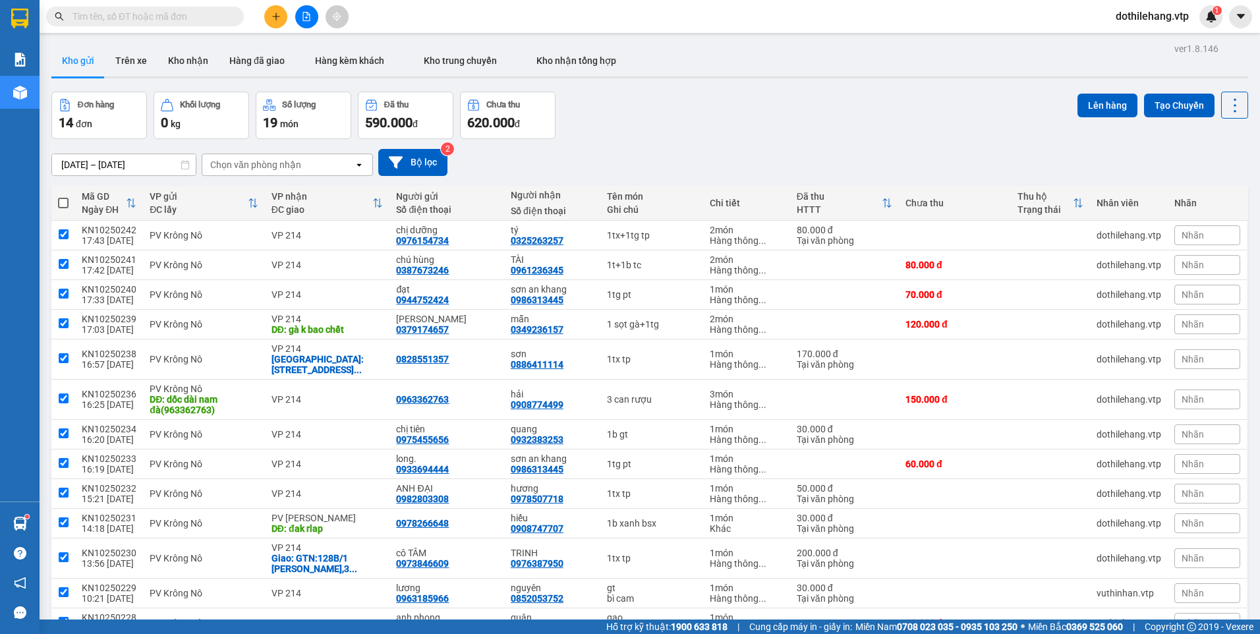
checkbox input "true"
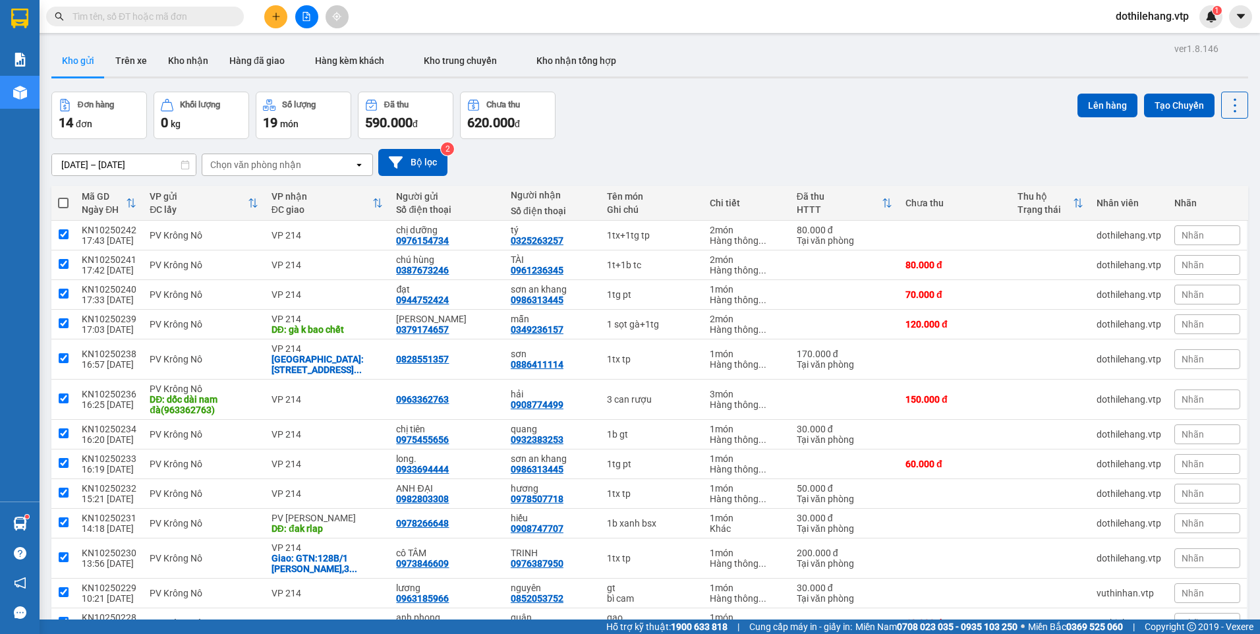
checkbox input "true"
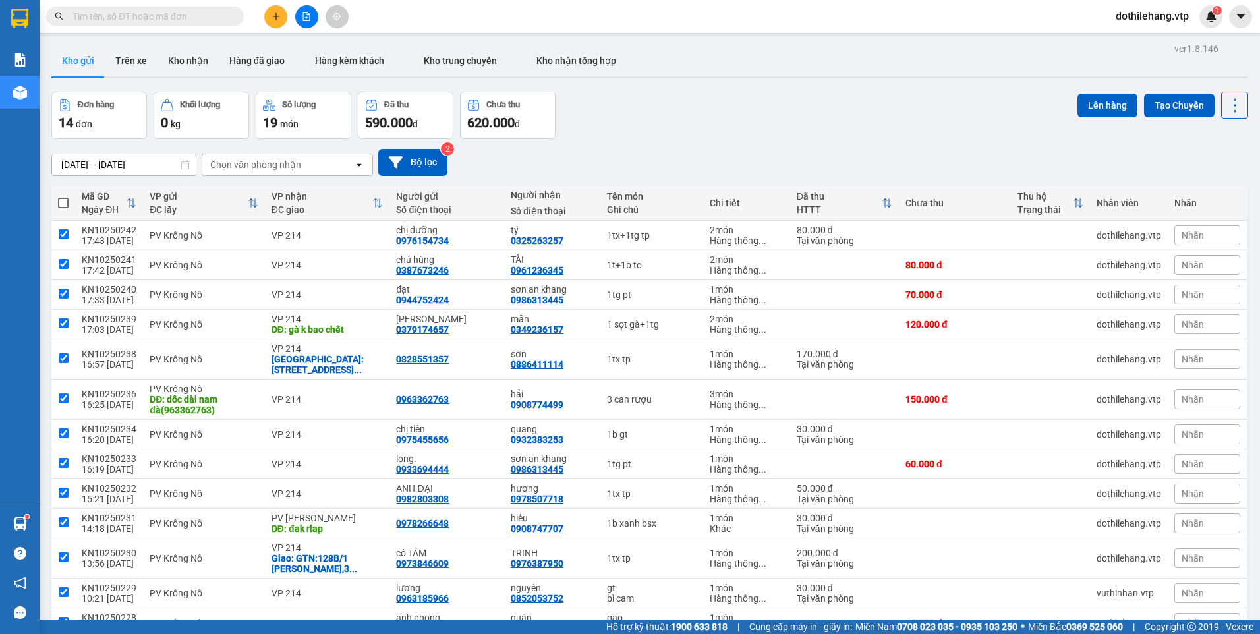
checkbox input "true"
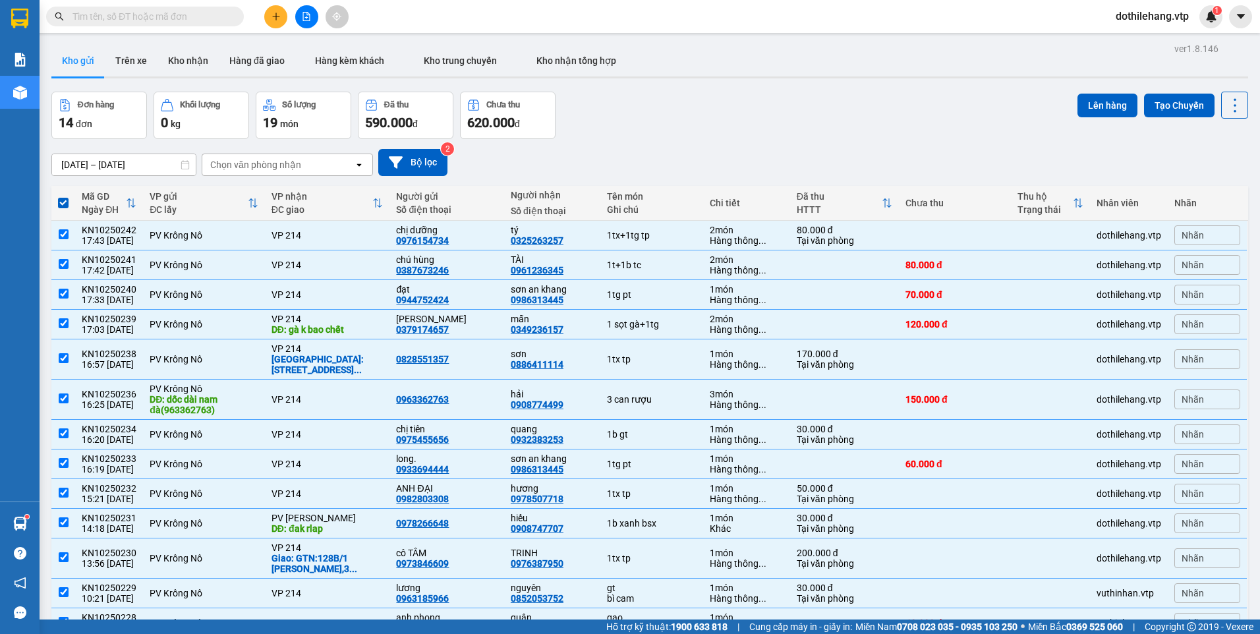
click at [64, 202] on span at bounding box center [63, 203] width 11 height 11
click at [63, 196] on input "checkbox" at bounding box center [63, 196] width 0 height 0
checkbox input "false"
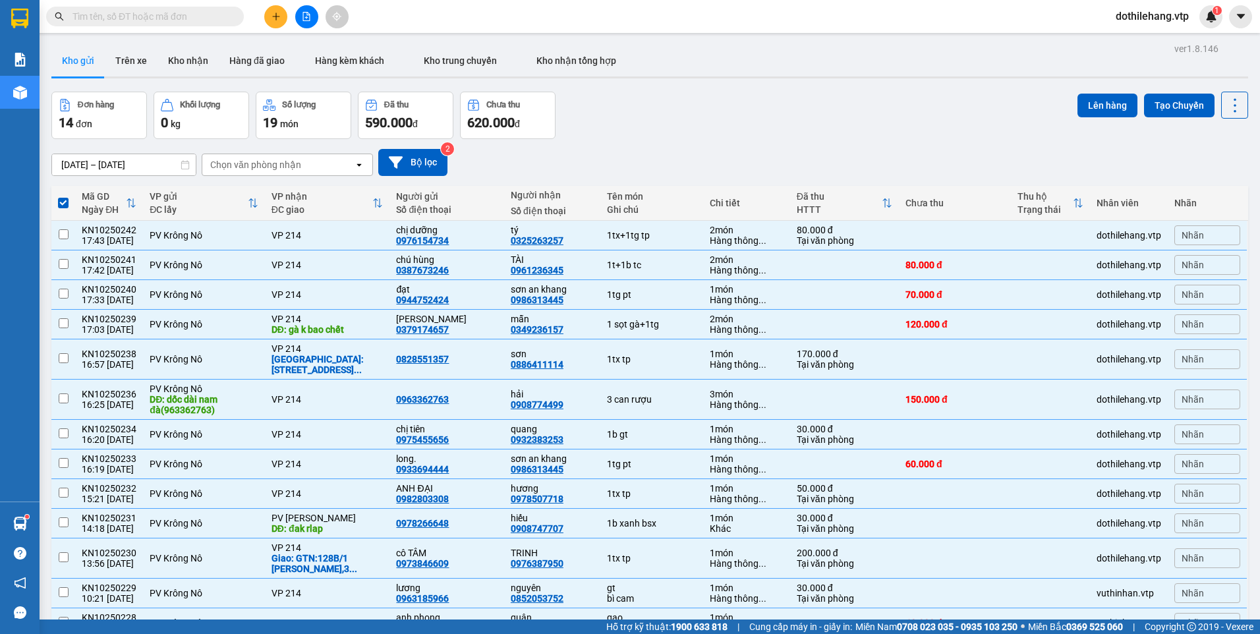
checkbox input "false"
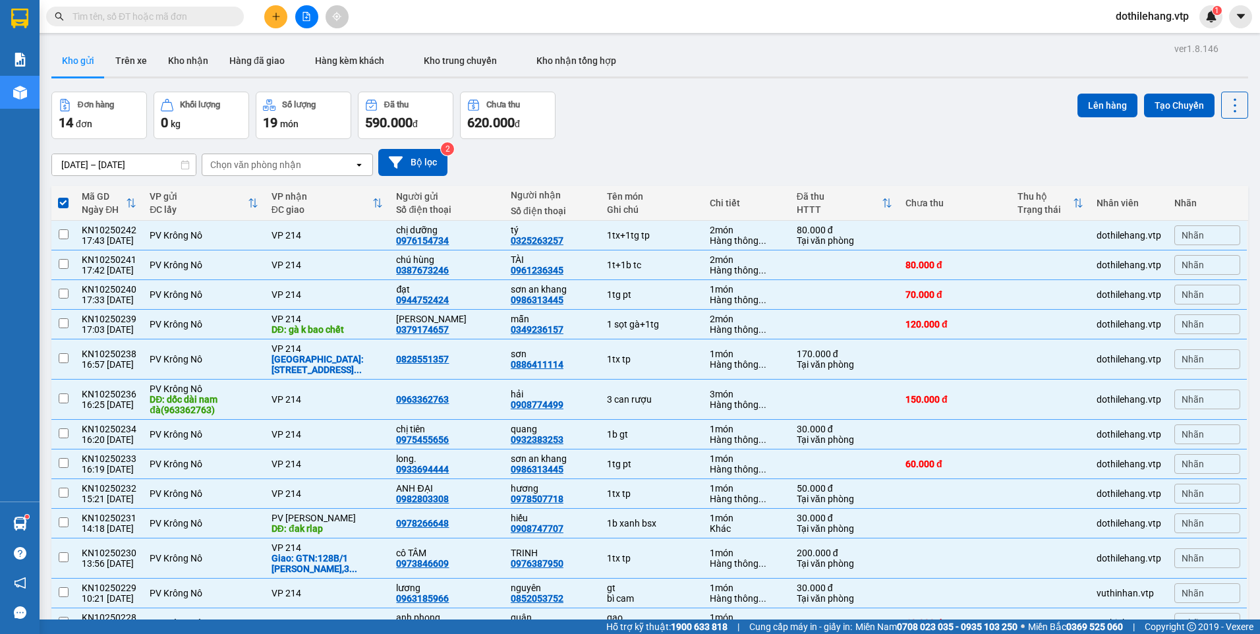
checkbox input "false"
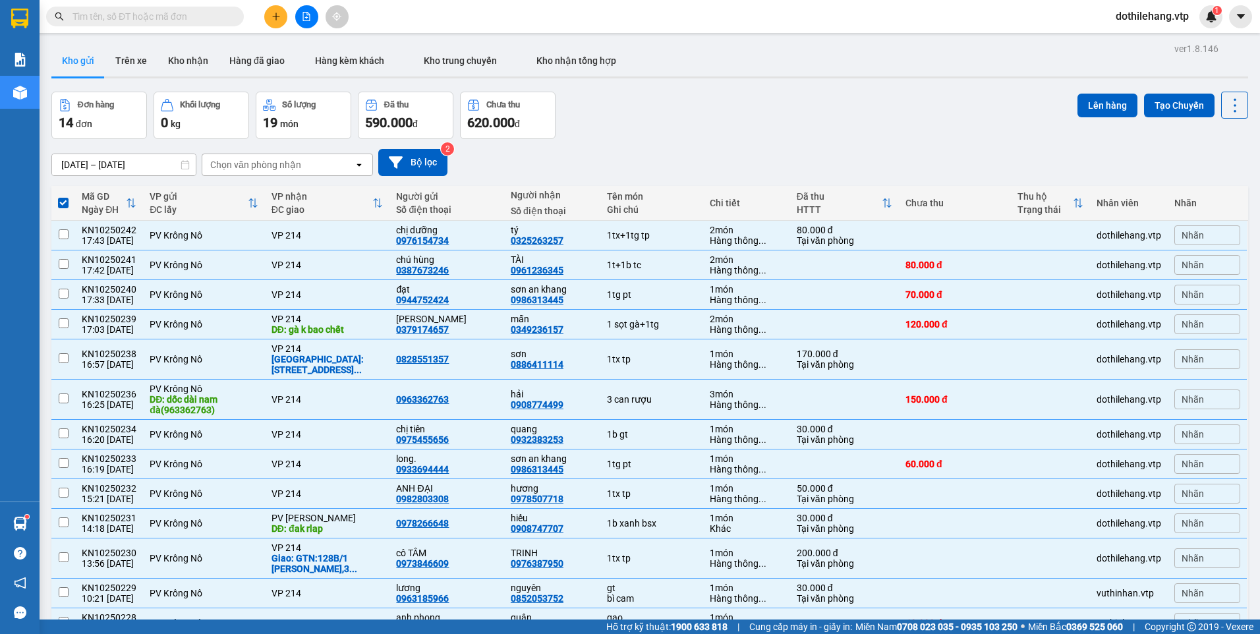
checkbox input "false"
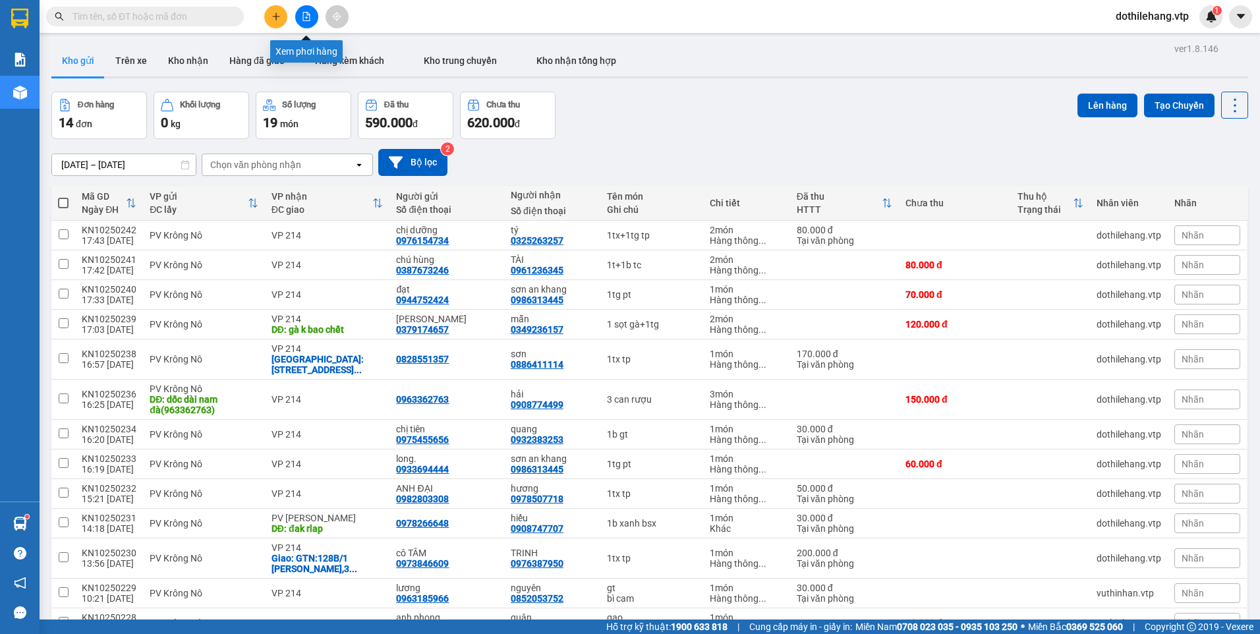
click at [302, 19] on icon "file-add" at bounding box center [306, 16] width 9 height 9
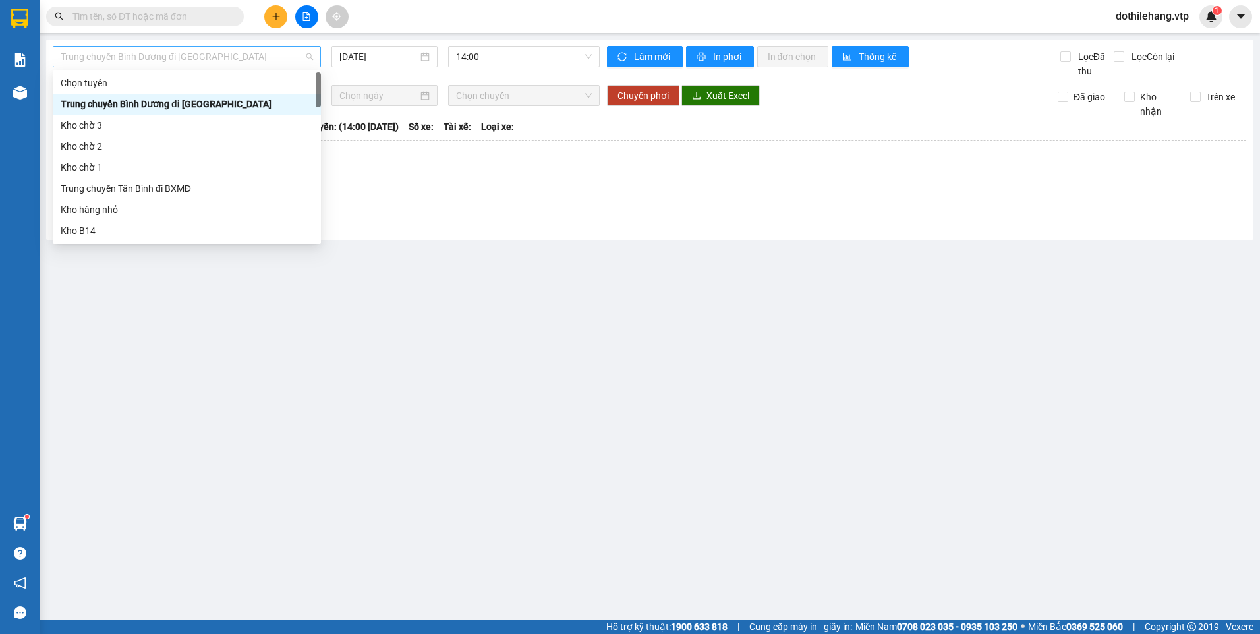
click at [178, 55] on span "Trung chuyển Bình Dương đi BXMĐ" at bounding box center [187, 57] width 252 height 20
type input "c"
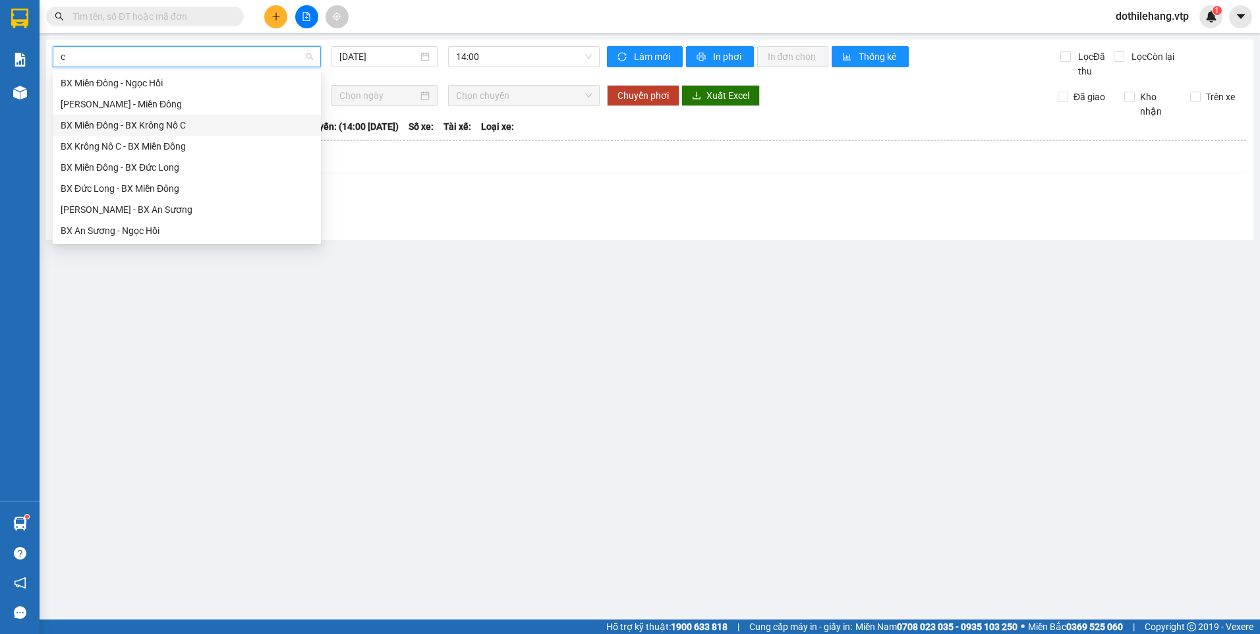
click at [175, 130] on div "BX Miền Đông - BX Krông Nô C" at bounding box center [187, 125] width 252 height 14
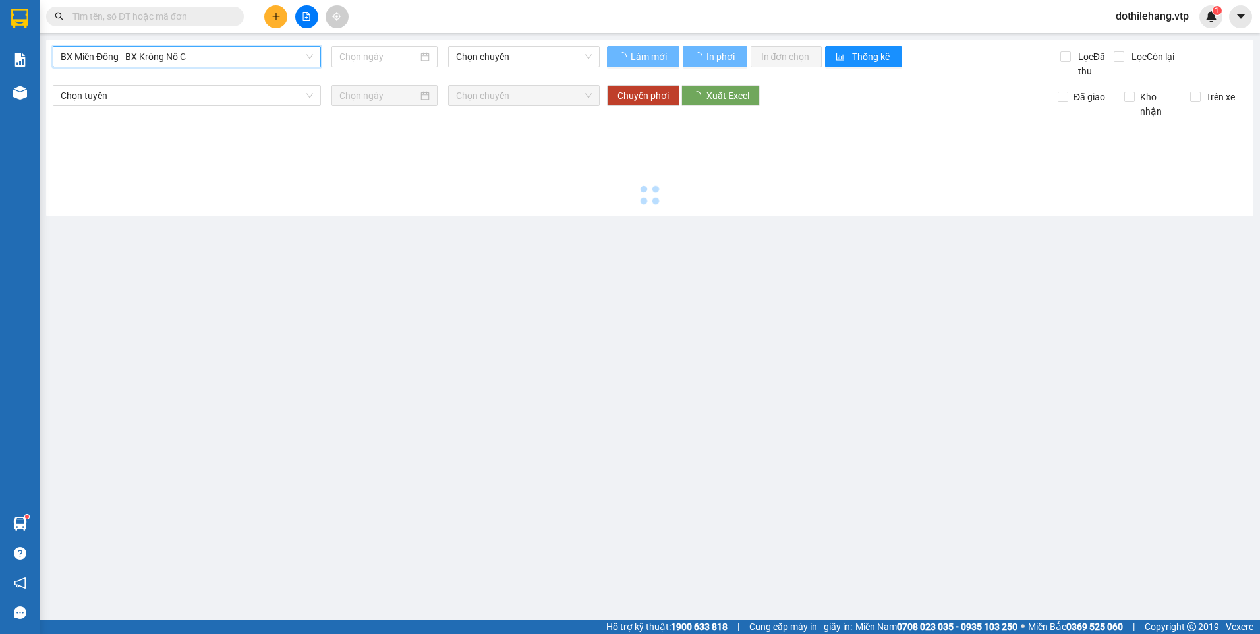
type input "[DATE]"
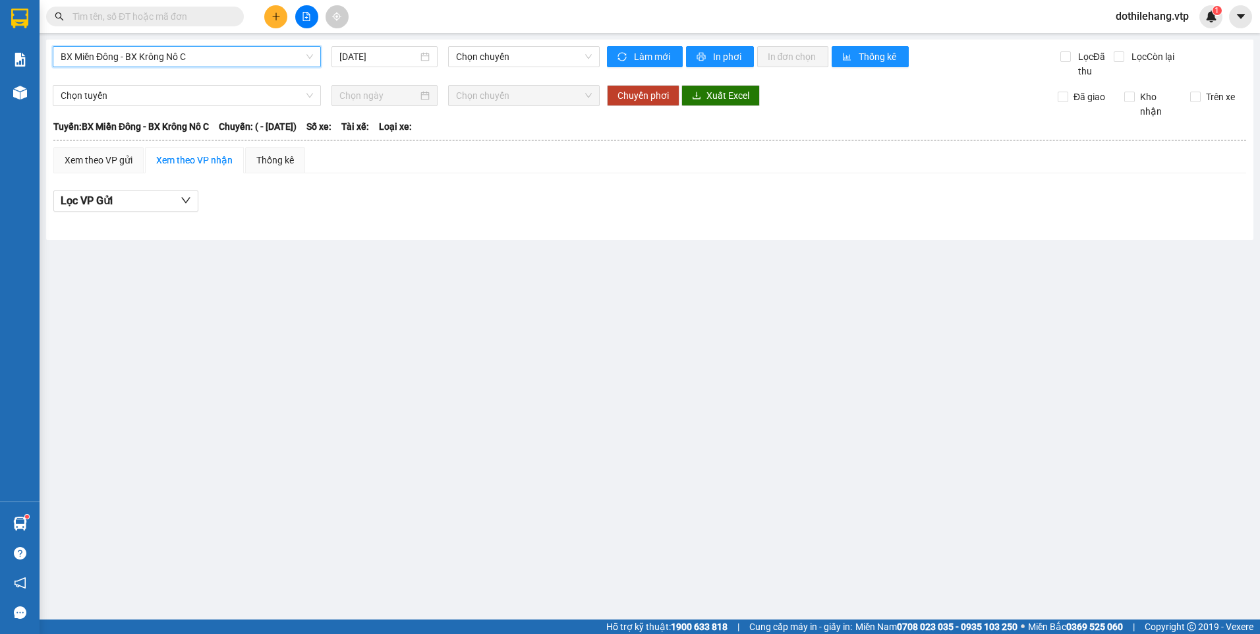
click at [170, 60] on span "BX Miền Đông - BX Krông Nô C" at bounding box center [187, 57] width 252 height 20
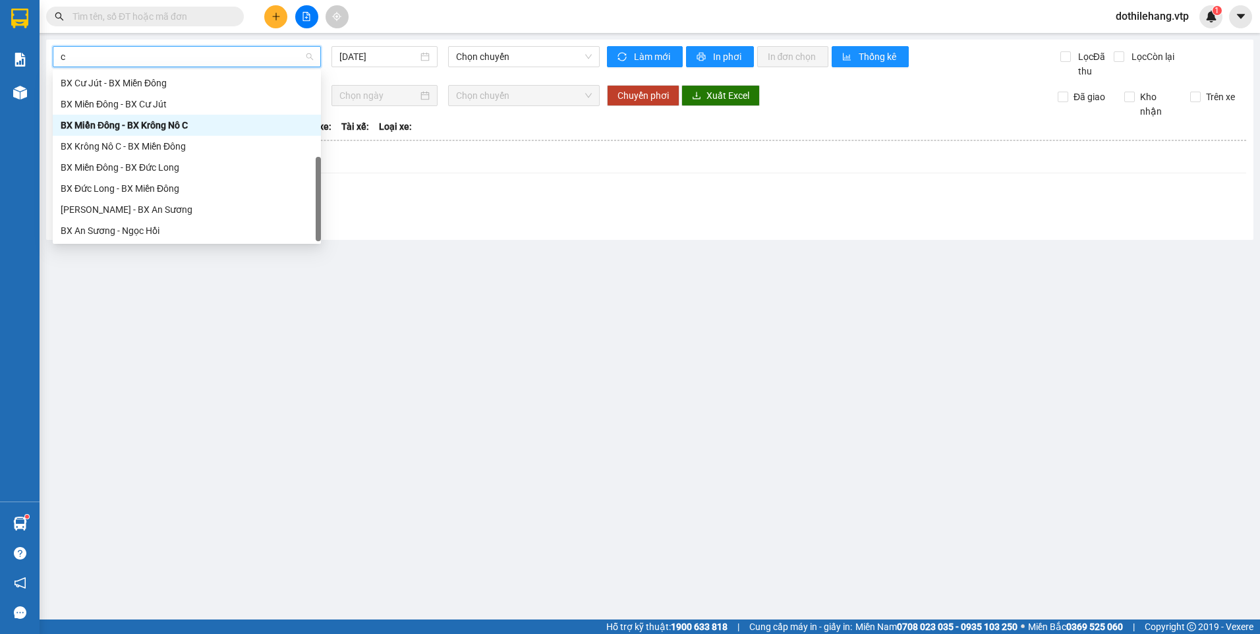
scroll to position [211, 0]
type input "c"
click at [153, 150] on div "BX Krông Nô C - BX Miền Đông" at bounding box center [187, 146] width 252 height 14
type input "[DATE]"
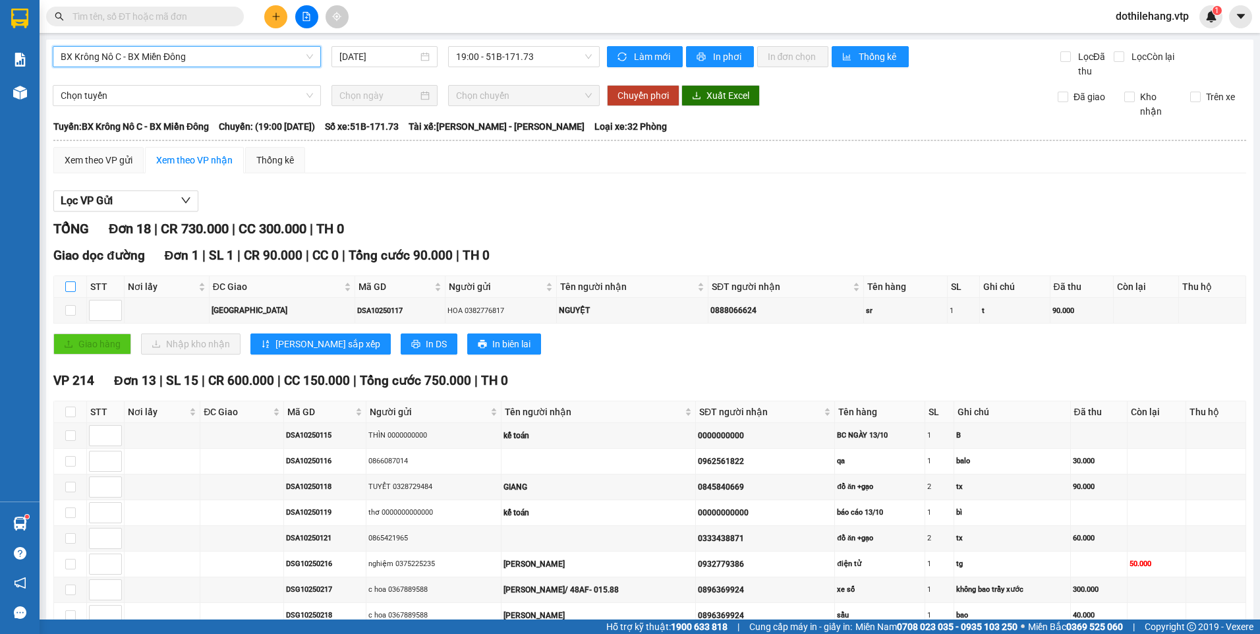
click at [67, 288] on input "checkbox" at bounding box center [70, 286] width 11 height 11
checkbox input "true"
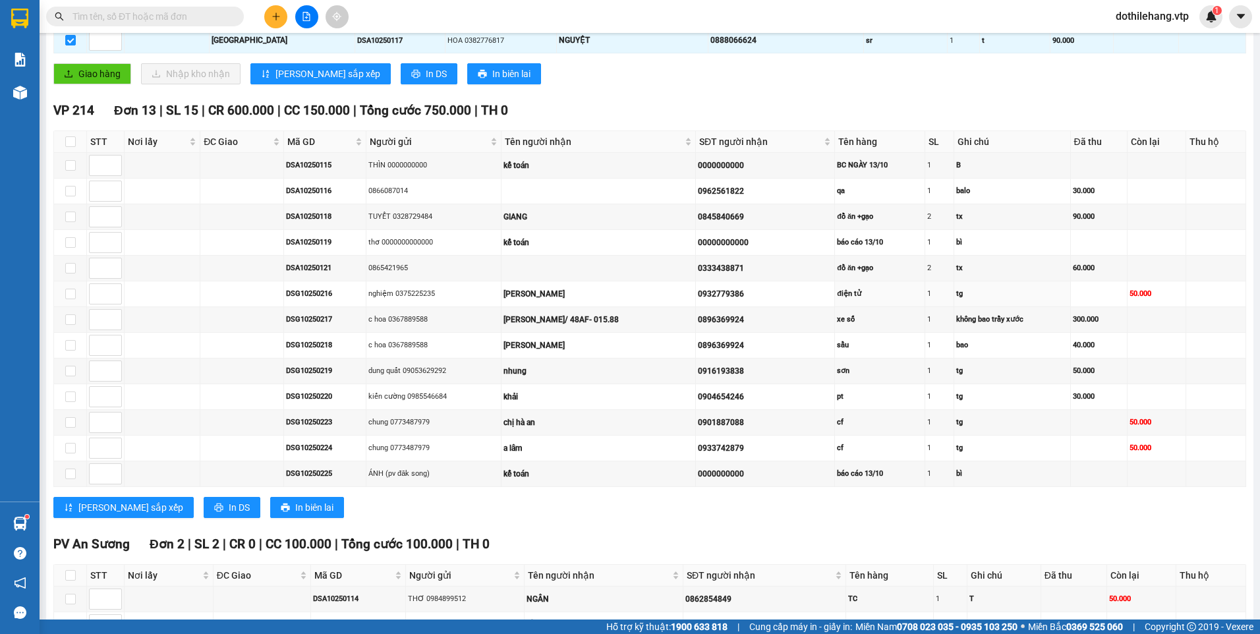
scroll to position [198, 0]
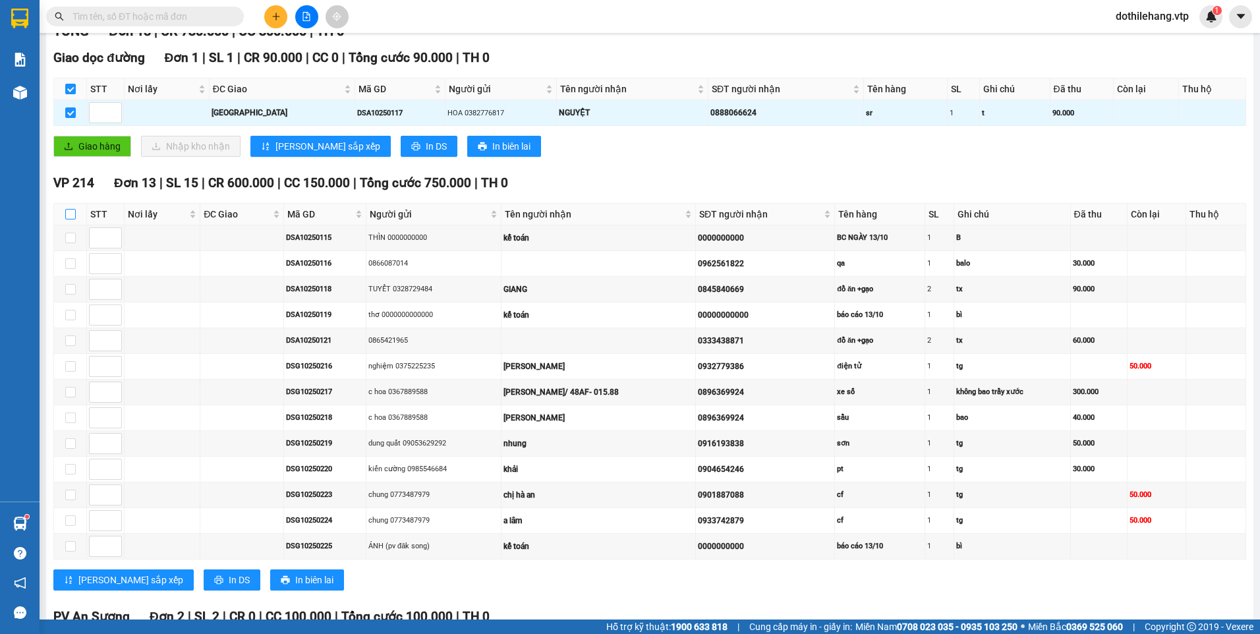
click at [71, 213] on input "checkbox" at bounding box center [70, 214] width 11 height 11
checkbox input "true"
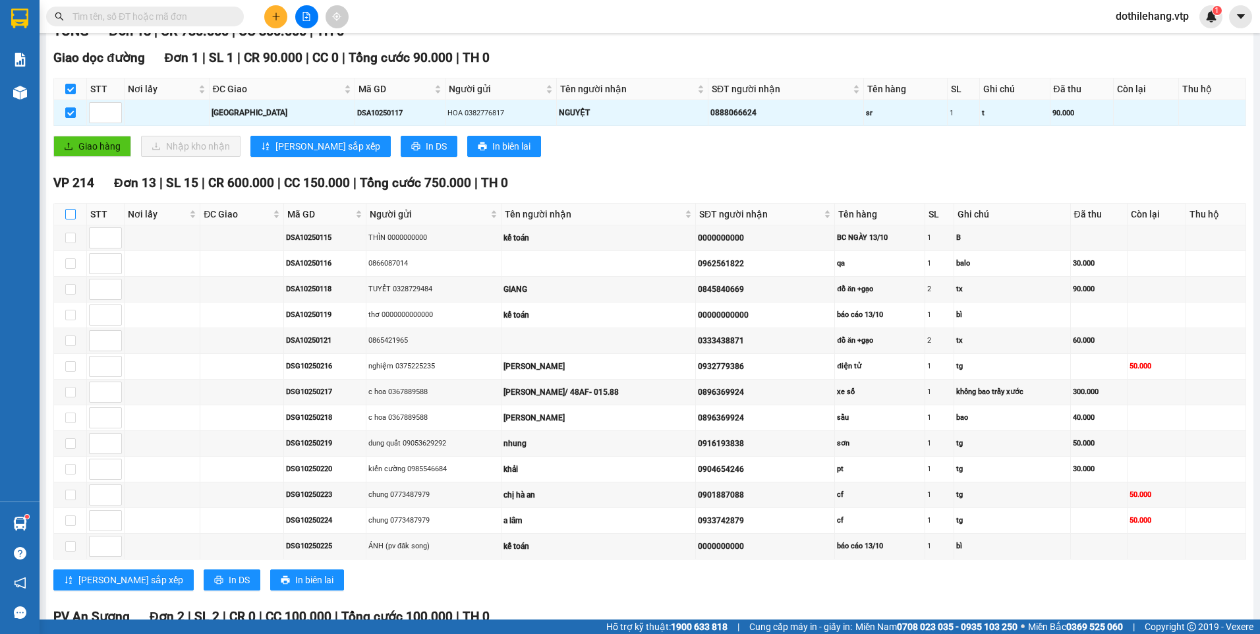
checkbox input "true"
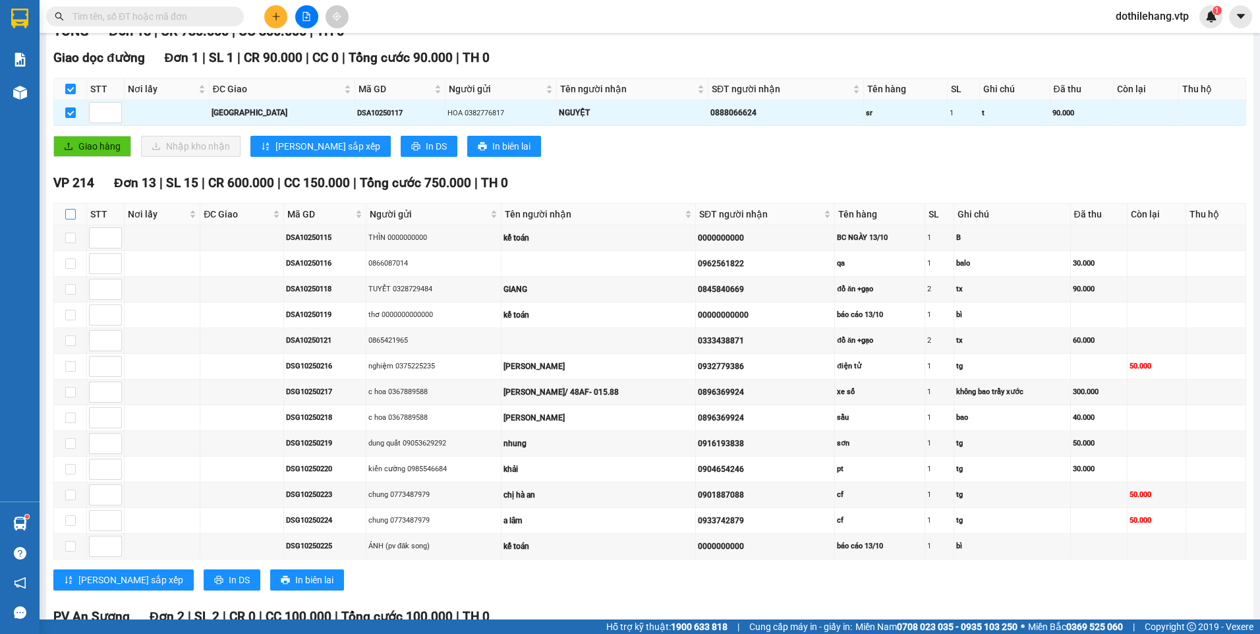
checkbox input "true"
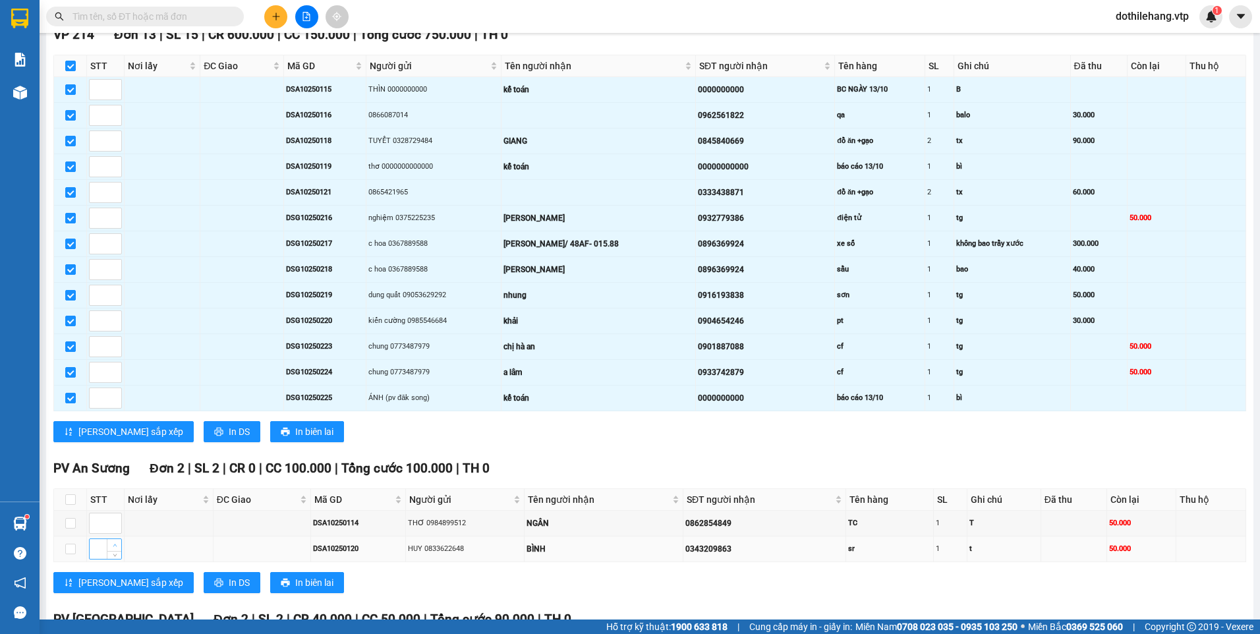
scroll to position [507, 0]
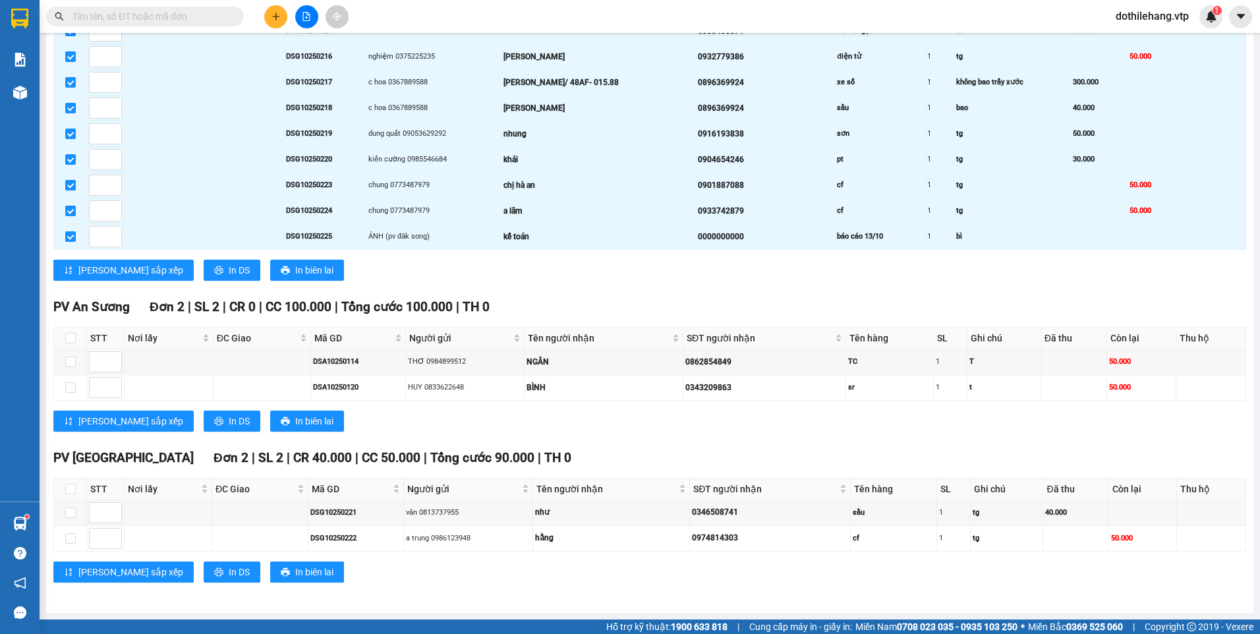
click at [77, 340] on th at bounding box center [70, 339] width 33 height 22
drag, startPoint x: 70, startPoint y: 490, endPoint x: 65, endPoint y: 461, distance: 29.4
click at [71, 489] on input "checkbox" at bounding box center [70, 489] width 11 height 11
checkbox input "true"
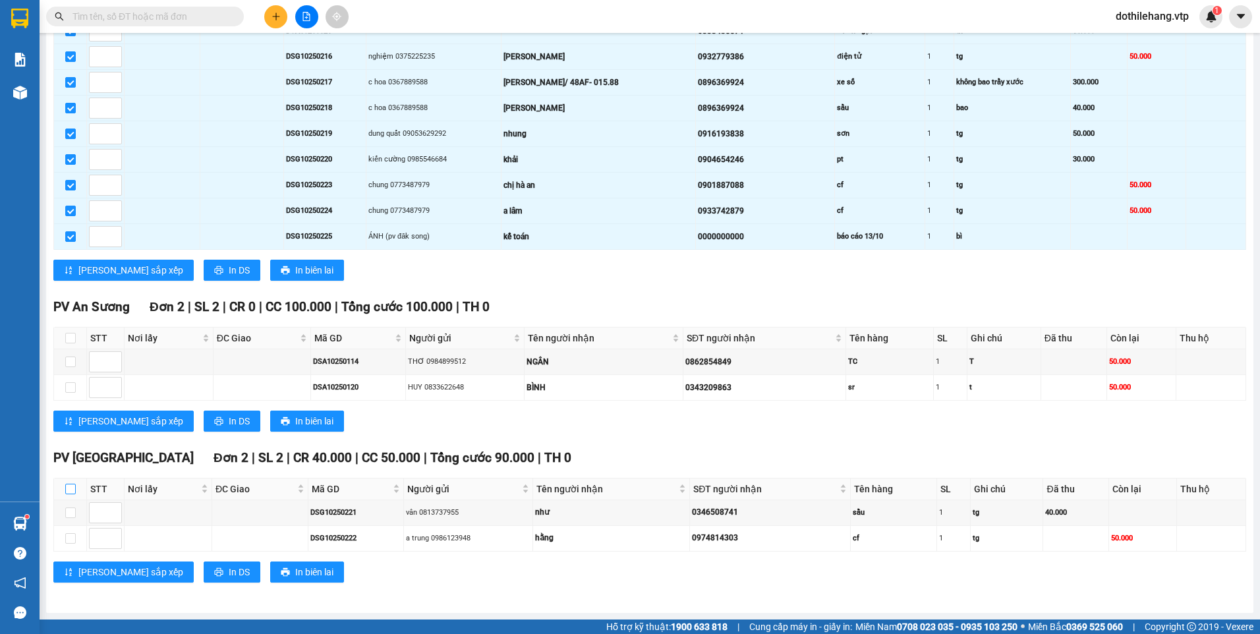
checkbox input "true"
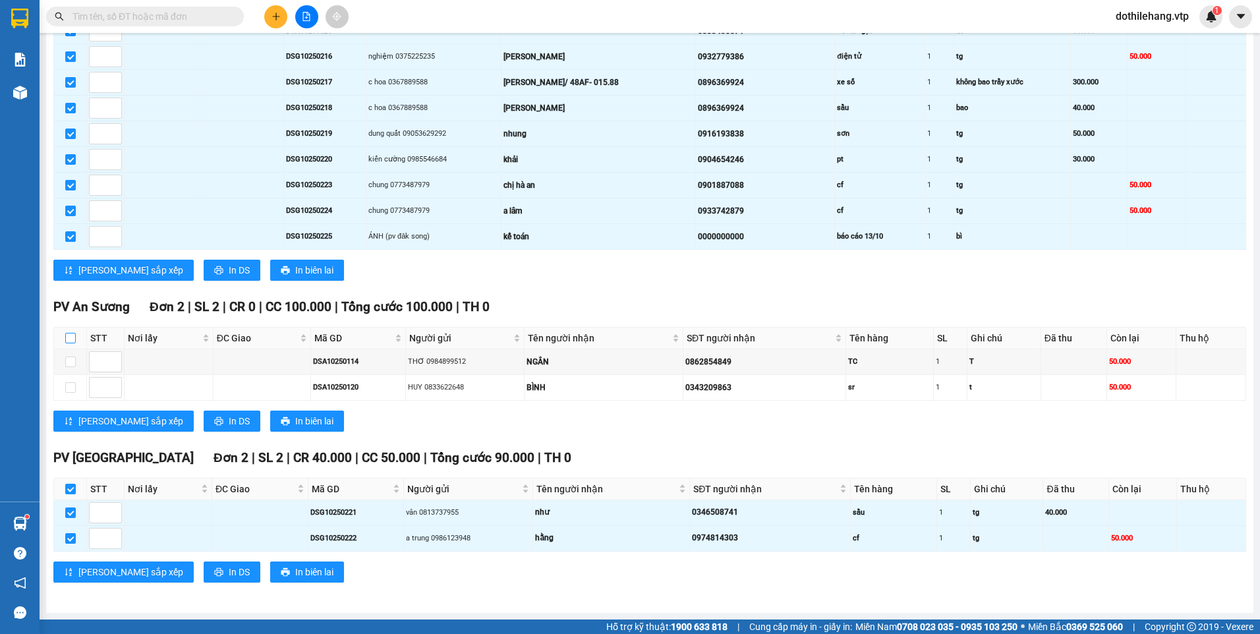
click at [73, 339] on input "checkbox" at bounding box center [70, 338] width 11 height 11
checkbox input "true"
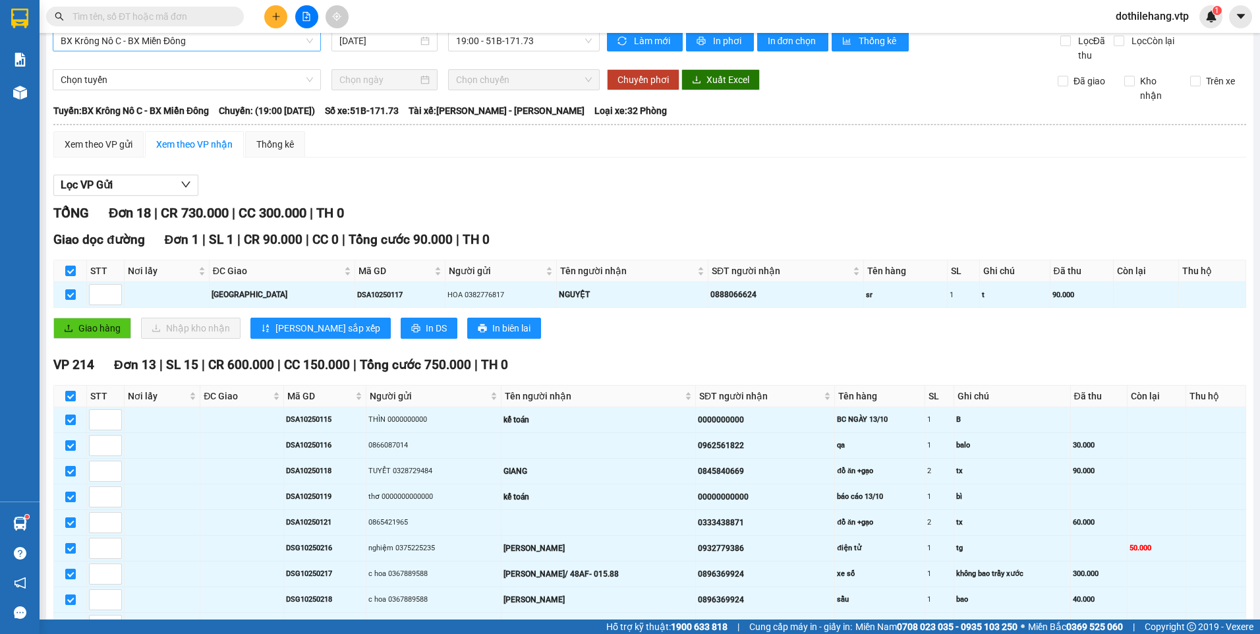
scroll to position [0, 0]
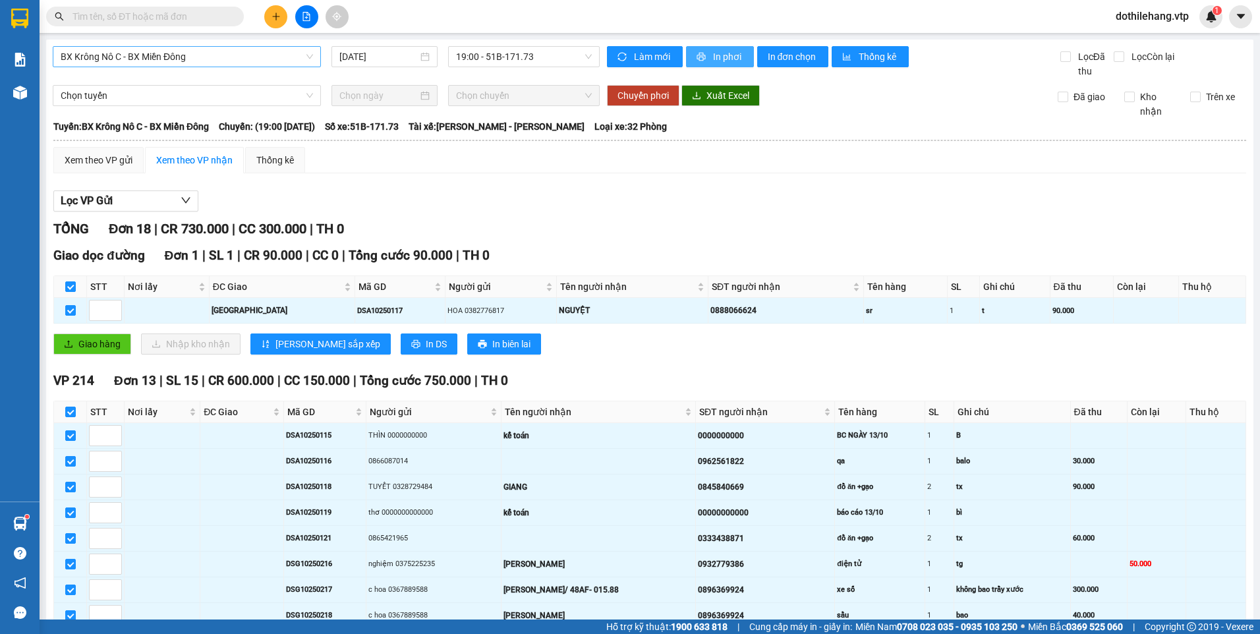
click at [727, 53] on span "In phơi" at bounding box center [728, 56] width 30 height 14
click at [190, 16] on input "text" at bounding box center [150, 16] width 156 height 14
click at [172, 59] on span "BX Krông Nô C - BX Miền Đông" at bounding box center [187, 57] width 252 height 20
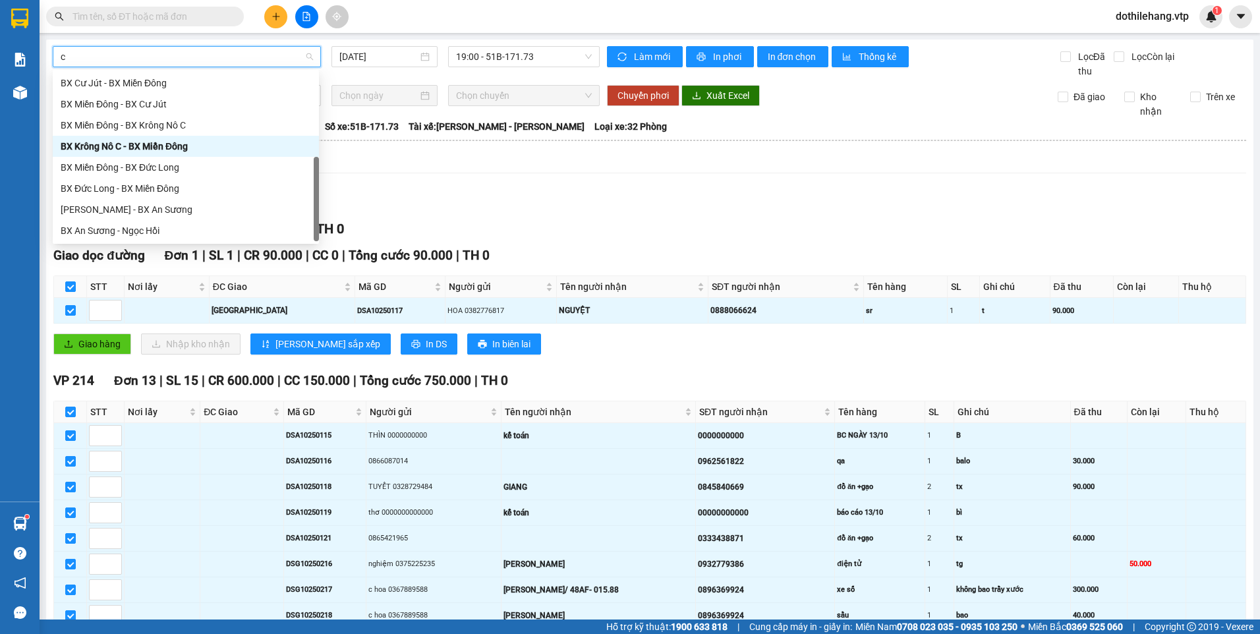
scroll to position [211, 0]
type input "c"
click at [161, 145] on div "BX Krông Nô C - BX Miền Đông" at bounding box center [186, 146] width 250 height 14
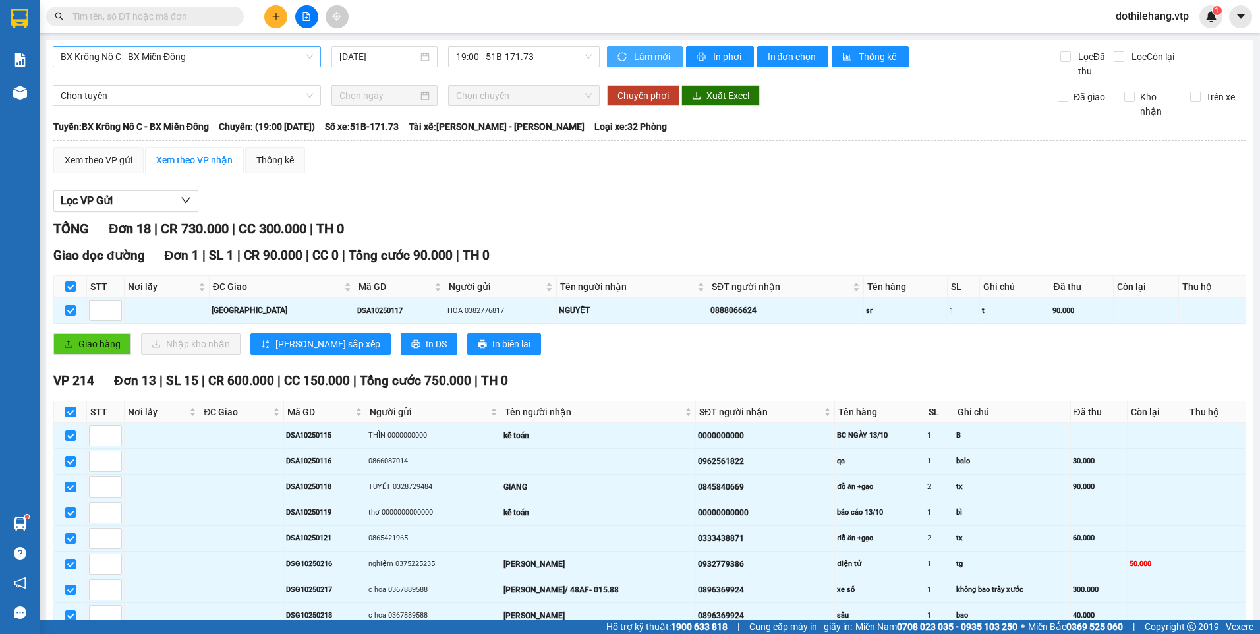
click at [634, 54] on span "Làm mới" at bounding box center [653, 56] width 38 height 14
click at [718, 59] on span "In phơi" at bounding box center [728, 56] width 30 height 14
click at [701, 53] on span "printer" at bounding box center [702, 57] width 11 height 11
click at [706, 57] on button "In phơi" at bounding box center [720, 56] width 68 height 21
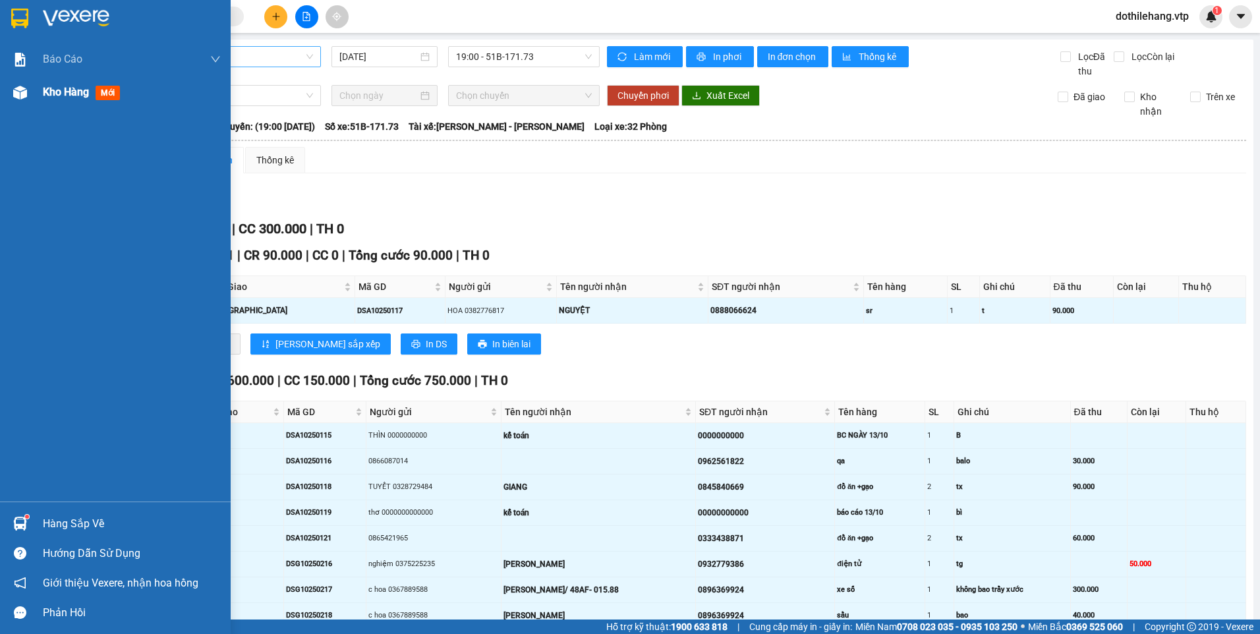
click at [47, 82] on div "Kho hàng mới" at bounding box center [132, 92] width 178 height 33
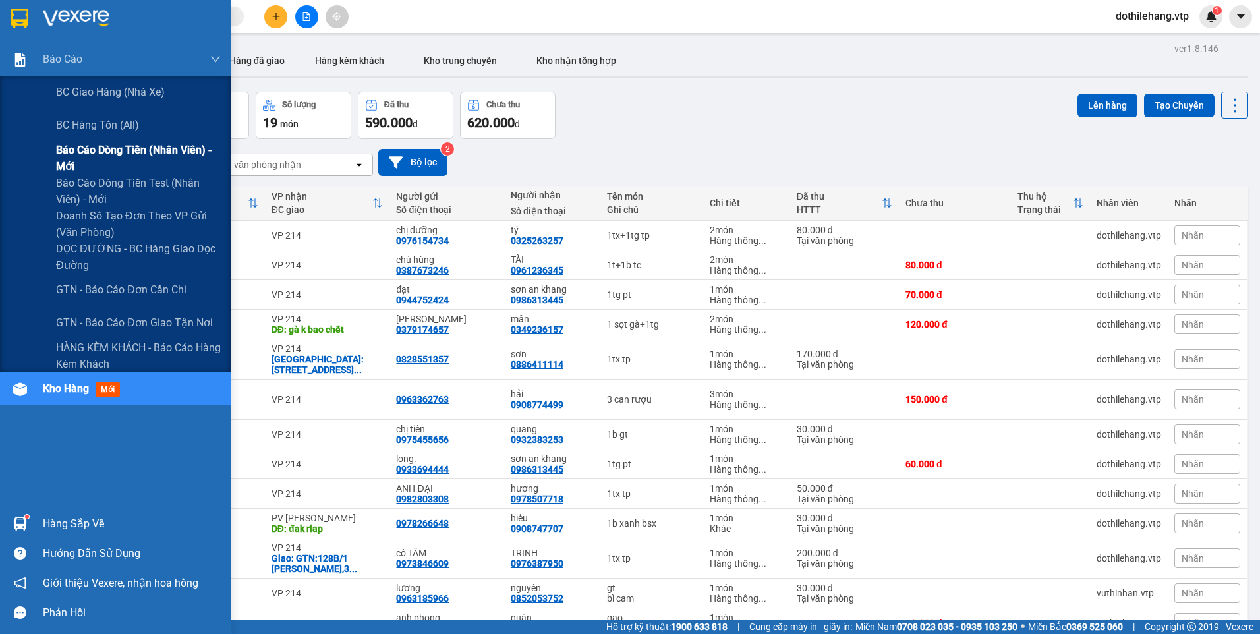
click at [134, 156] on span "Báo cáo dòng tiền (nhân viên) - mới" at bounding box center [138, 158] width 165 height 33
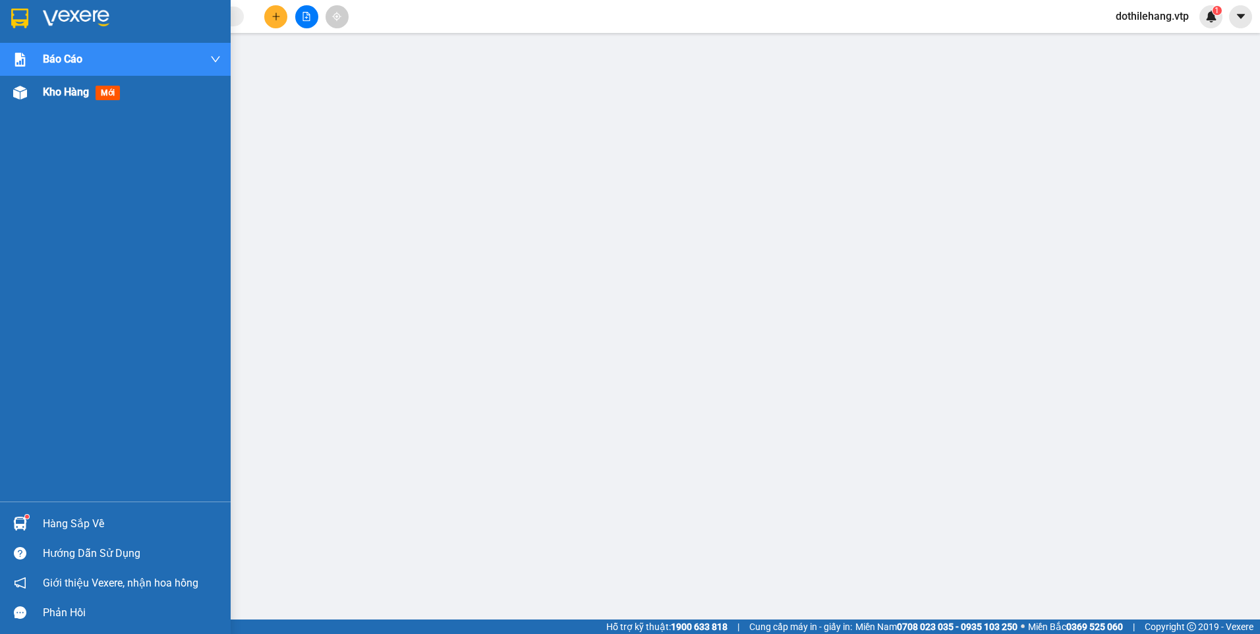
click at [51, 93] on span "Kho hàng" at bounding box center [66, 92] width 46 height 13
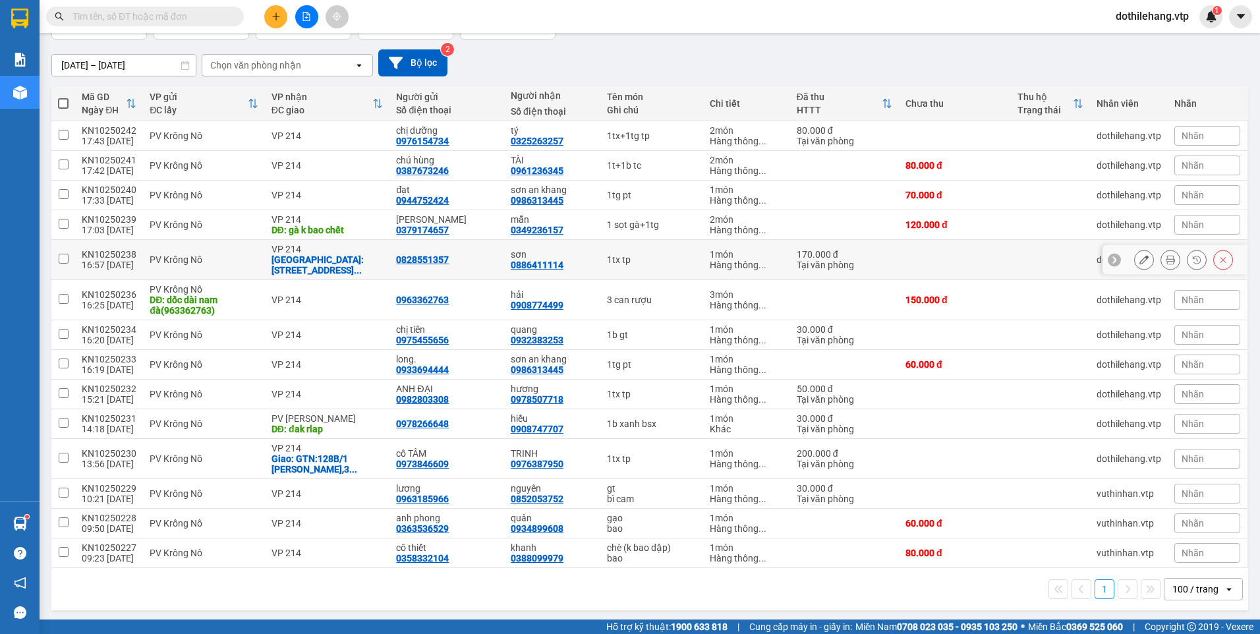
scroll to position [102, 0]
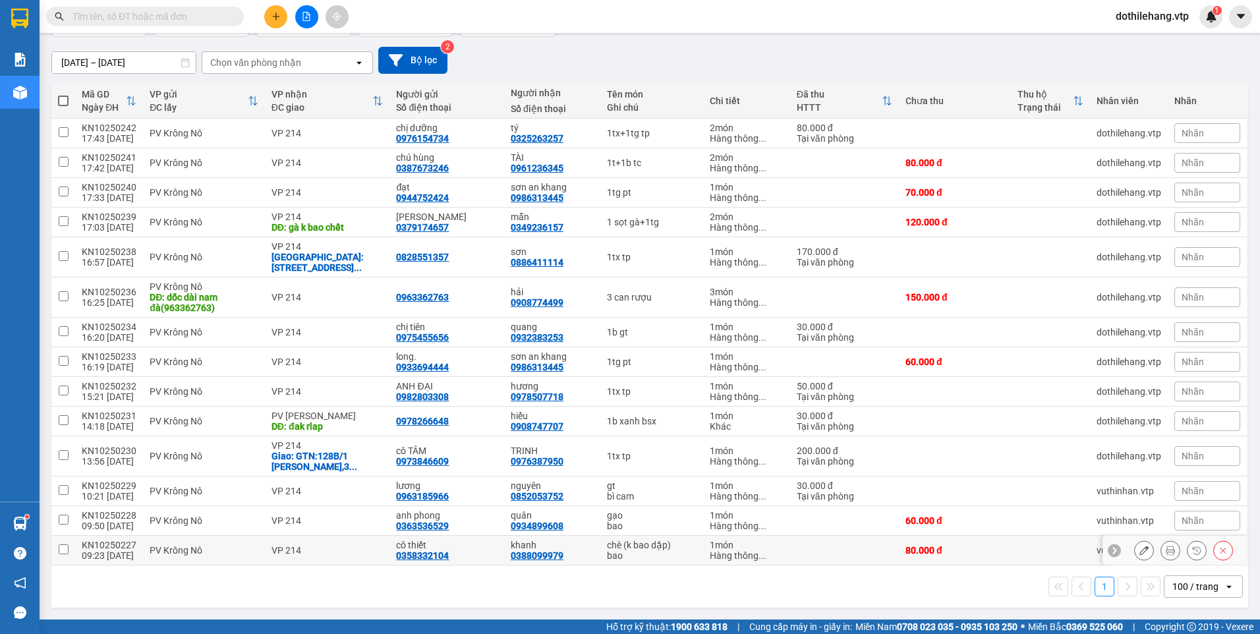
drag, startPoint x: 423, startPoint y: 295, endPoint x: 391, endPoint y: 559, distance: 265.5
click at [396, 559] on div "0358332104" at bounding box center [422, 555] width 53 height 11
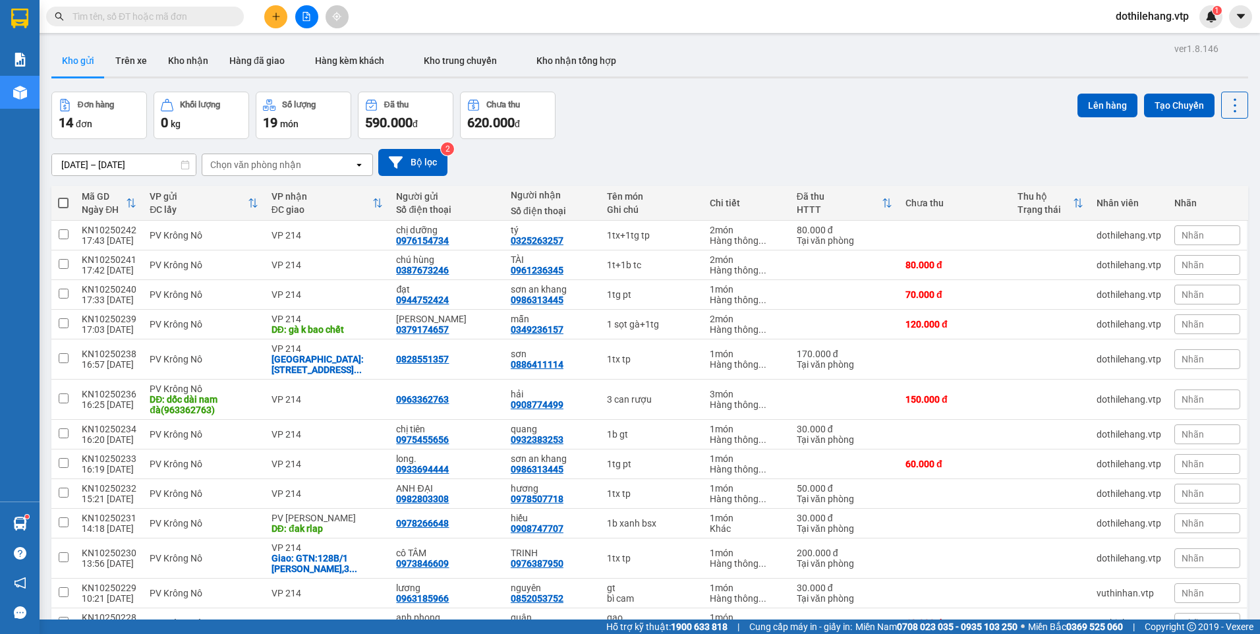
click at [60, 204] on span at bounding box center [63, 203] width 11 height 11
click at [63, 196] on input "checkbox" at bounding box center [63, 196] width 0 height 0
checkbox input "true"
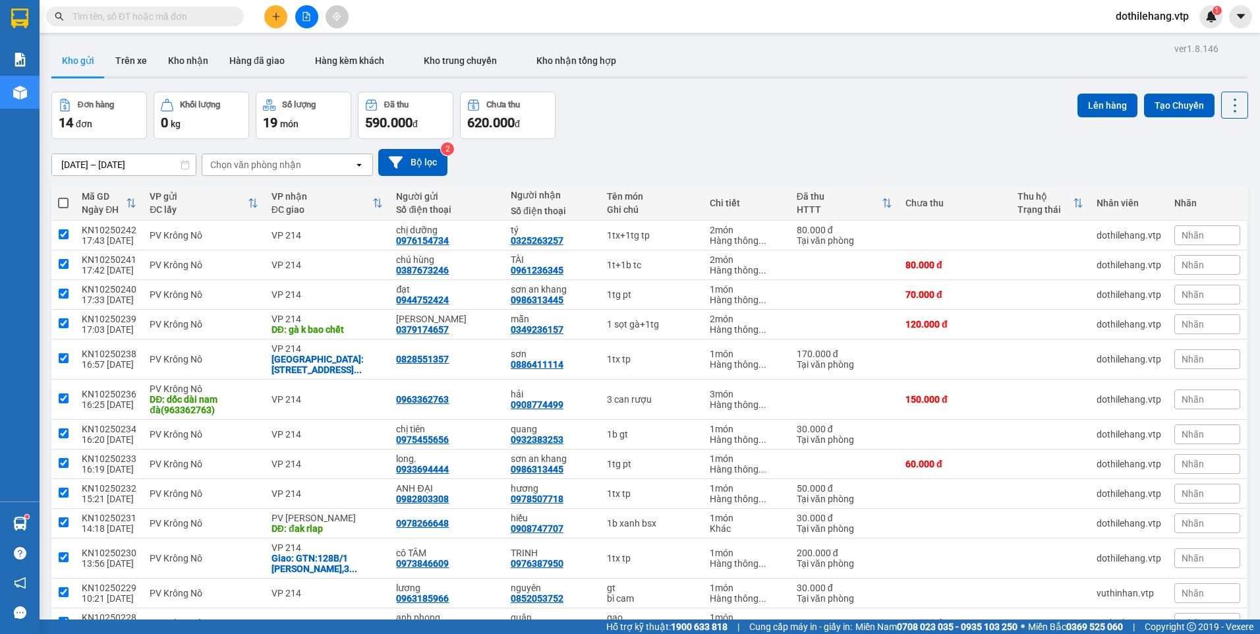
checkbox input "true"
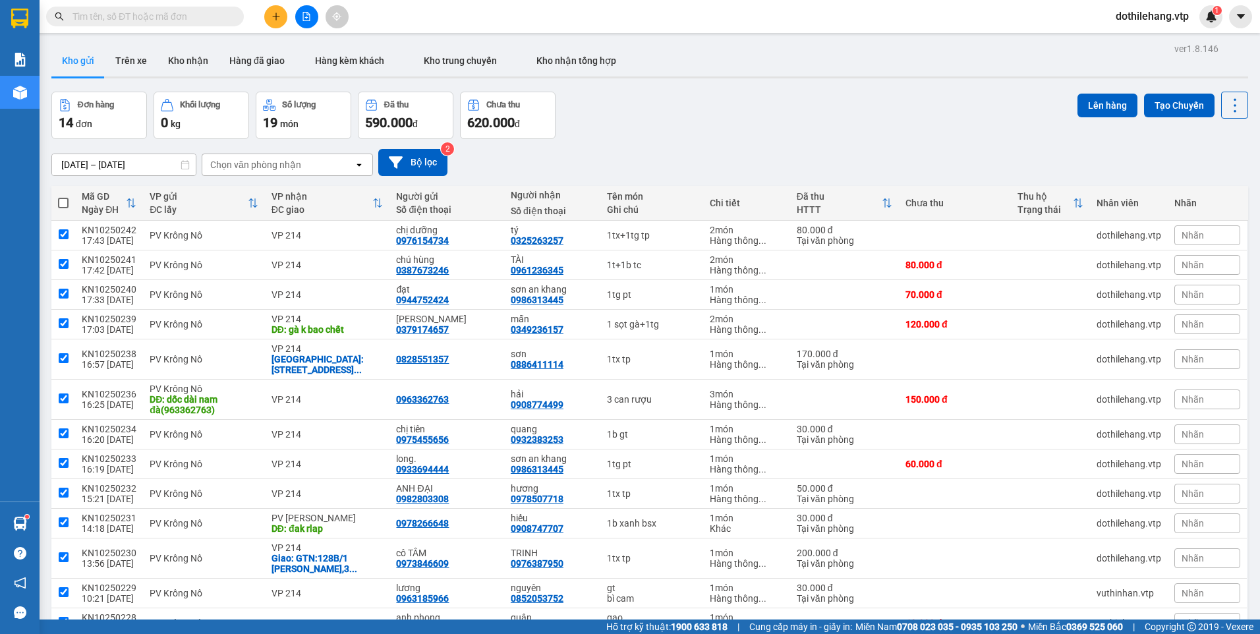
checkbox input "true"
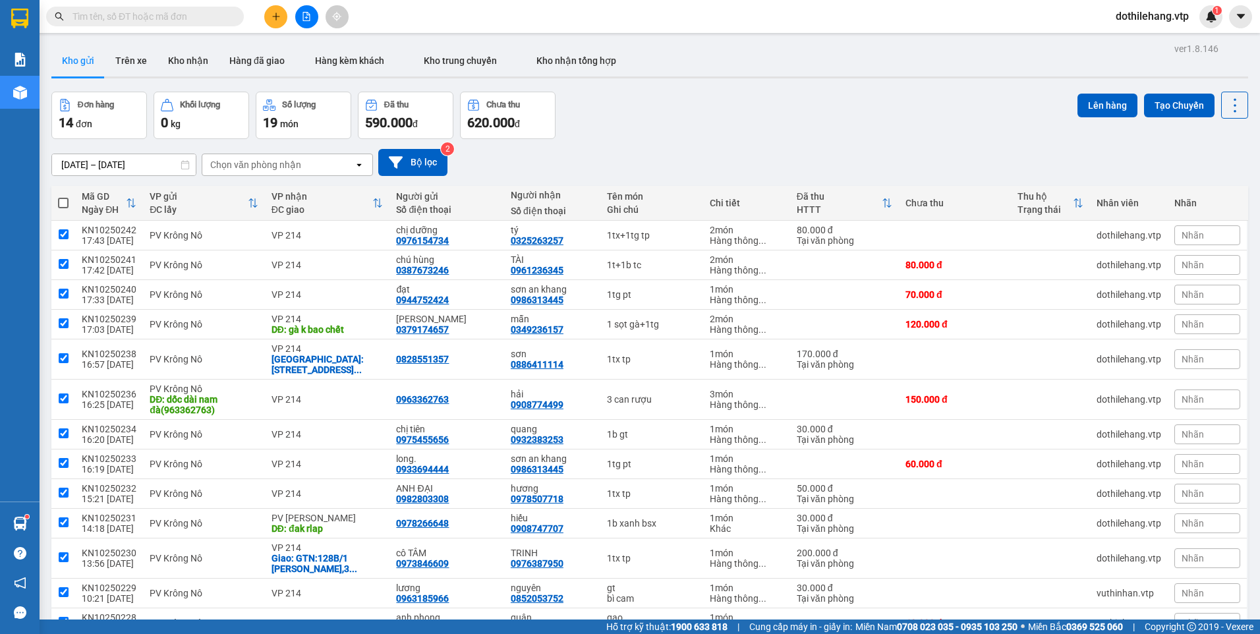
checkbox input "true"
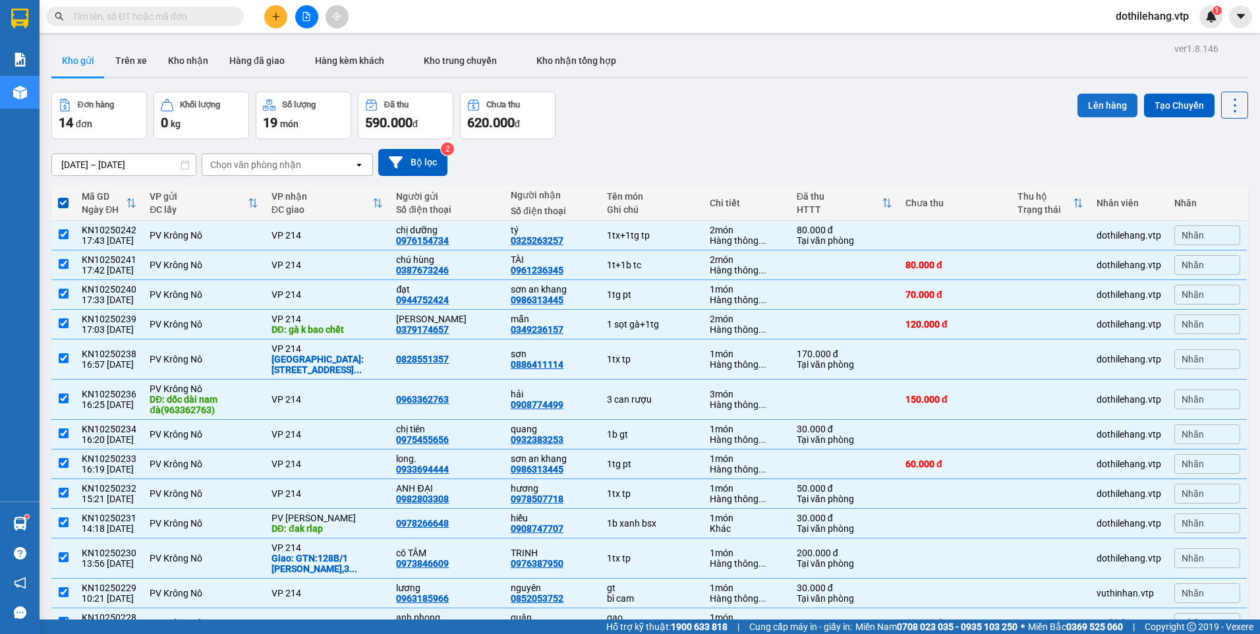
click at [1092, 109] on button "Lên hàng" at bounding box center [1108, 106] width 60 height 24
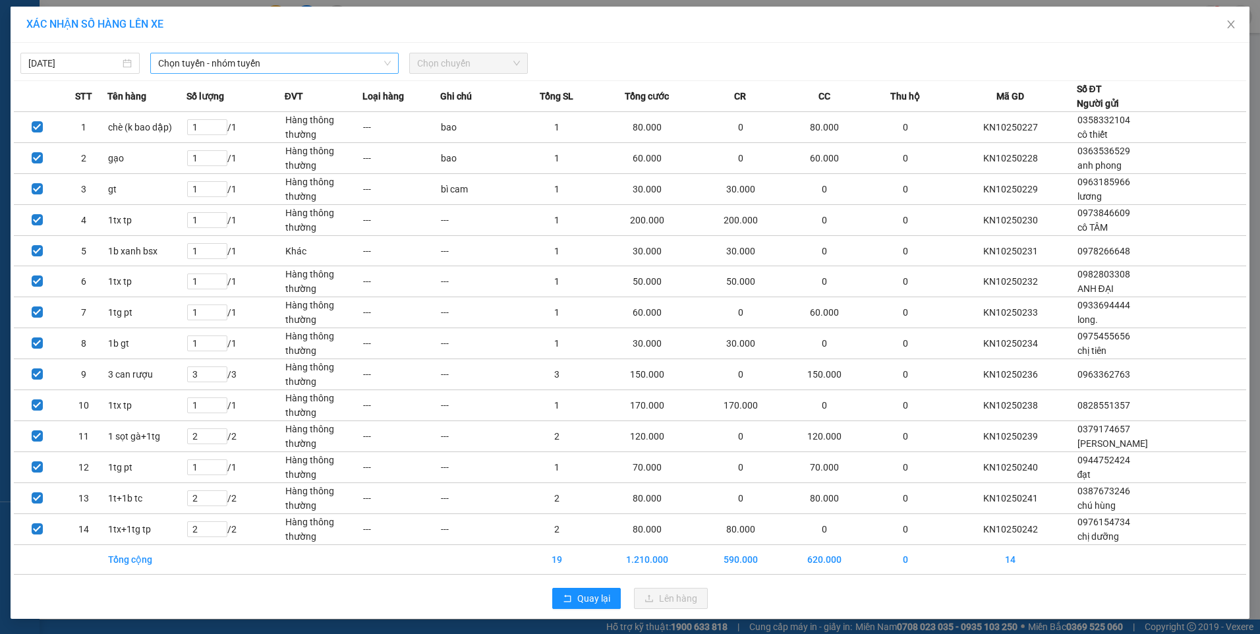
click at [187, 65] on span "Chọn tuyến - nhóm tuyến" at bounding box center [274, 63] width 233 height 20
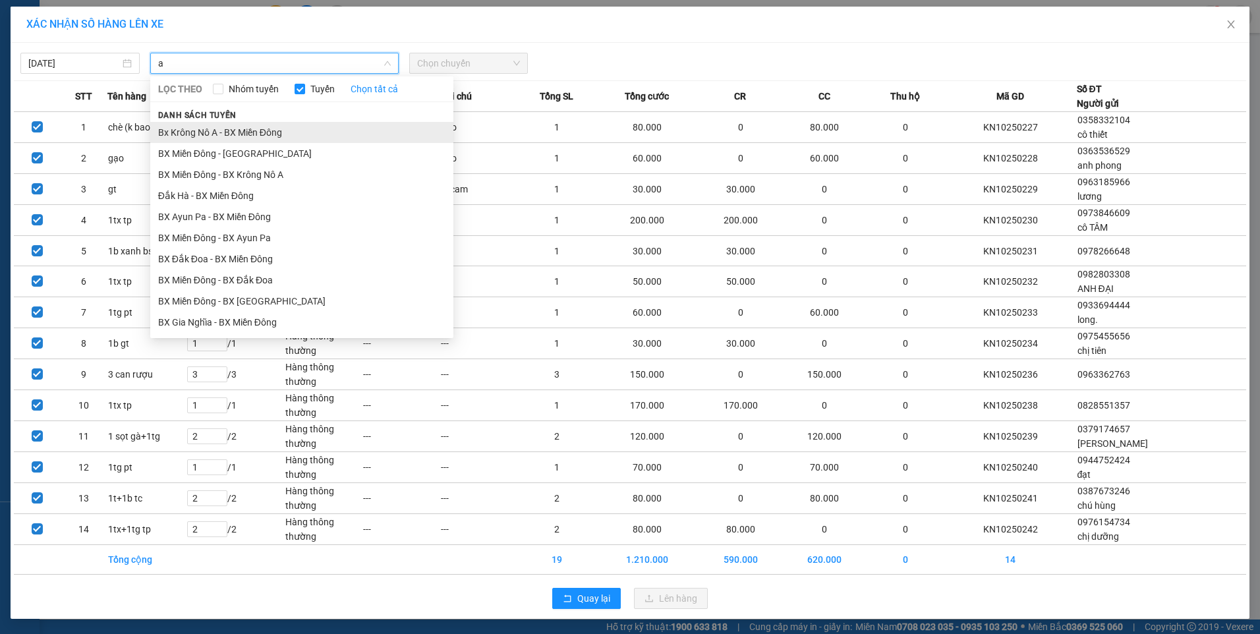
type input "a"
click at [231, 135] on li "Bx Krông Nô A - BX Miền Đông" at bounding box center [301, 132] width 303 height 21
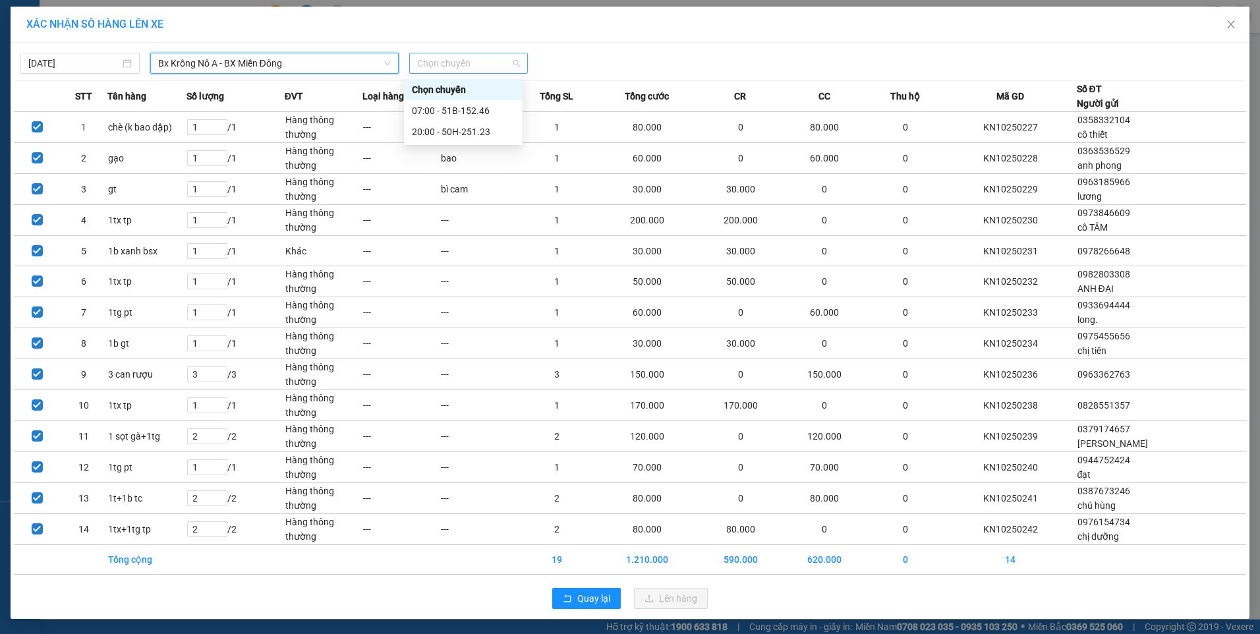
click at [438, 61] on span "Chọn chuyến" at bounding box center [468, 63] width 103 height 20
click at [448, 125] on div "20:00 - 50H-251.23" at bounding box center [463, 132] width 103 height 14
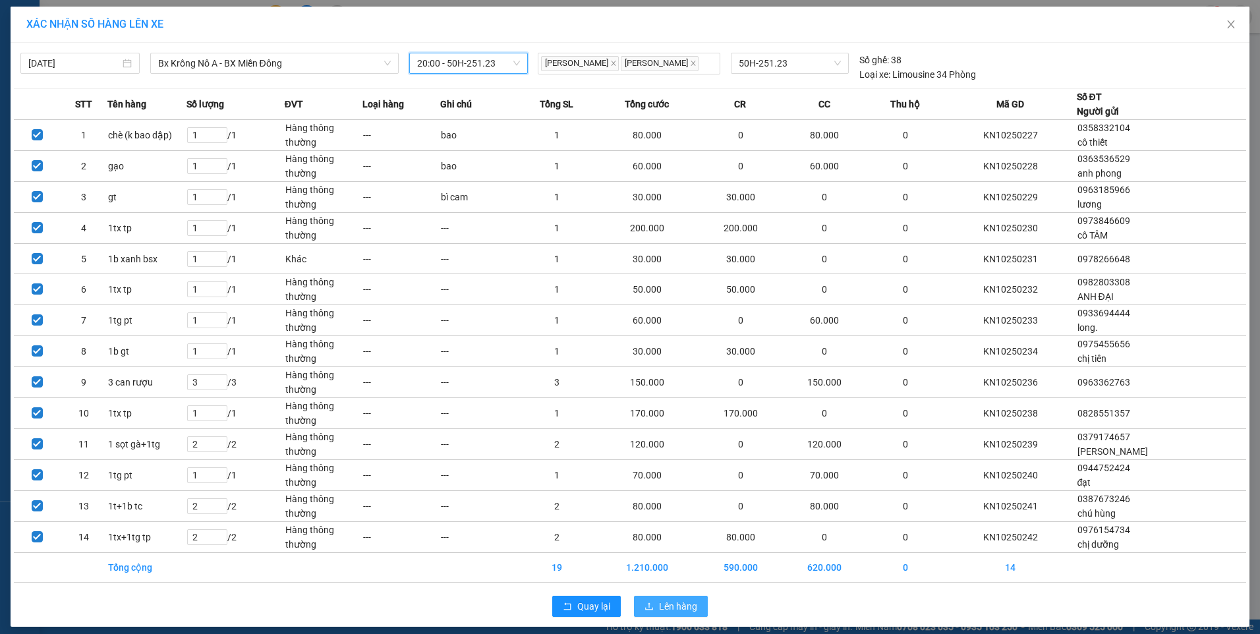
click at [651, 604] on button "Lên hàng" at bounding box center [671, 606] width 74 height 21
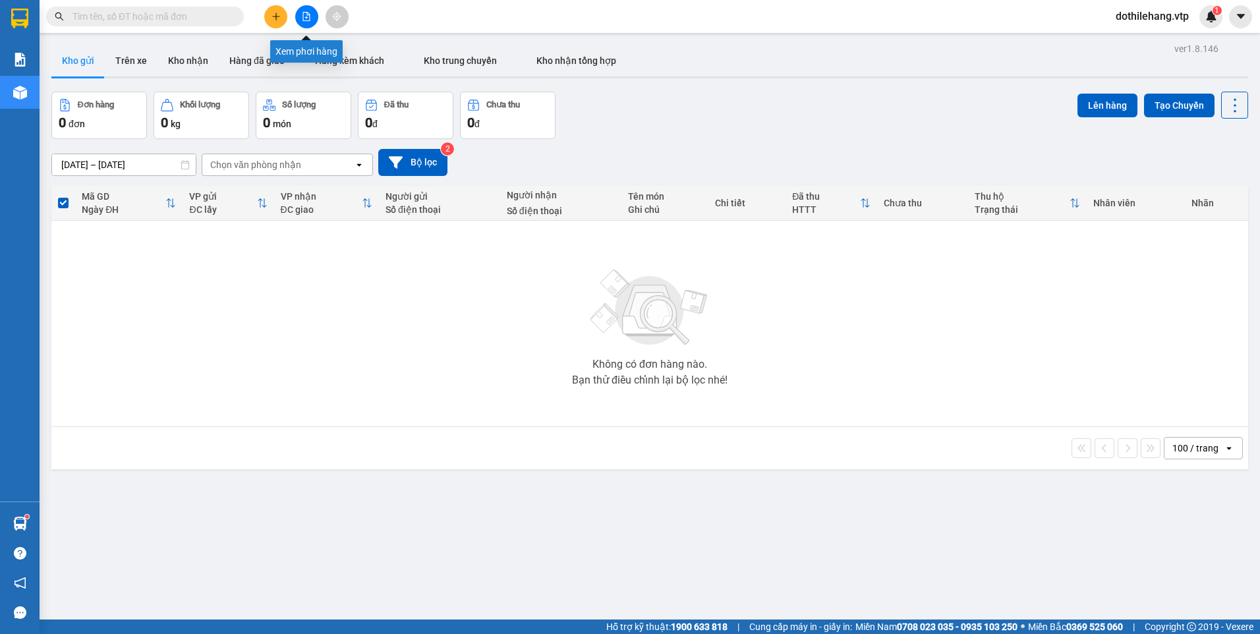
click at [308, 21] on button at bounding box center [306, 16] width 23 height 23
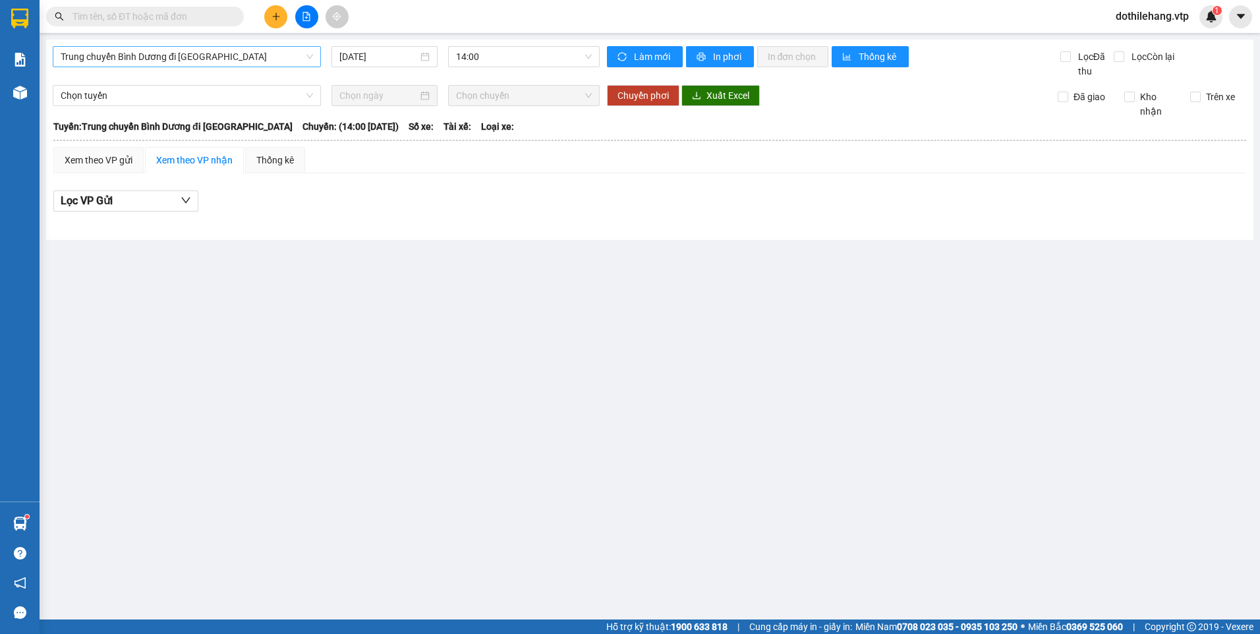
click at [173, 60] on span "Trung chuyển Bình Dương đi BXMĐ" at bounding box center [187, 57] width 252 height 20
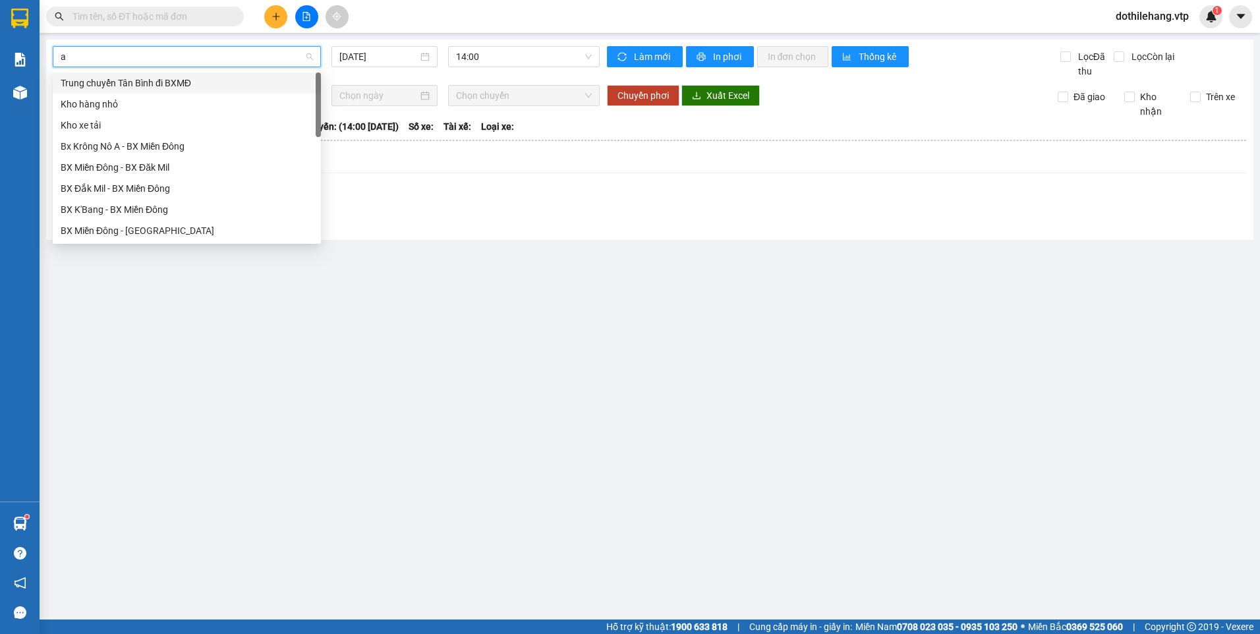
type input "a"
click at [129, 84] on div "Bx Krông Nô A - BX Miền Đông" at bounding box center [187, 83] width 252 height 14
type input "[DATE]"
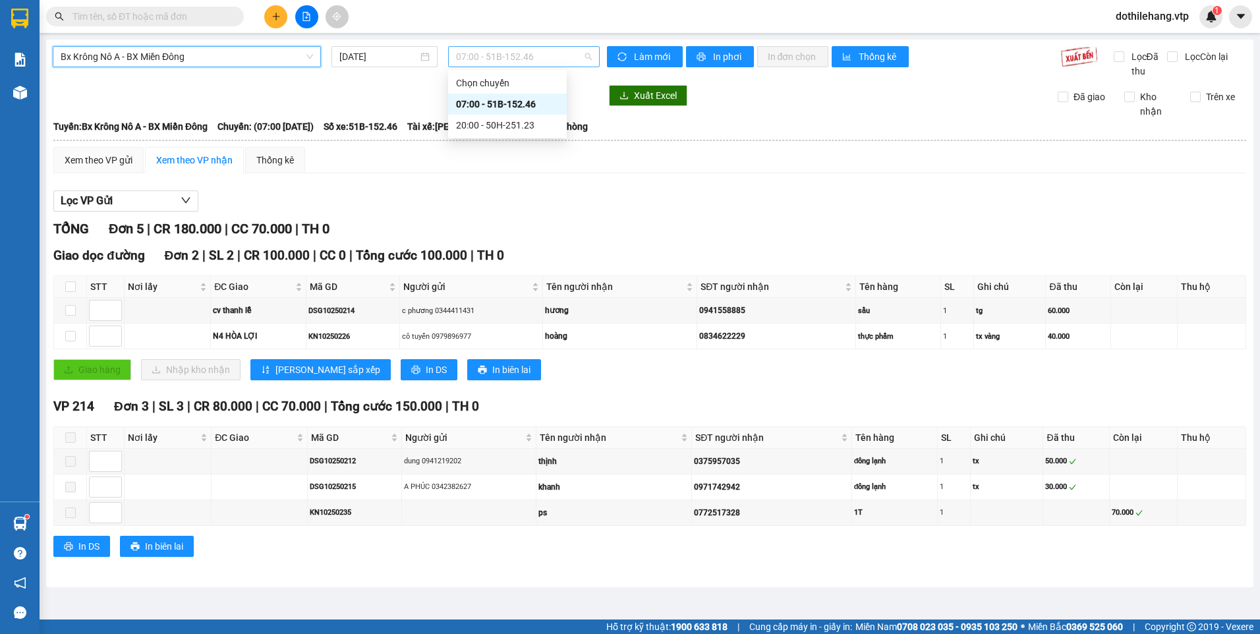
click at [476, 61] on span "07:00 - 51B-152.46" at bounding box center [524, 57] width 136 height 20
click at [488, 129] on div "20:00 - 50H-251.23" at bounding box center [507, 125] width 103 height 14
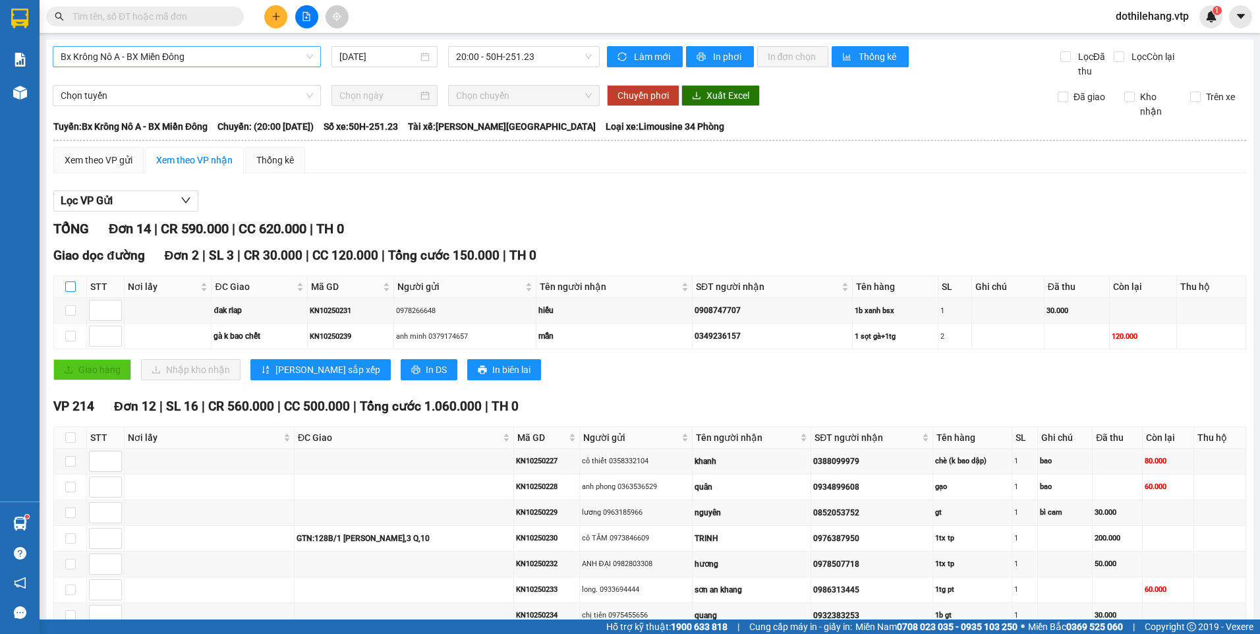
click at [71, 286] on input "checkbox" at bounding box center [70, 286] width 11 height 11
checkbox input "true"
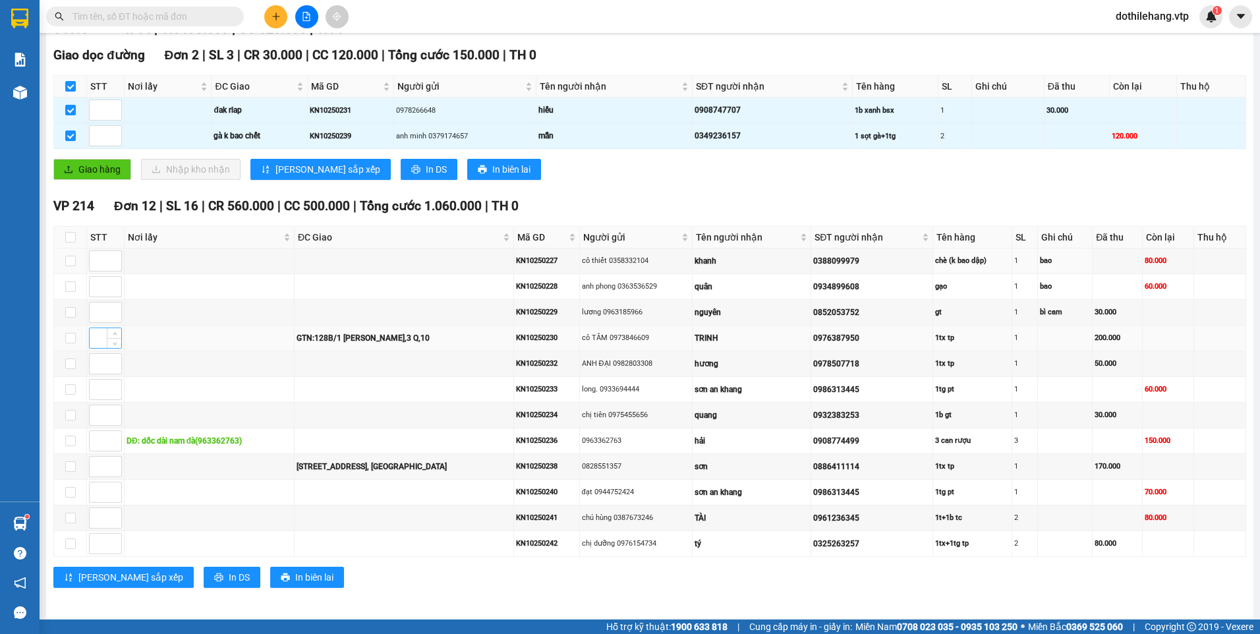
scroll to position [206, 0]
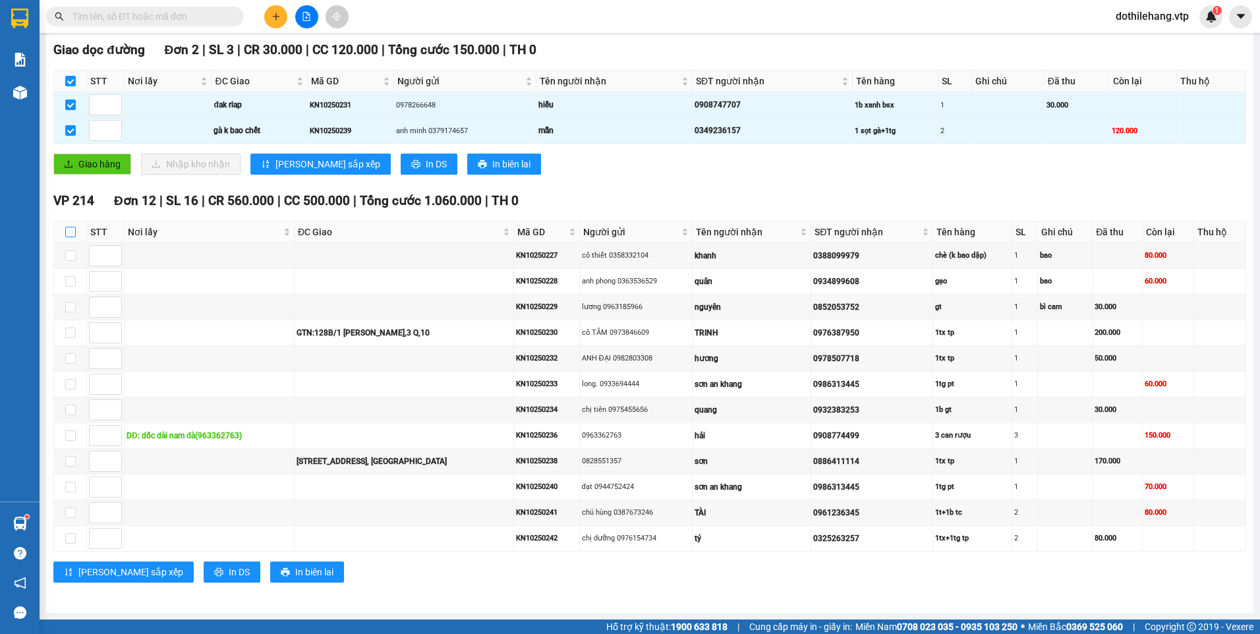
click at [75, 229] on input "checkbox" at bounding box center [70, 232] width 11 height 11
checkbox input "true"
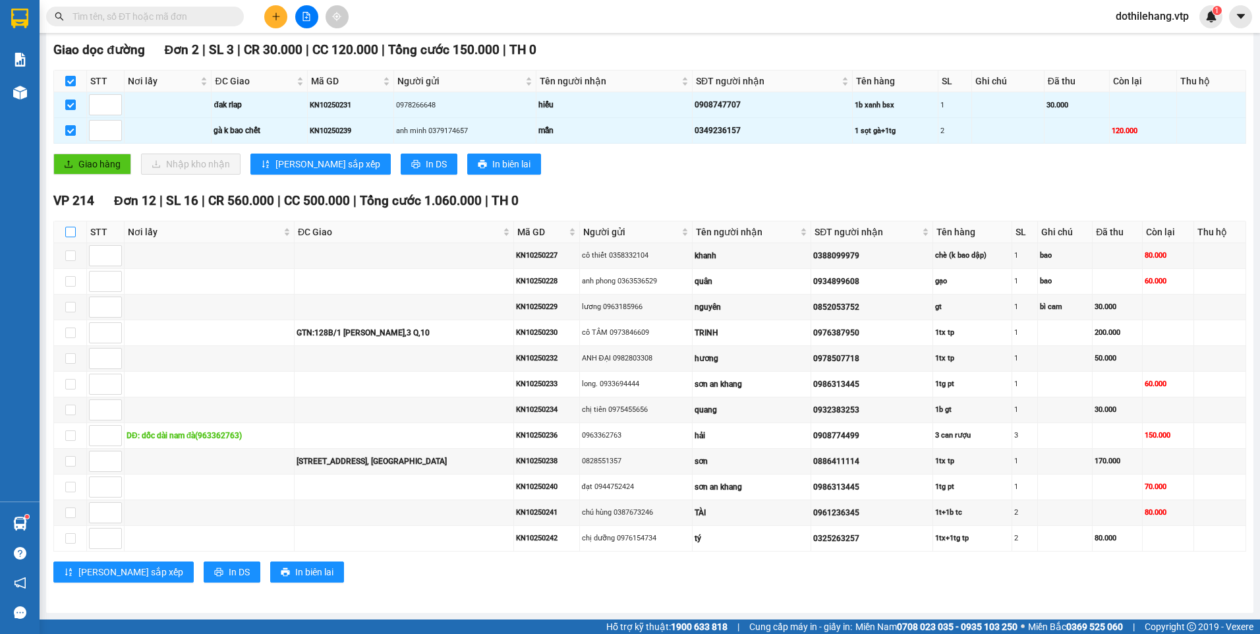
checkbox input "true"
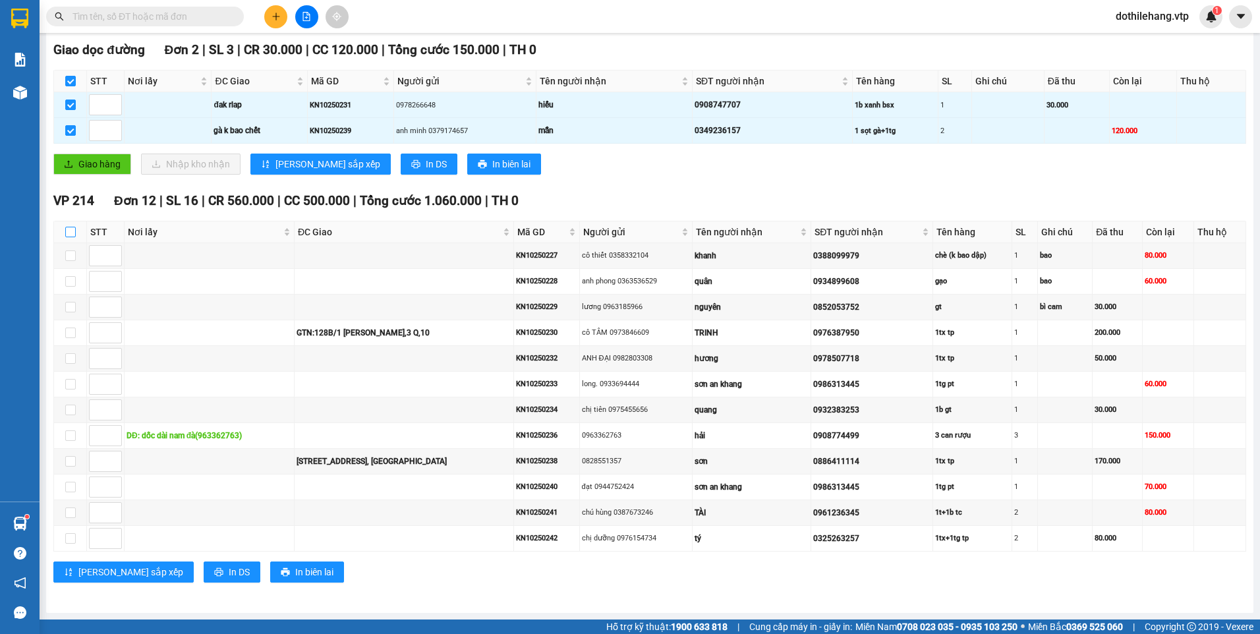
checkbox input "true"
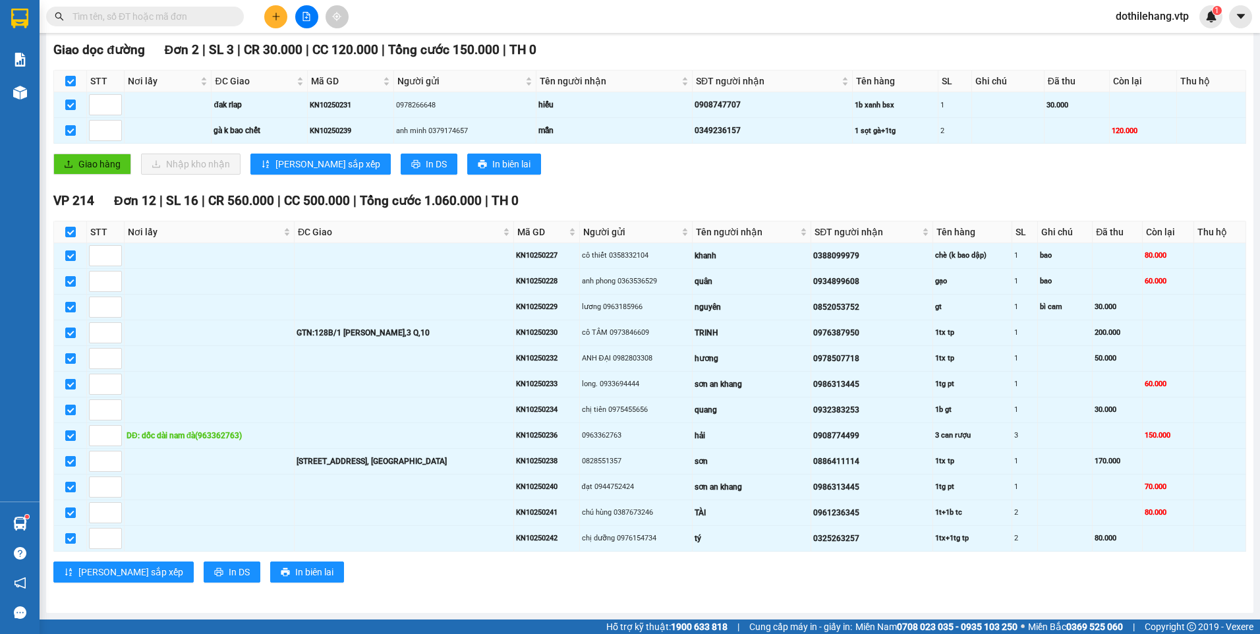
scroll to position [8, 0]
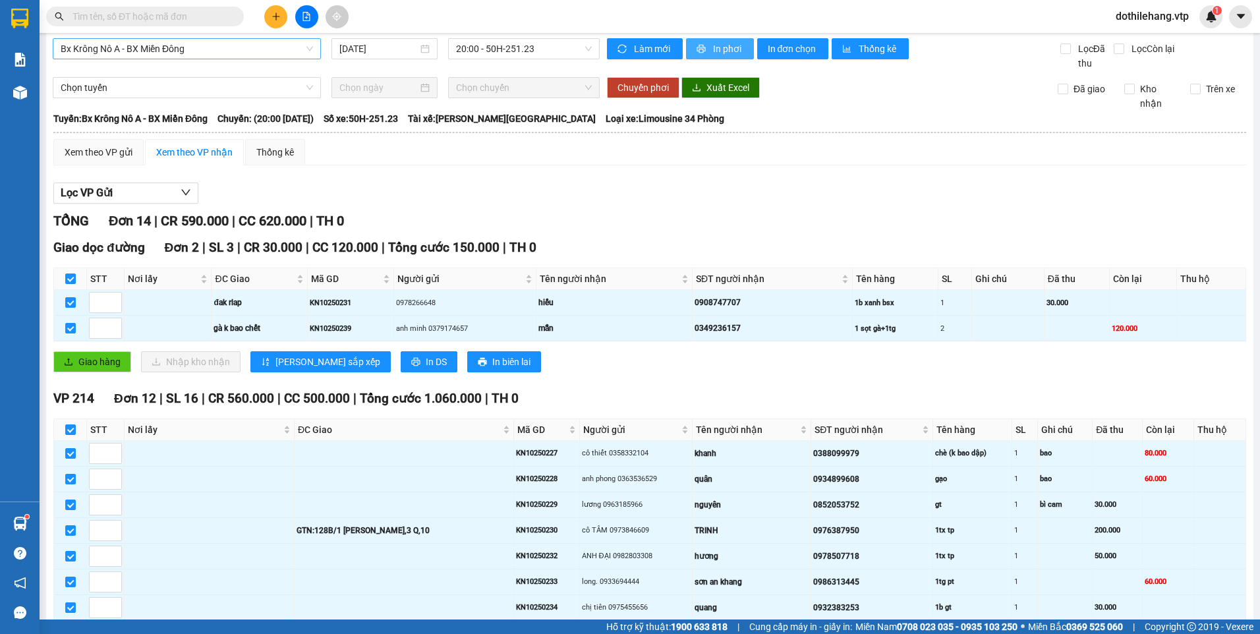
click at [710, 41] on button "In phơi" at bounding box center [720, 48] width 68 height 21
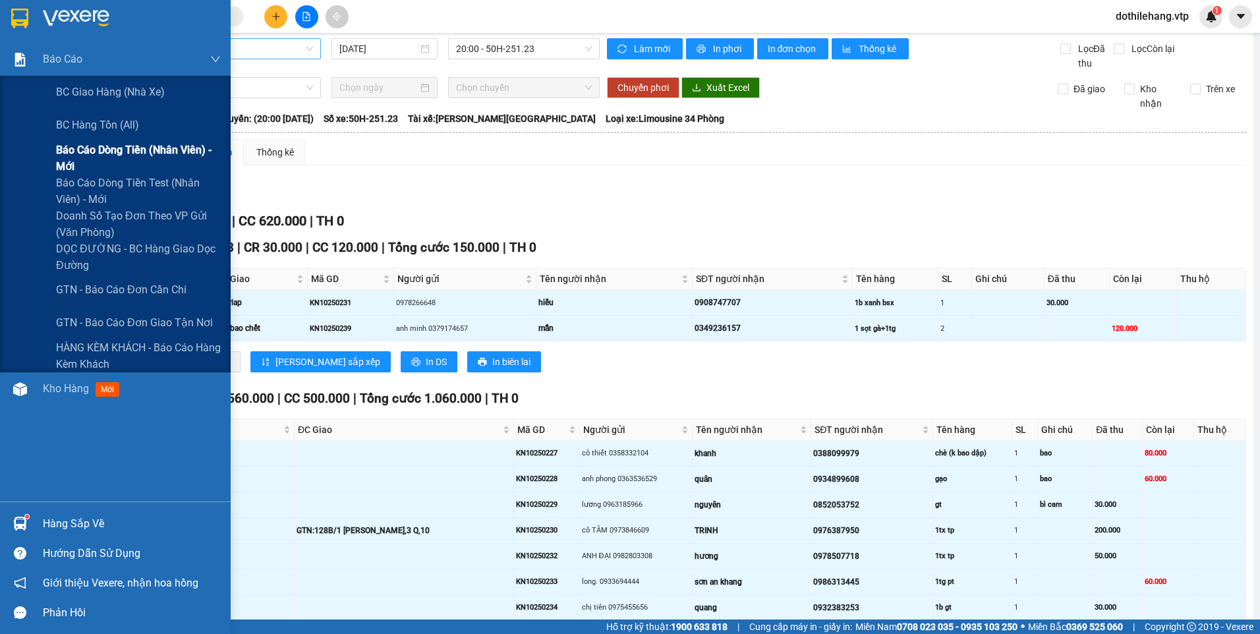
click at [109, 155] on span "Báo cáo dòng tiền (nhân viên) - mới" at bounding box center [138, 158] width 165 height 33
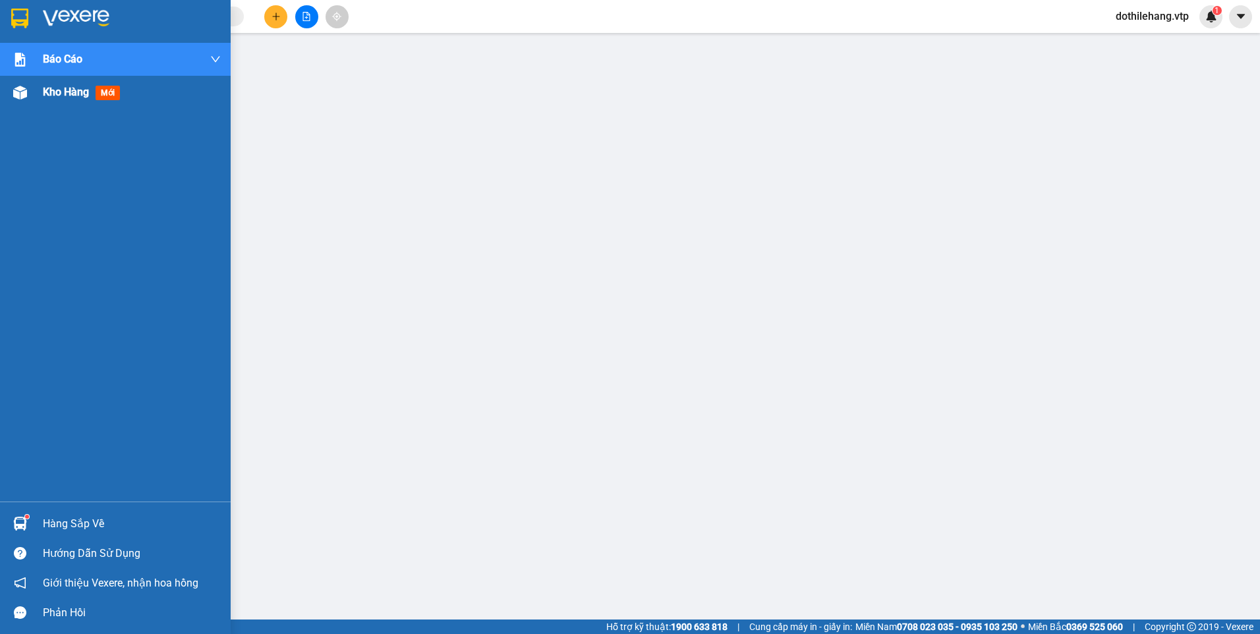
drag, startPoint x: 37, startPoint y: 88, endPoint x: 148, endPoint y: 82, distance: 111.5
click at [35, 88] on div "Kho hàng mới" at bounding box center [115, 92] width 231 height 33
